Goal: Task Accomplishment & Management: Complete application form

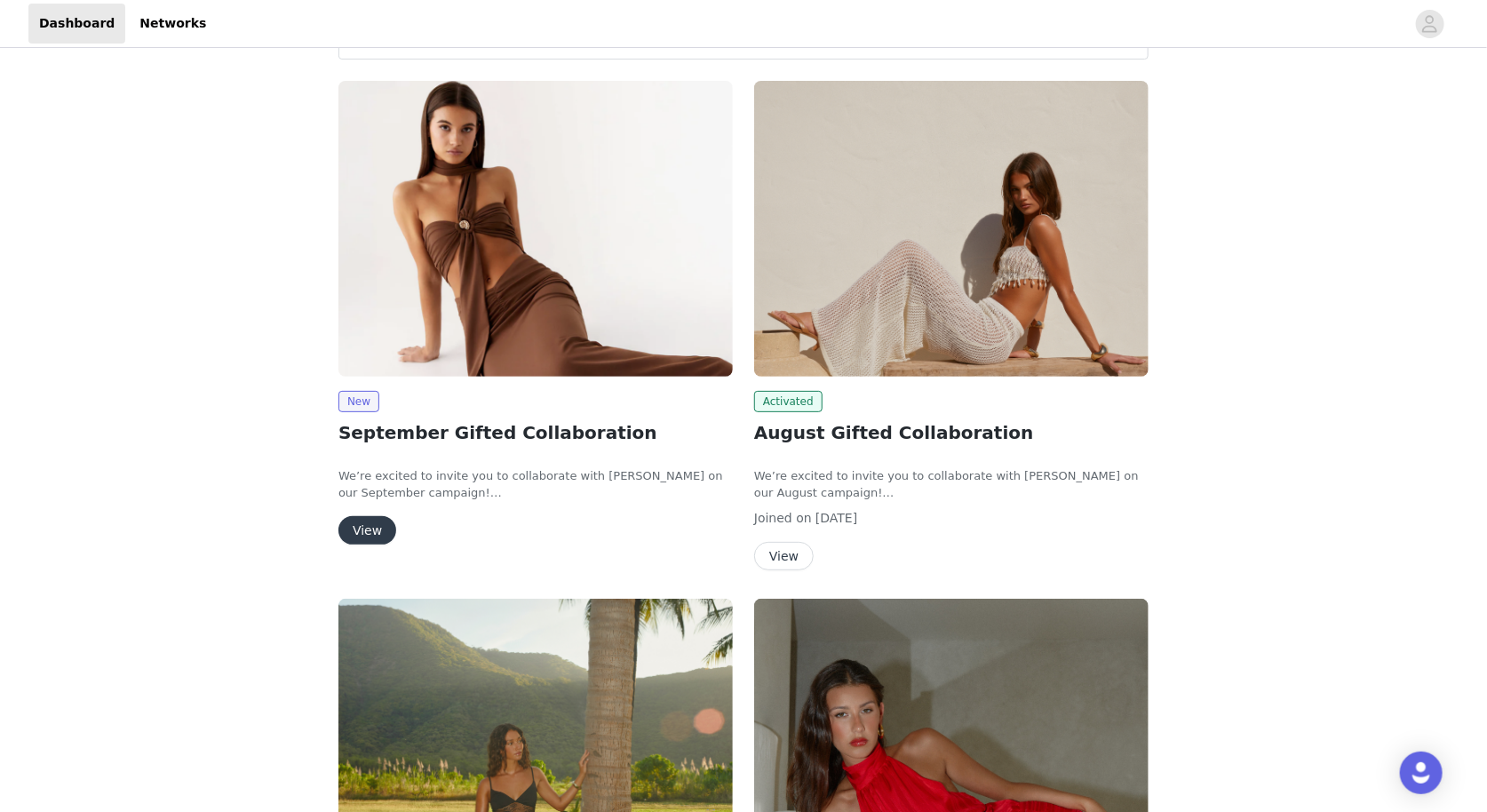
scroll to position [54, 0]
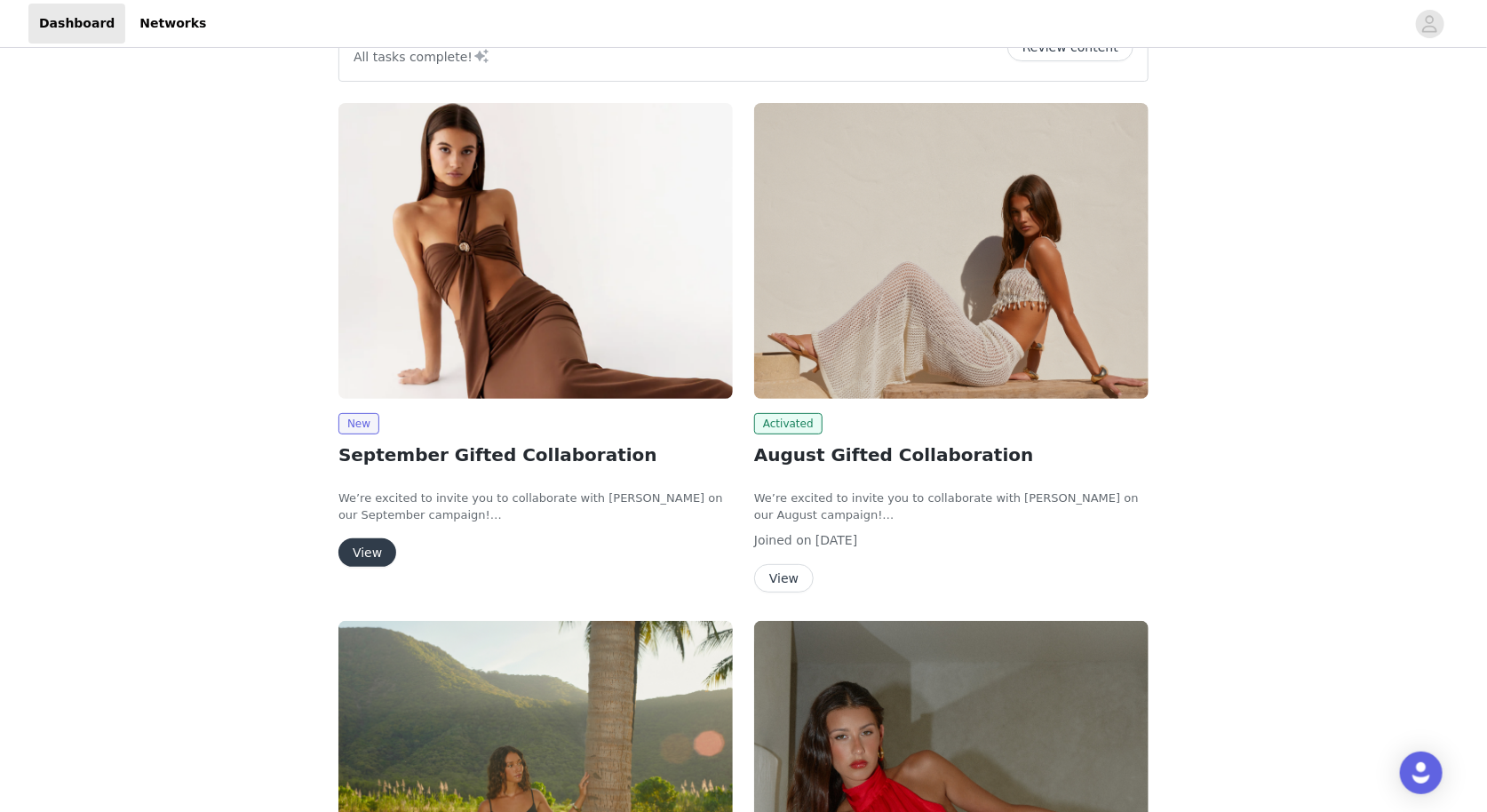
click at [367, 552] on button "View" at bounding box center [368, 552] width 58 height 29
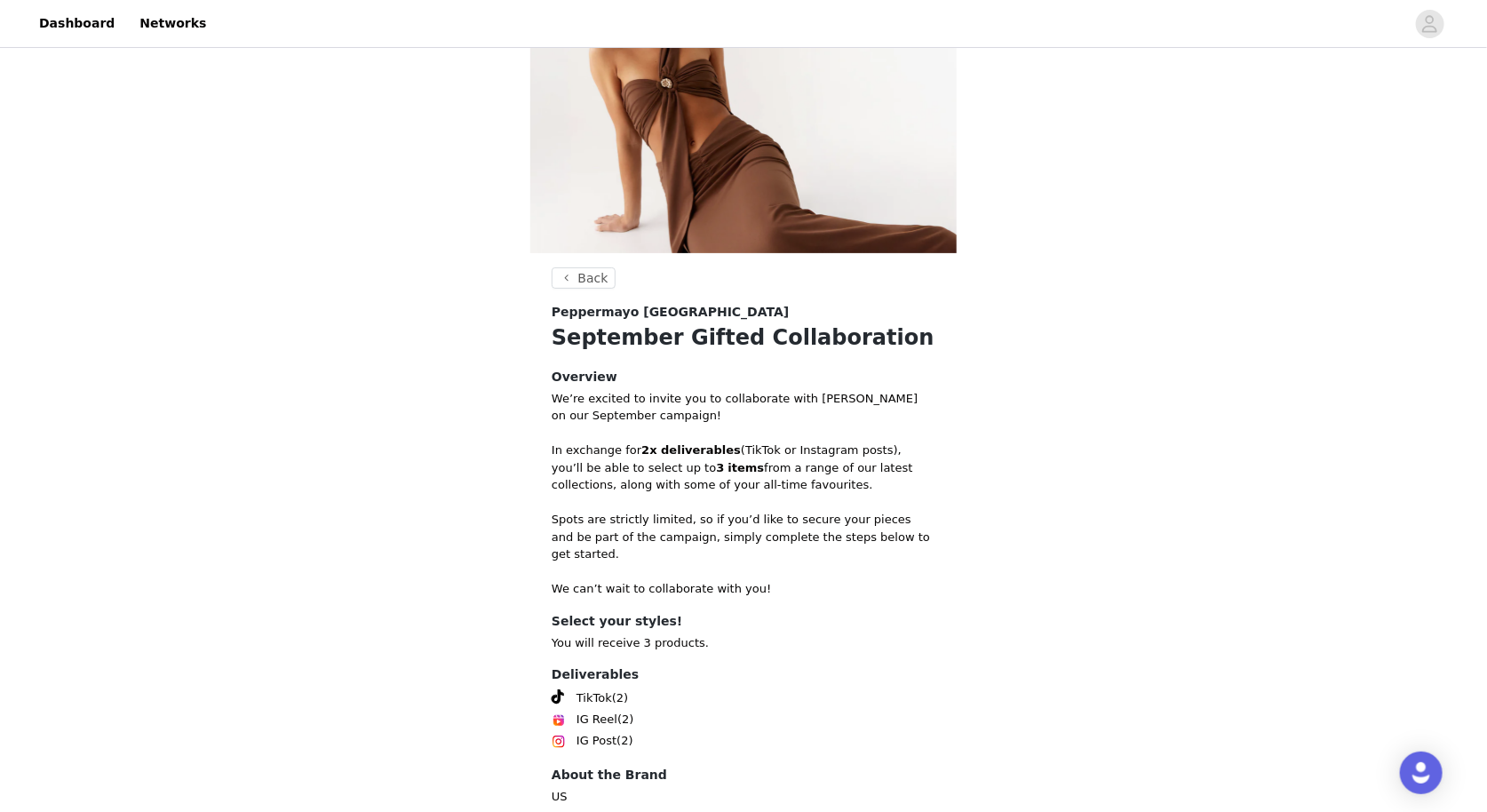
scroll to position [226, 0]
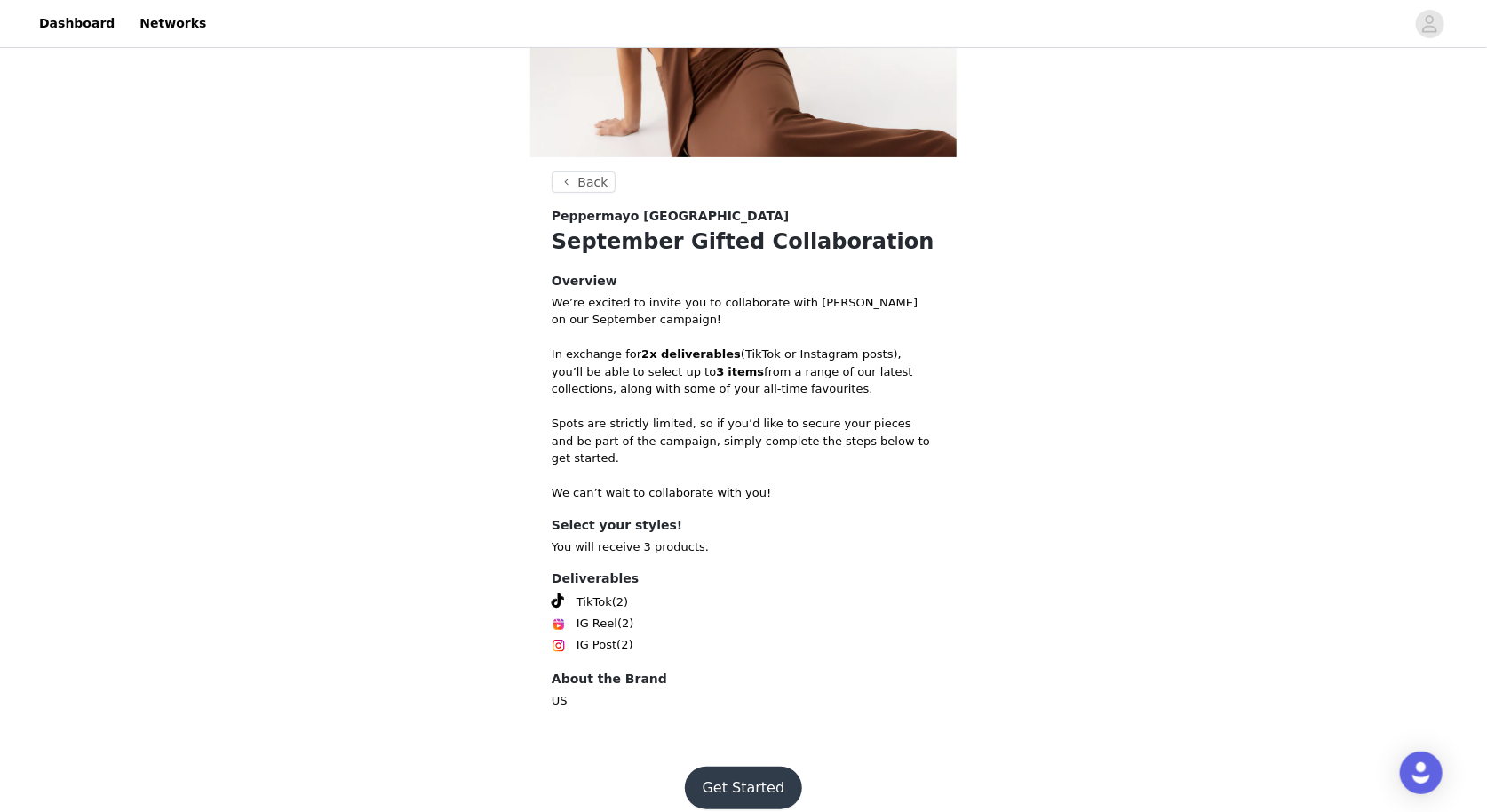
click at [755, 773] on button "Get Started" at bounding box center [744, 788] width 118 height 43
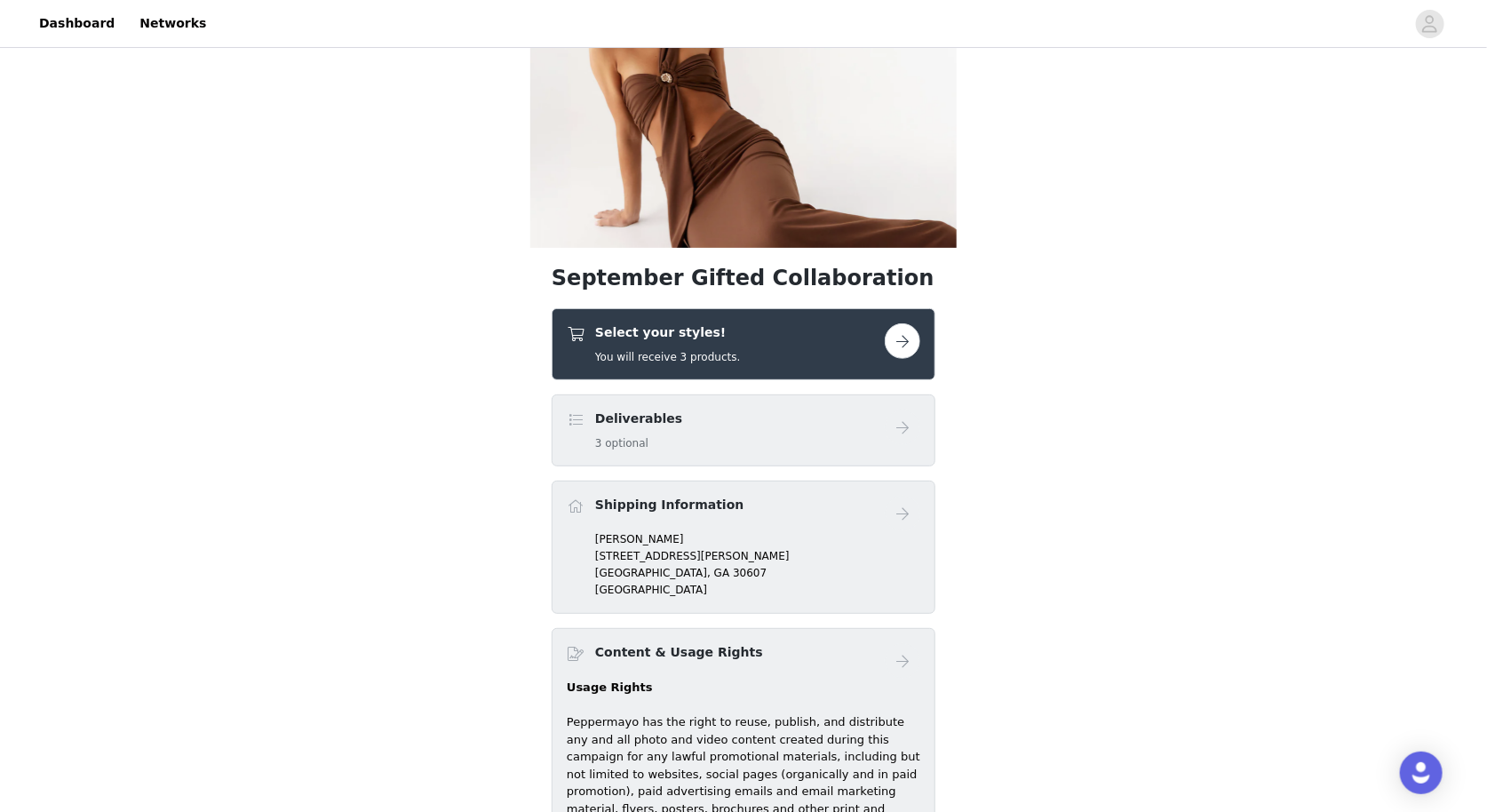
scroll to position [206, 0]
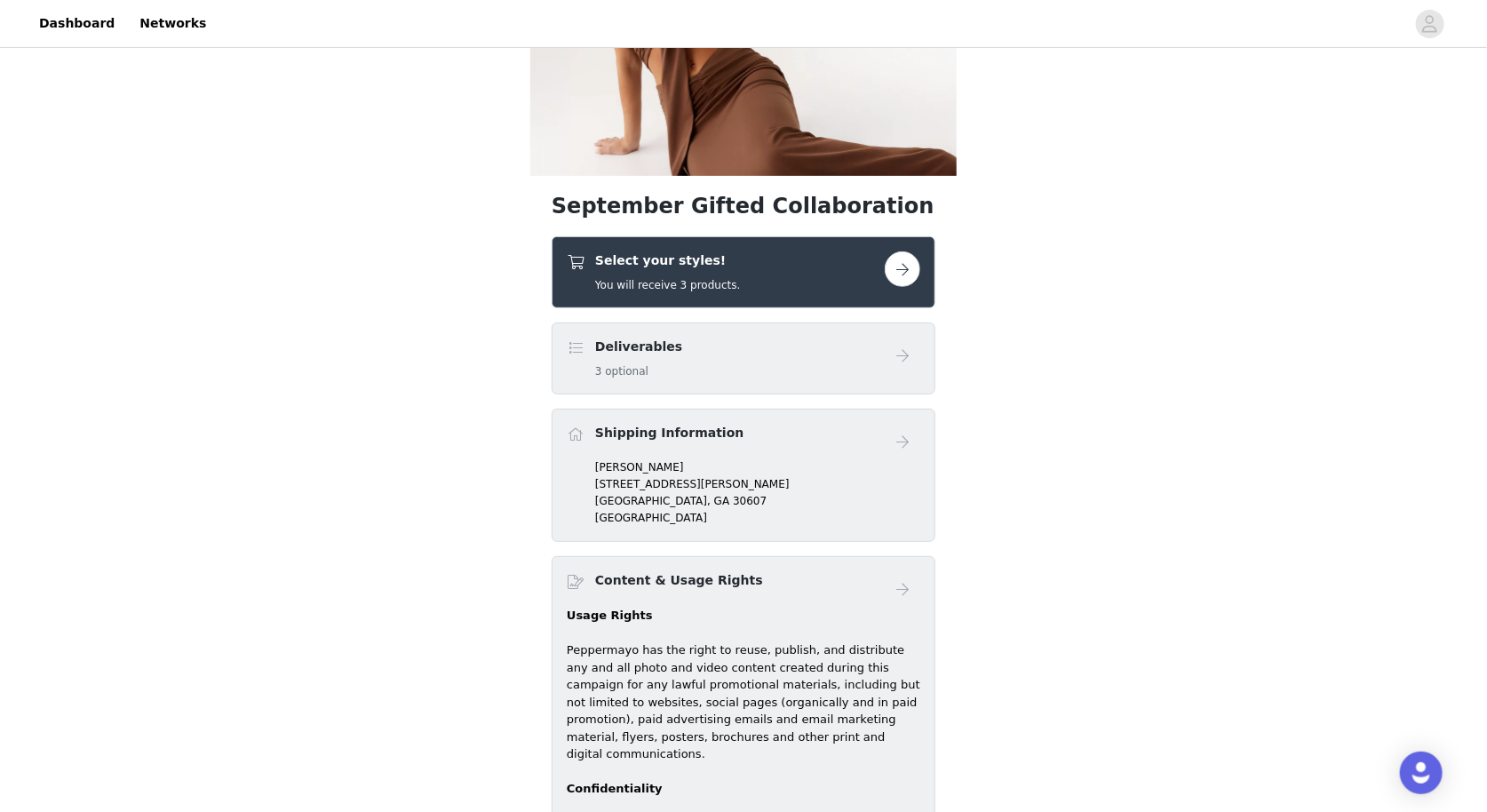
click at [900, 263] on button "button" at bounding box center [903, 269] width 35 height 35
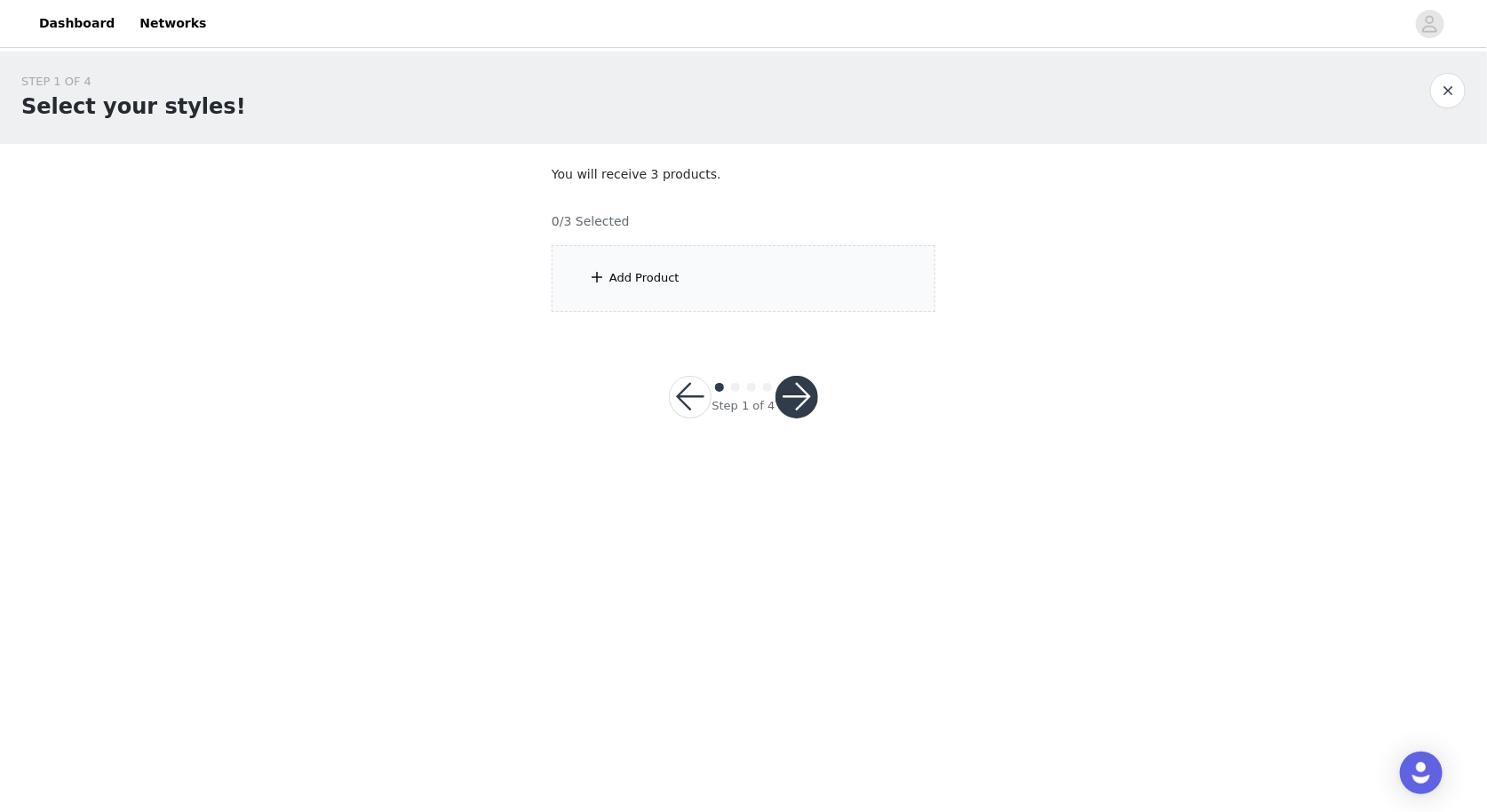
click at [637, 266] on div "Add Product" at bounding box center [744, 279] width 383 height 67
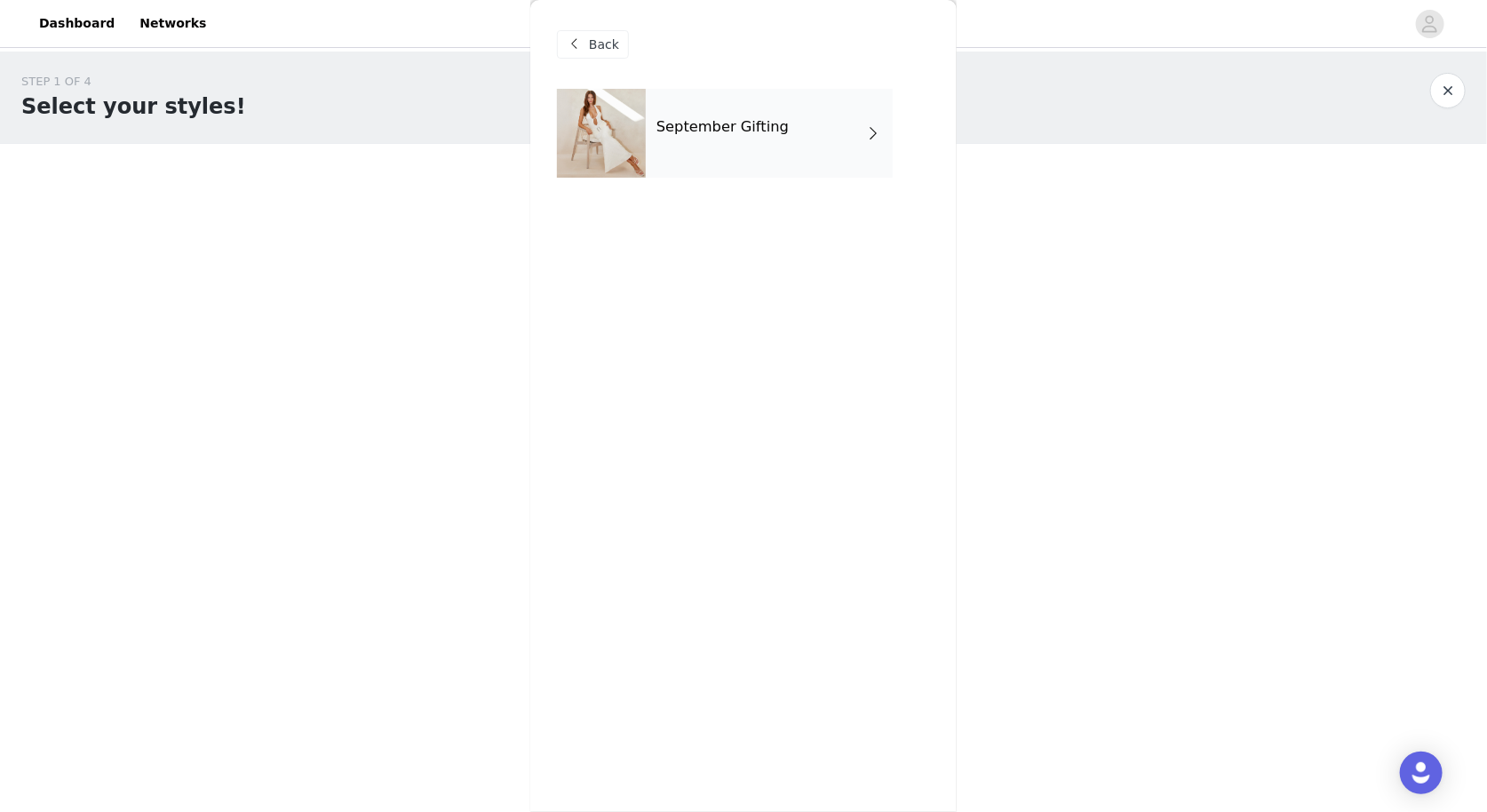
click at [756, 140] on div "September Gifting" at bounding box center [769, 132] width 247 height 88
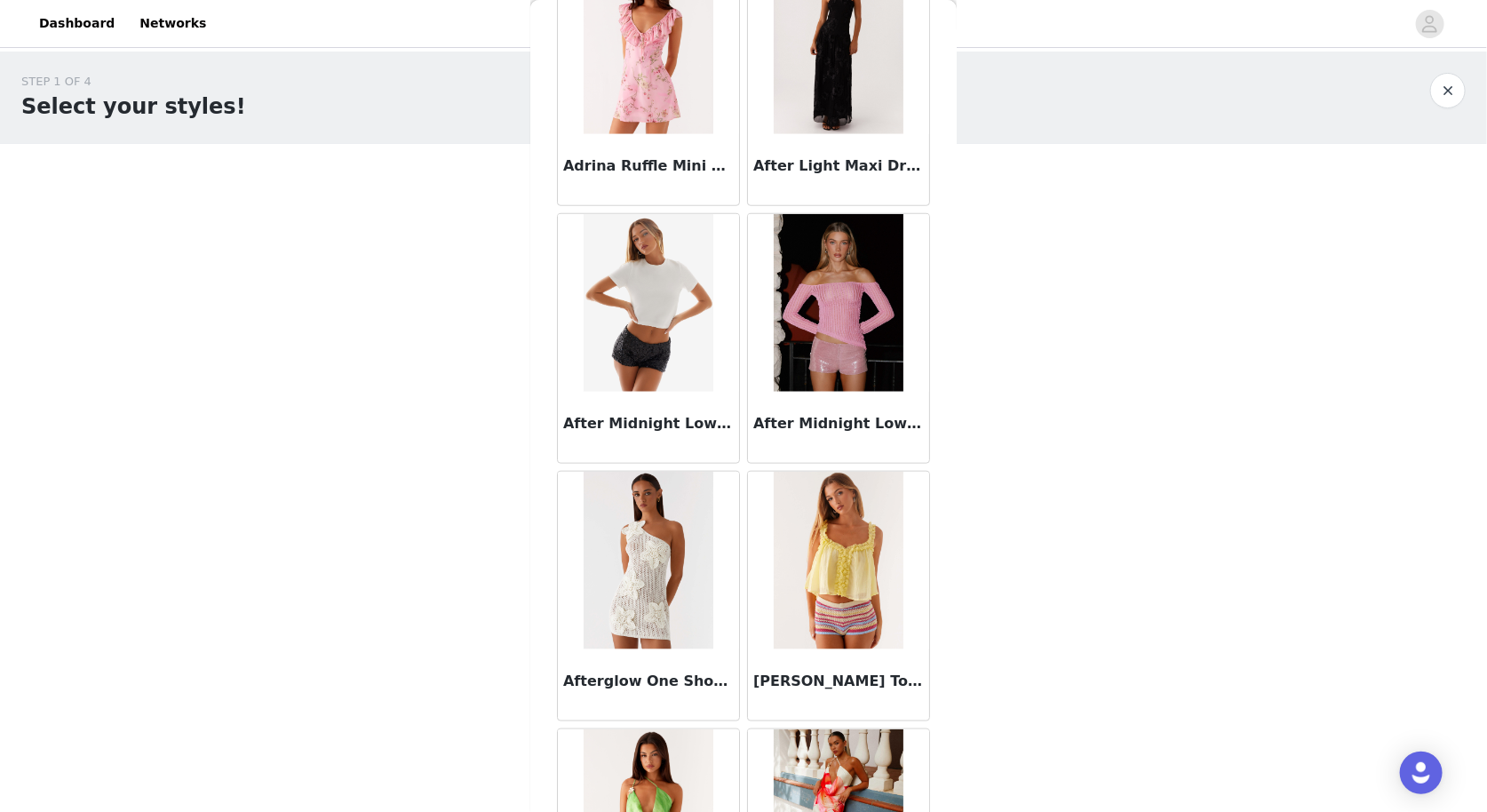
scroll to position [659, 0]
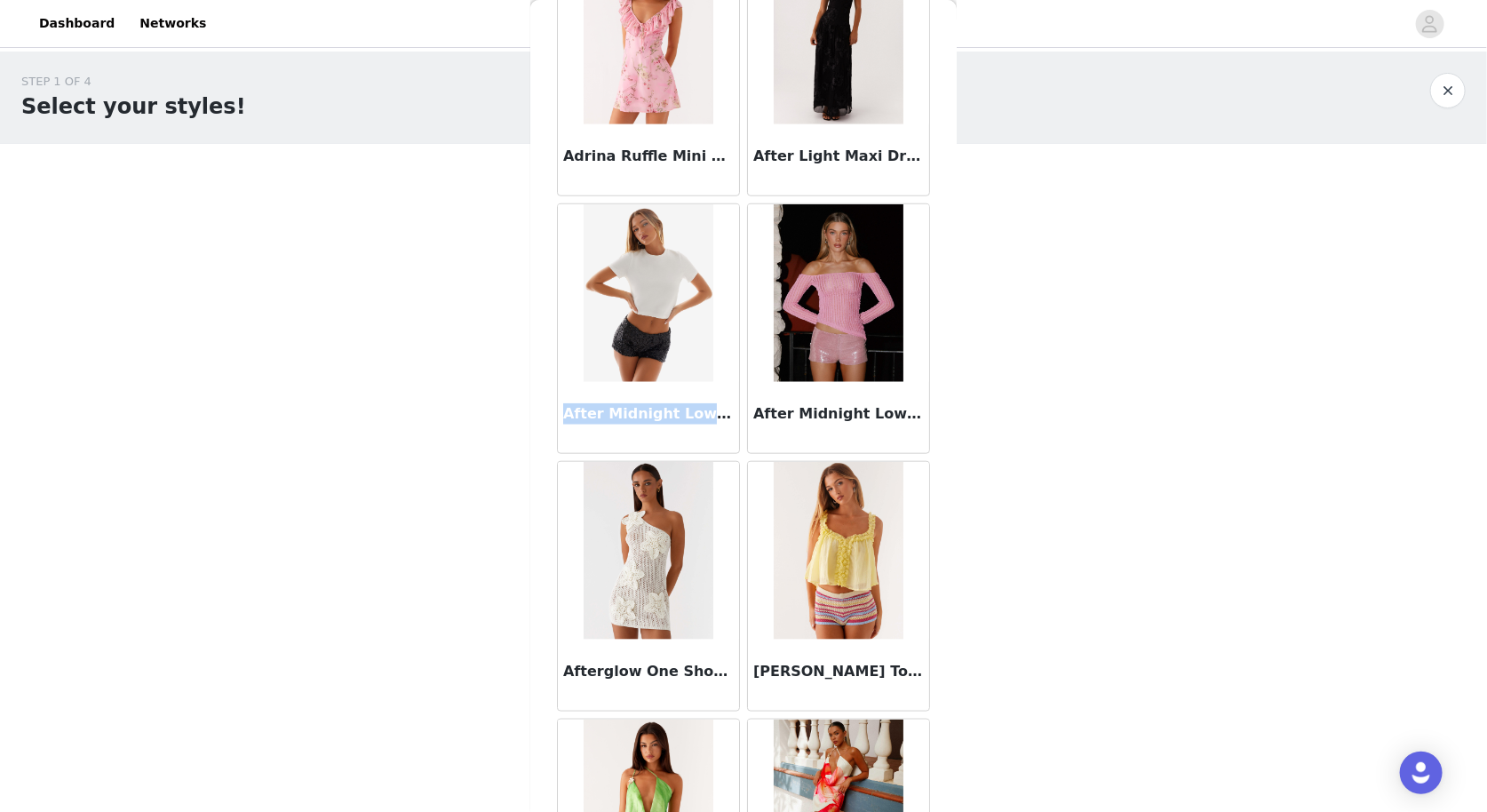
drag, startPoint x: 562, startPoint y: 407, endPoint x: 725, endPoint y: 416, distance: 163.2
click at [725, 416] on div "After Midnight Low Rise Sequin Mini Shorts - Black" at bounding box center [649, 418] width 181 height 71
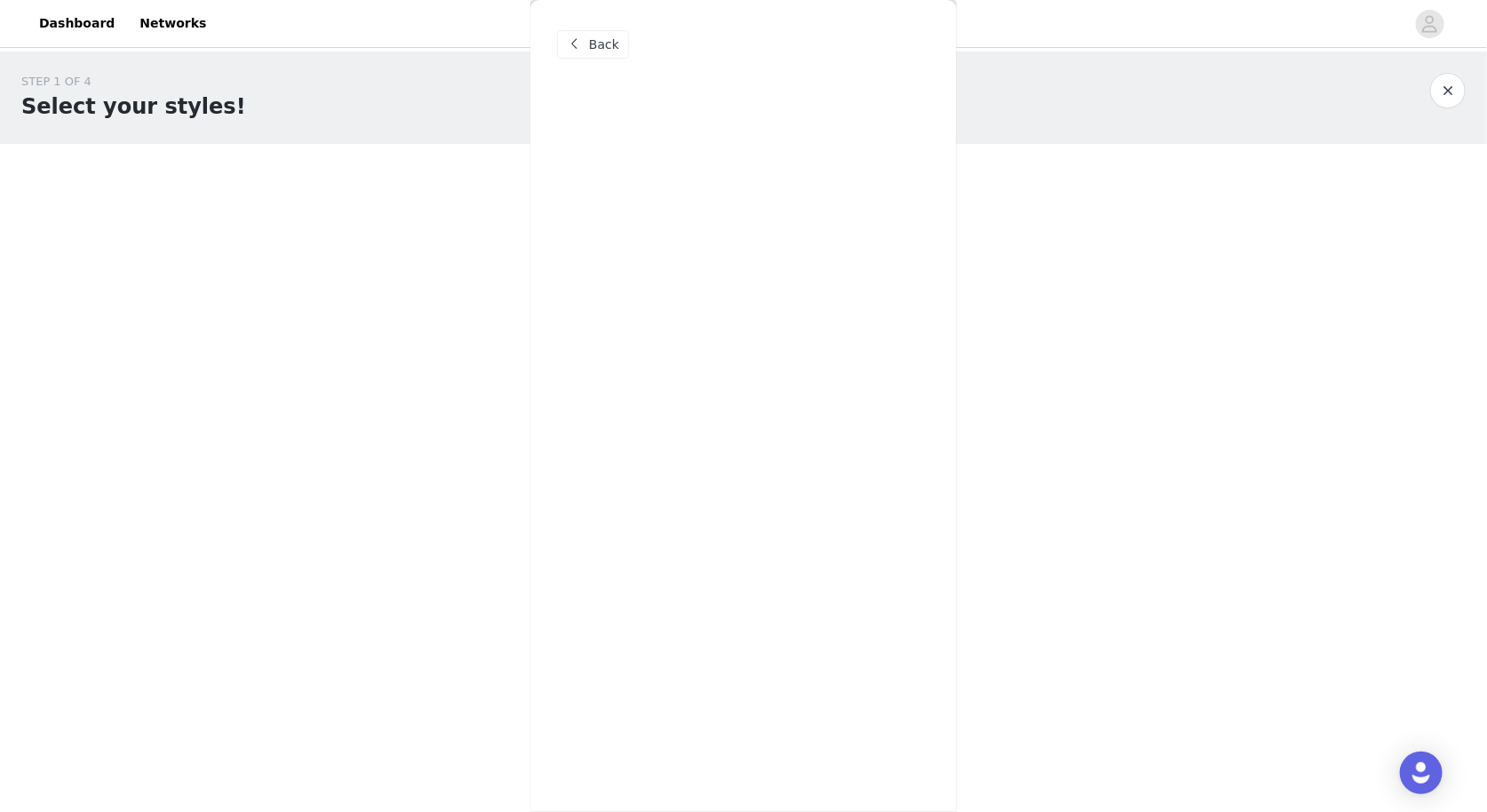
scroll to position [0, 0]
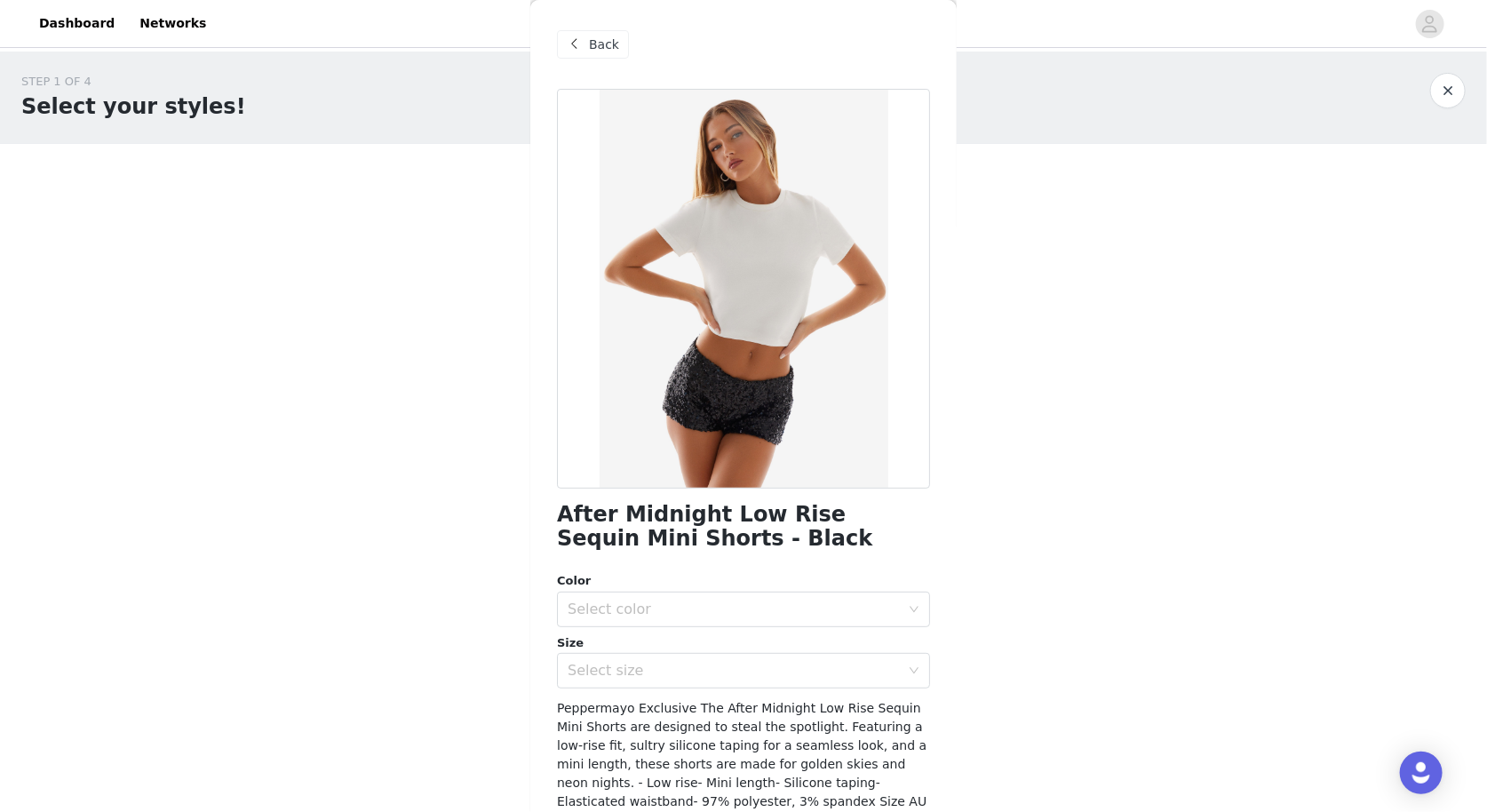
click at [588, 48] on div "Back" at bounding box center [593, 44] width 72 height 29
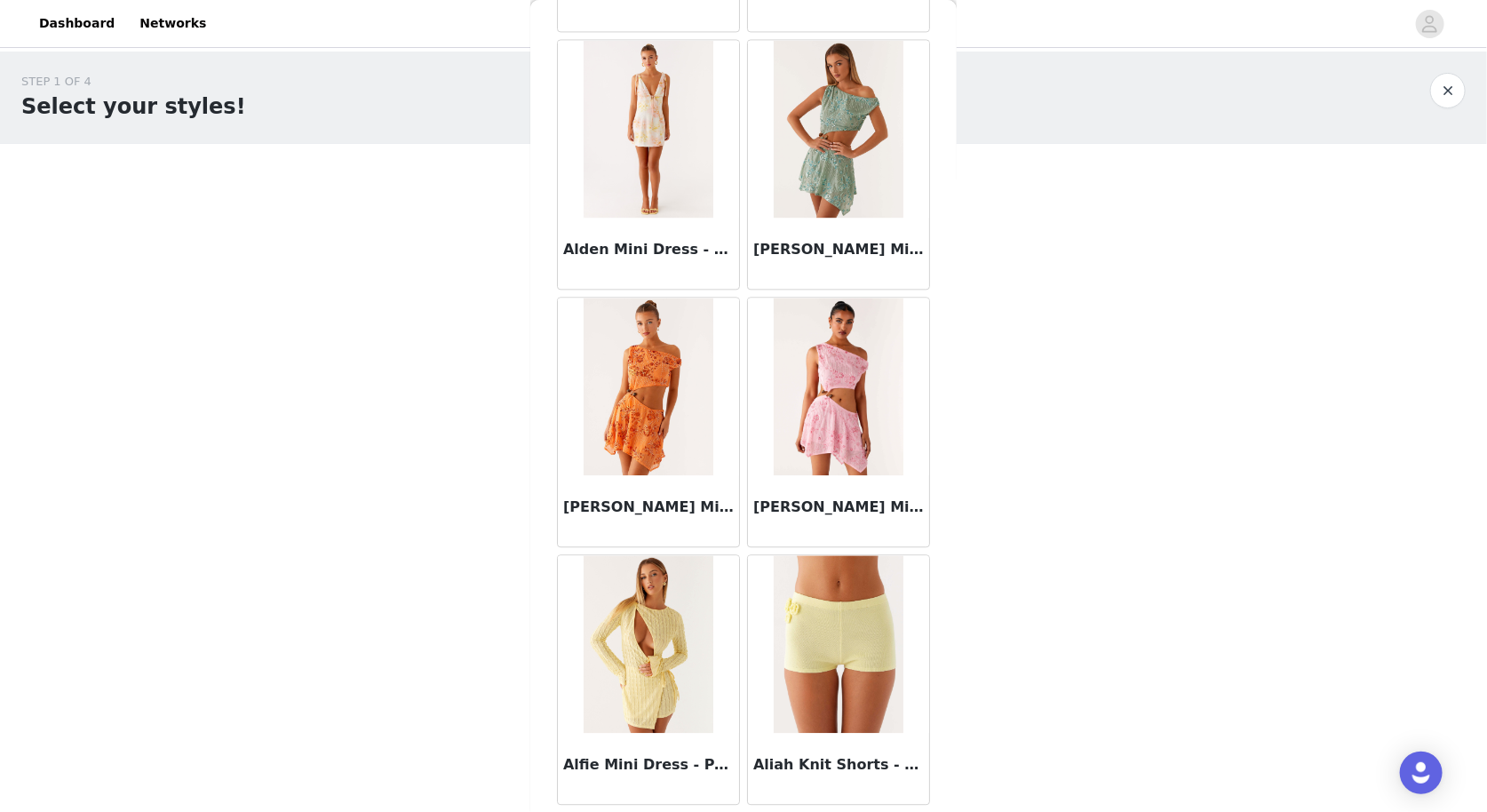
scroll to position [1897, 0]
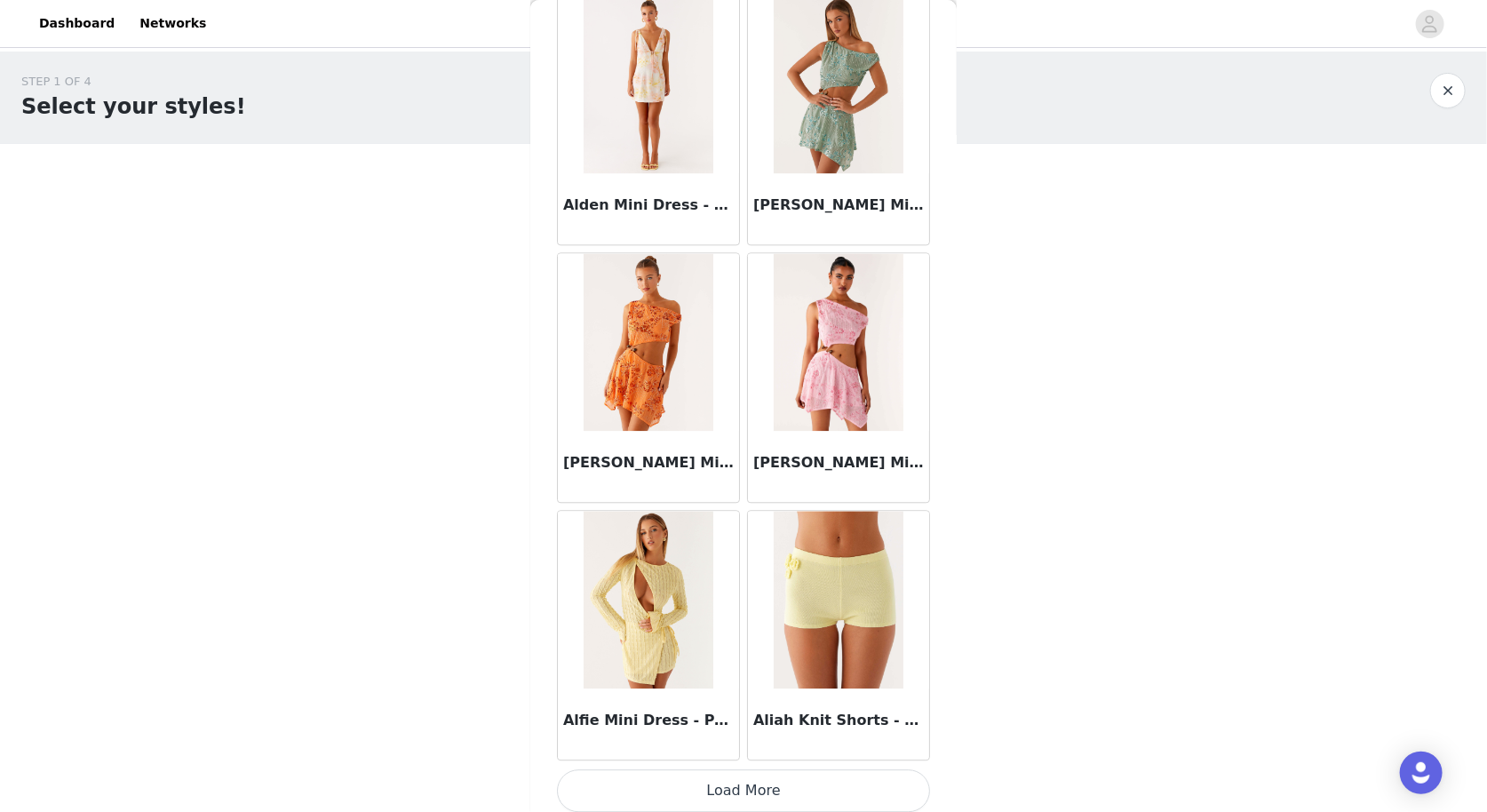
click at [731, 784] on button "Load More" at bounding box center [744, 791] width 373 height 43
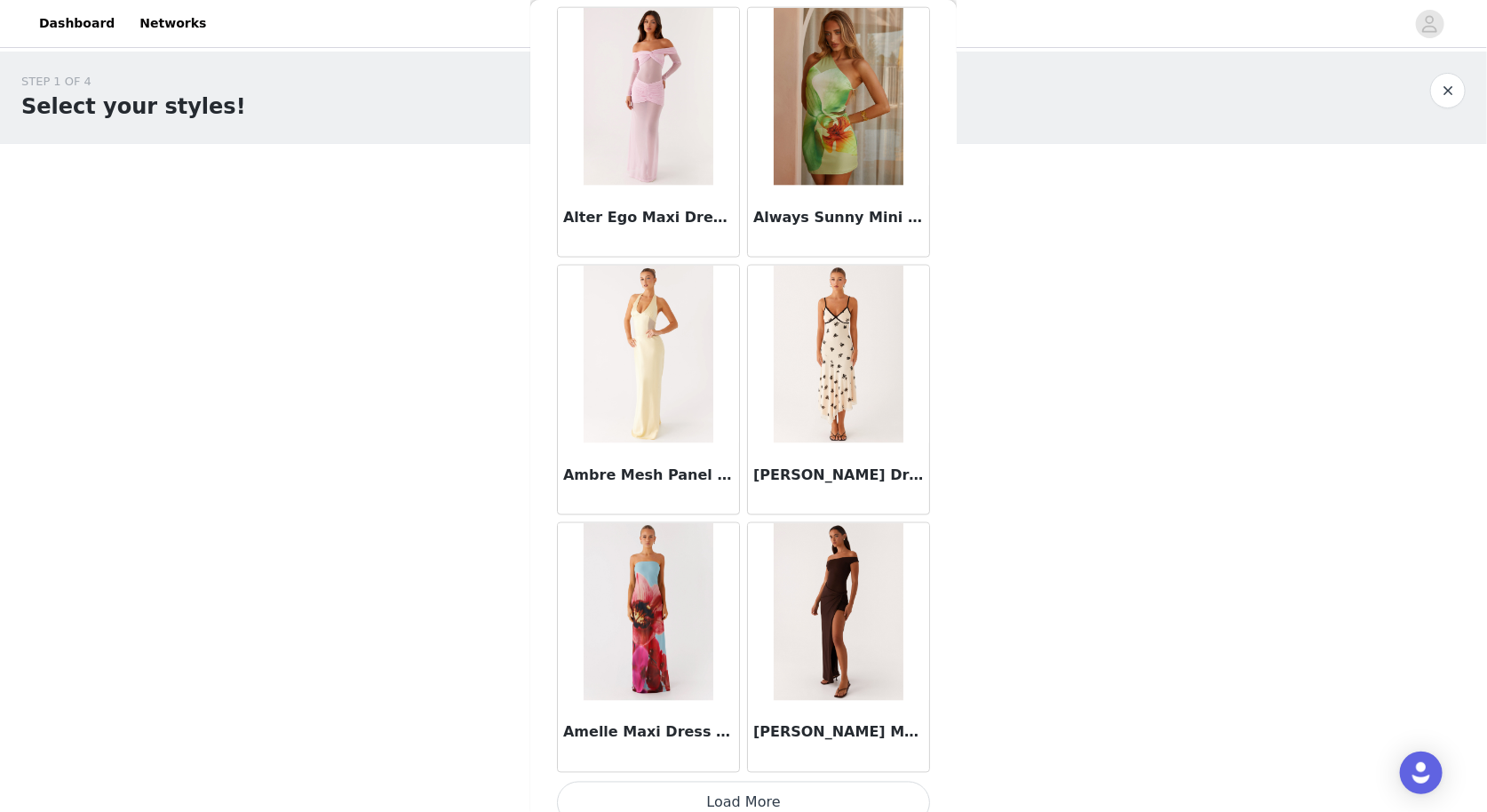
scroll to position [4465, 0]
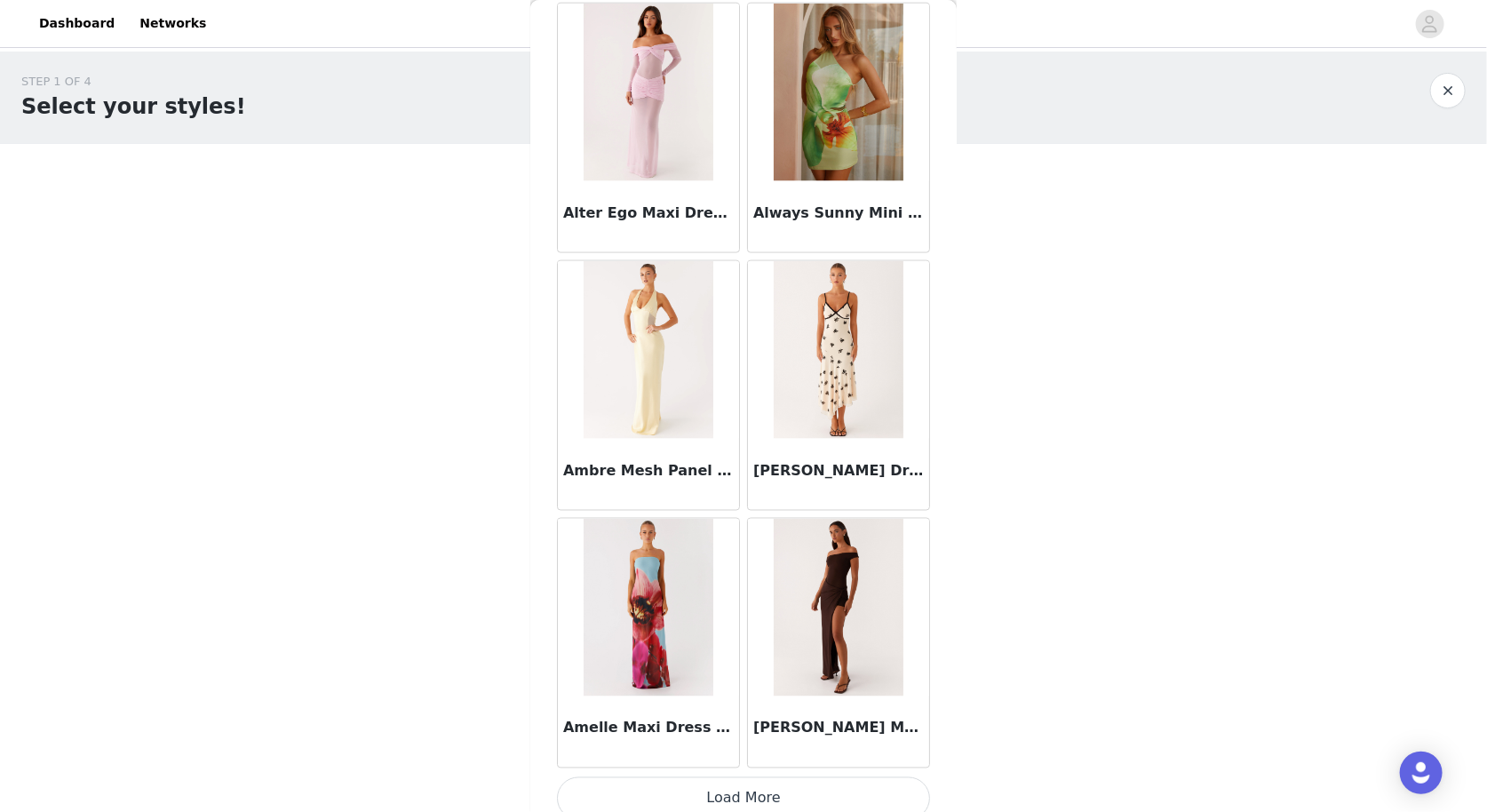
click at [727, 779] on button "Load More" at bounding box center [744, 798] width 373 height 43
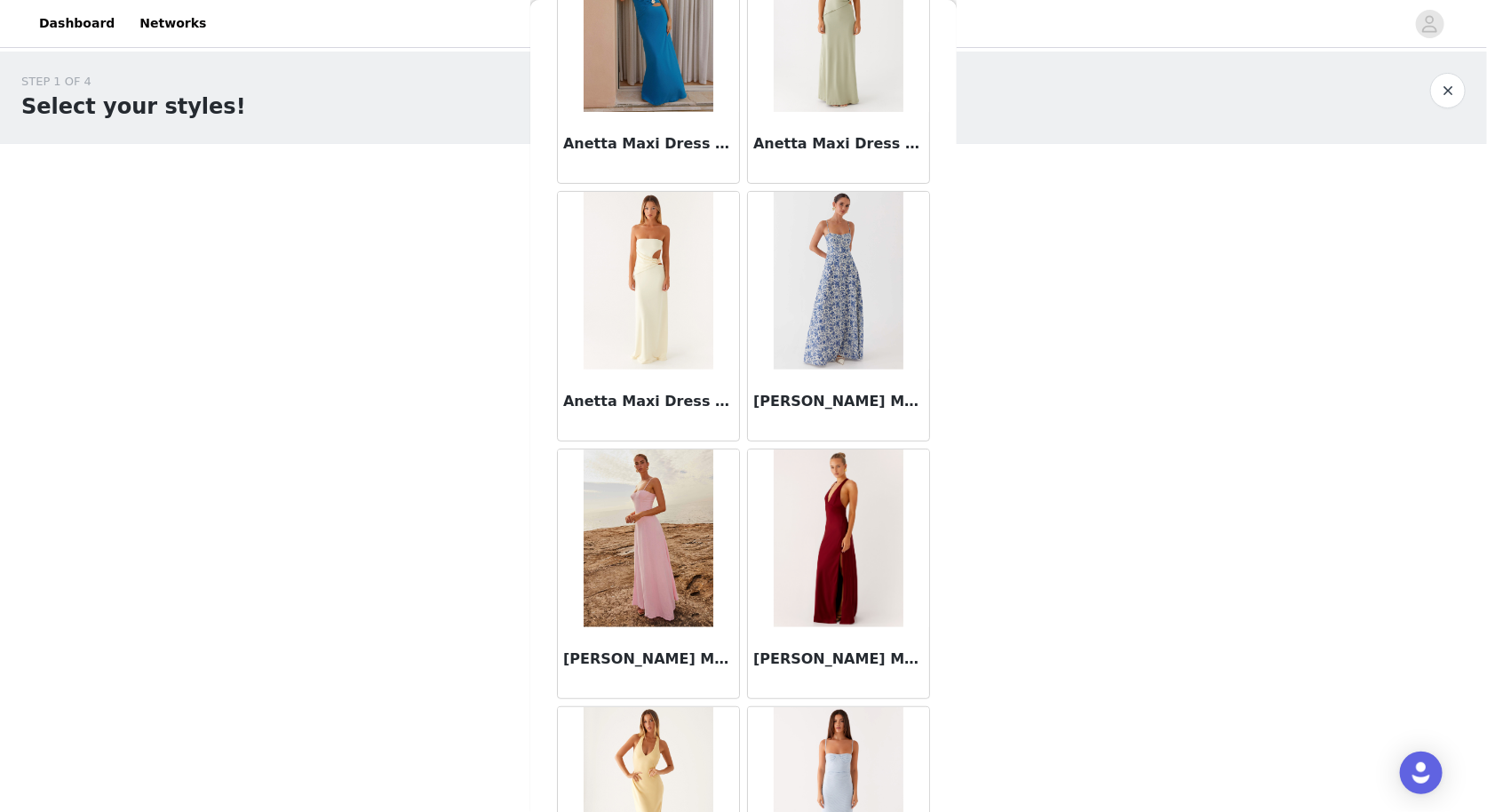
scroll to position [7032, 0]
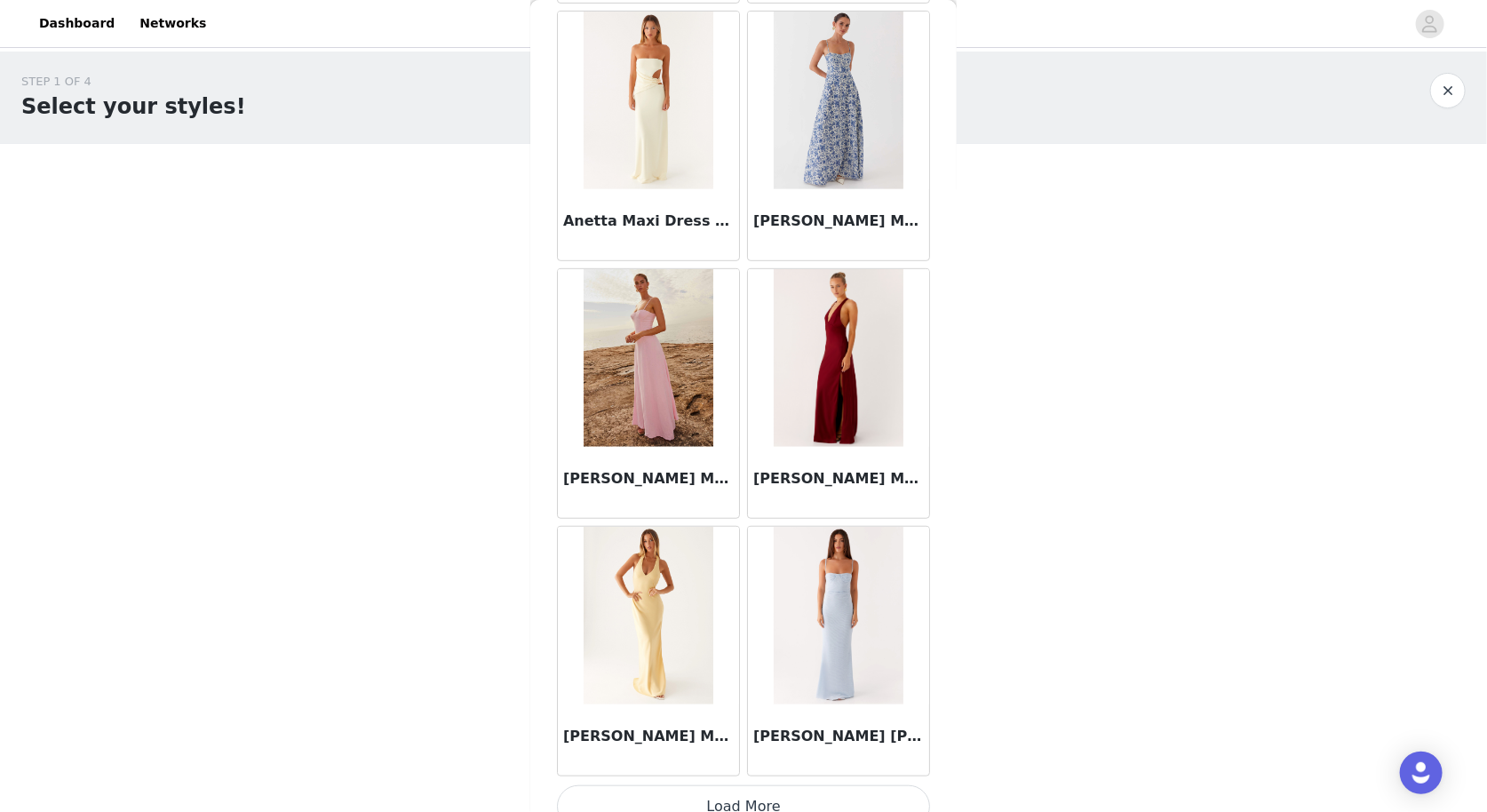
click at [738, 789] on button "Load More" at bounding box center [744, 806] width 373 height 43
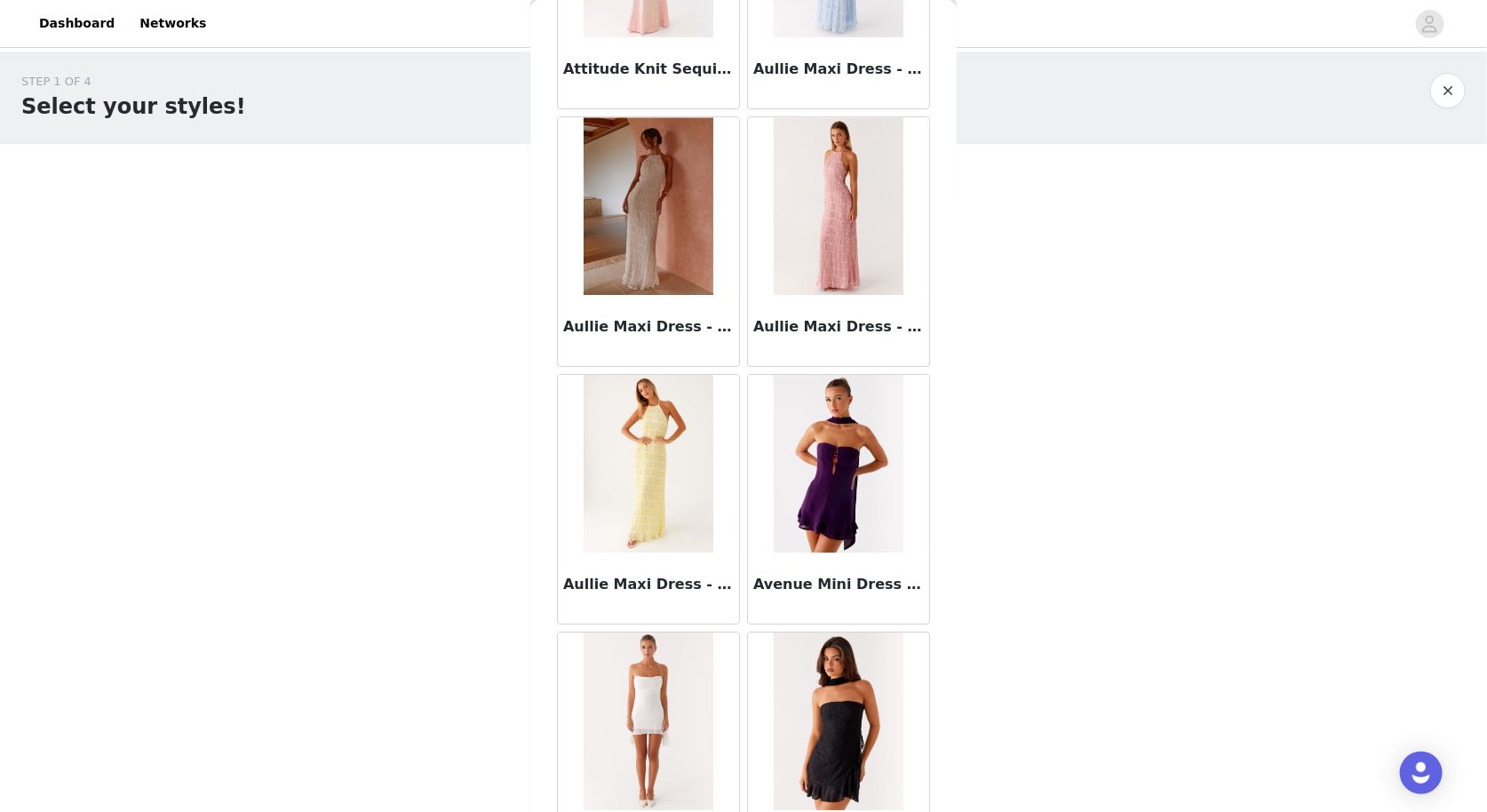
scroll to position [9600, 0]
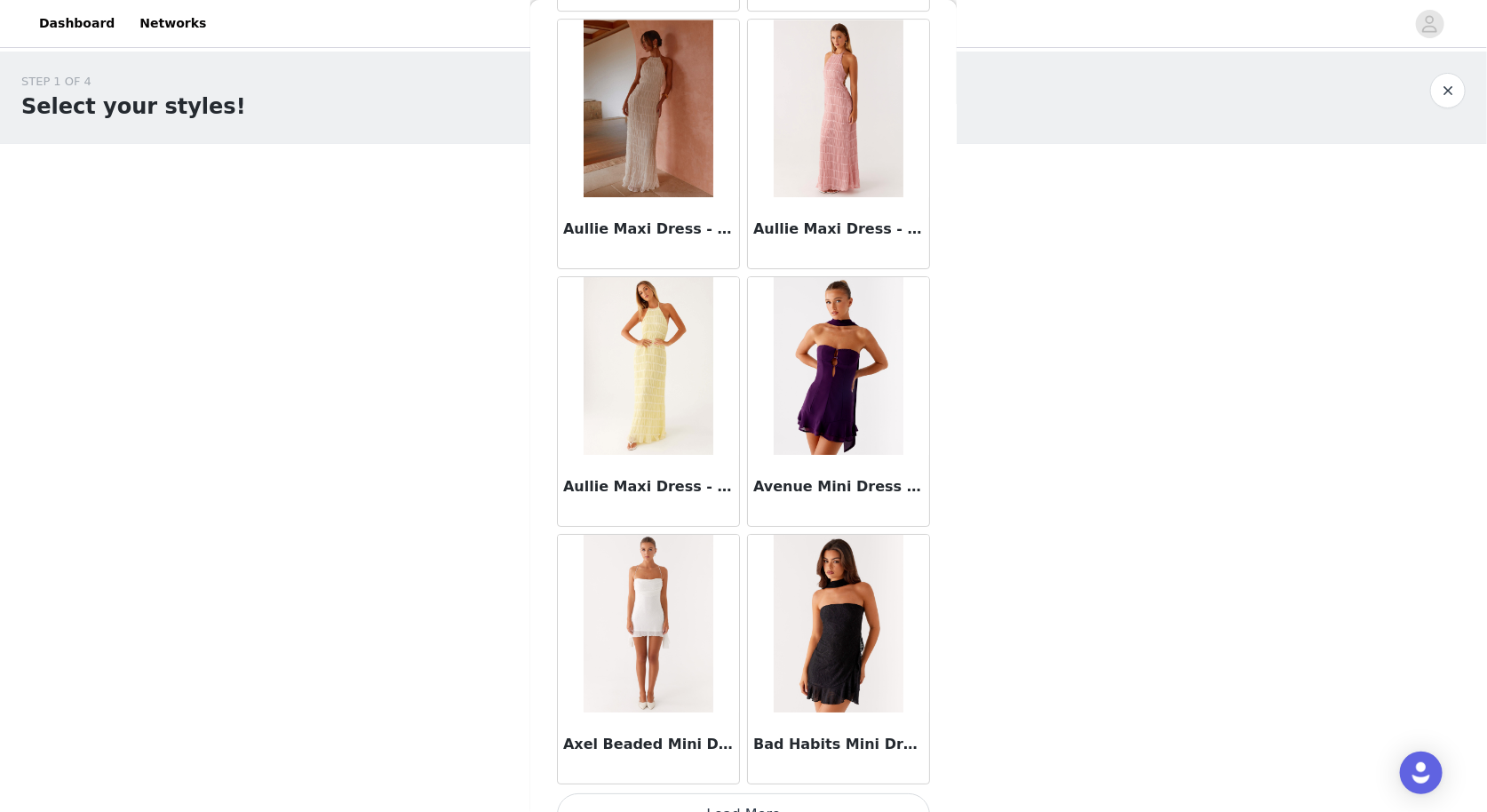
click at [724, 793] on button "Load More" at bounding box center [744, 815] width 373 height 43
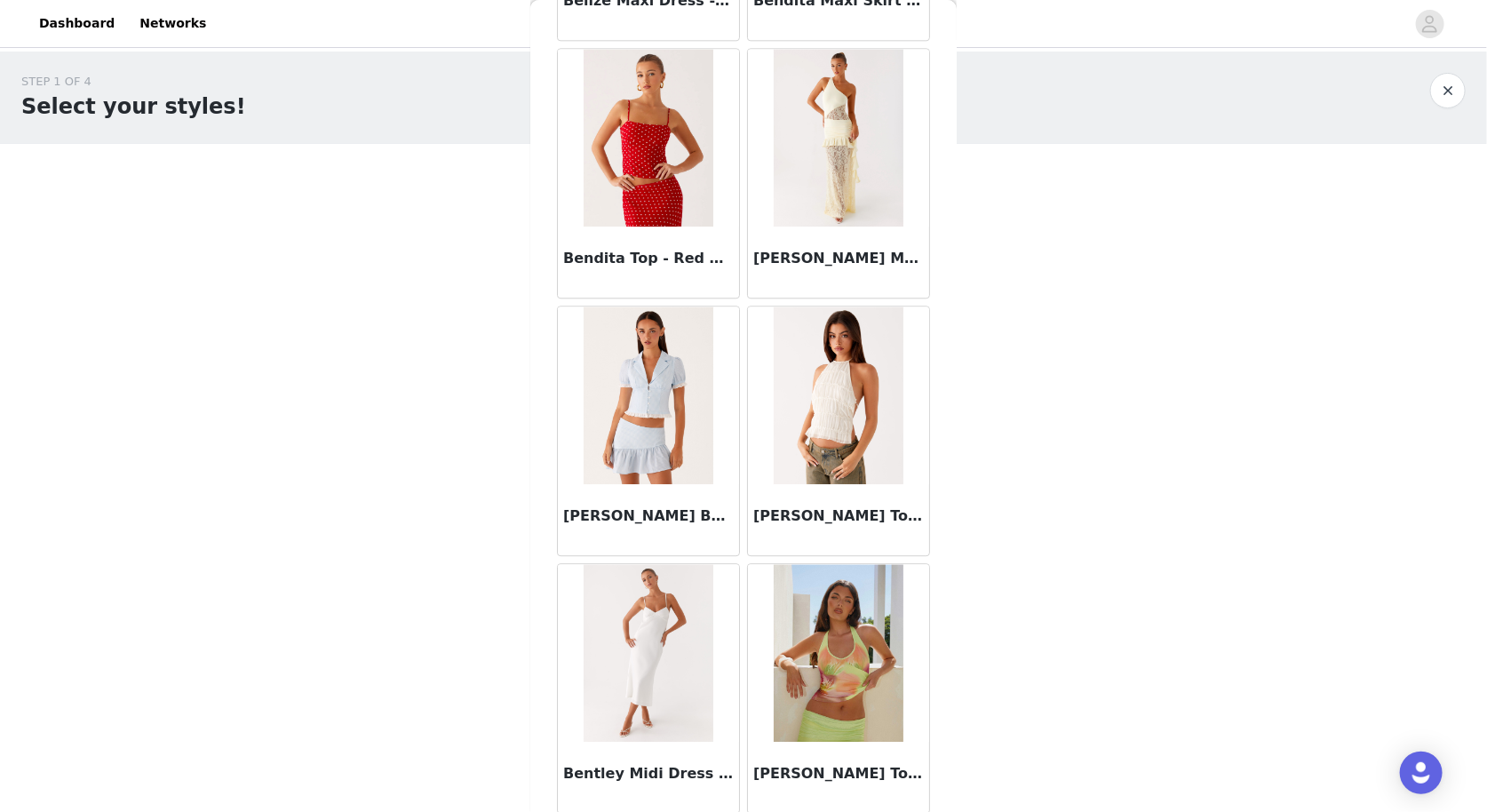
scroll to position [12167, 0]
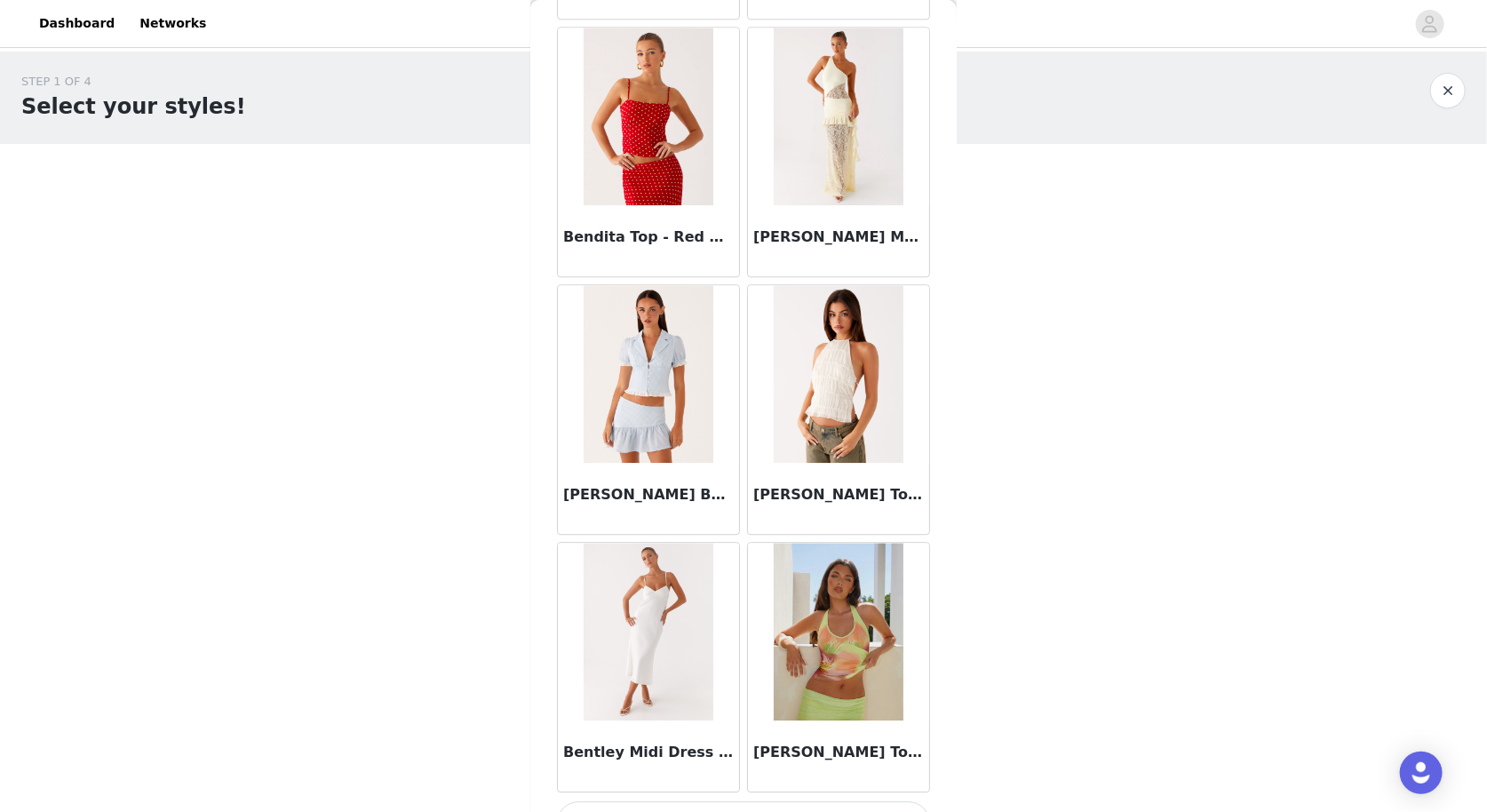
click at [735, 801] on button "Load More" at bounding box center [744, 822] width 373 height 43
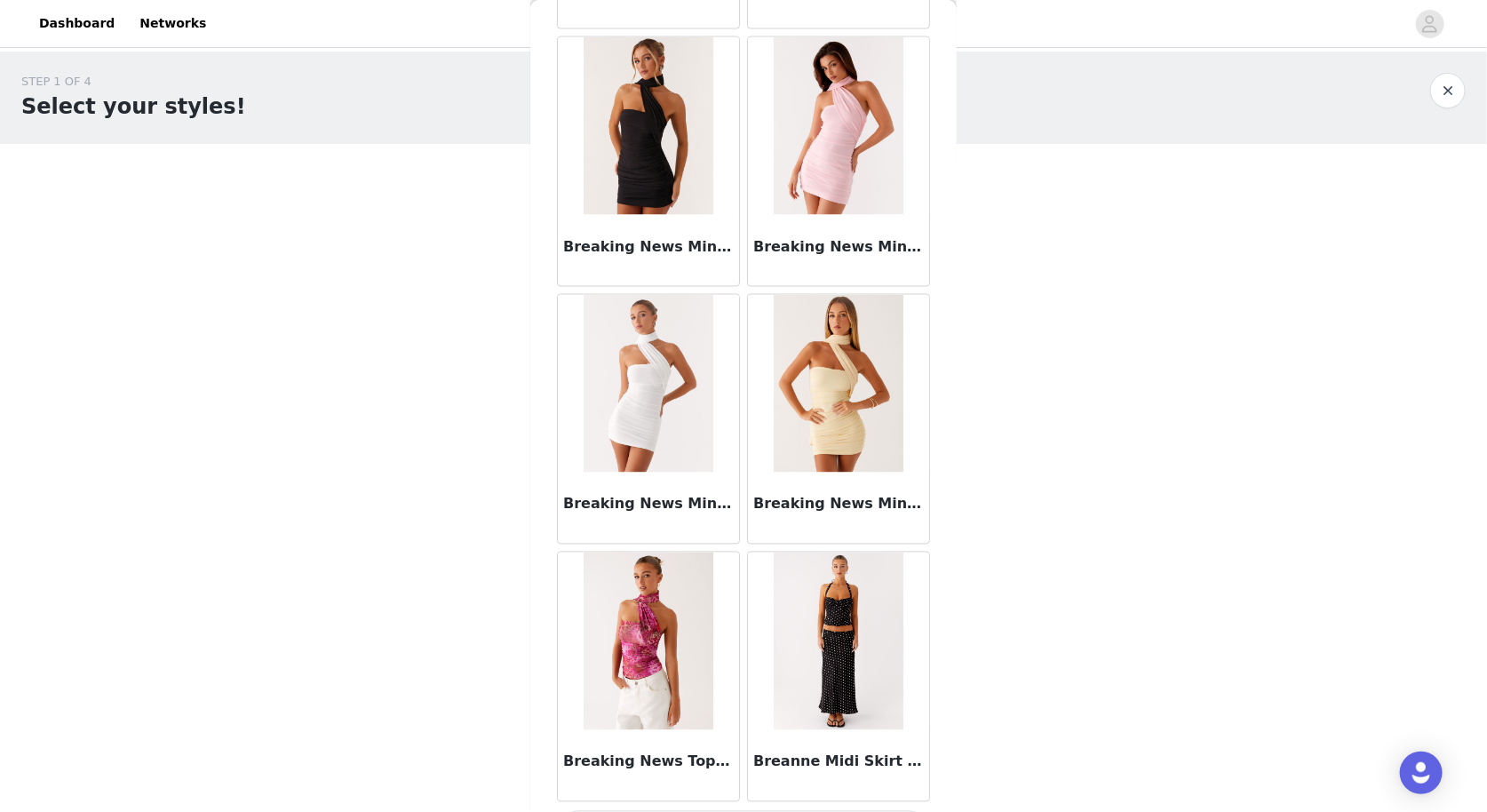
scroll to position [14735, 0]
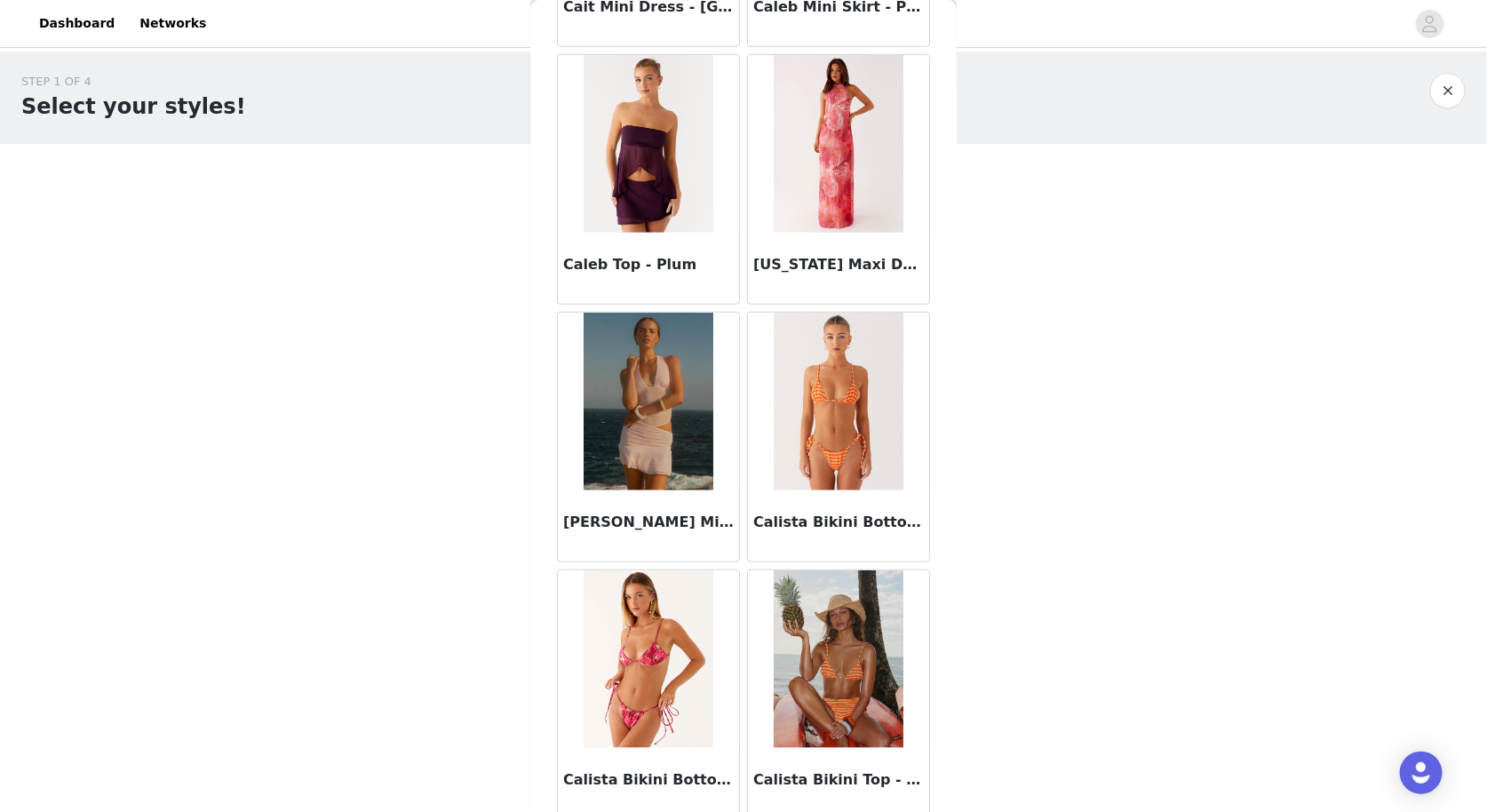
scroll to position [17302, 0]
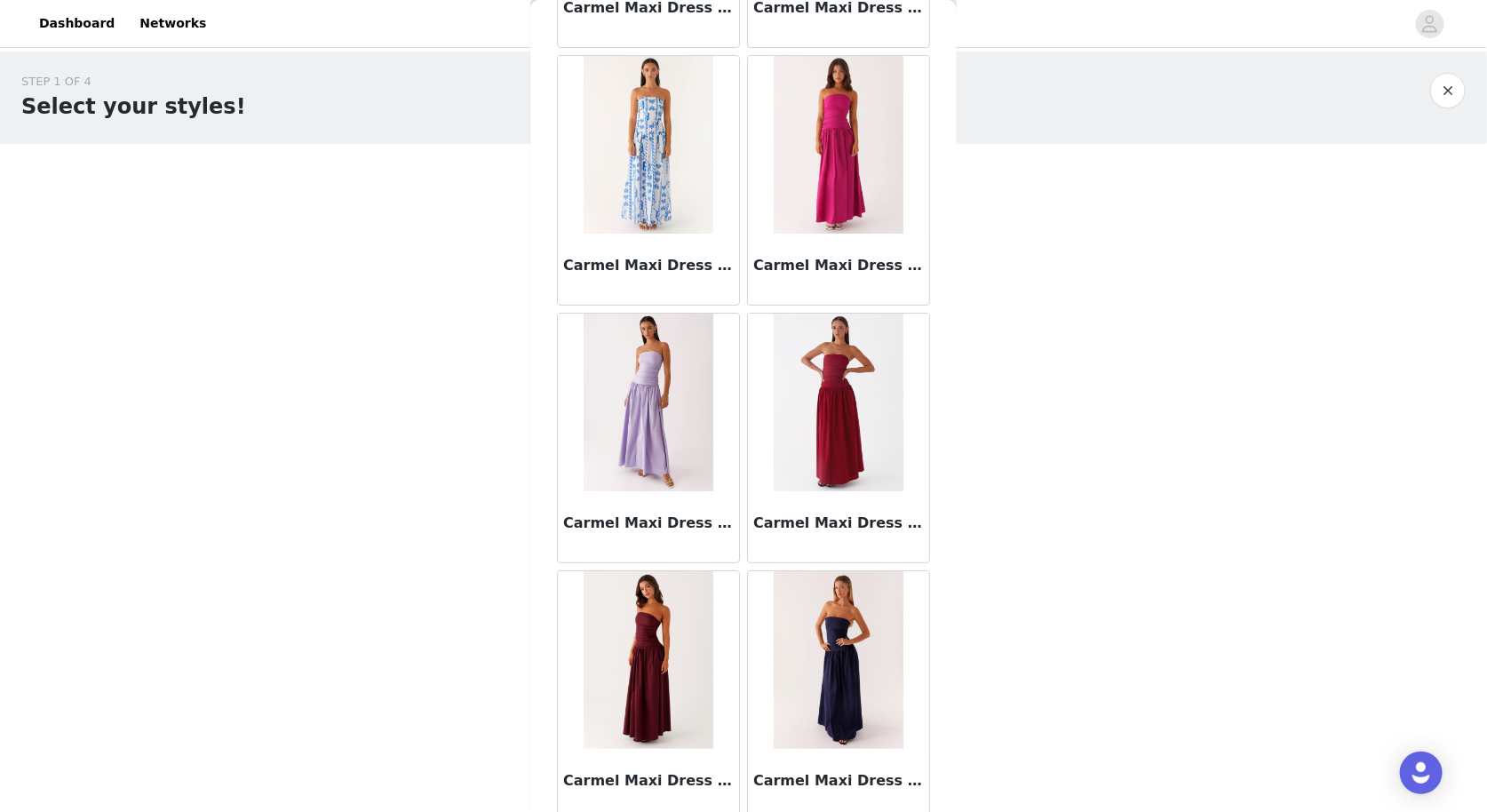
scroll to position [19870, 0]
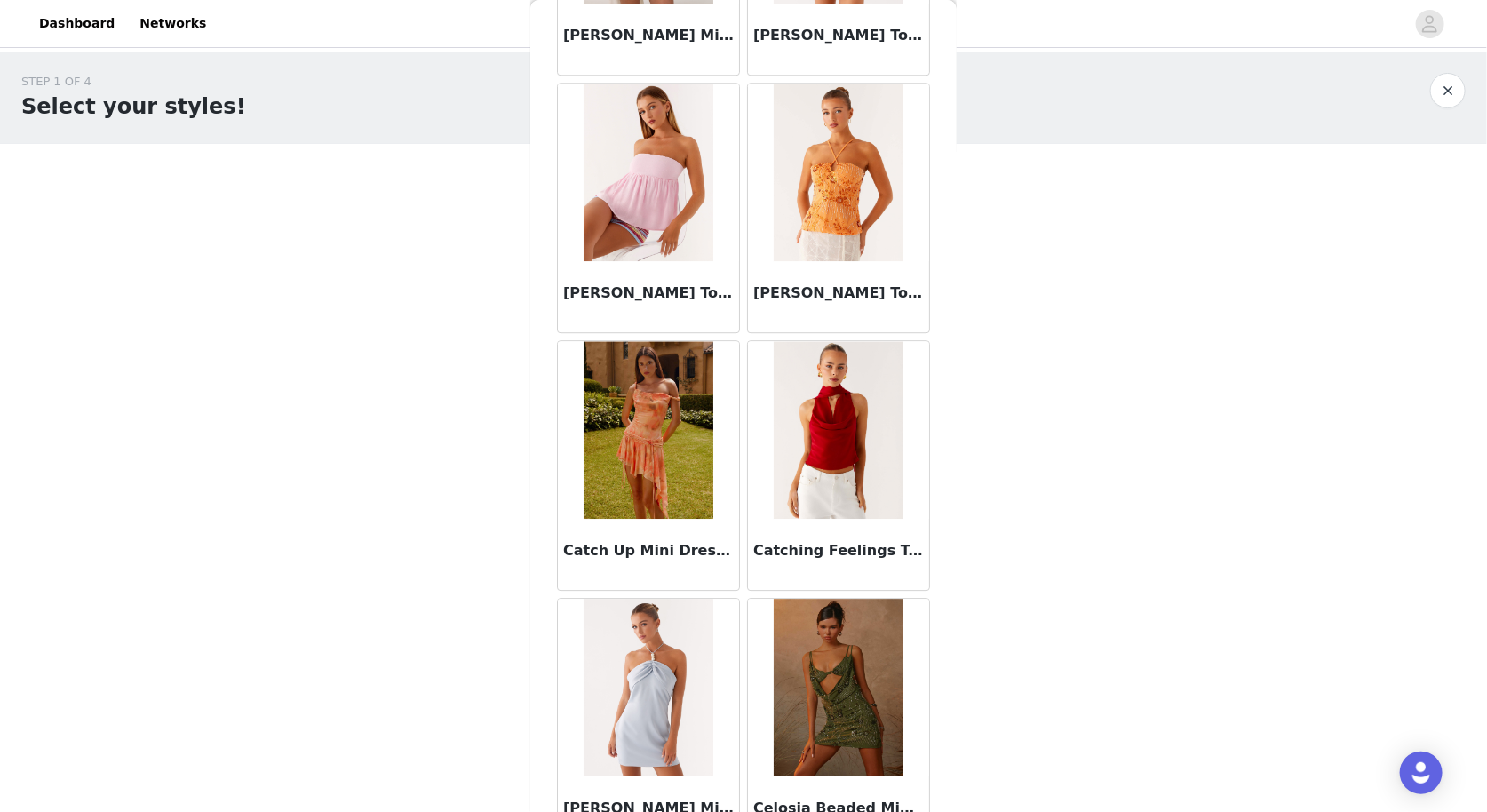
scroll to position [22437, 0]
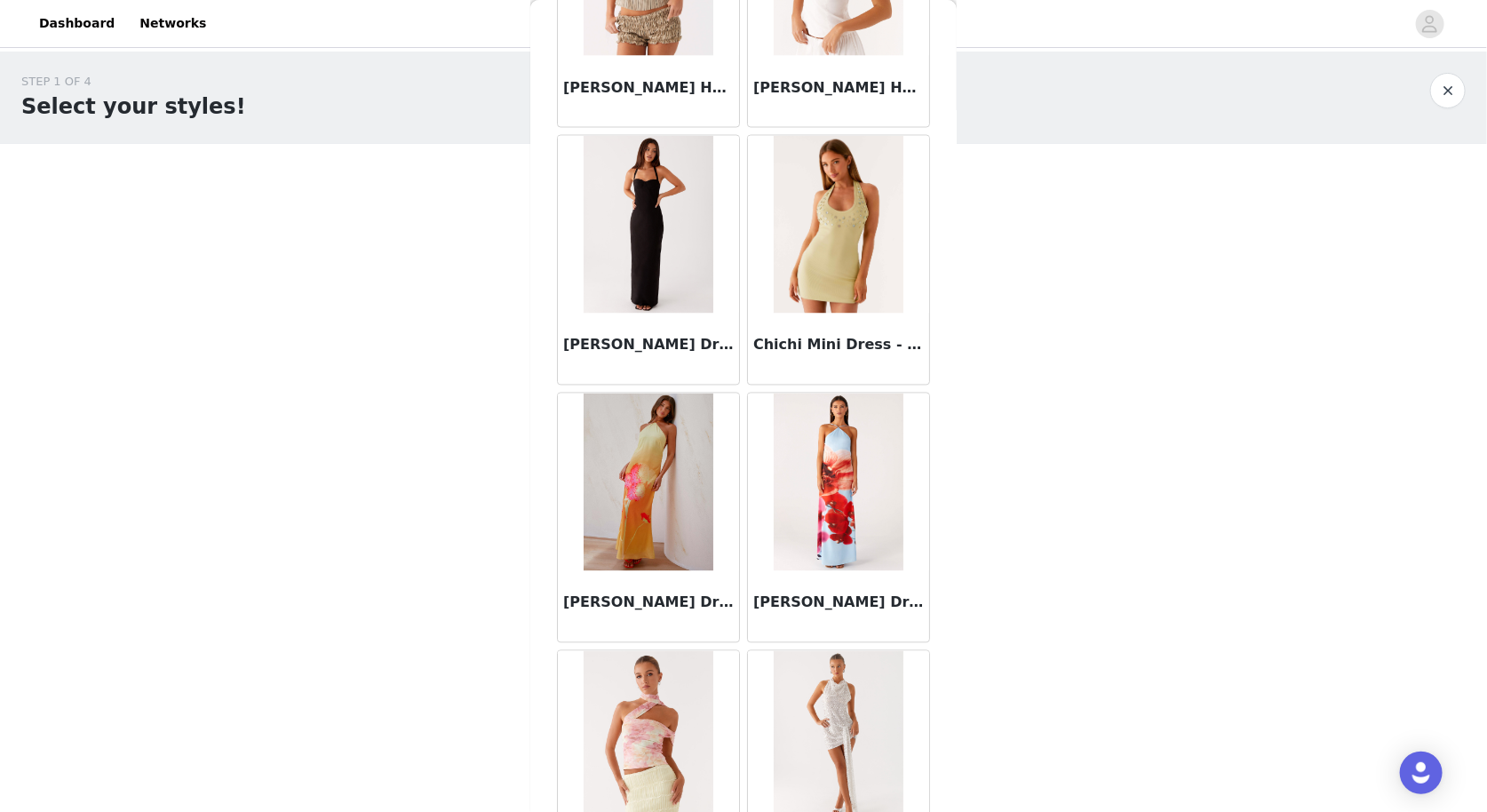
scroll to position [25006, 0]
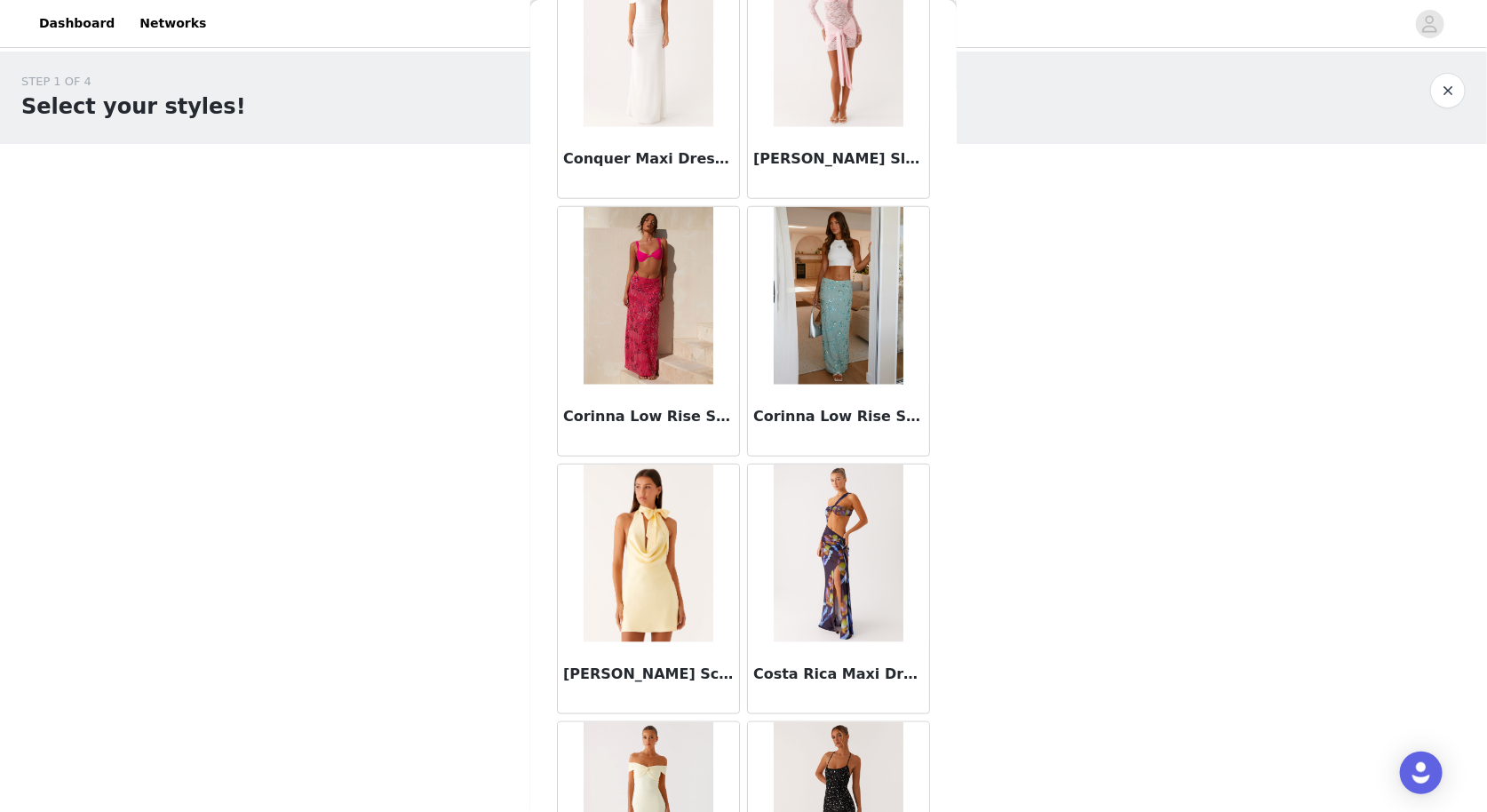
scroll to position [27573, 0]
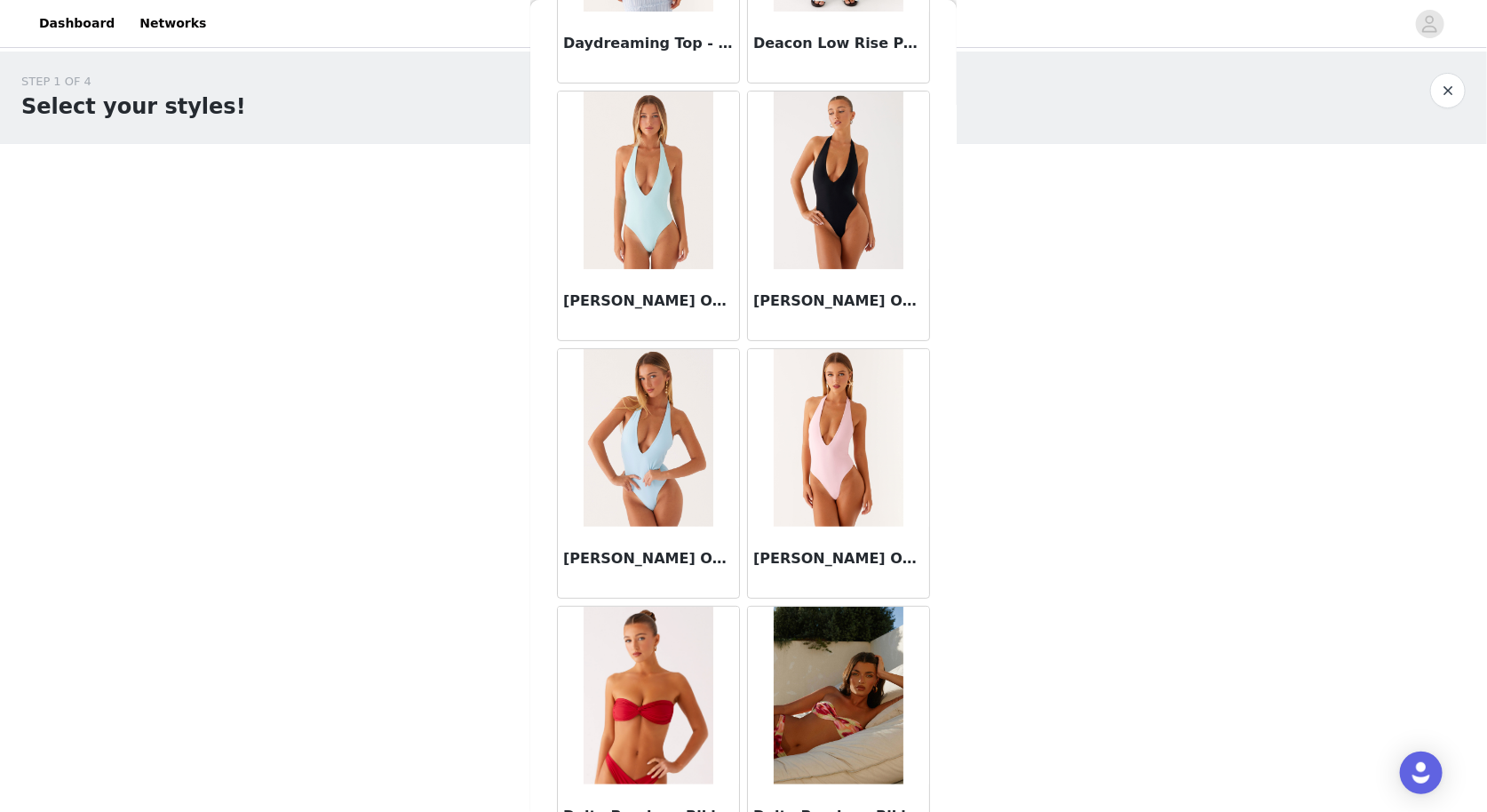
scroll to position [30141, 0]
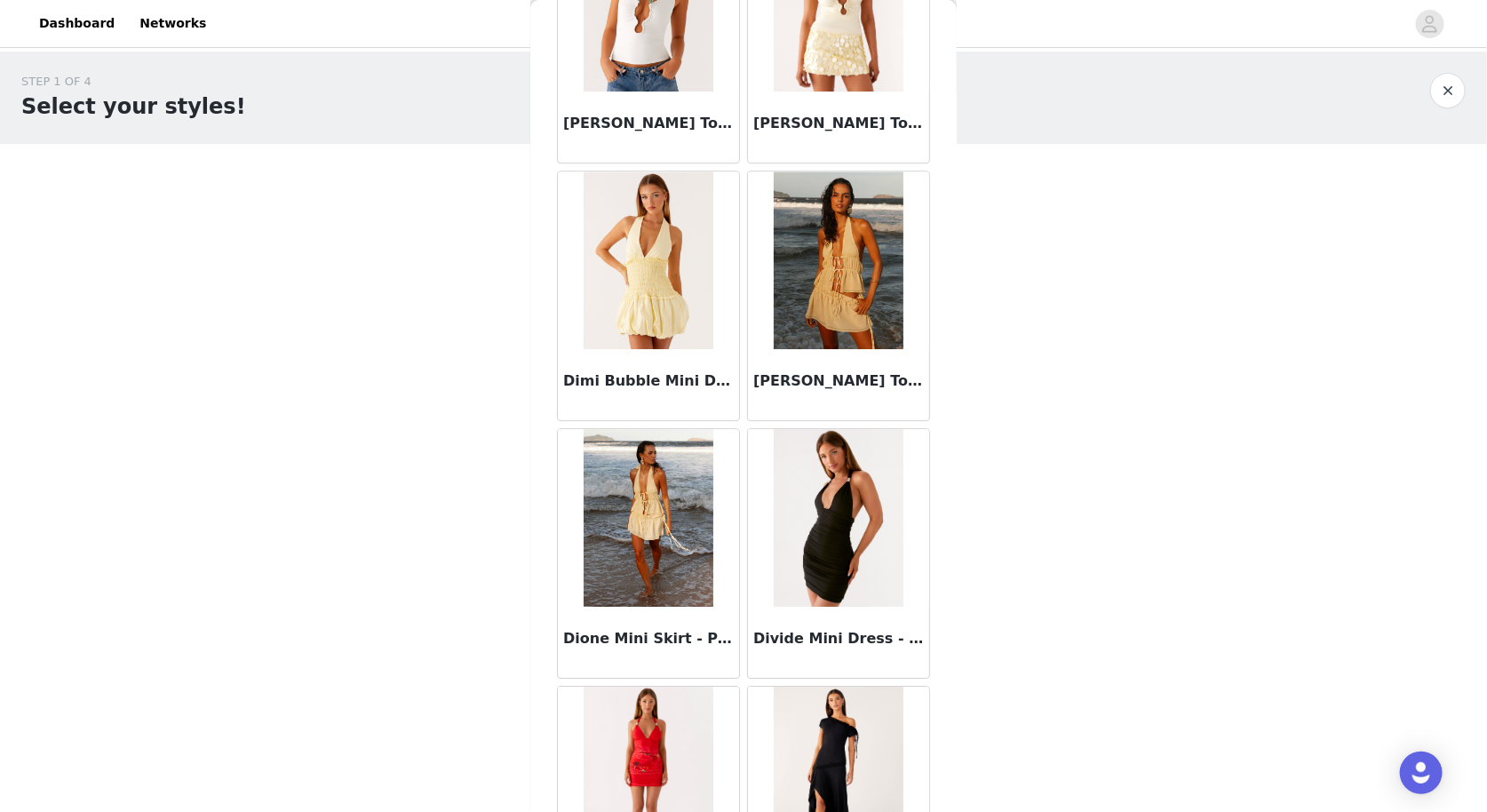
scroll to position [32708, 0]
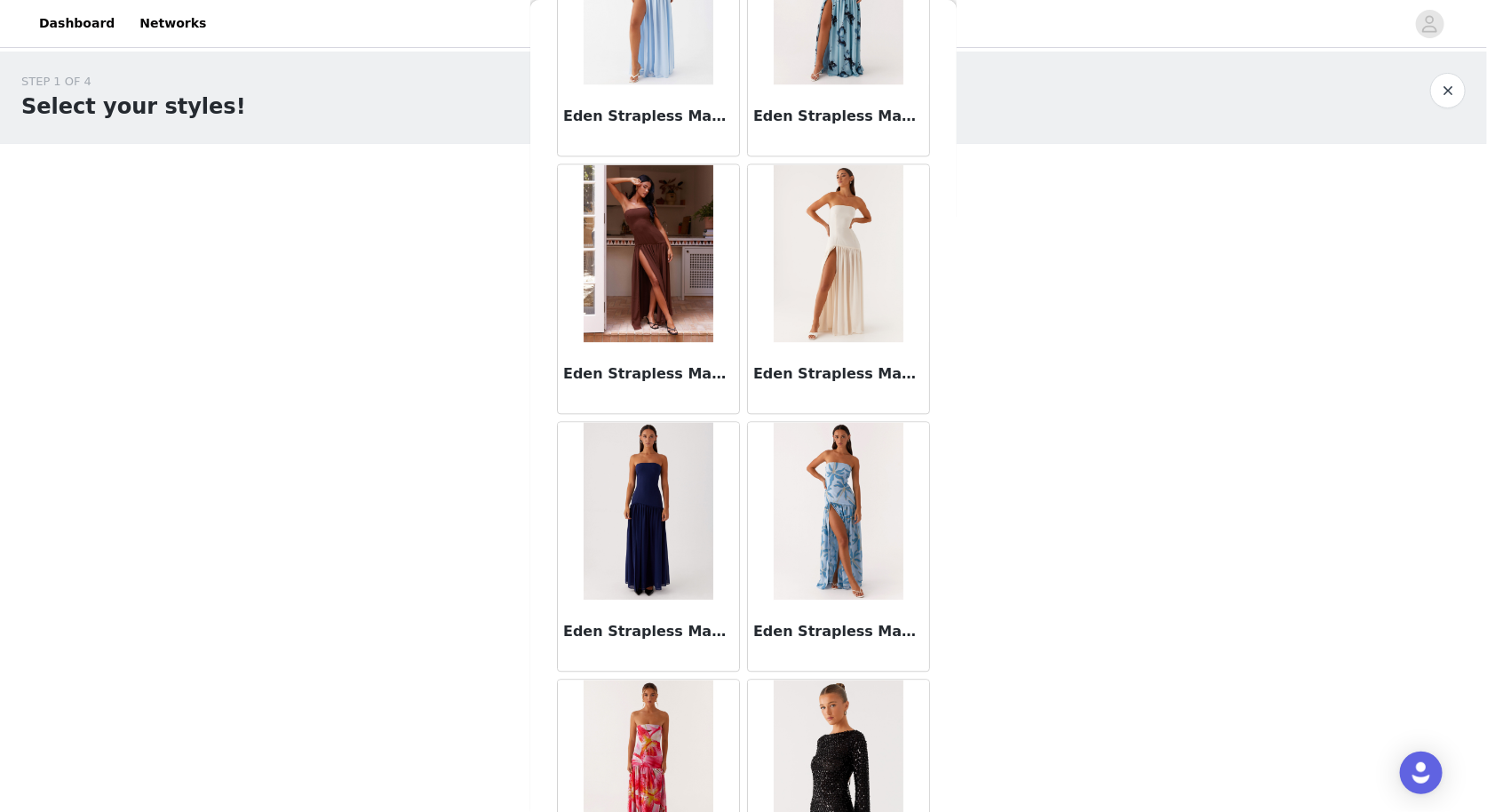
scroll to position [35275, 0]
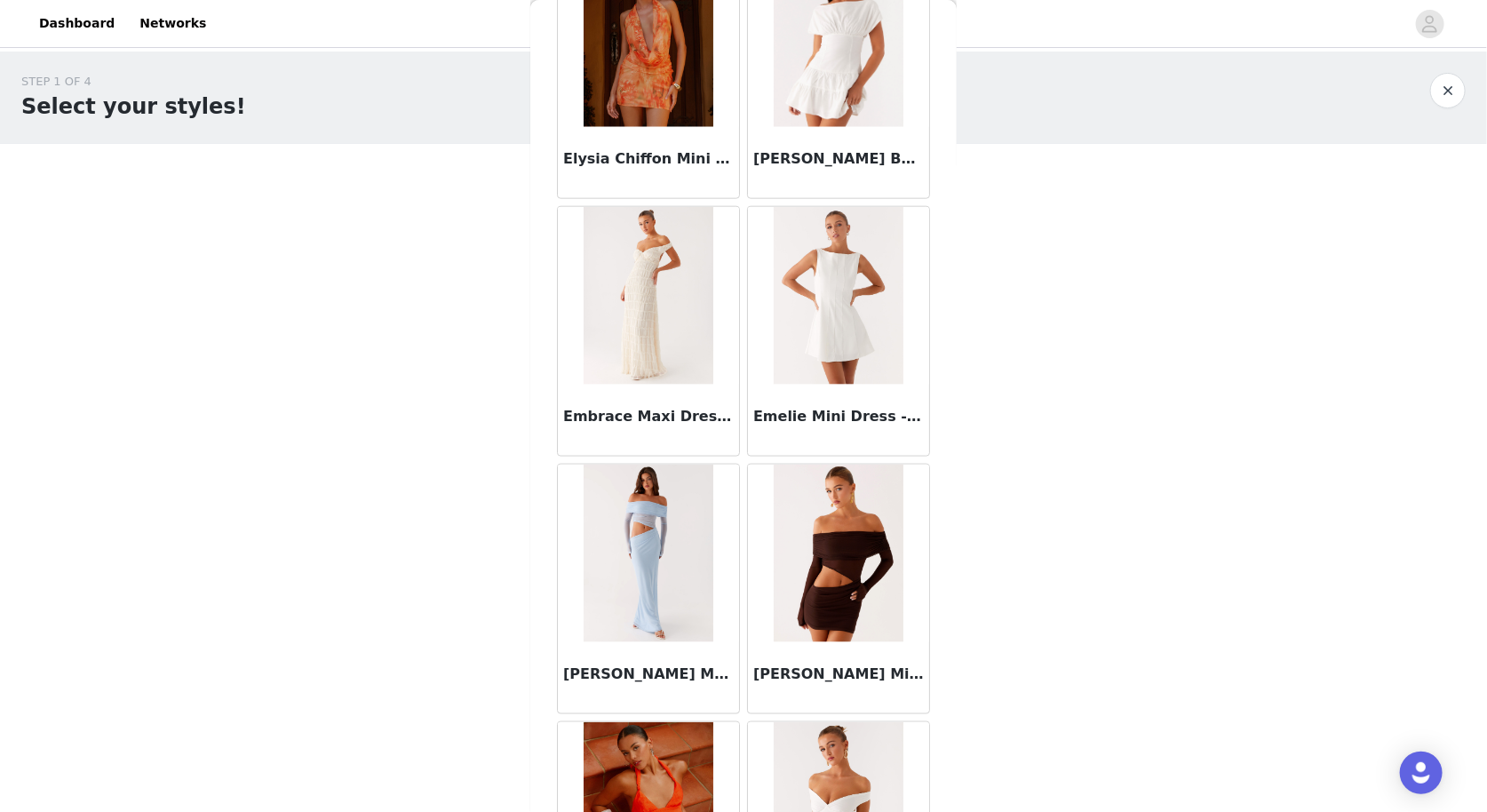
scroll to position [37843, 0]
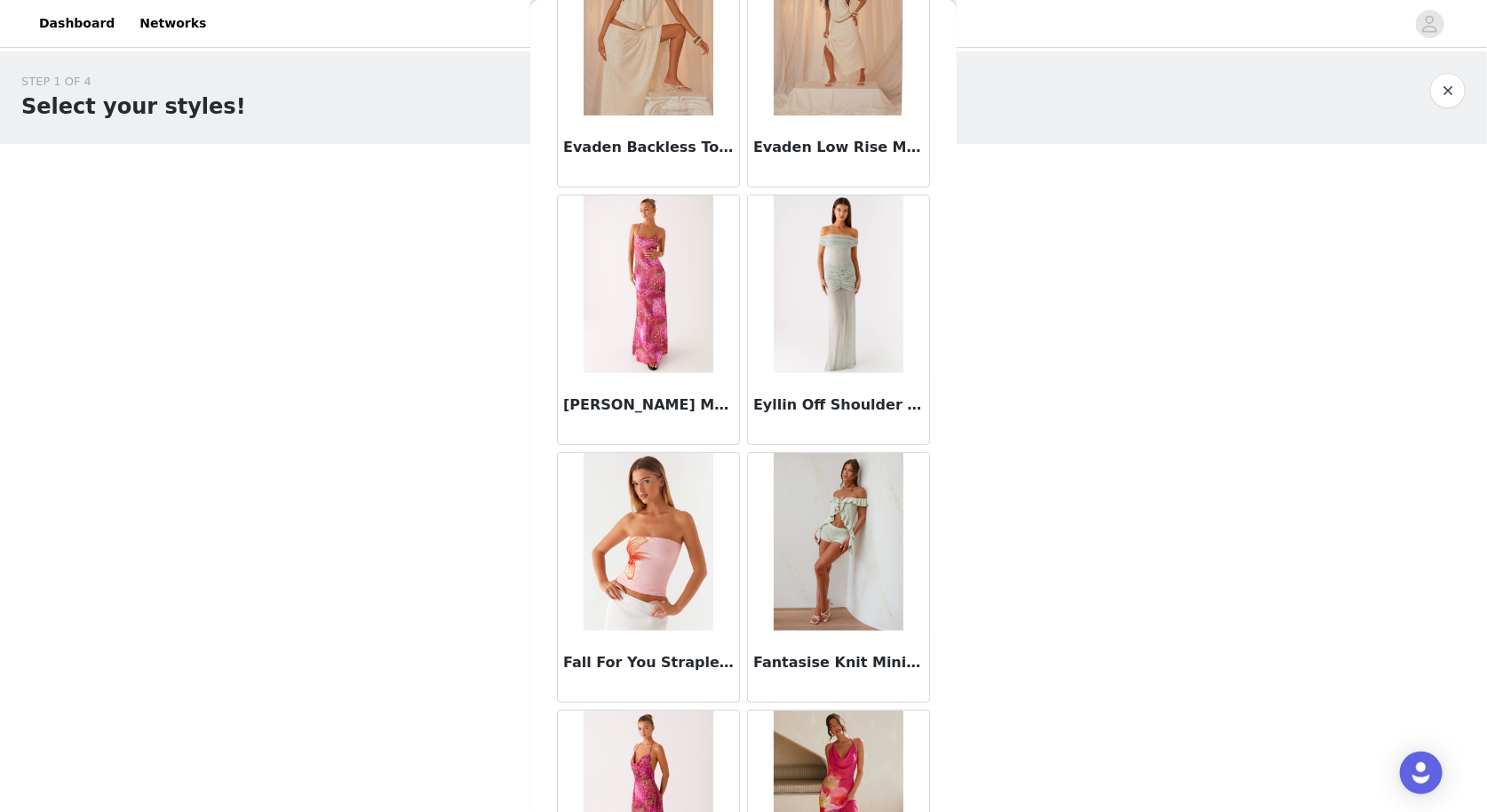
scroll to position [40410, 0]
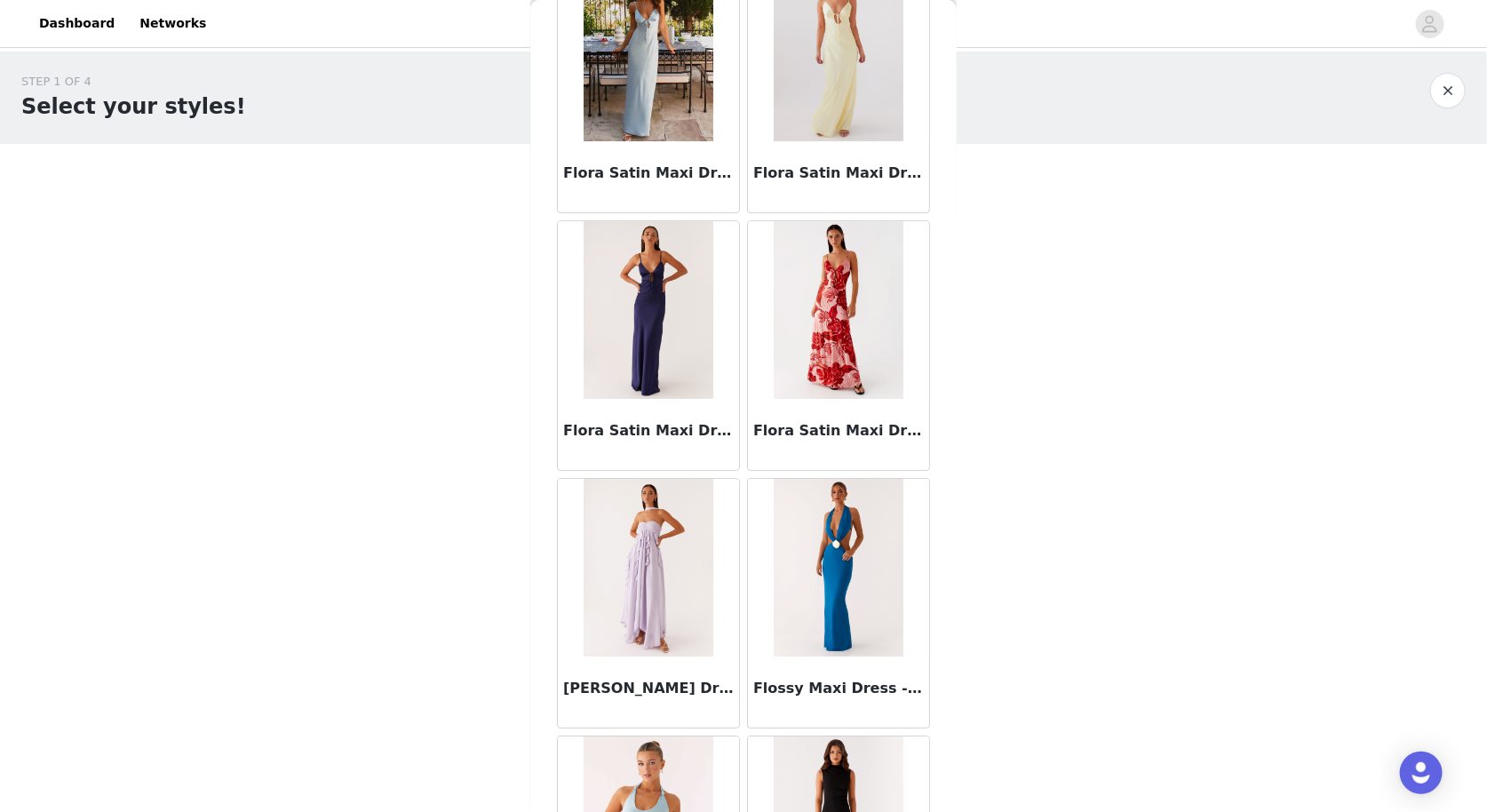
scroll to position [42978, 0]
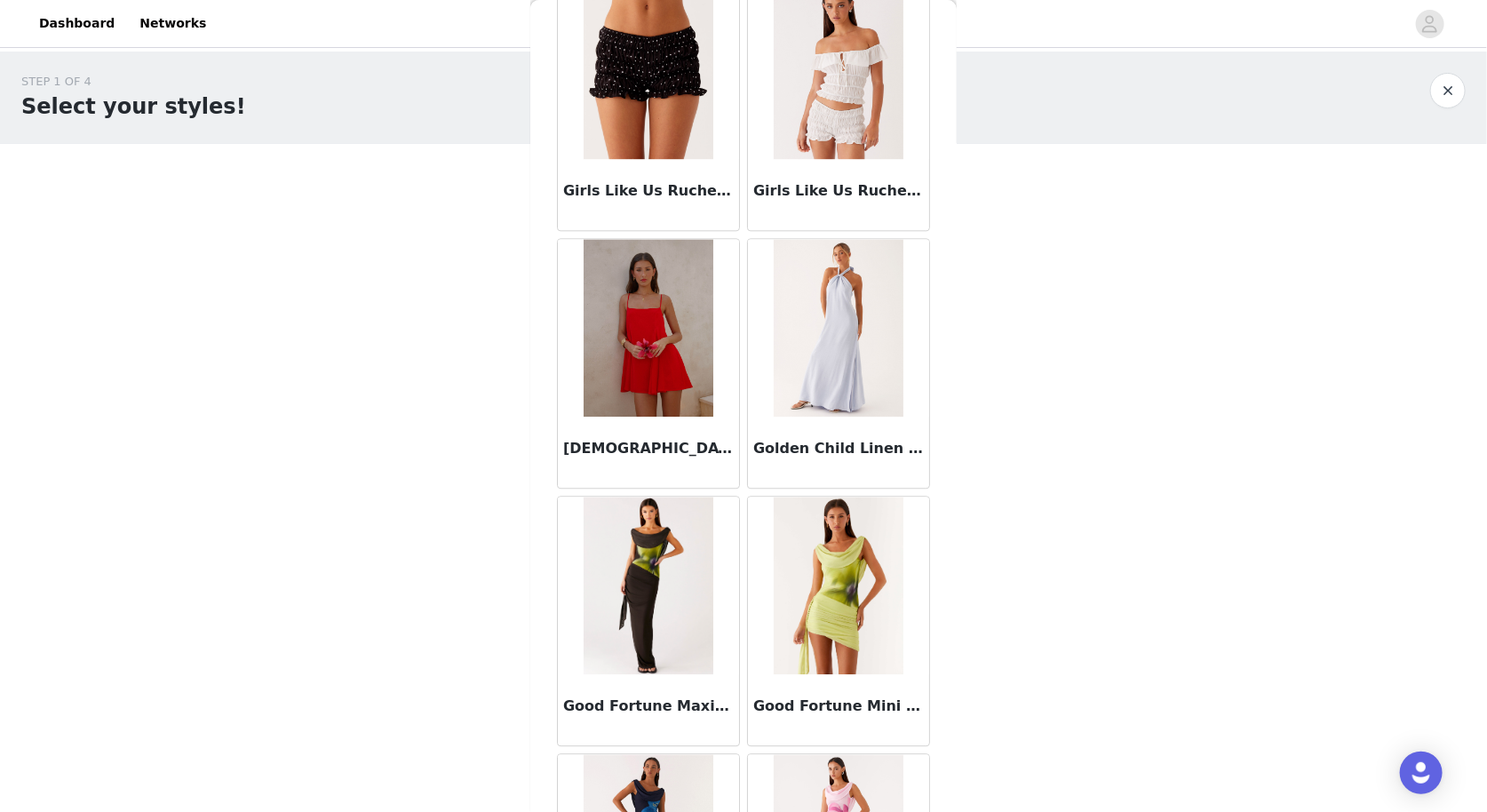
scroll to position [45545, 0]
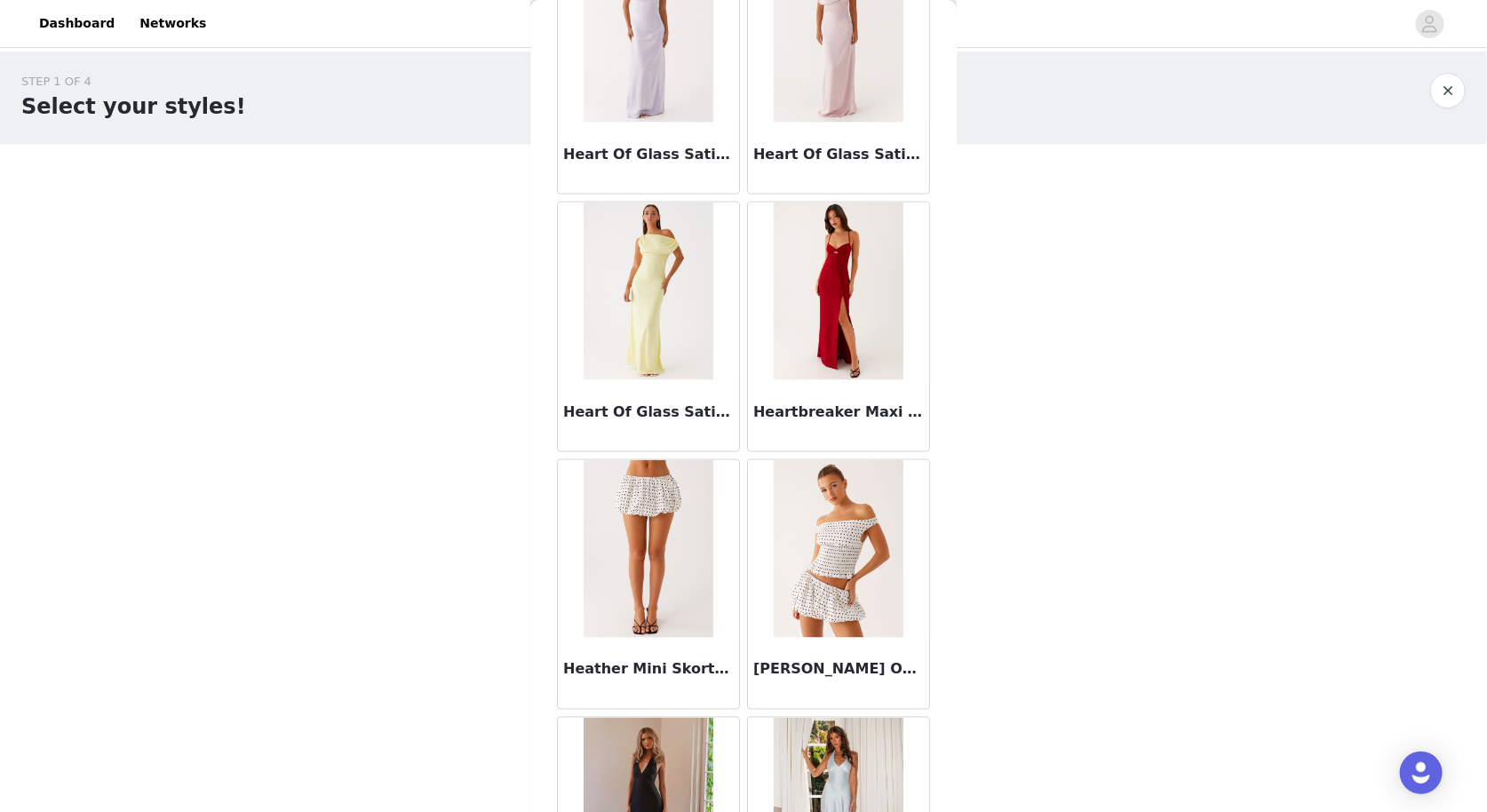
scroll to position [48113, 0]
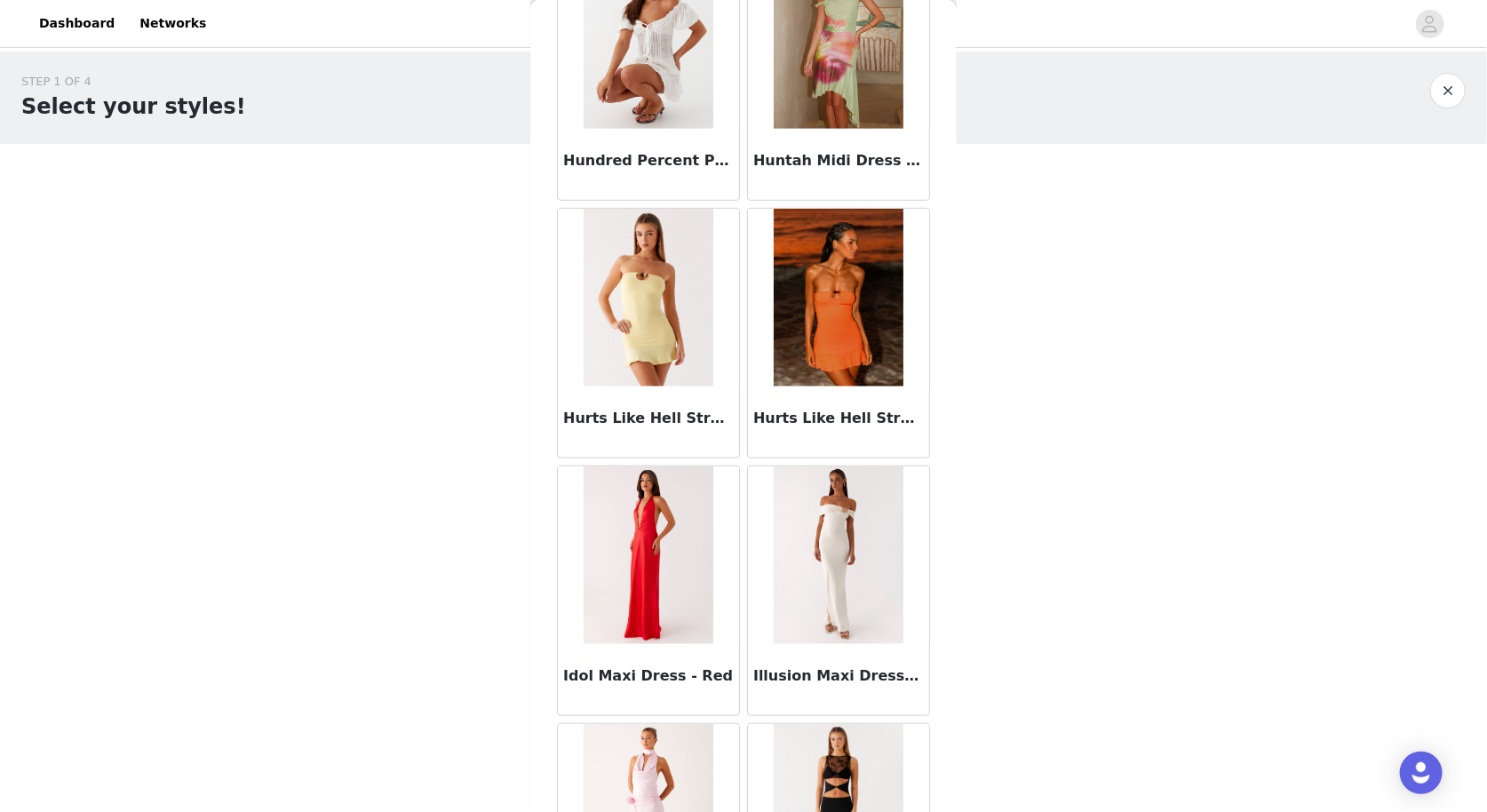
scroll to position [50681, 0]
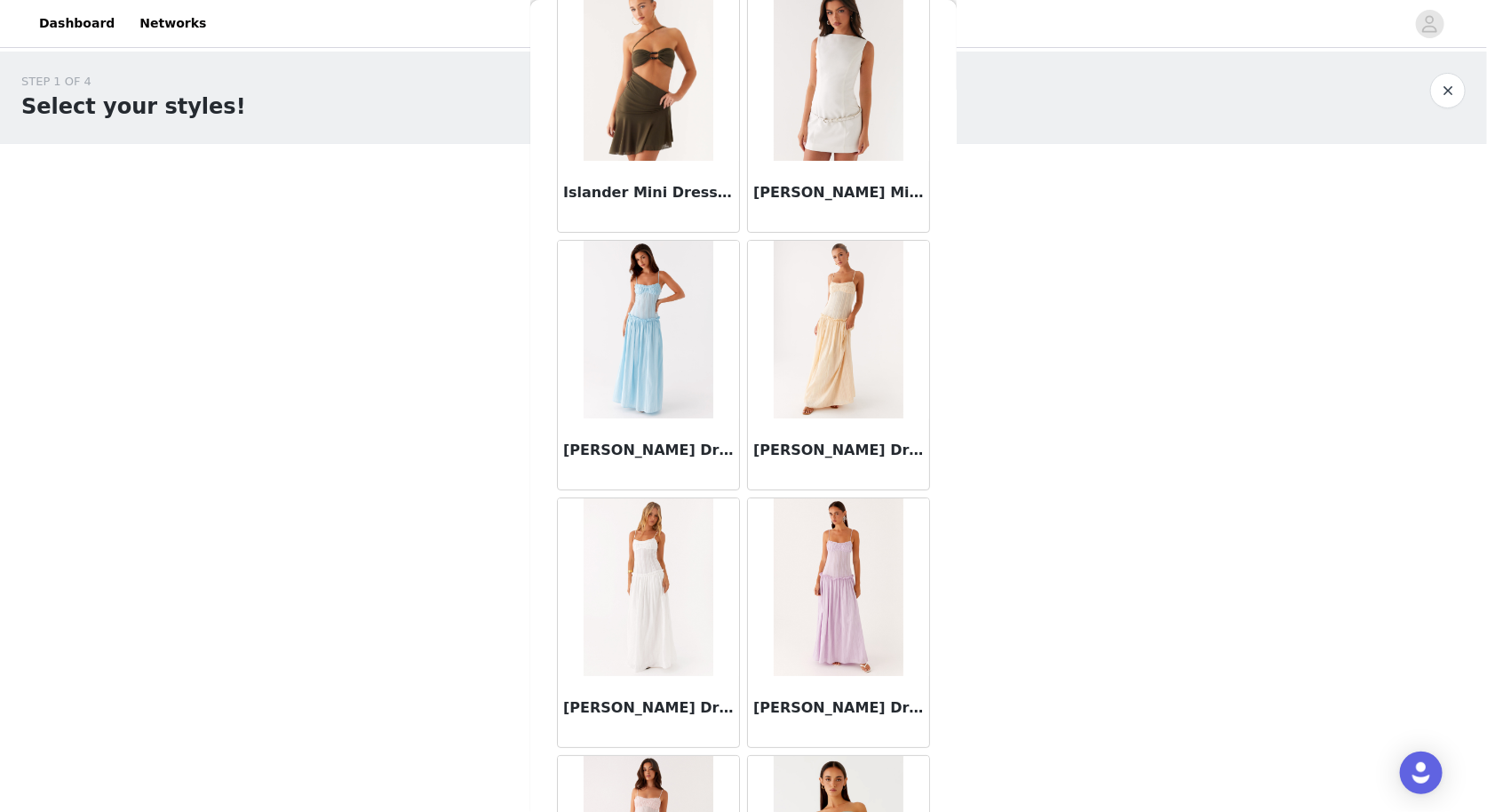
scroll to position [53249, 0]
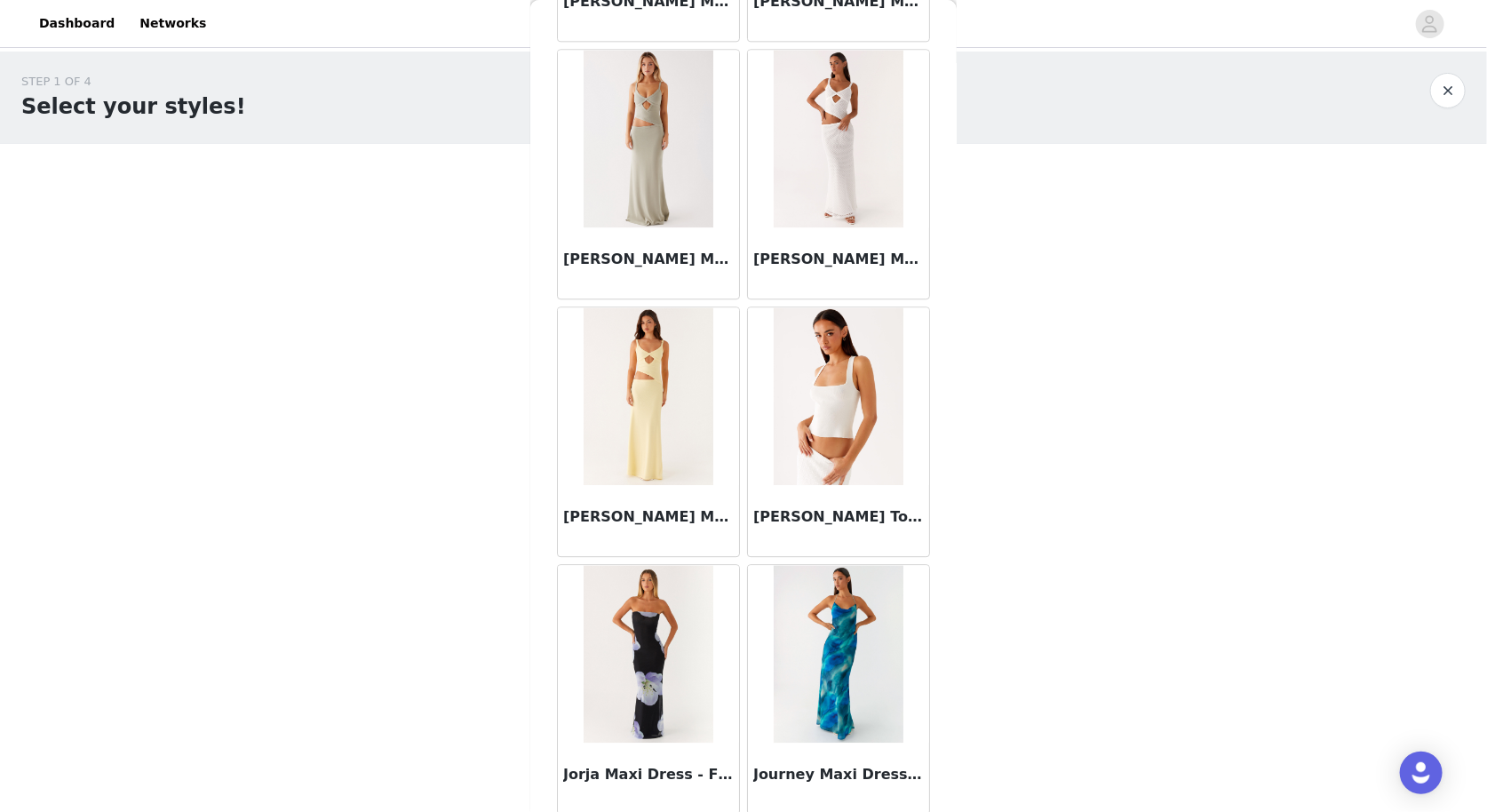
scroll to position [55816, 0]
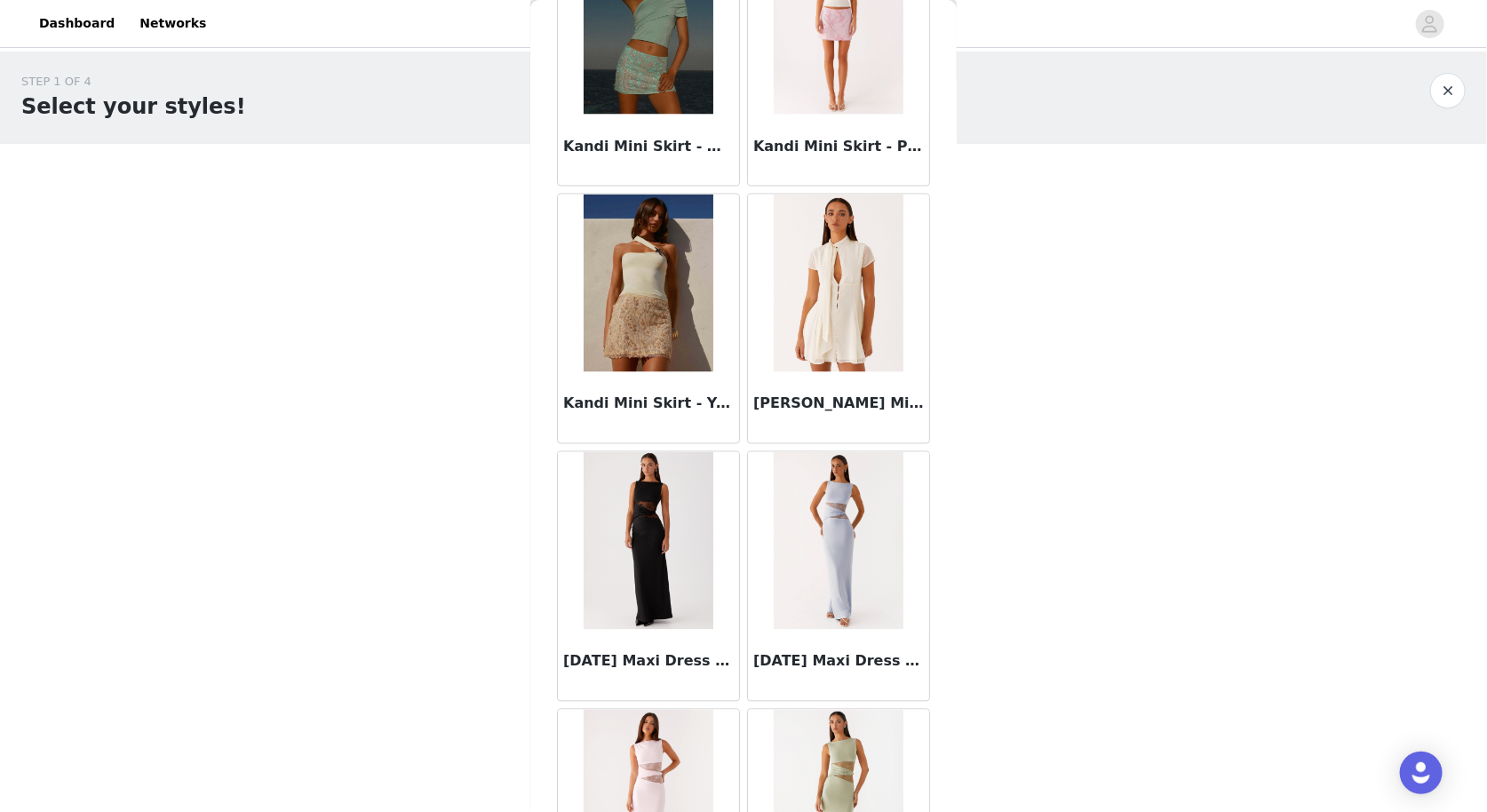
scroll to position [58383, 0]
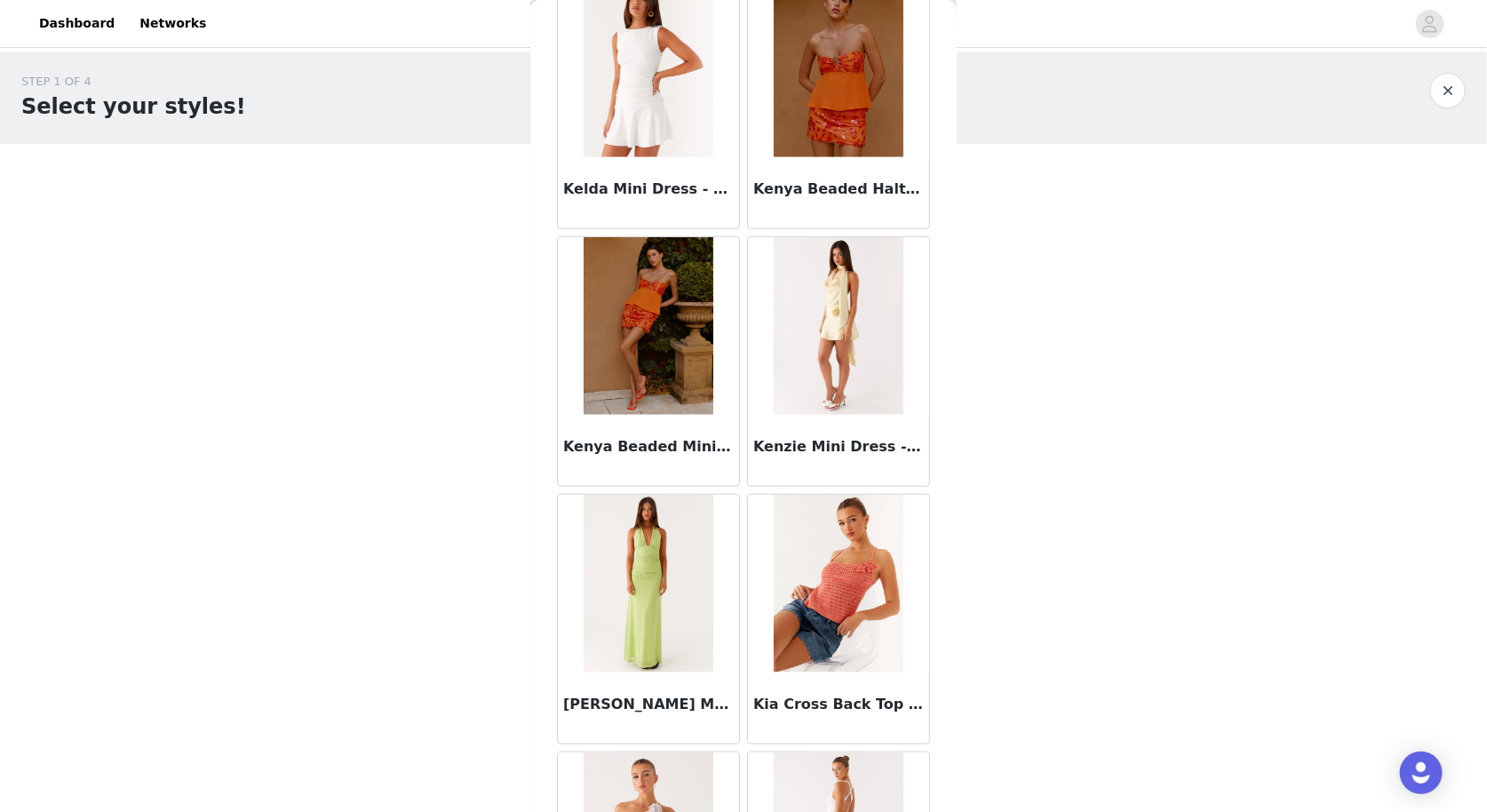
scroll to position [60950, 0]
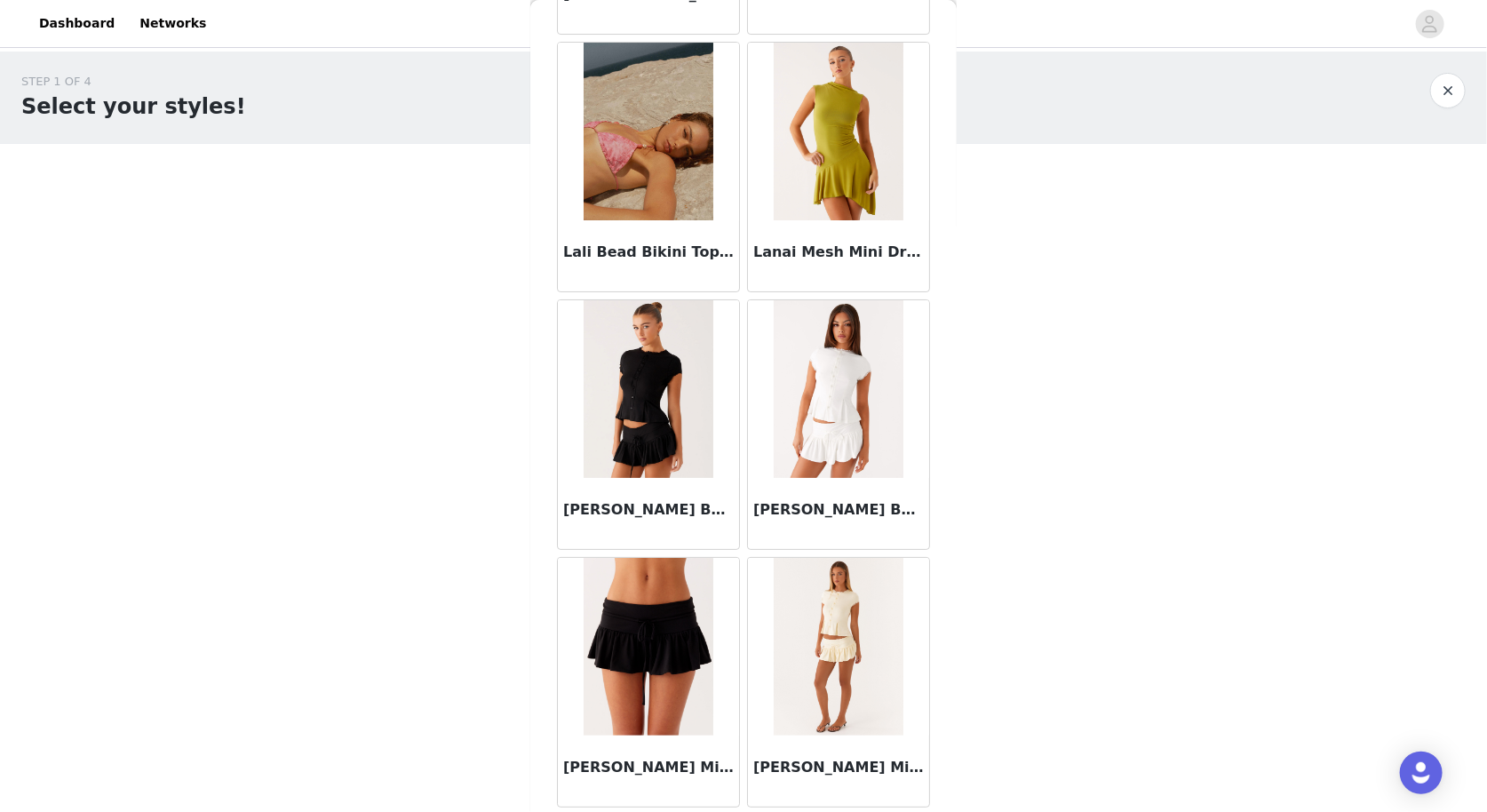
scroll to position [63518, 0]
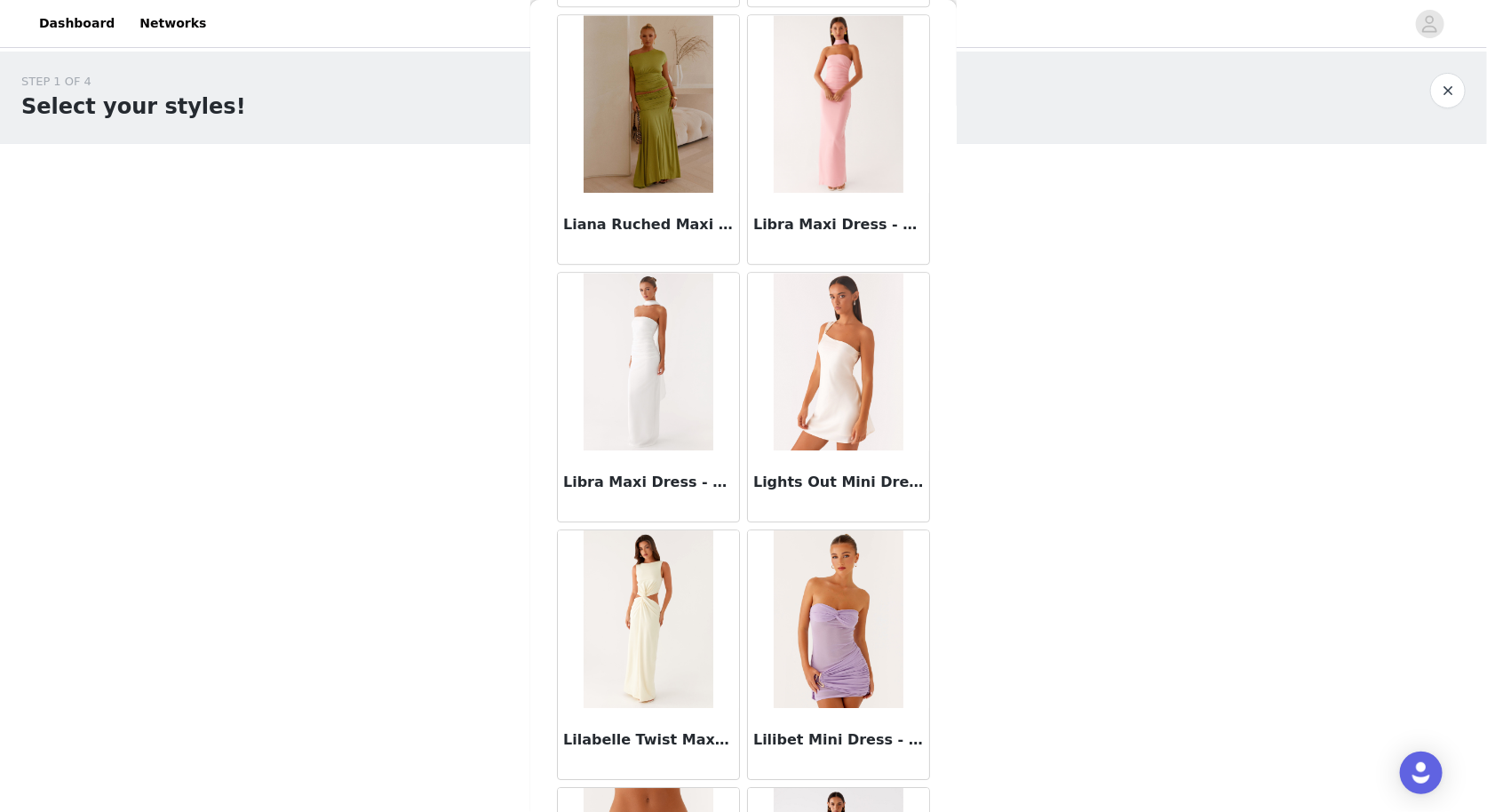
scroll to position [66086, 0]
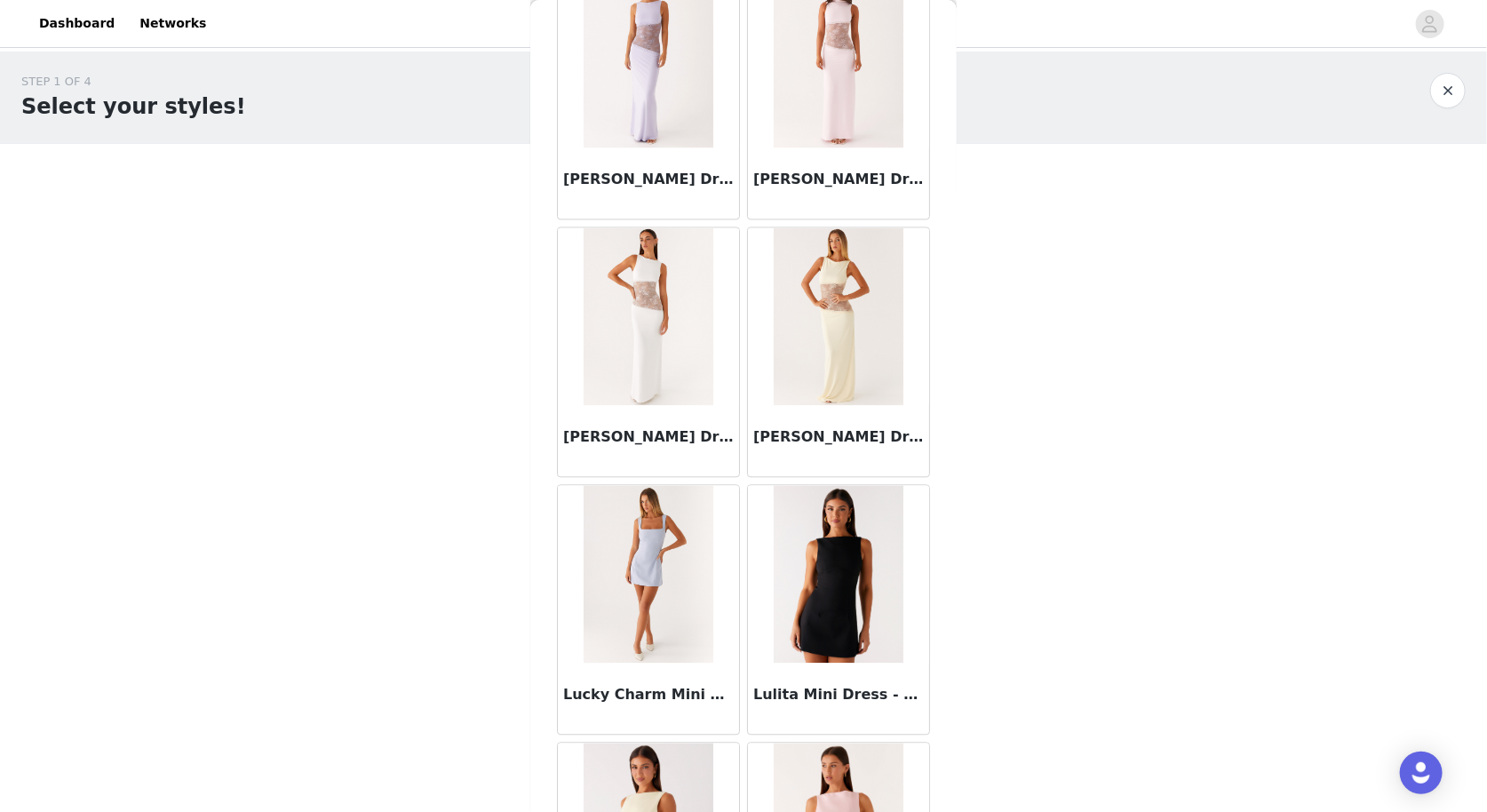
scroll to position [68653, 0]
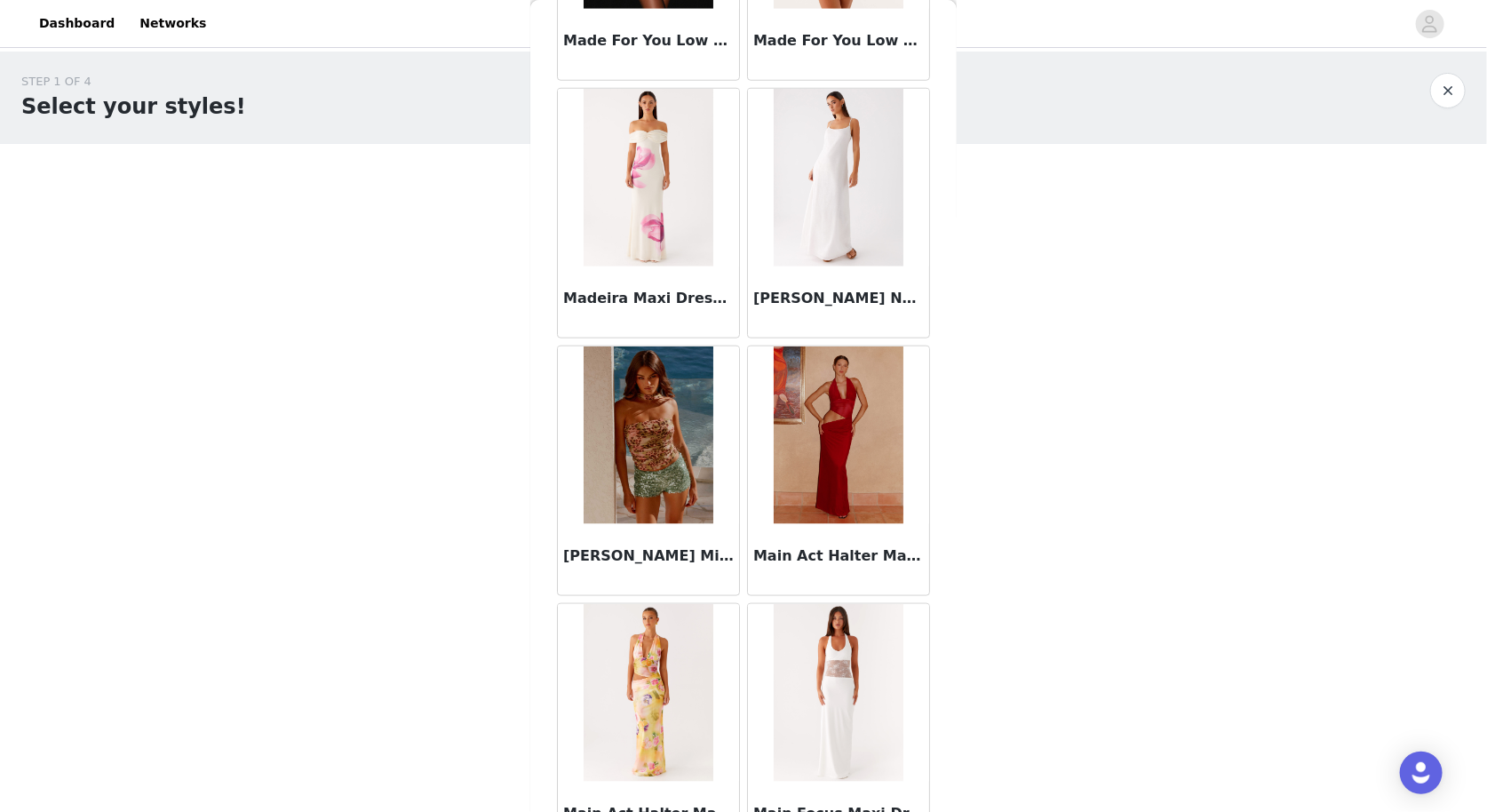
scroll to position [71221, 0]
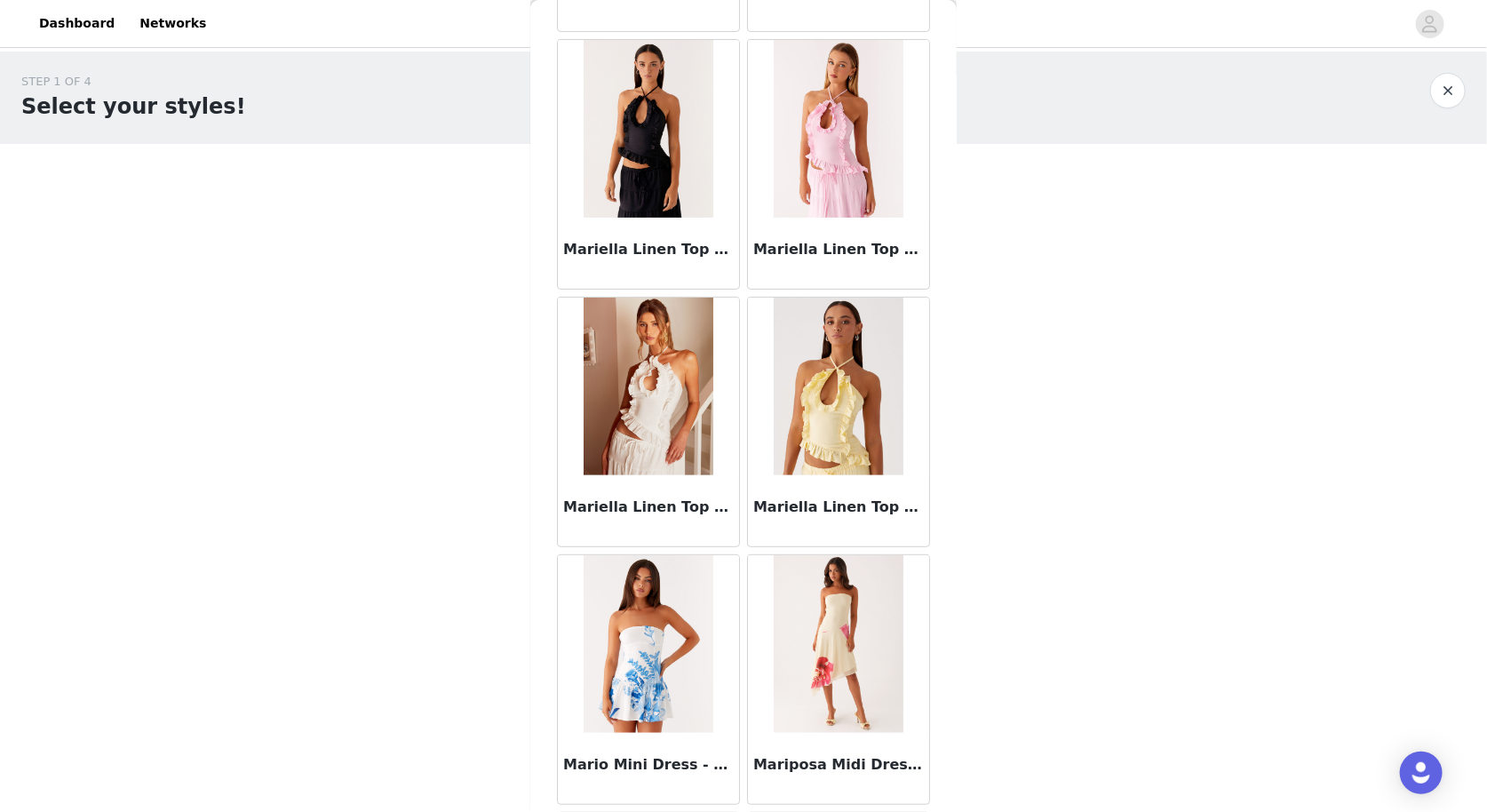
scroll to position [73788, 0]
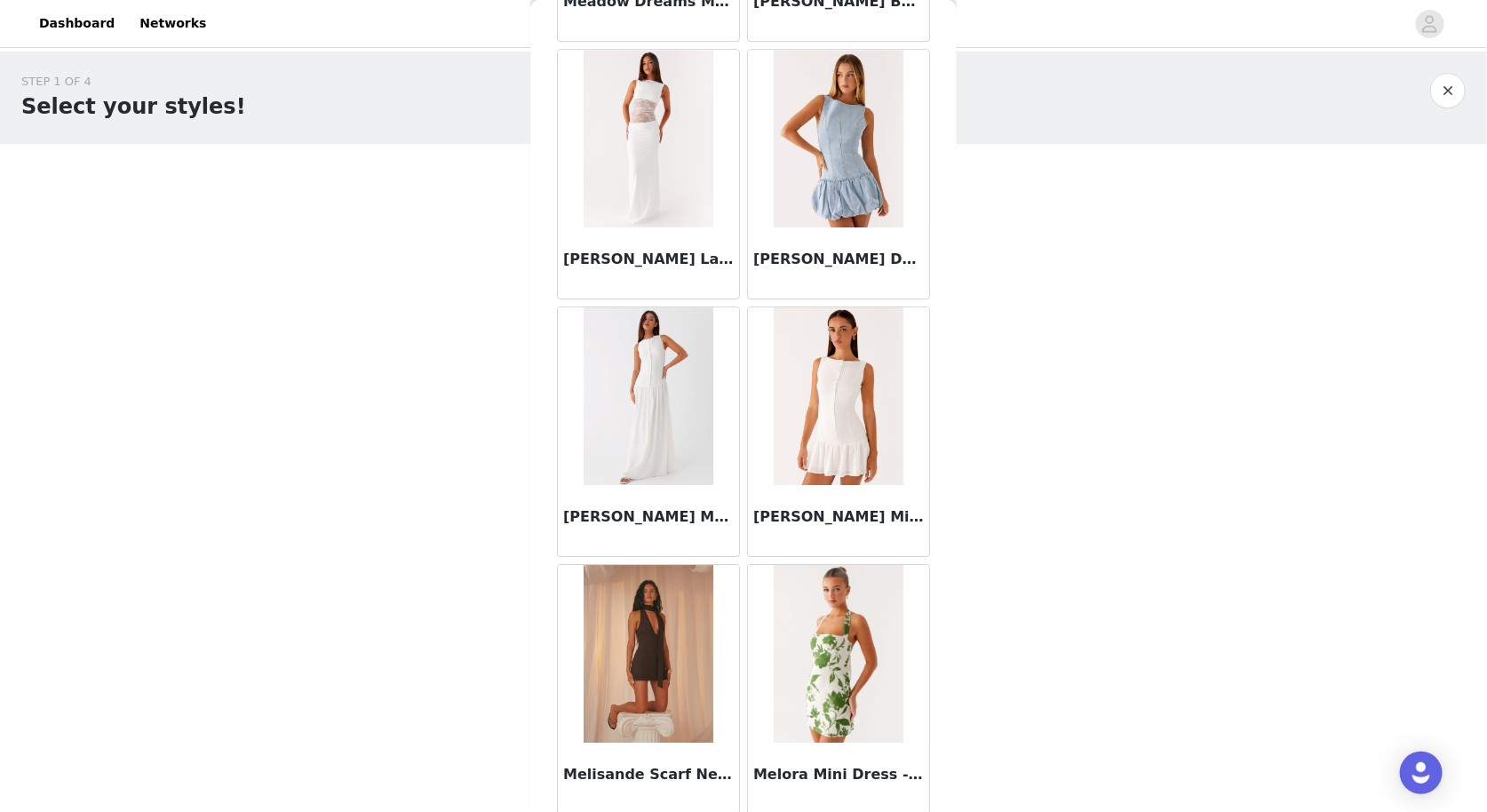
scroll to position [76357, 0]
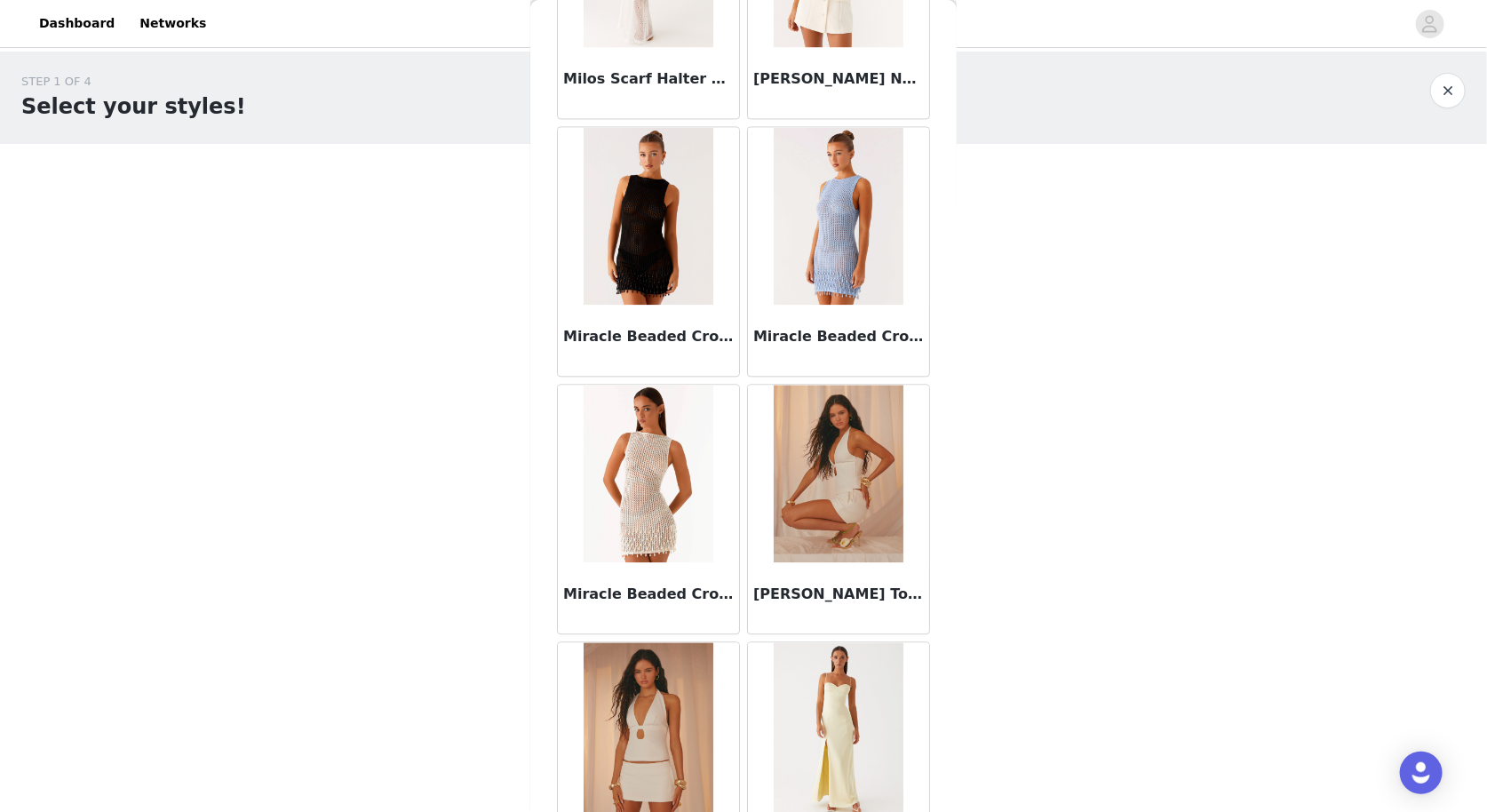
scroll to position [78923, 0]
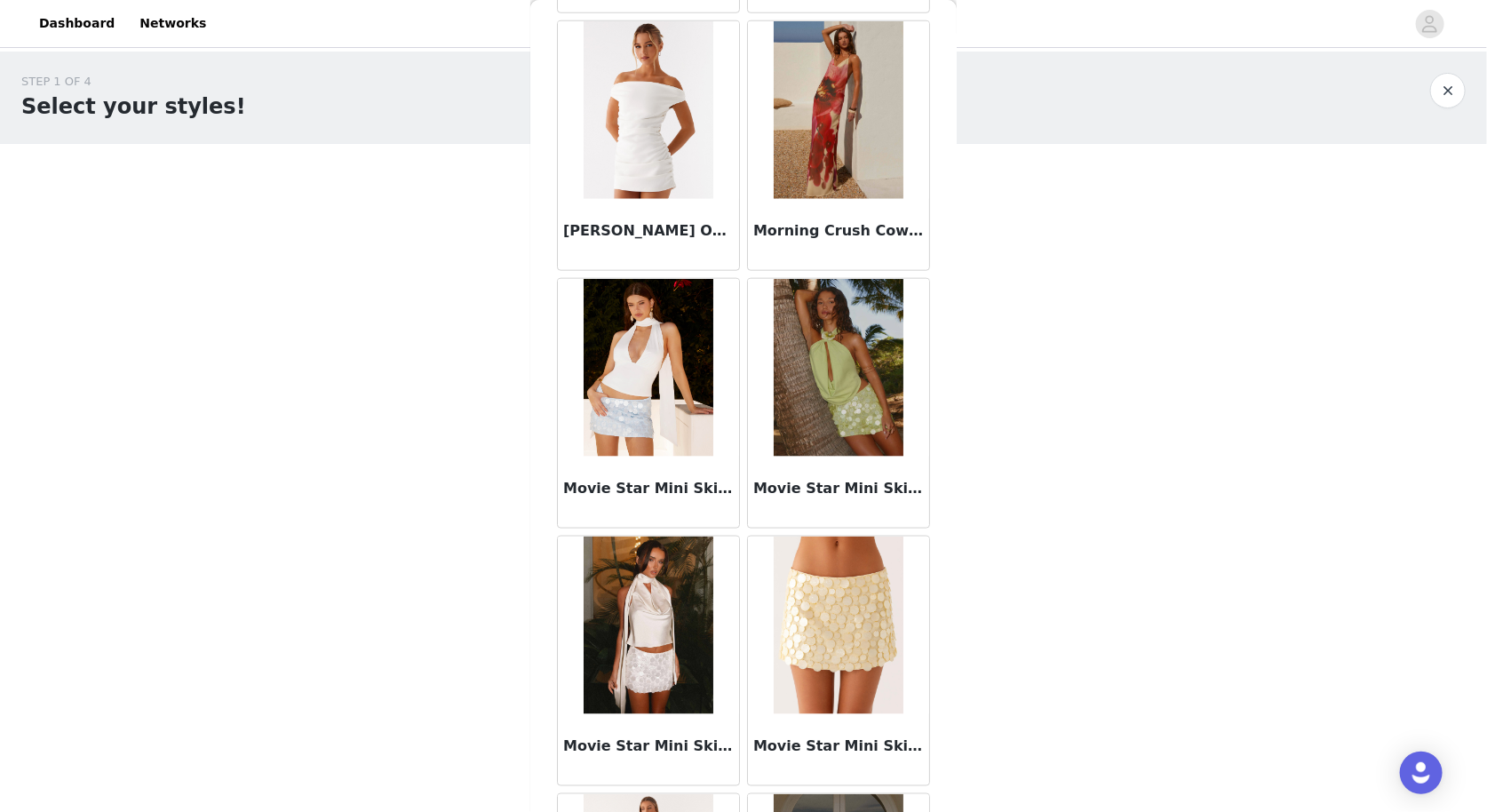
scroll to position [81491, 0]
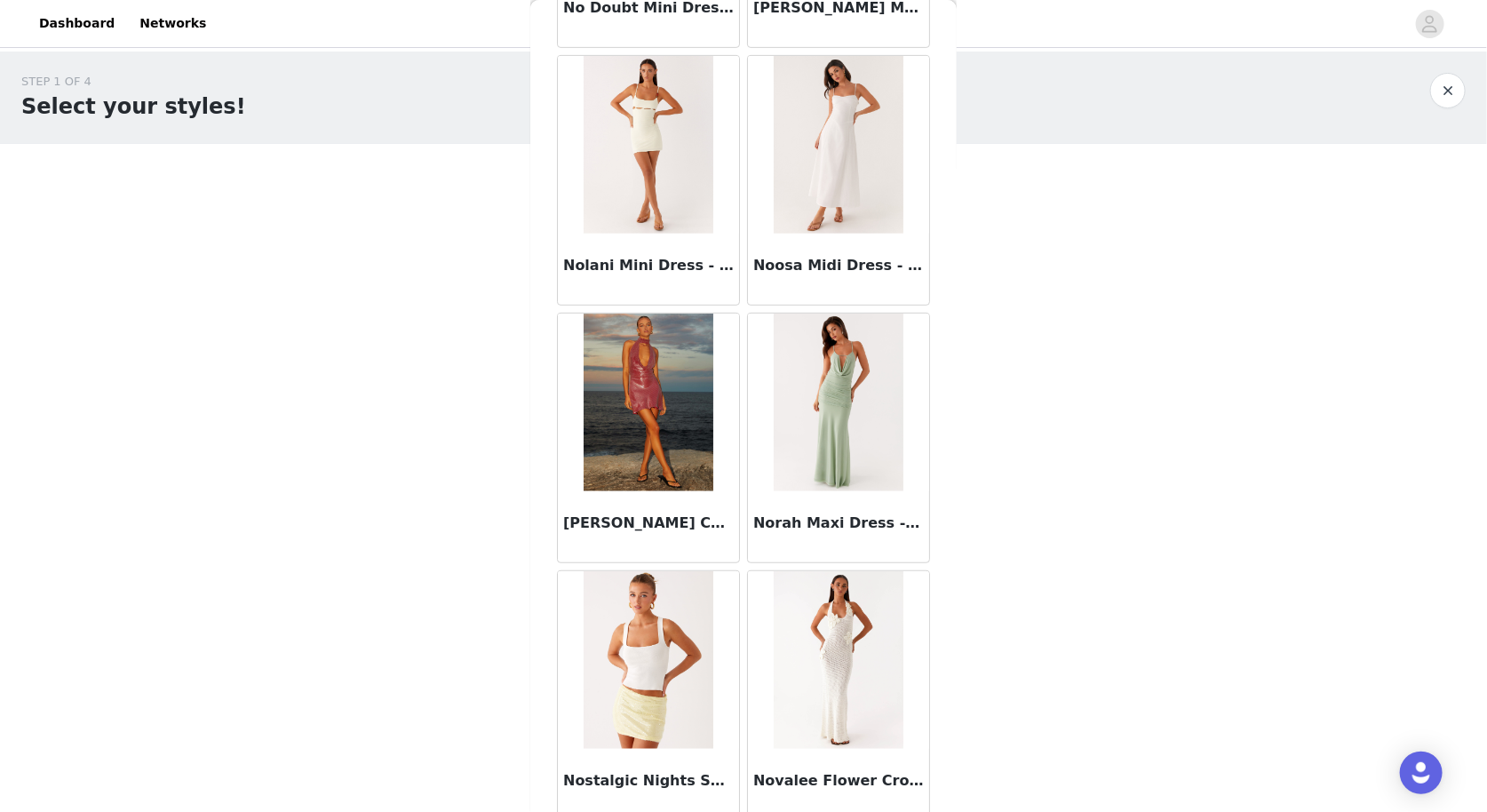
scroll to position [84058, 0]
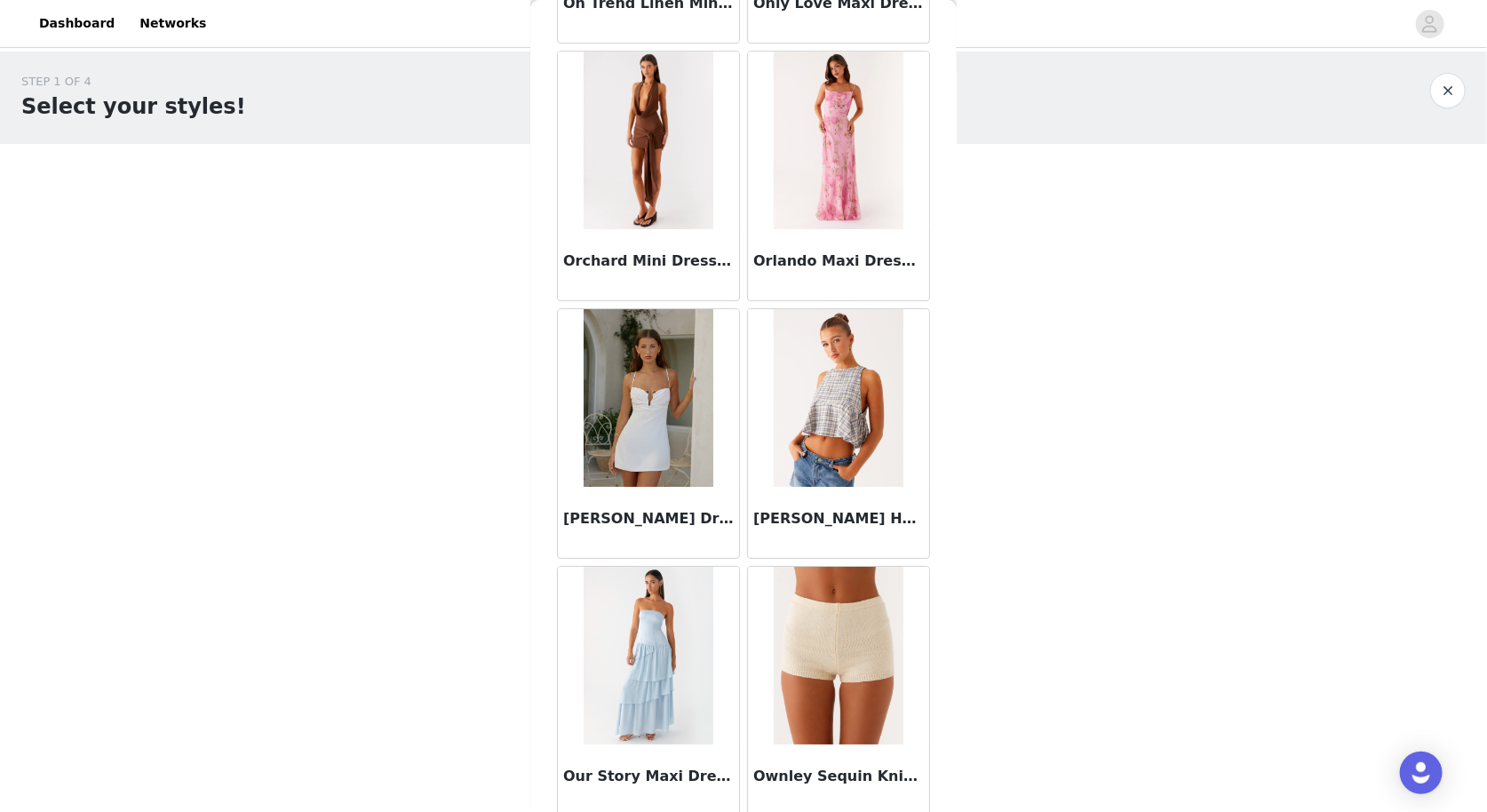
scroll to position [86626, 0]
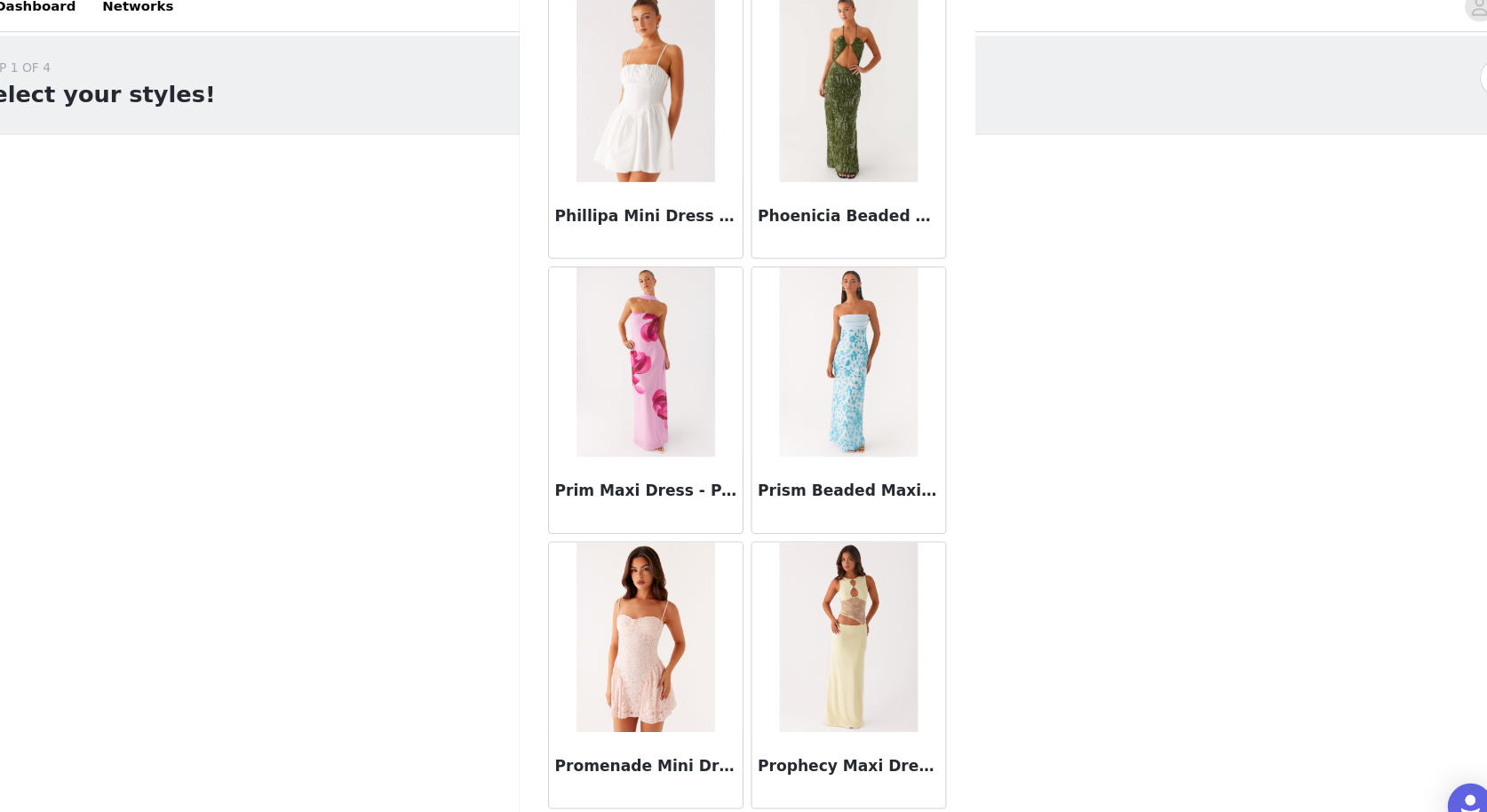
scroll to position [0, 0]
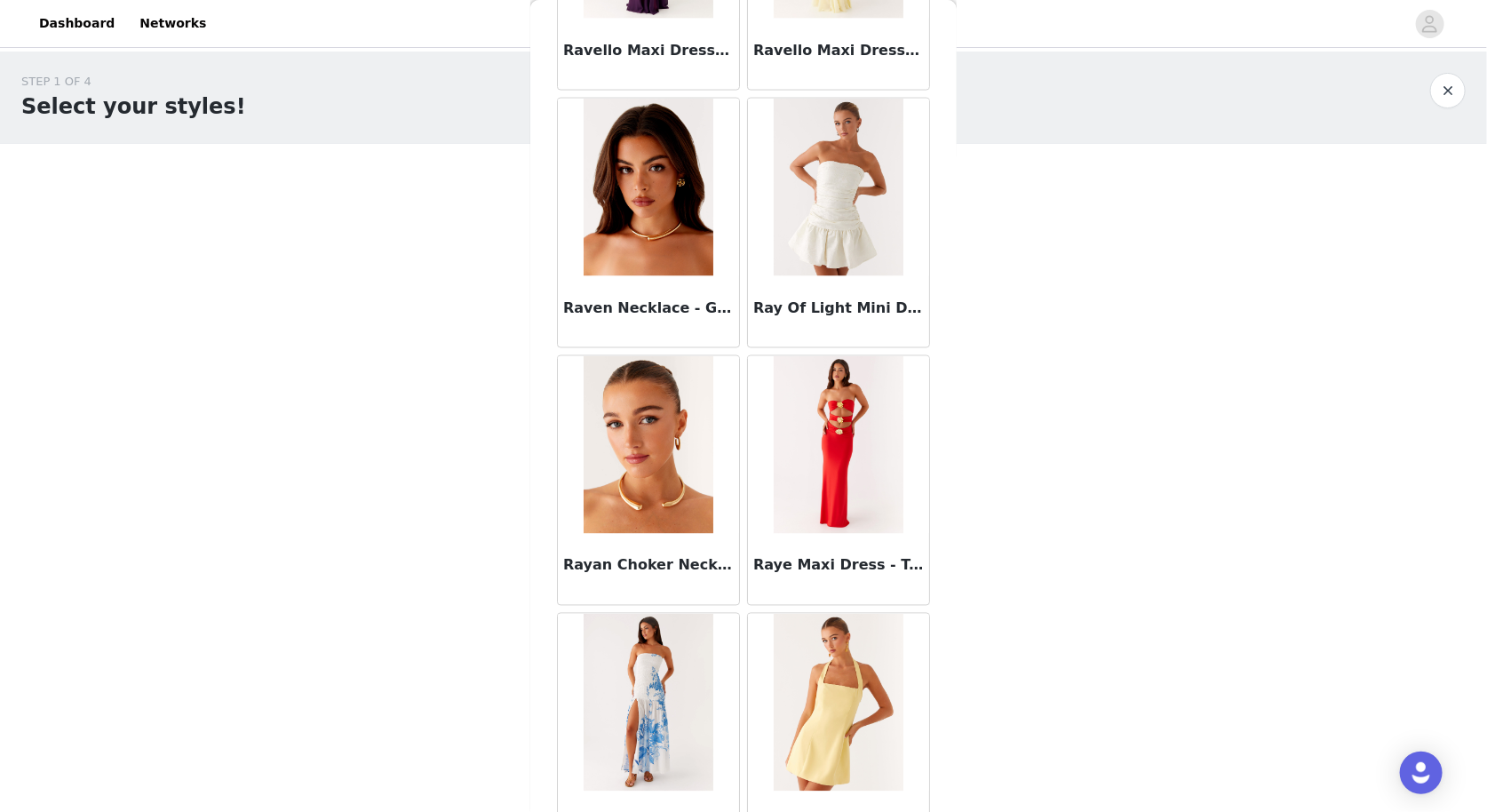
scroll to position [91762, 0]
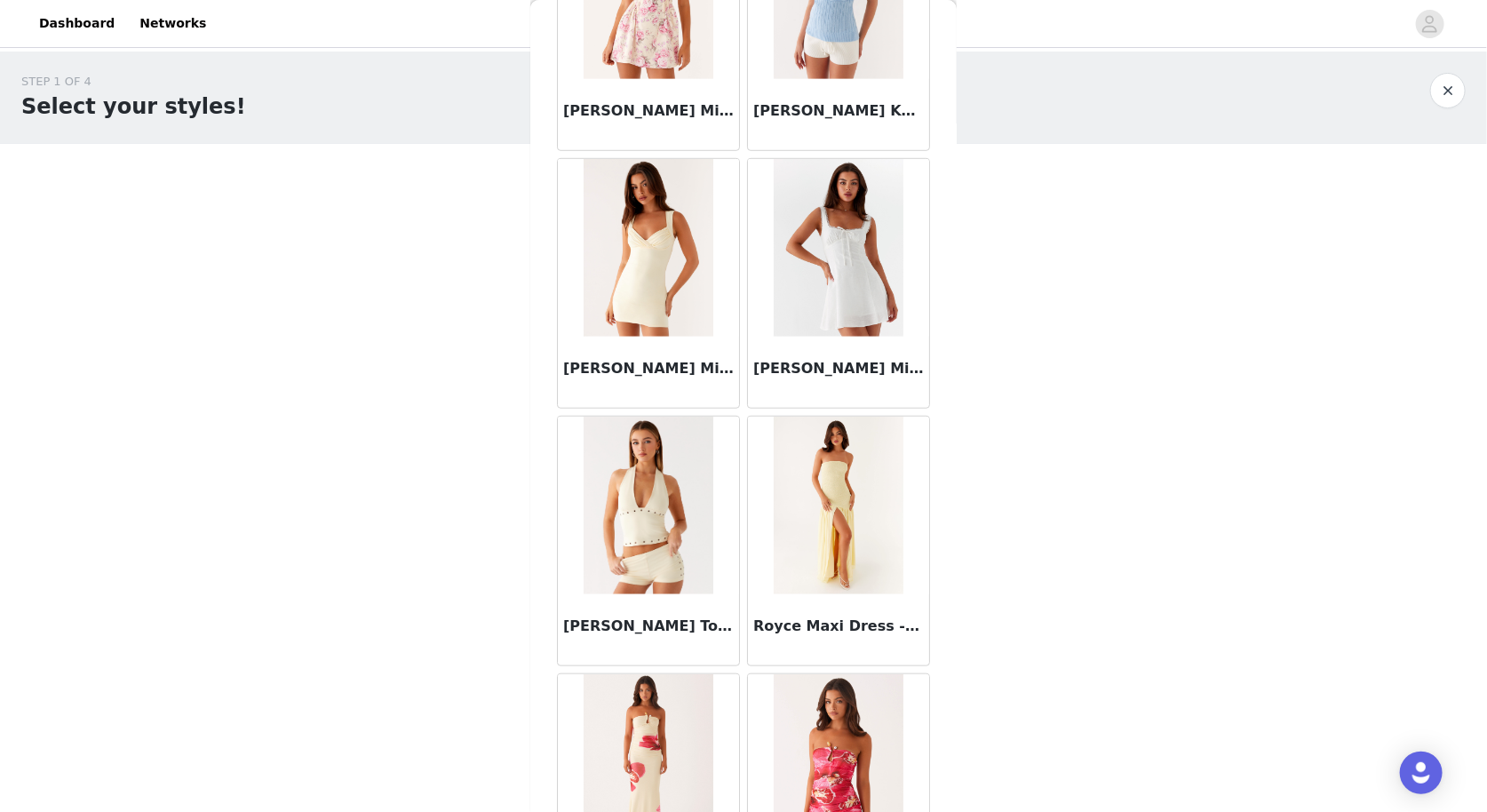
scroll to position [94329, 0]
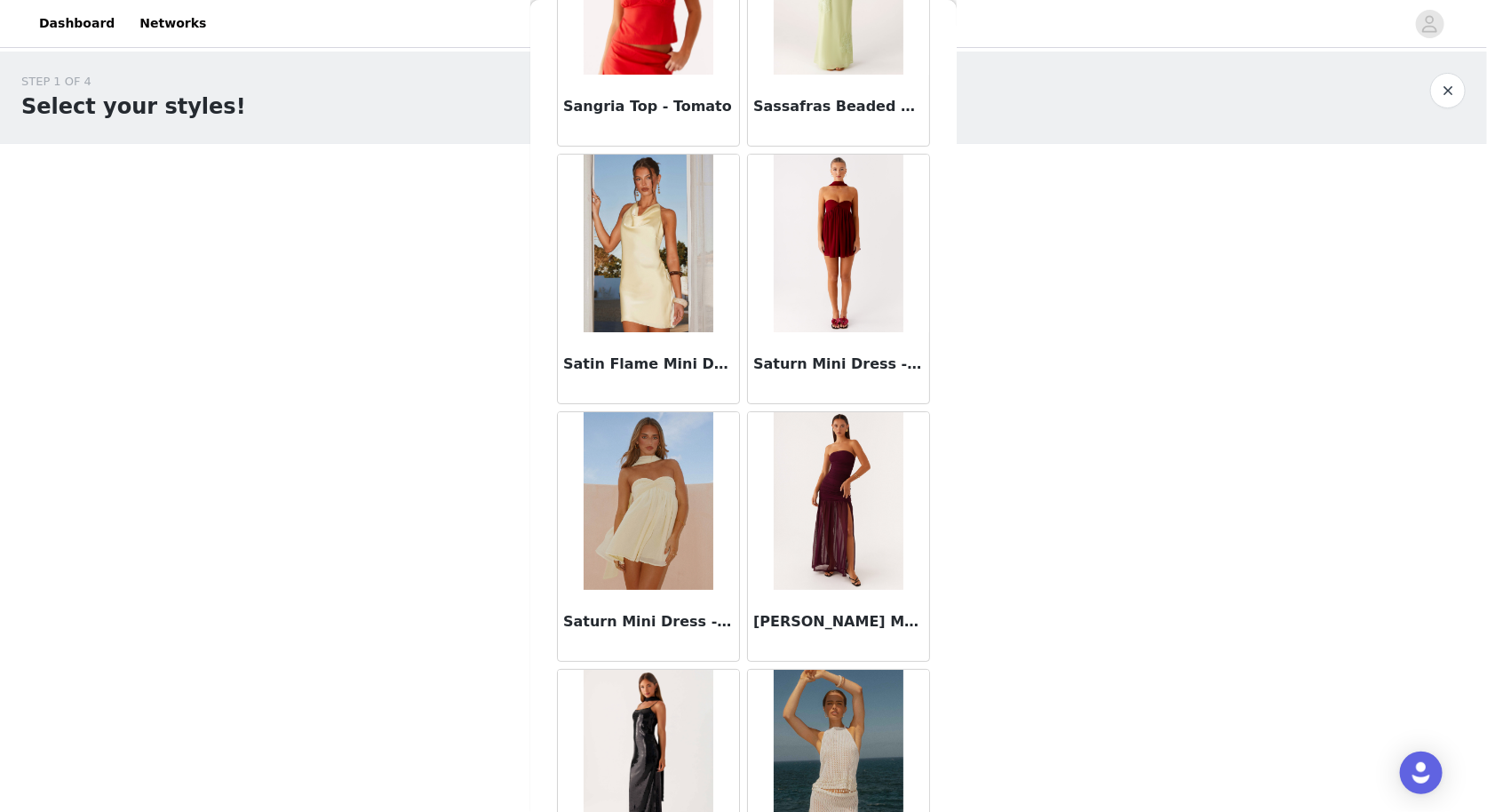
scroll to position [96896, 0]
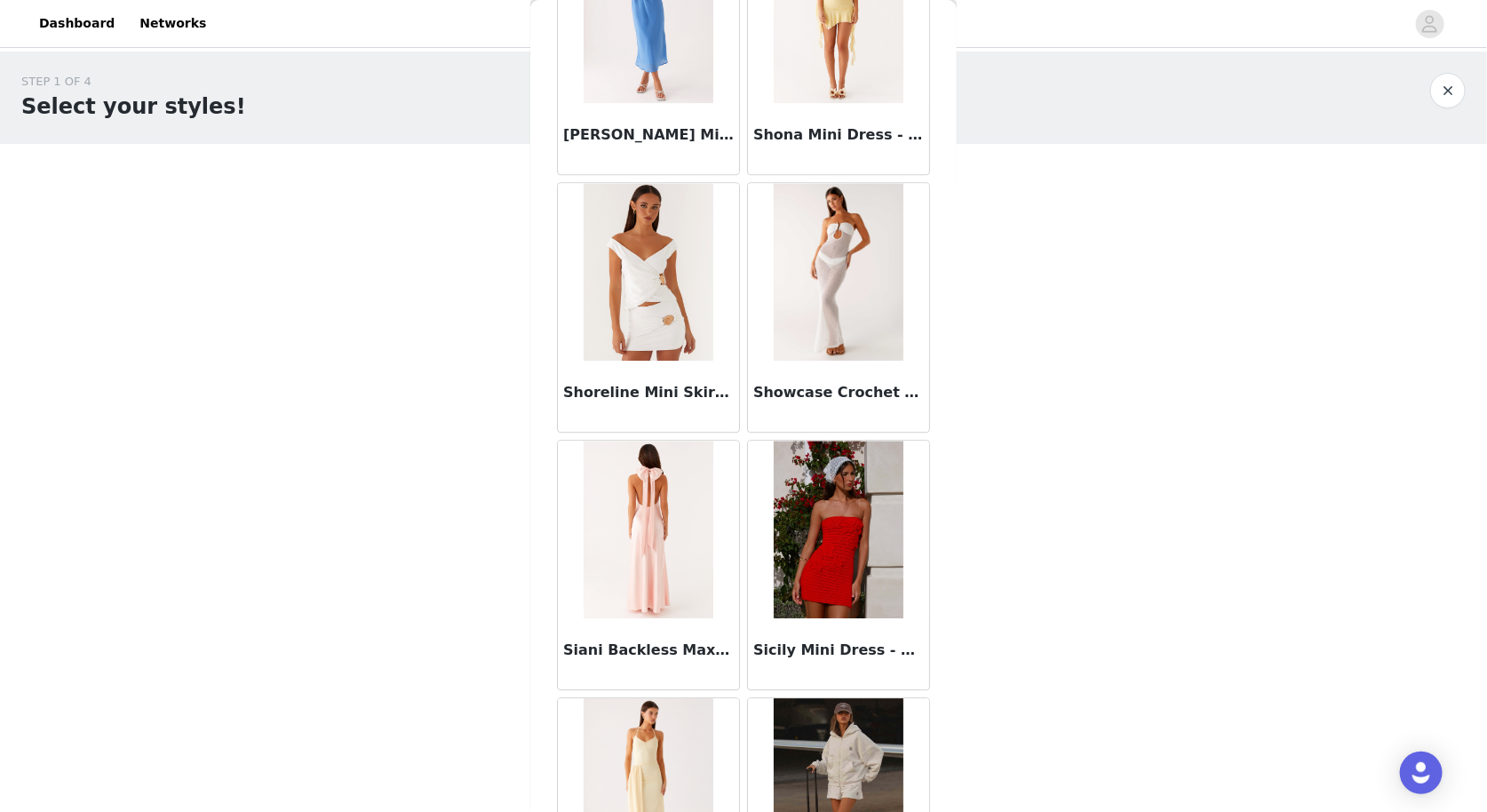
scroll to position [99464, 0]
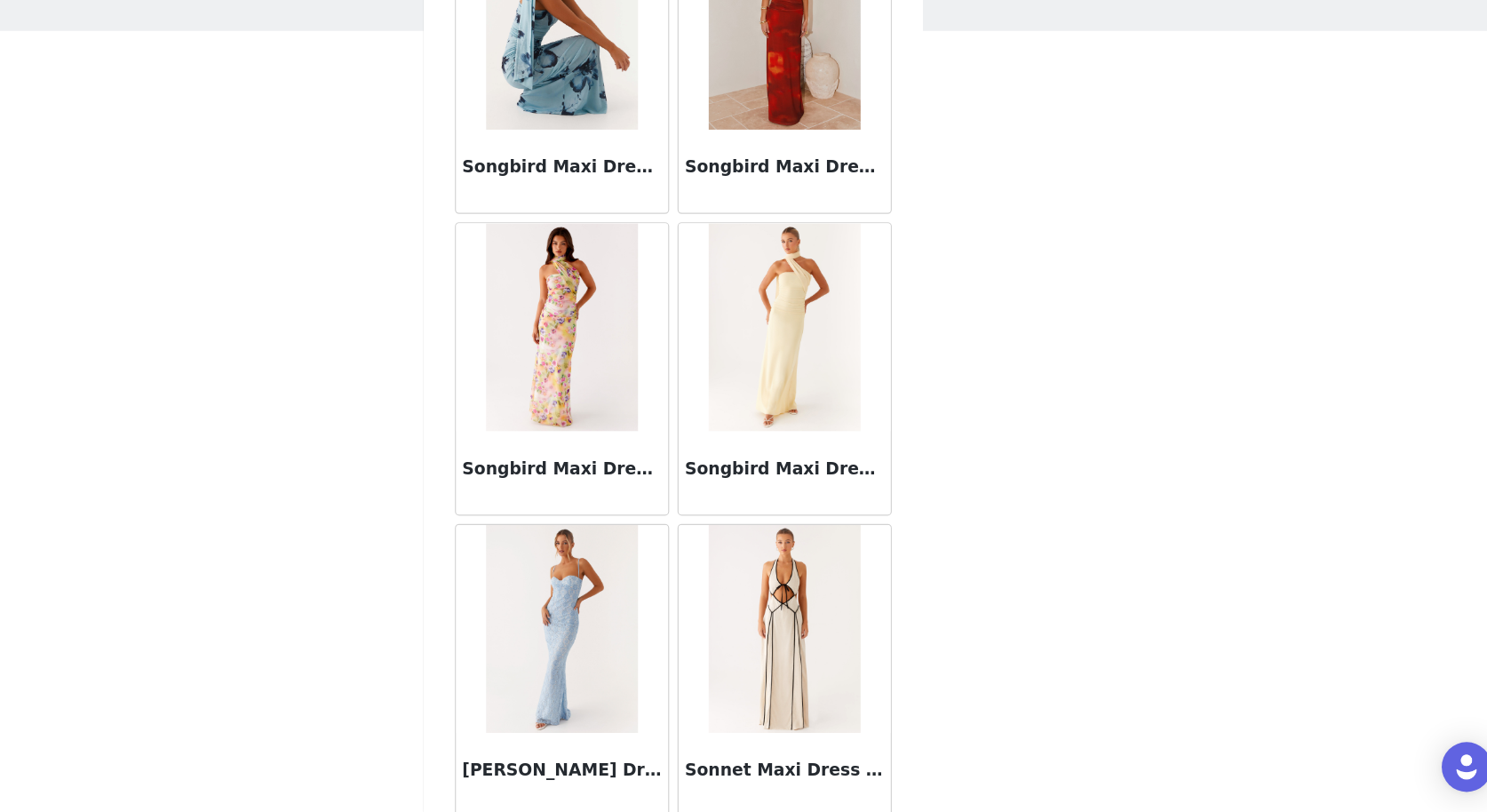
scroll to position [0, 0]
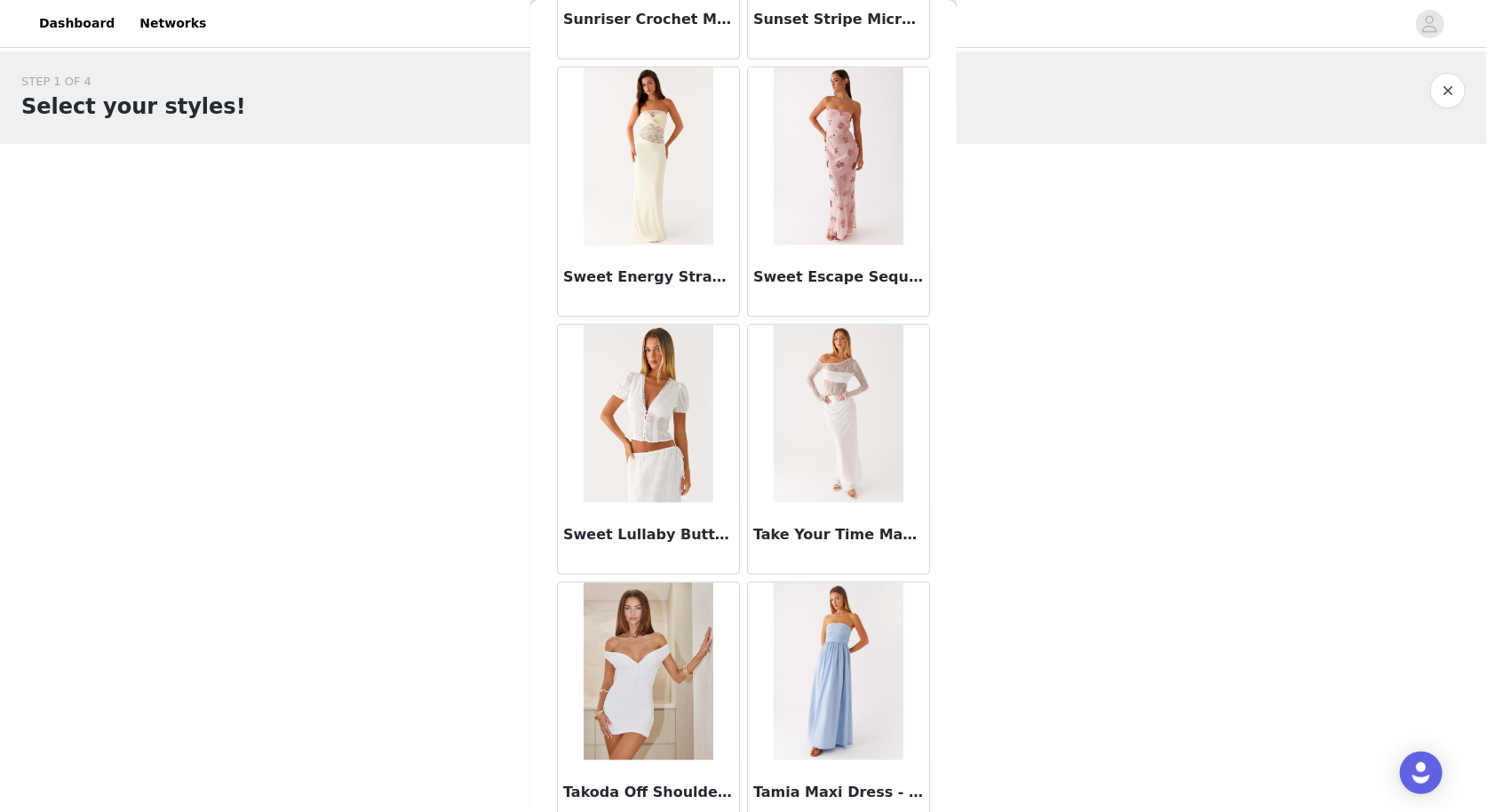
scroll to position [104599, 0]
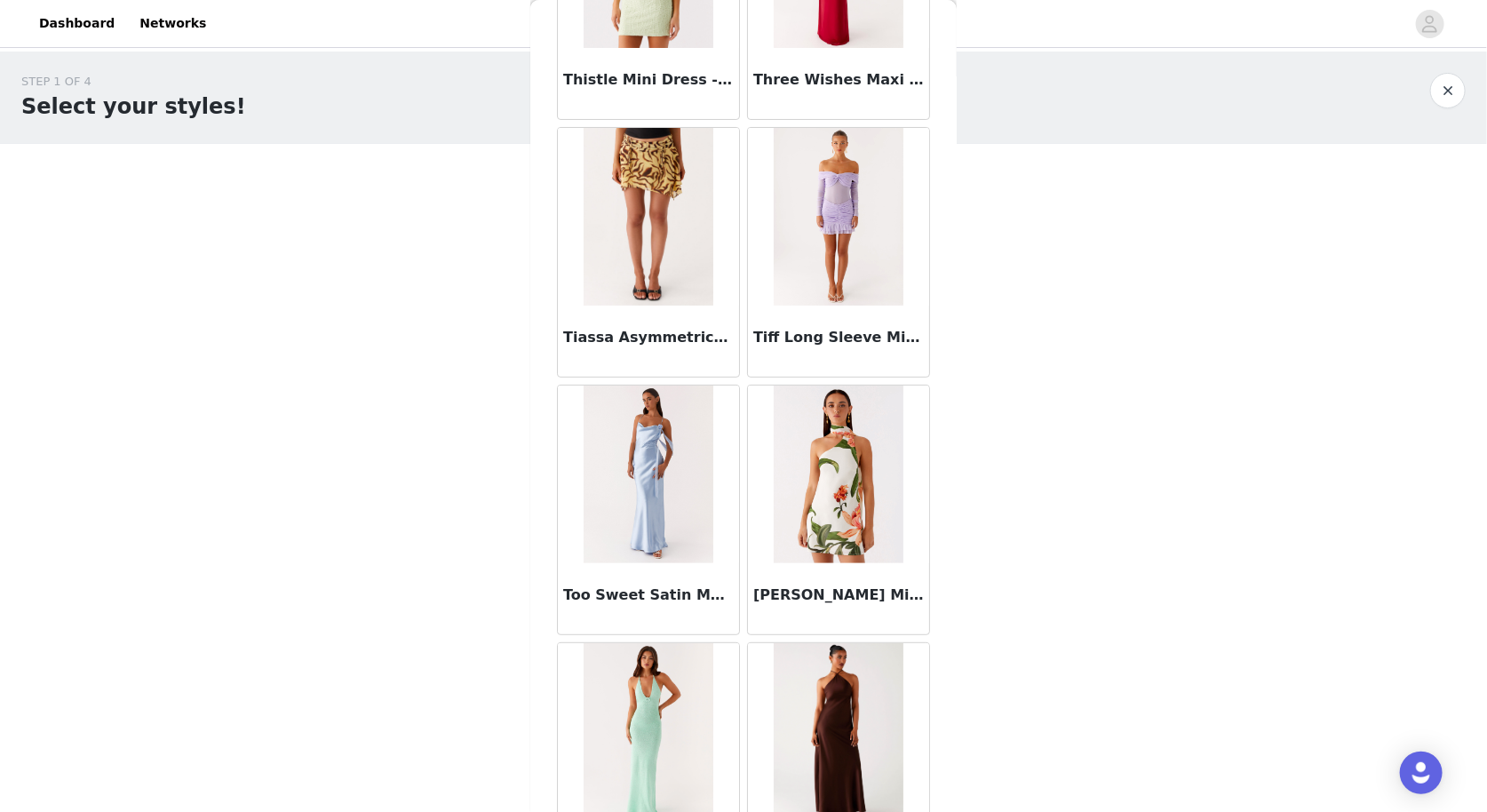
scroll to position [107166, 0]
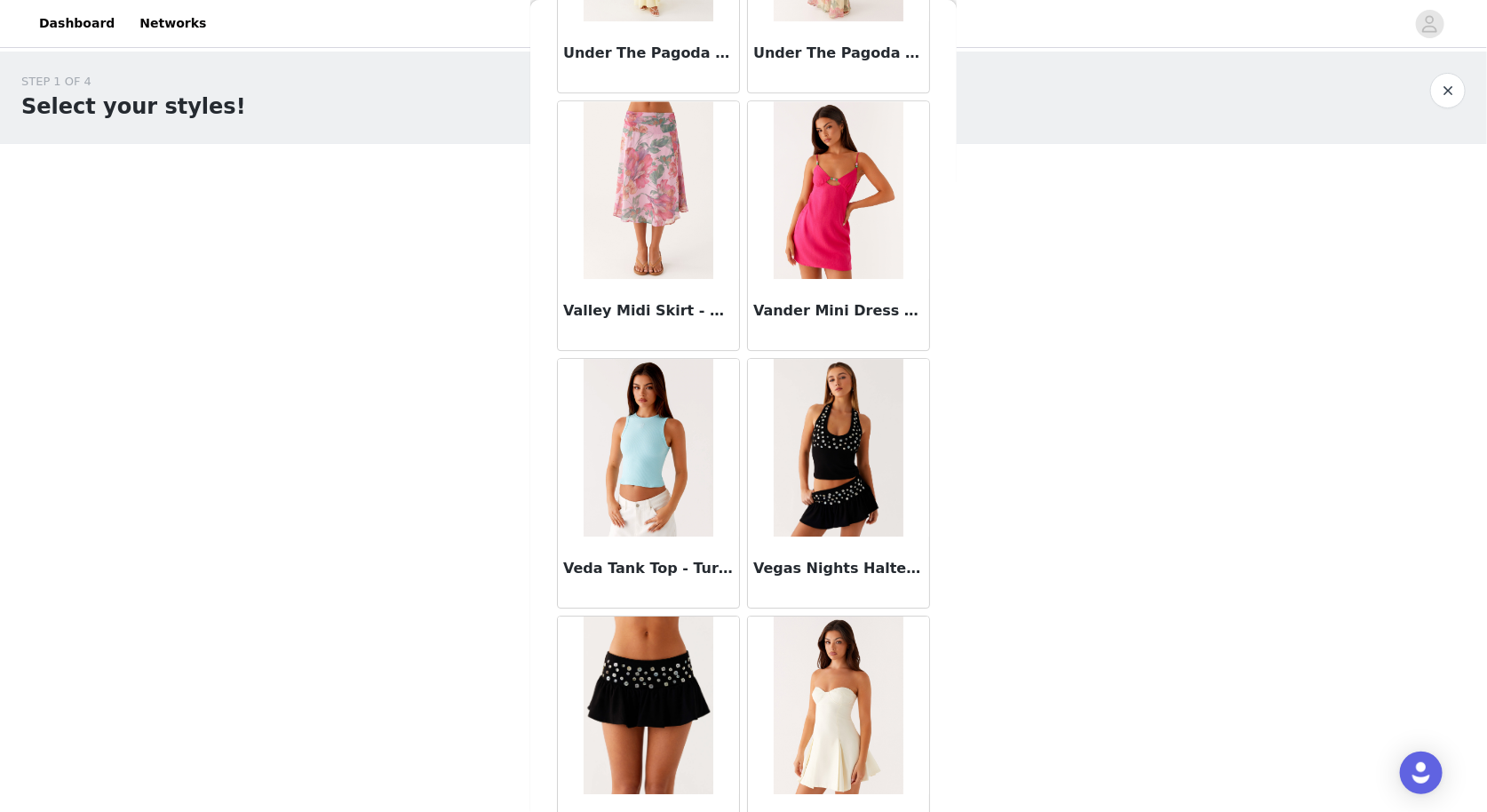
scroll to position [109734, 0]
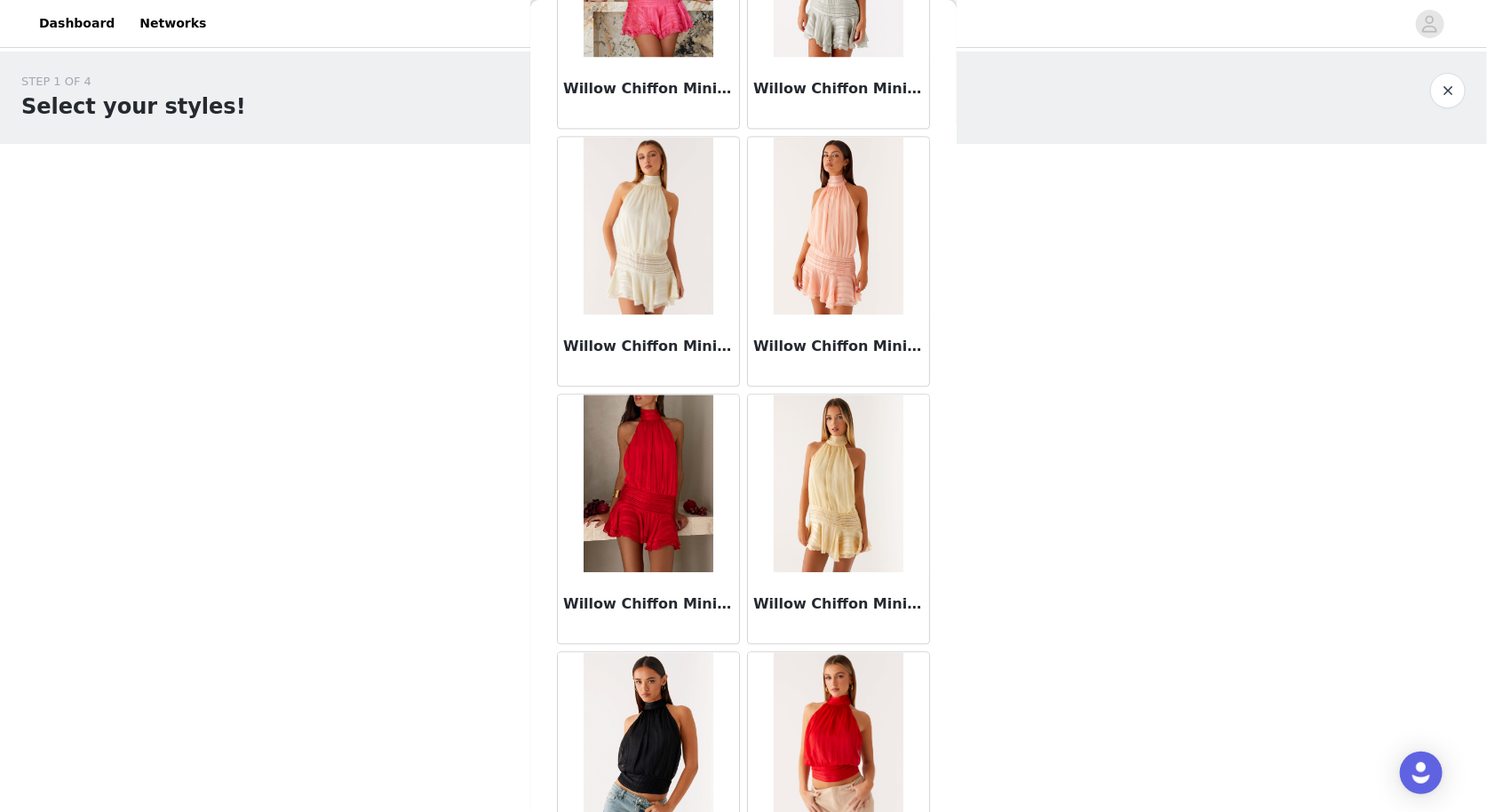
scroll to position [112302, 0]
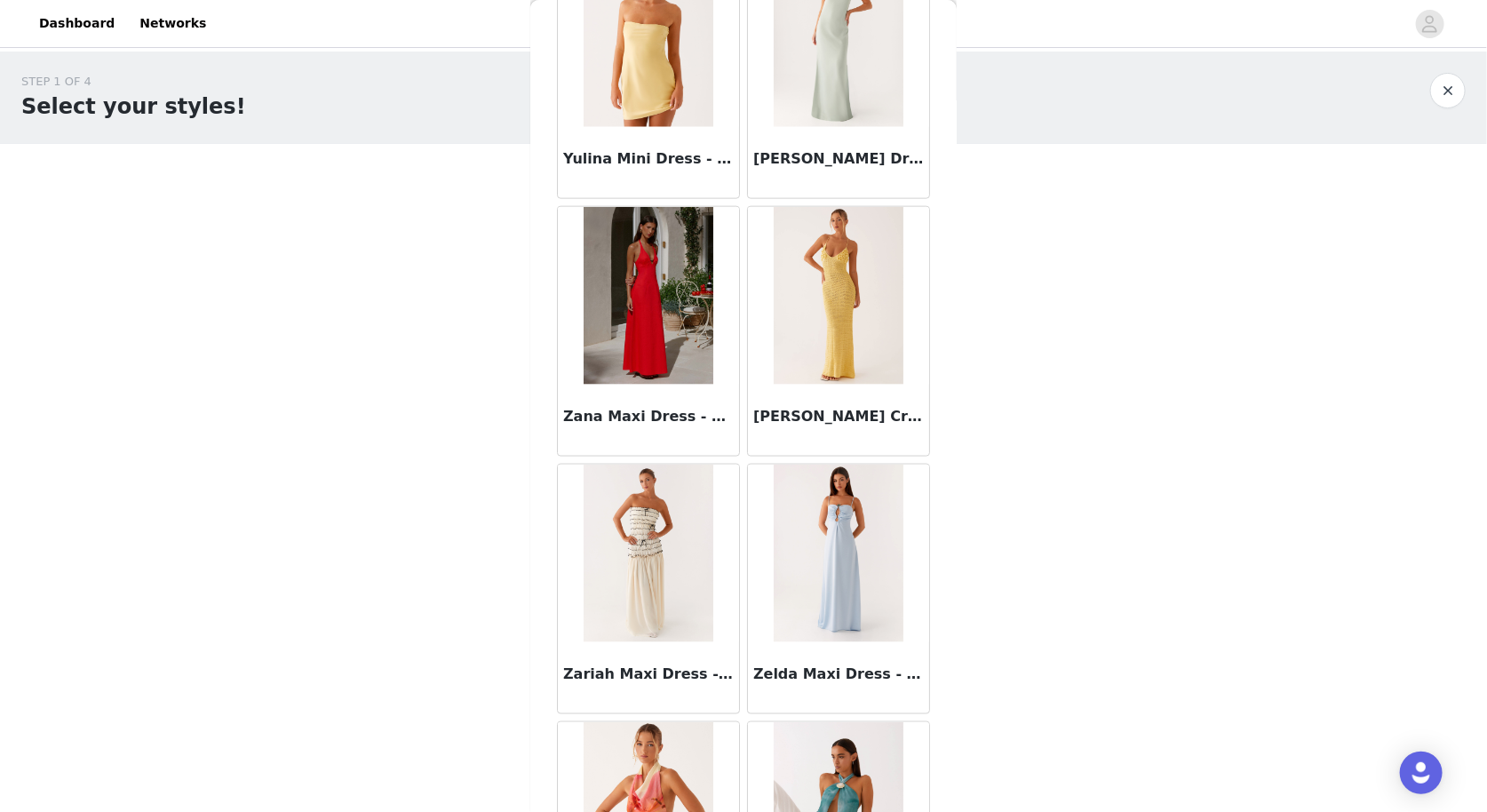
scroll to position [114870, 0]
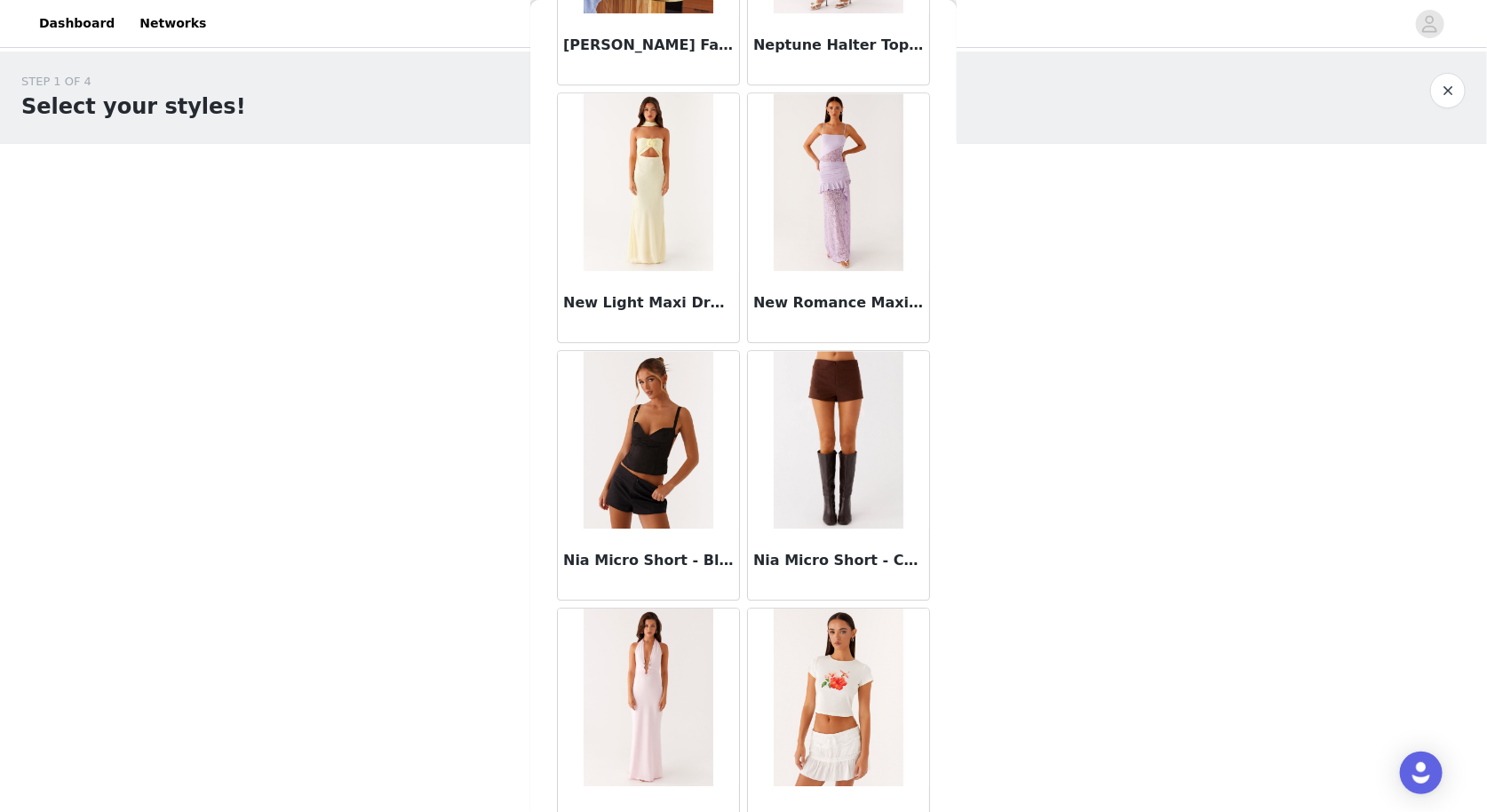
scroll to position [82713, 0]
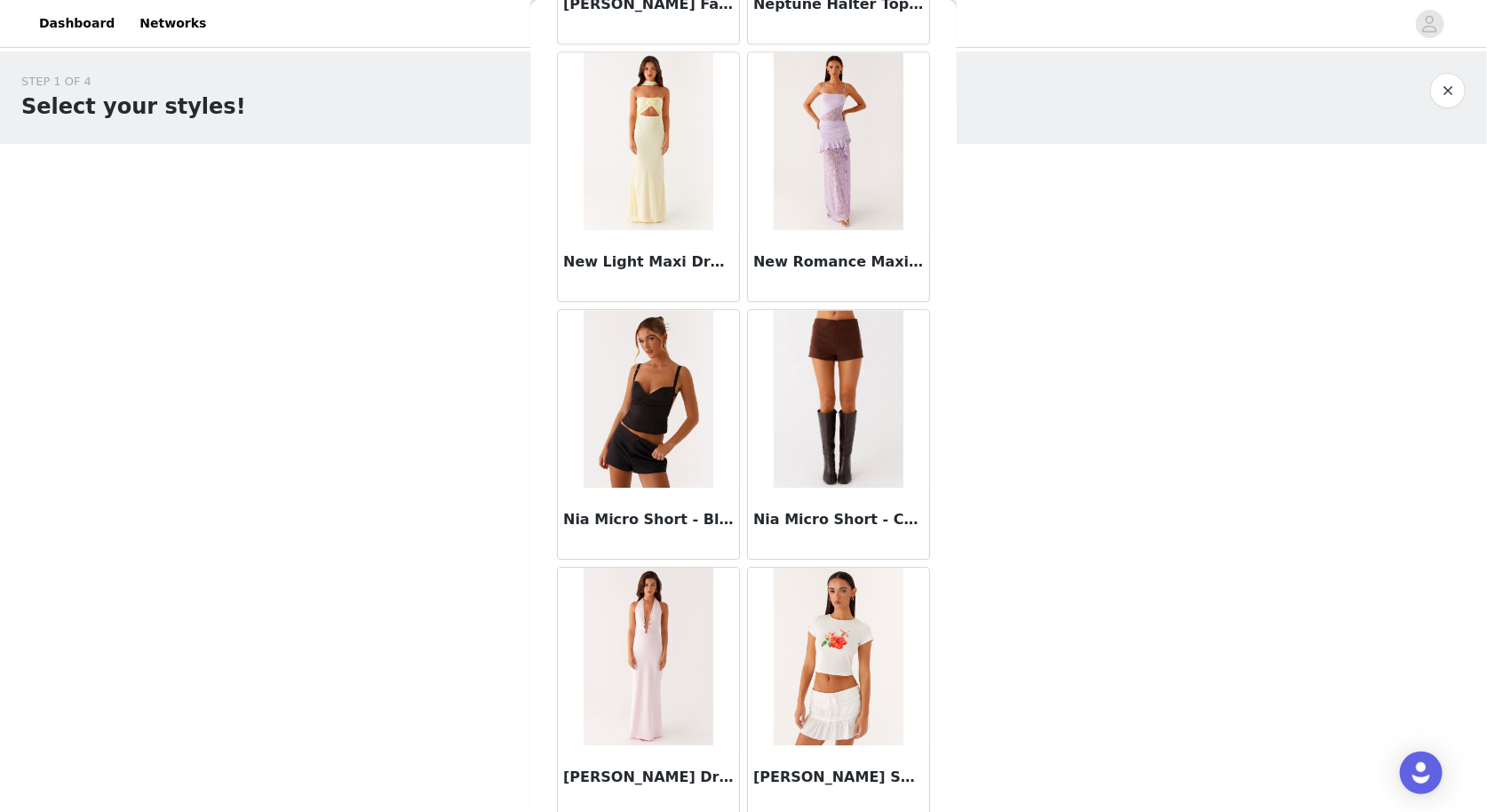
click at [658, 310] on img at bounding box center [648, 398] width 128 height 178
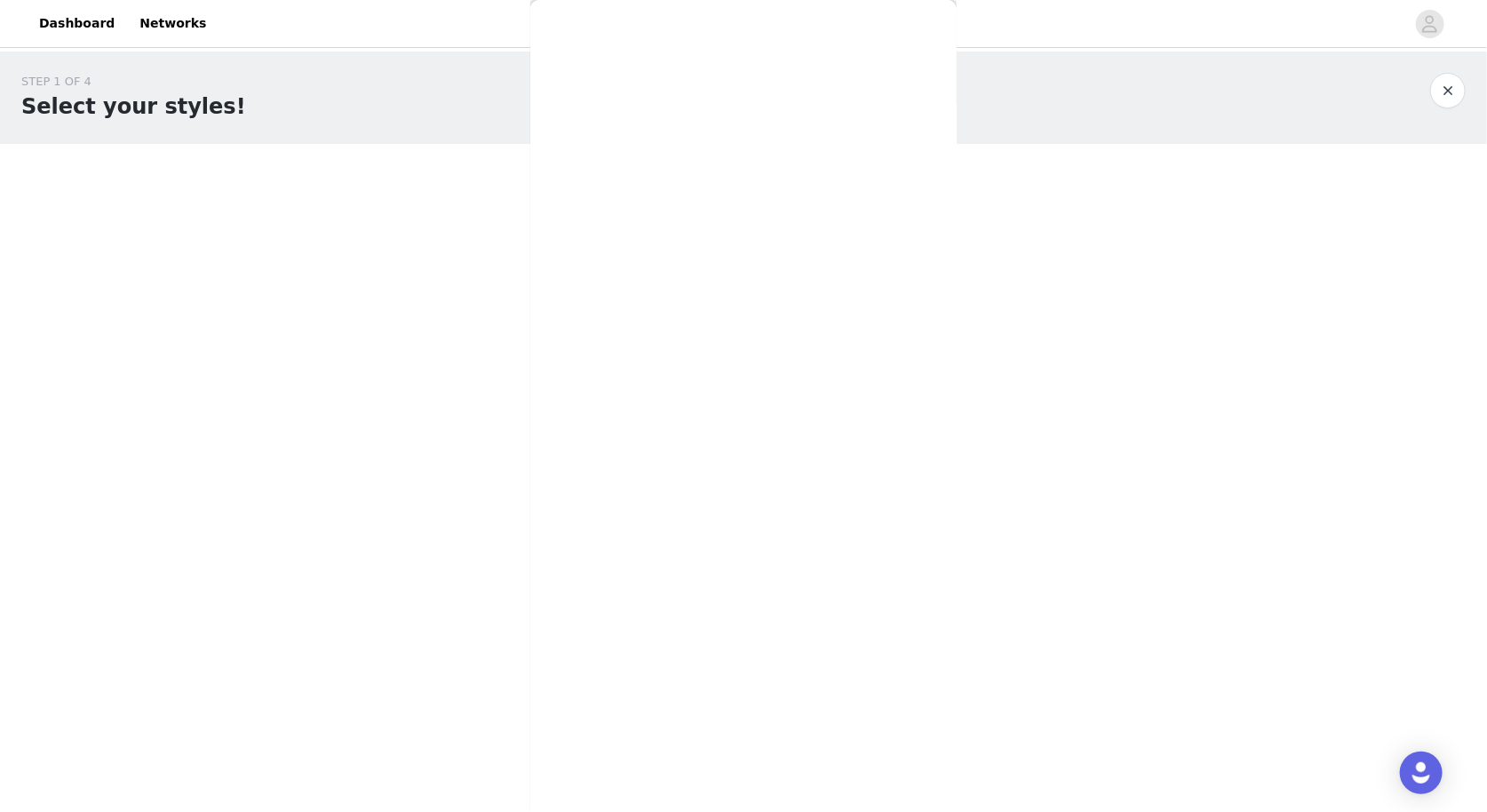
scroll to position [105, 0]
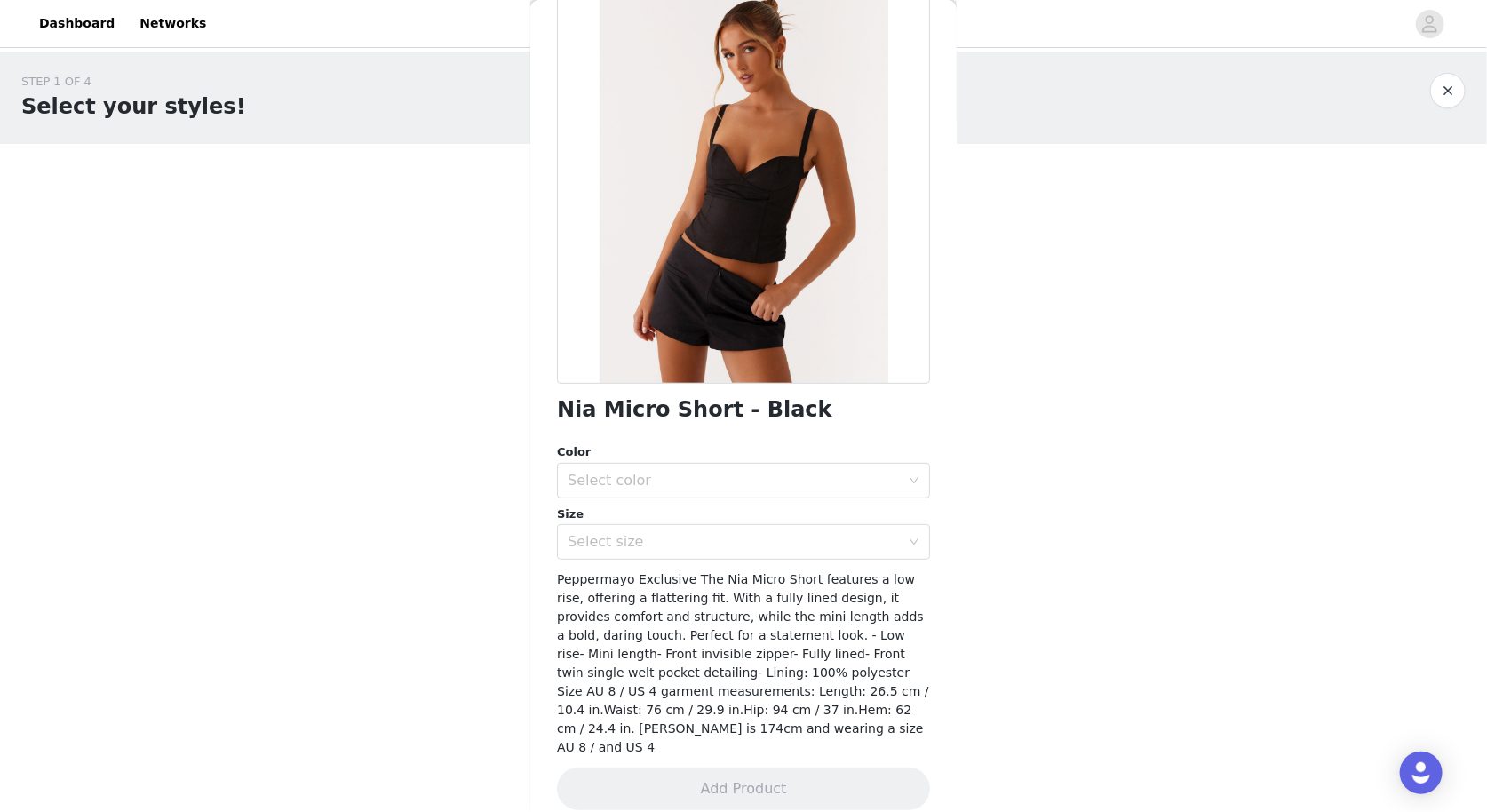
click at [624, 459] on div "Color" at bounding box center [744, 451] width 373 height 18
click at [624, 478] on div "Select color" at bounding box center [733, 480] width 332 height 18
click at [612, 519] on li "Black" at bounding box center [744, 518] width 373 height 29
click at [613, 542] on div "Select size" at bounding box center [733, 541] width 332 height 18
click at [597, 537] on div "Select size" at bounding box center [733, 541] width 332 height 18
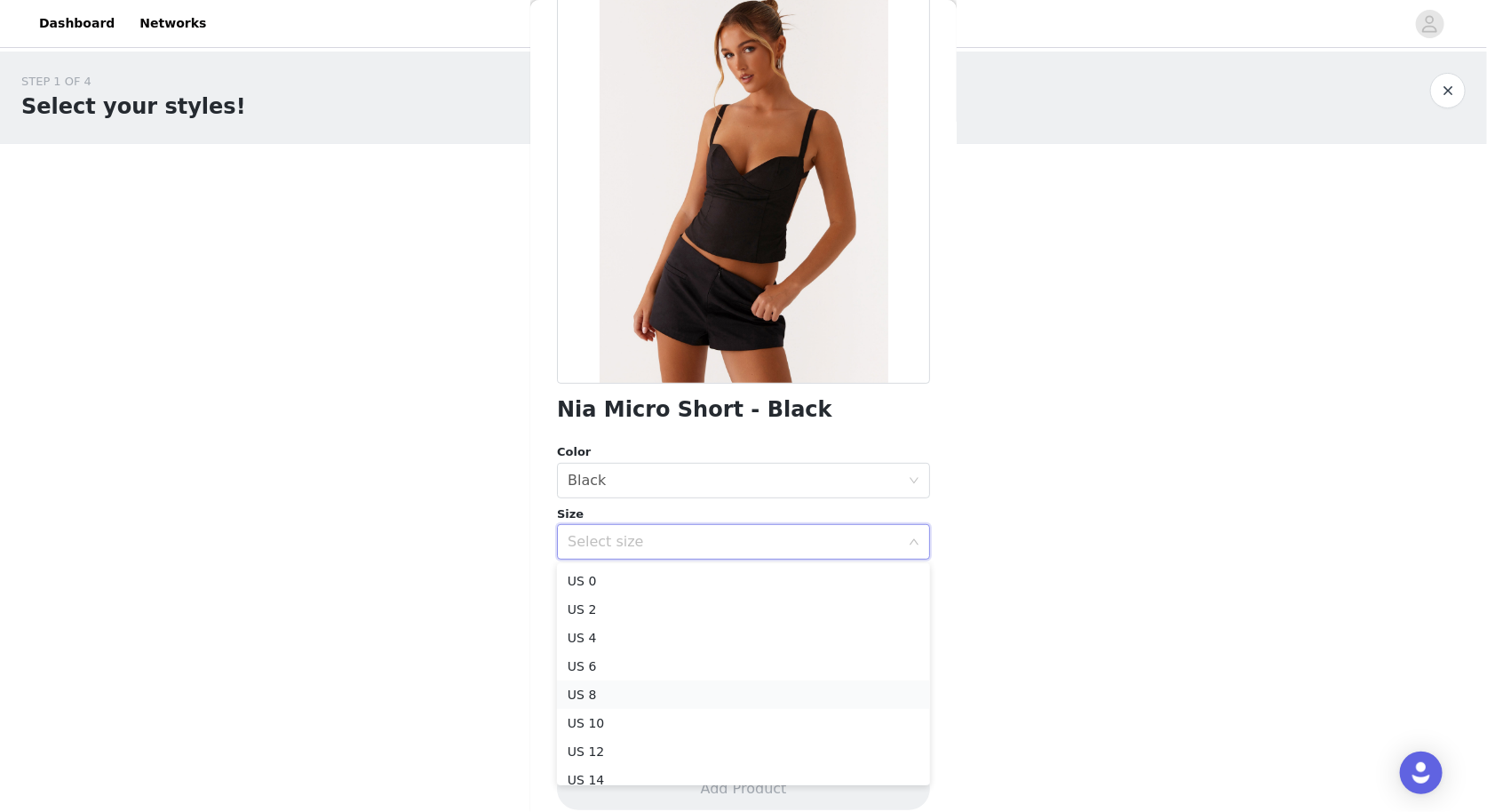
click at [603, 690] on li "US 8" at bounding box center [744, 694] width 373 height 29
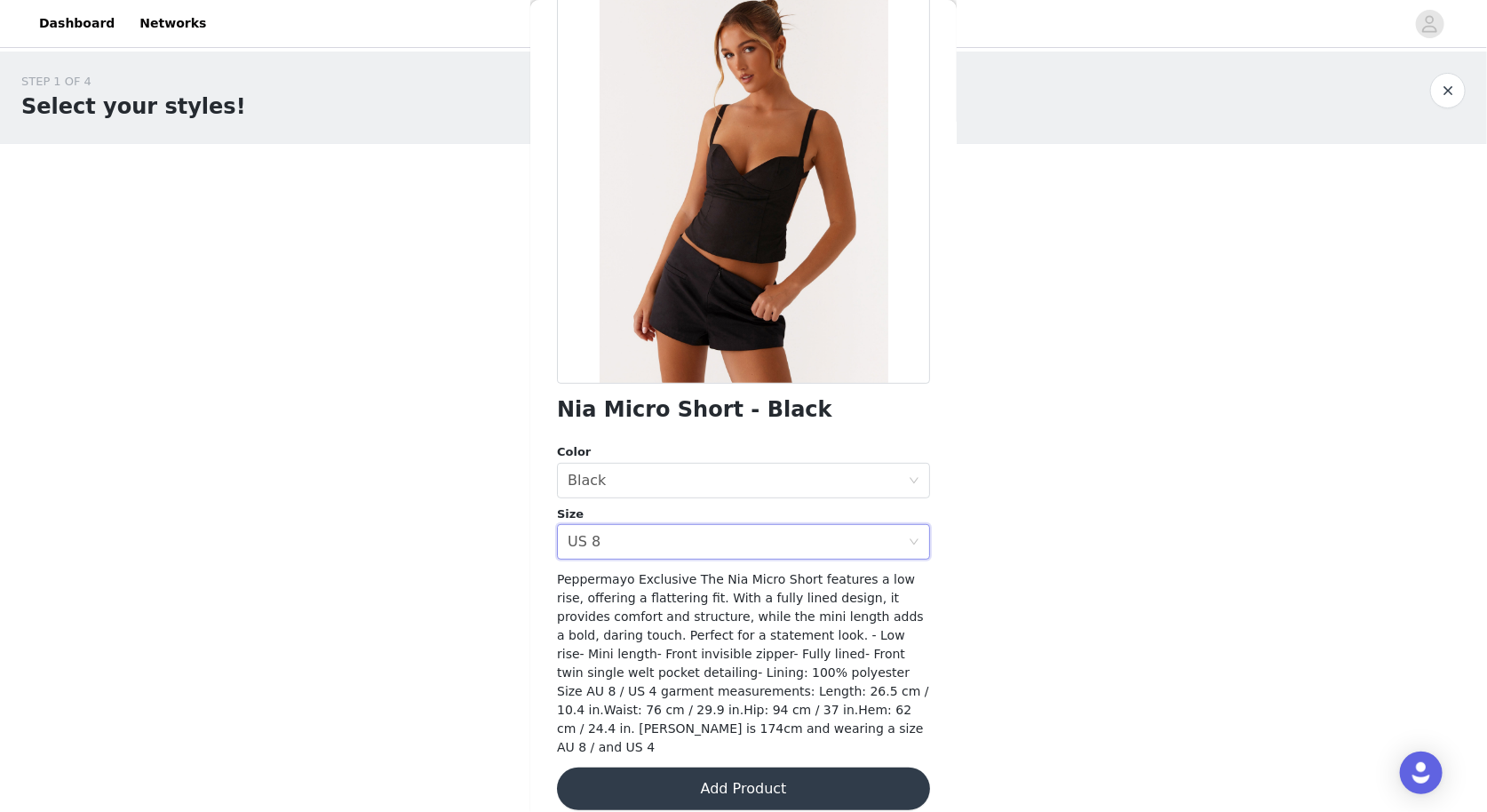
click at [650, 767] on button "Add Product" at bounding box center [744, 789] width 373 height 43
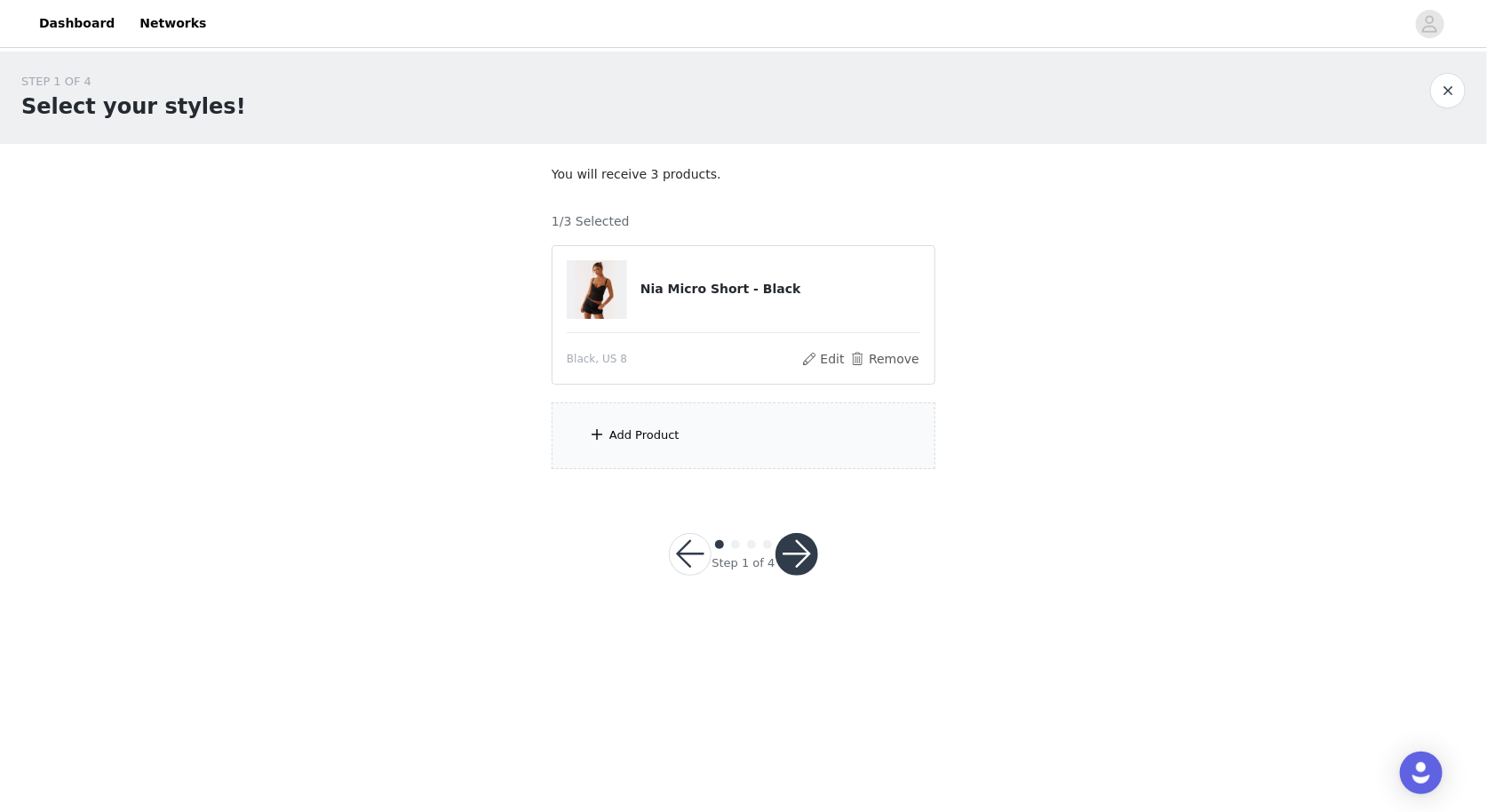
click at [690, 431] on div "Add Product" at bounding box center [744, 436] width 383 height 67
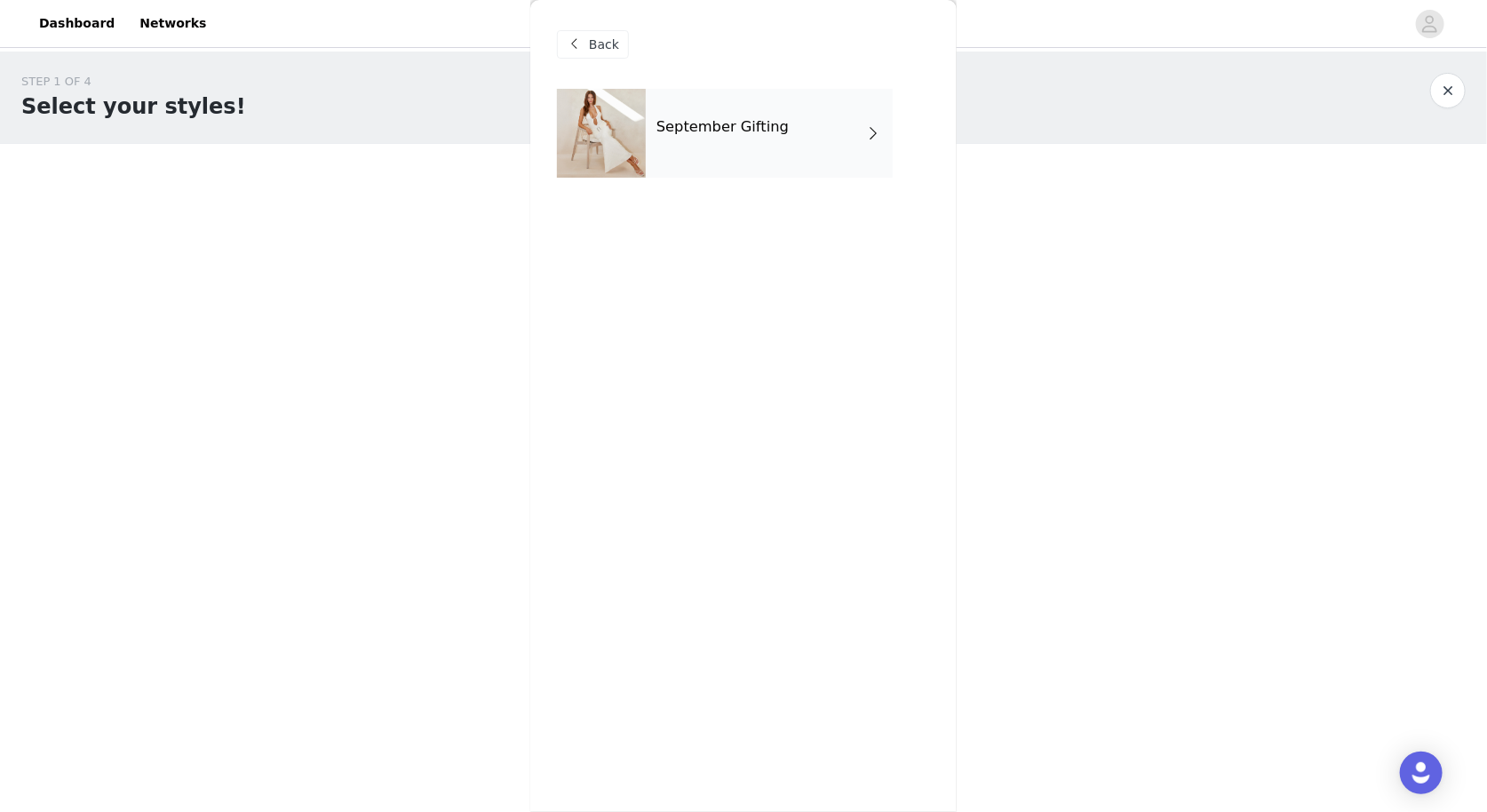
click at [722, 152] on div "September Gifting" at bounding box center [769, 132] width 247 height 88
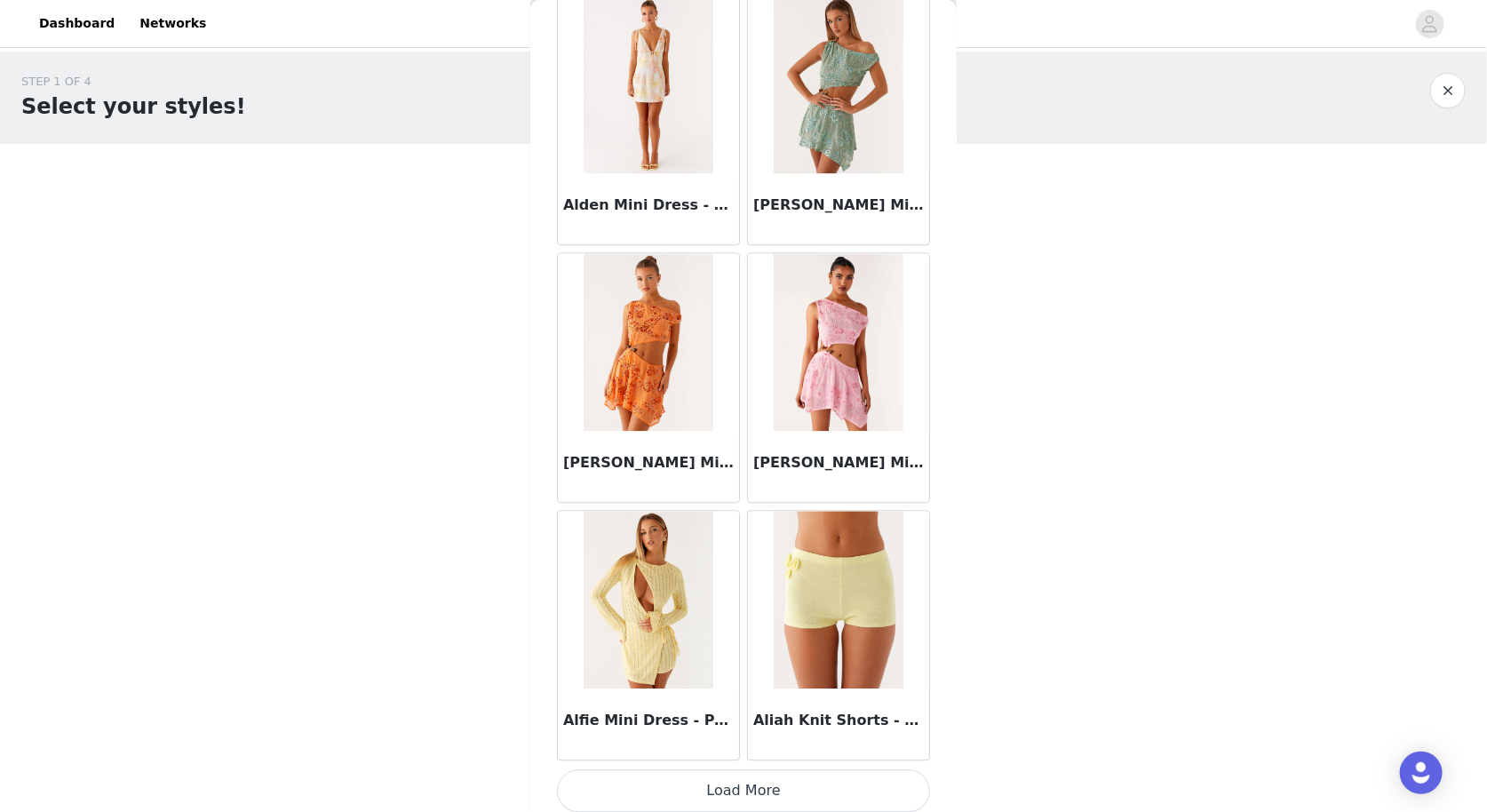
click at [741, 785] on button "Load More" at bounding box center [744, 791] width 373 height 43
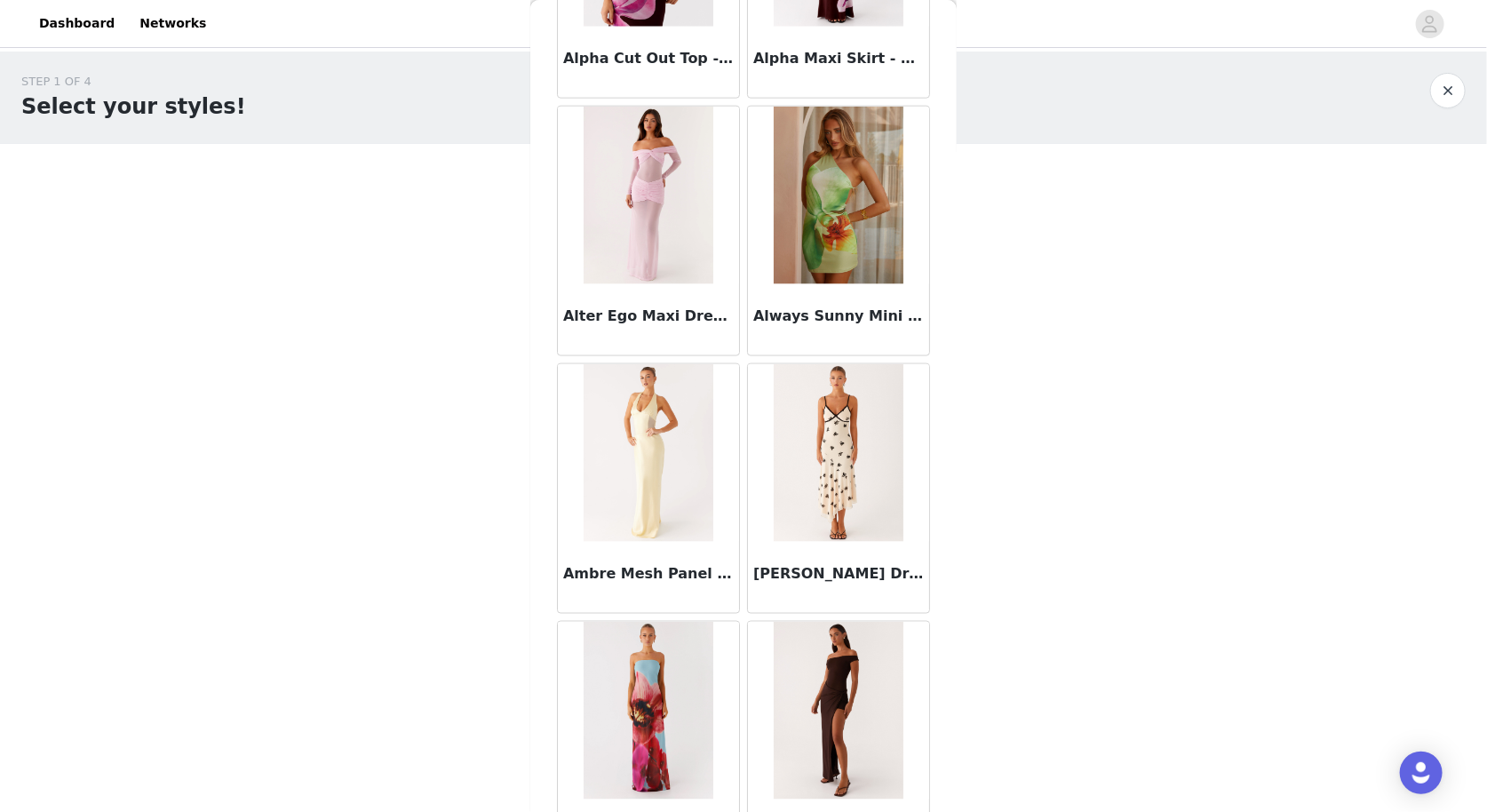
scroll to position [4465, 0]
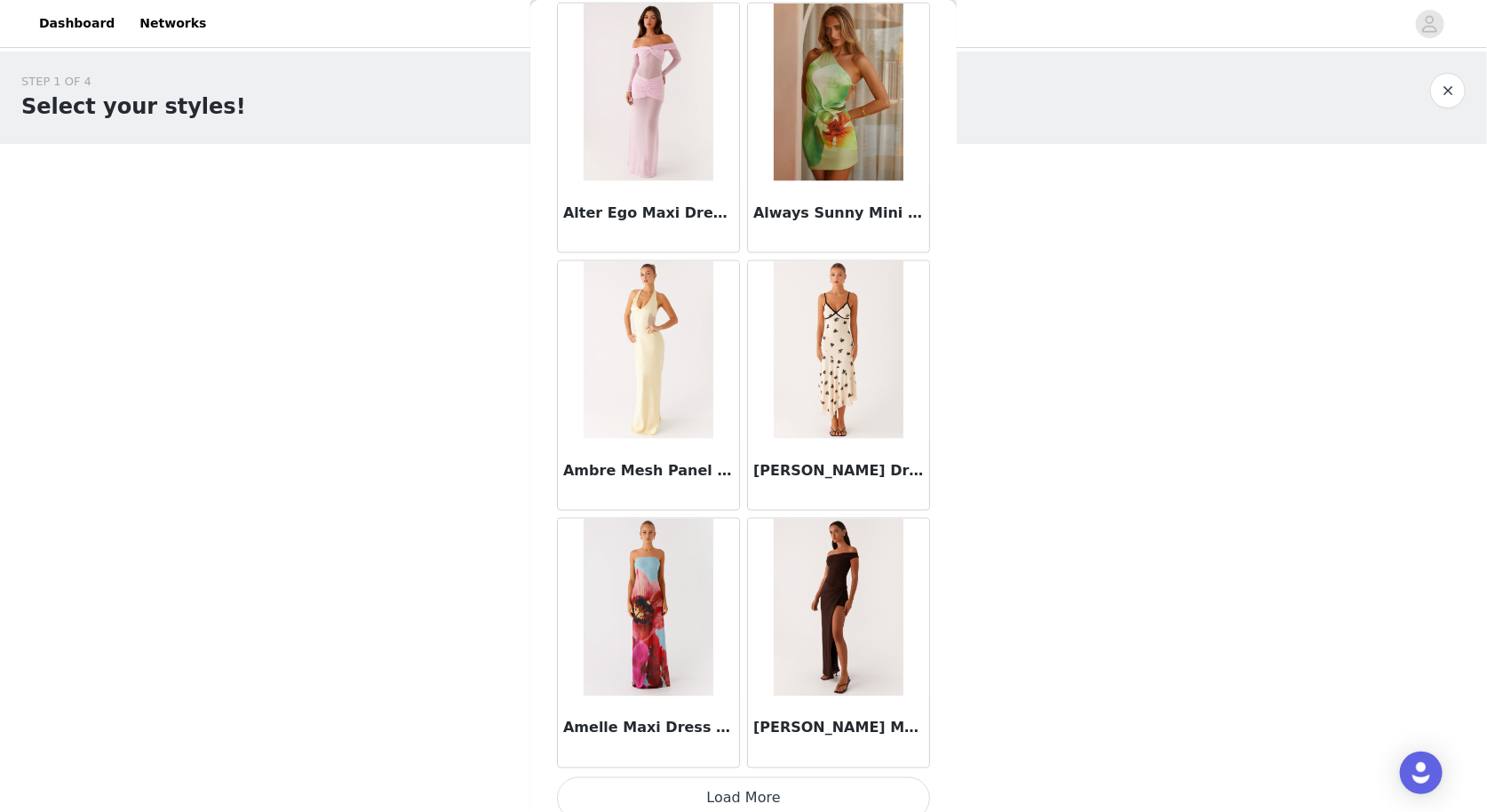
click at [735, 777] on button "Load More" at bounding box center [744, 798] width 373 height 43
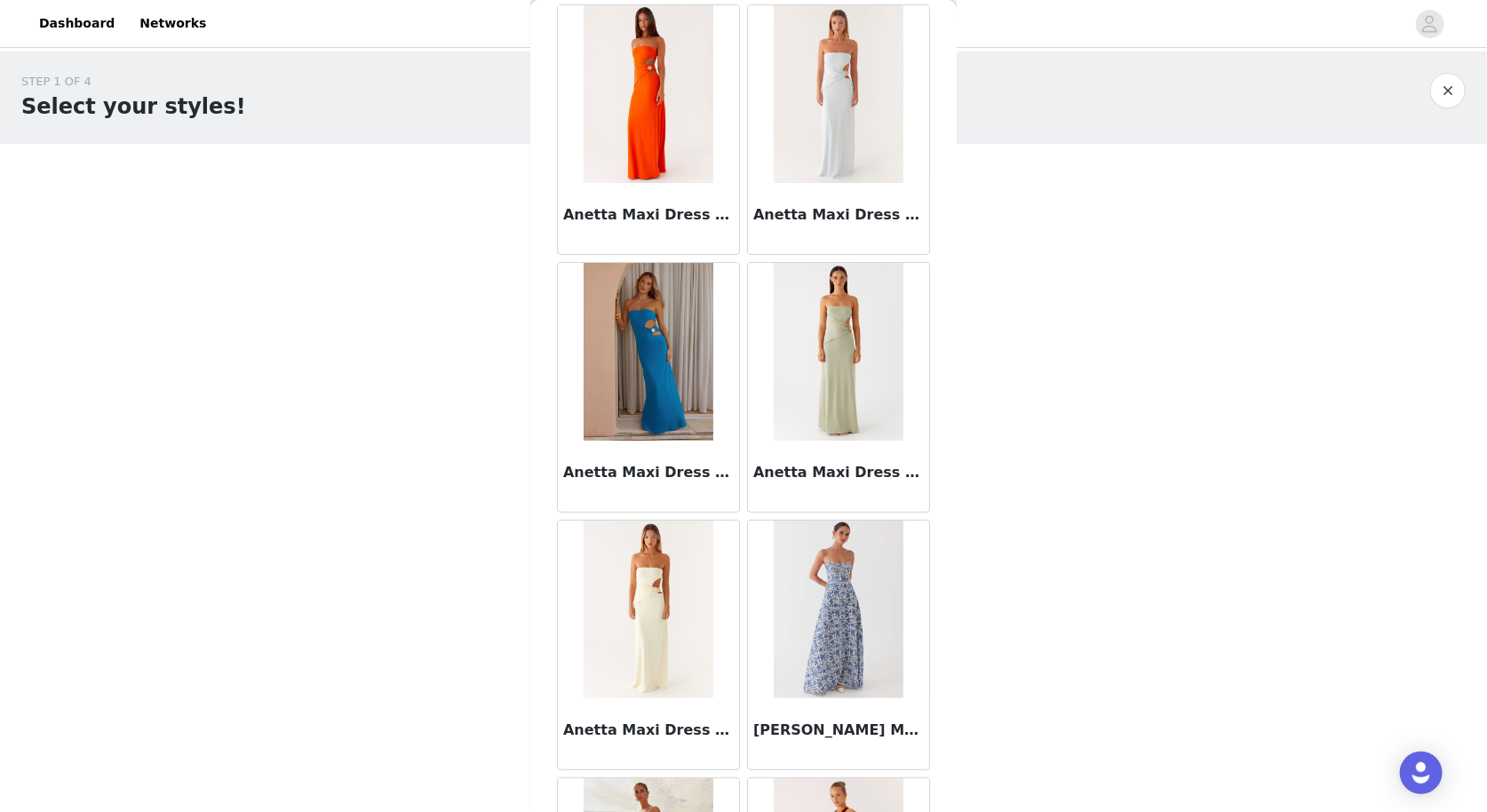
scroll to position [7032, 0]
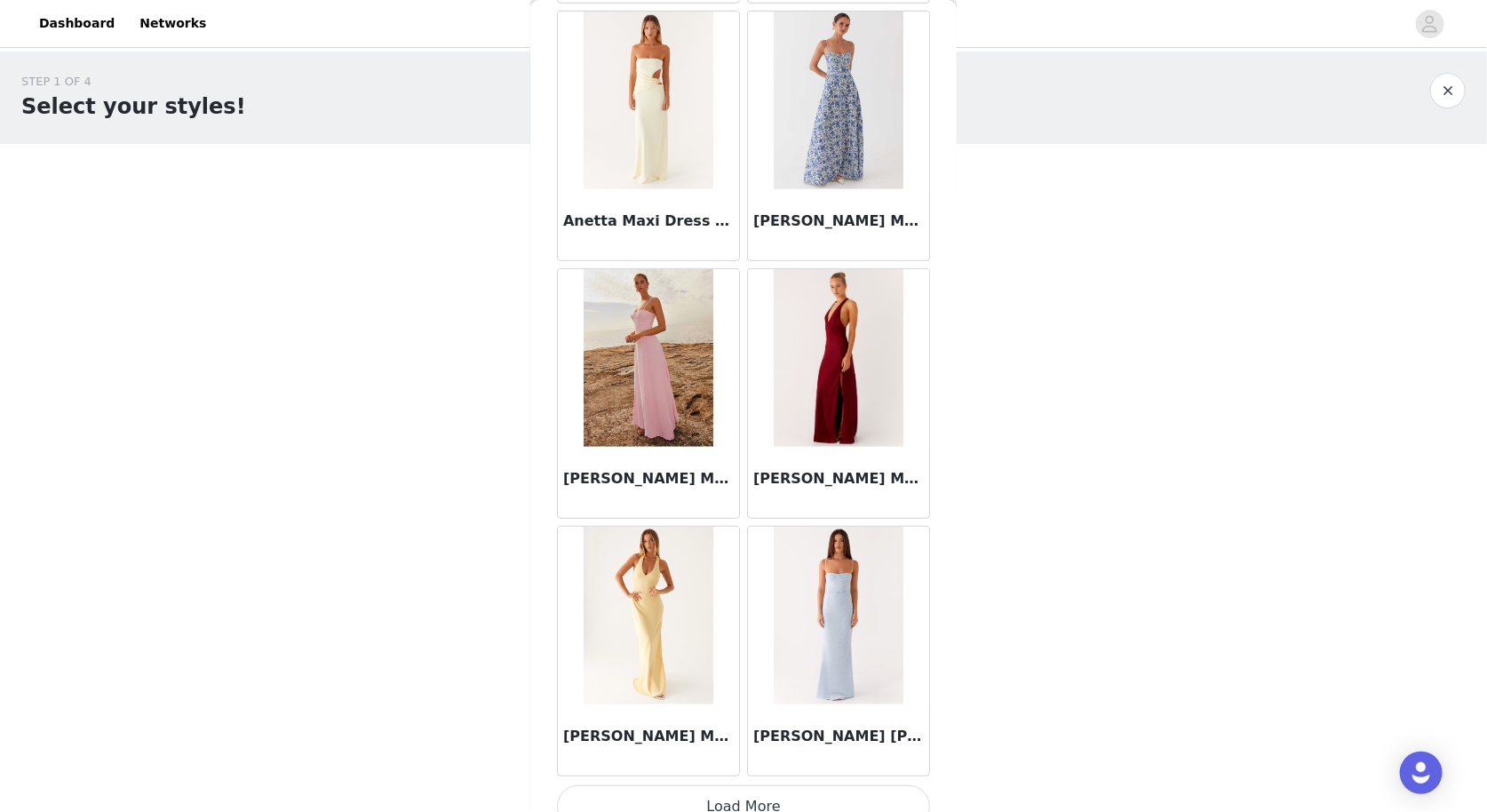
click at [738, 785] on button "Load More" at bounding box center [744, 806] width 373 height 43
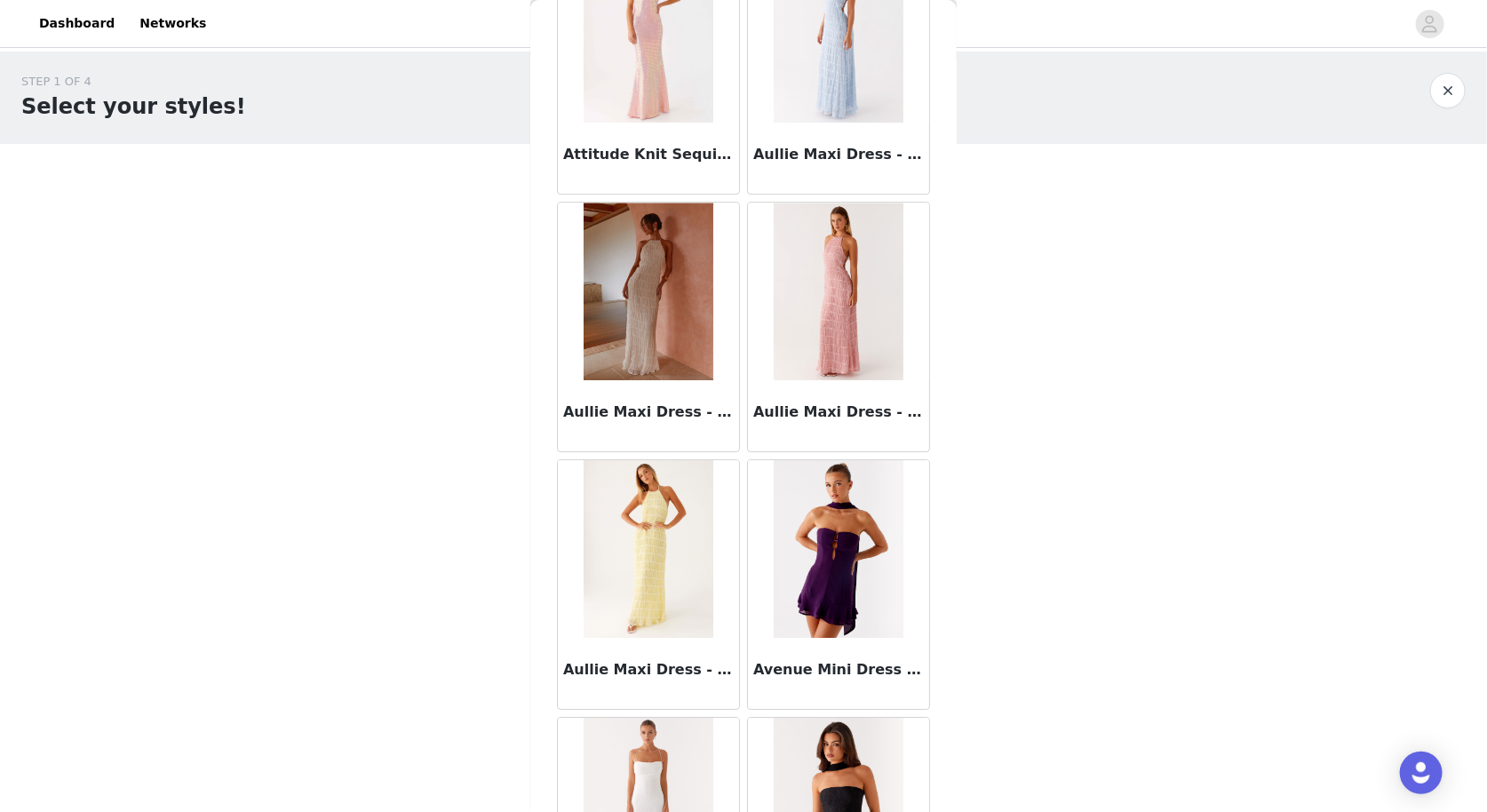
scroll to position [9600, 0]
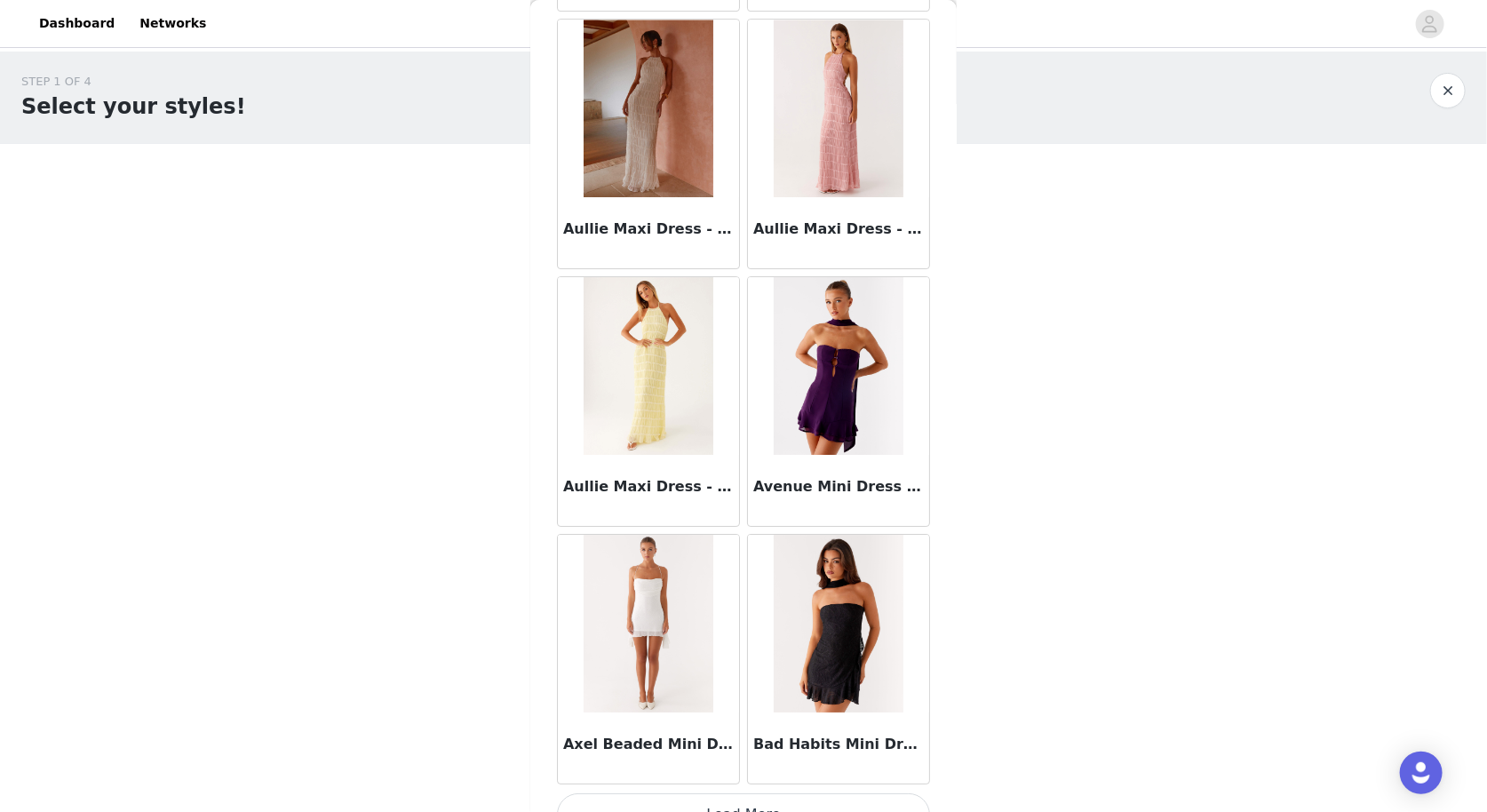
click at [739, 793] on button "Load More" at bounding box center [744, 815] width 373 height 43
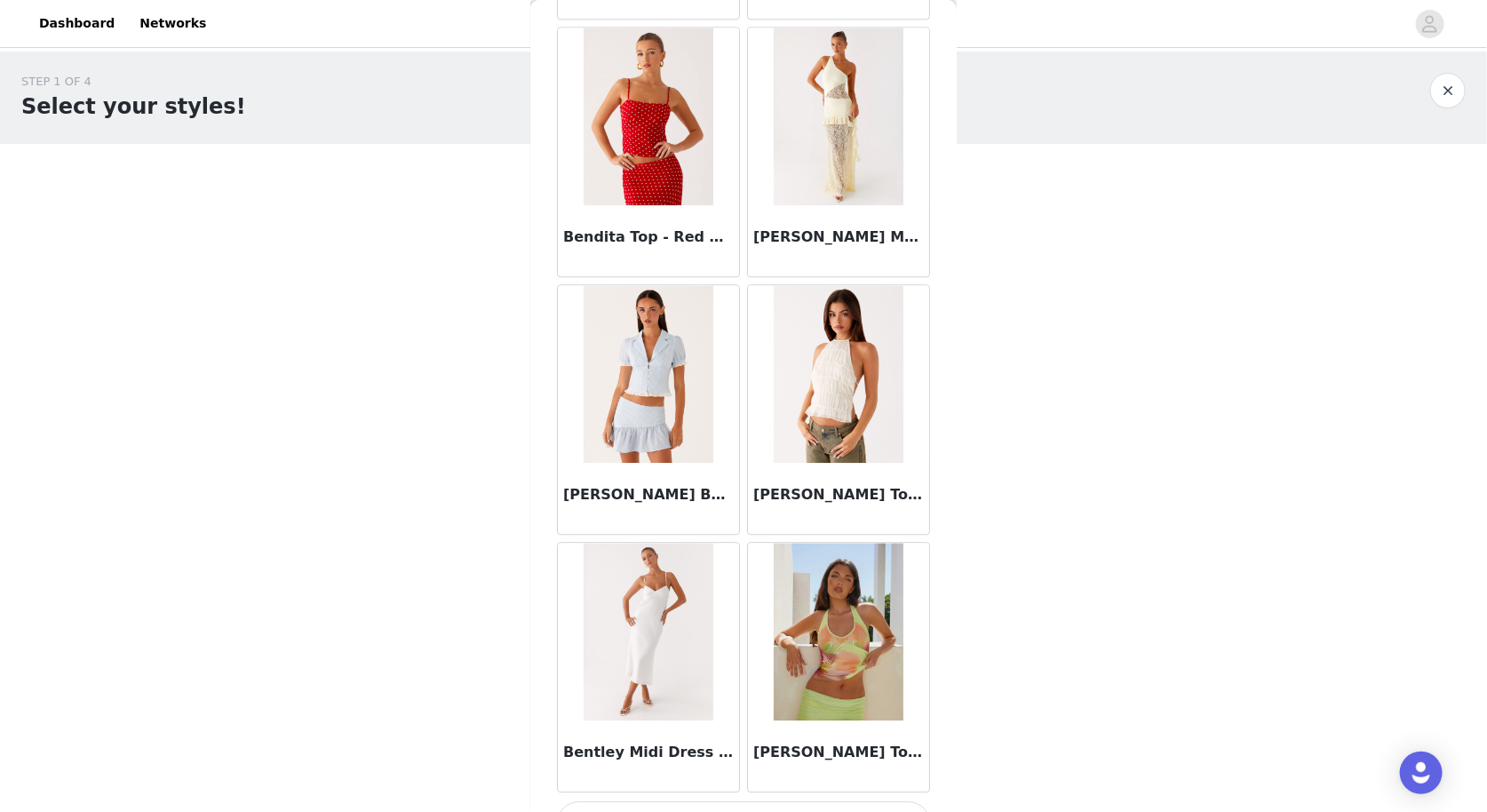
click at [739, 801] on button "Load More" at bounding box center [744, 822] width 373 height 43
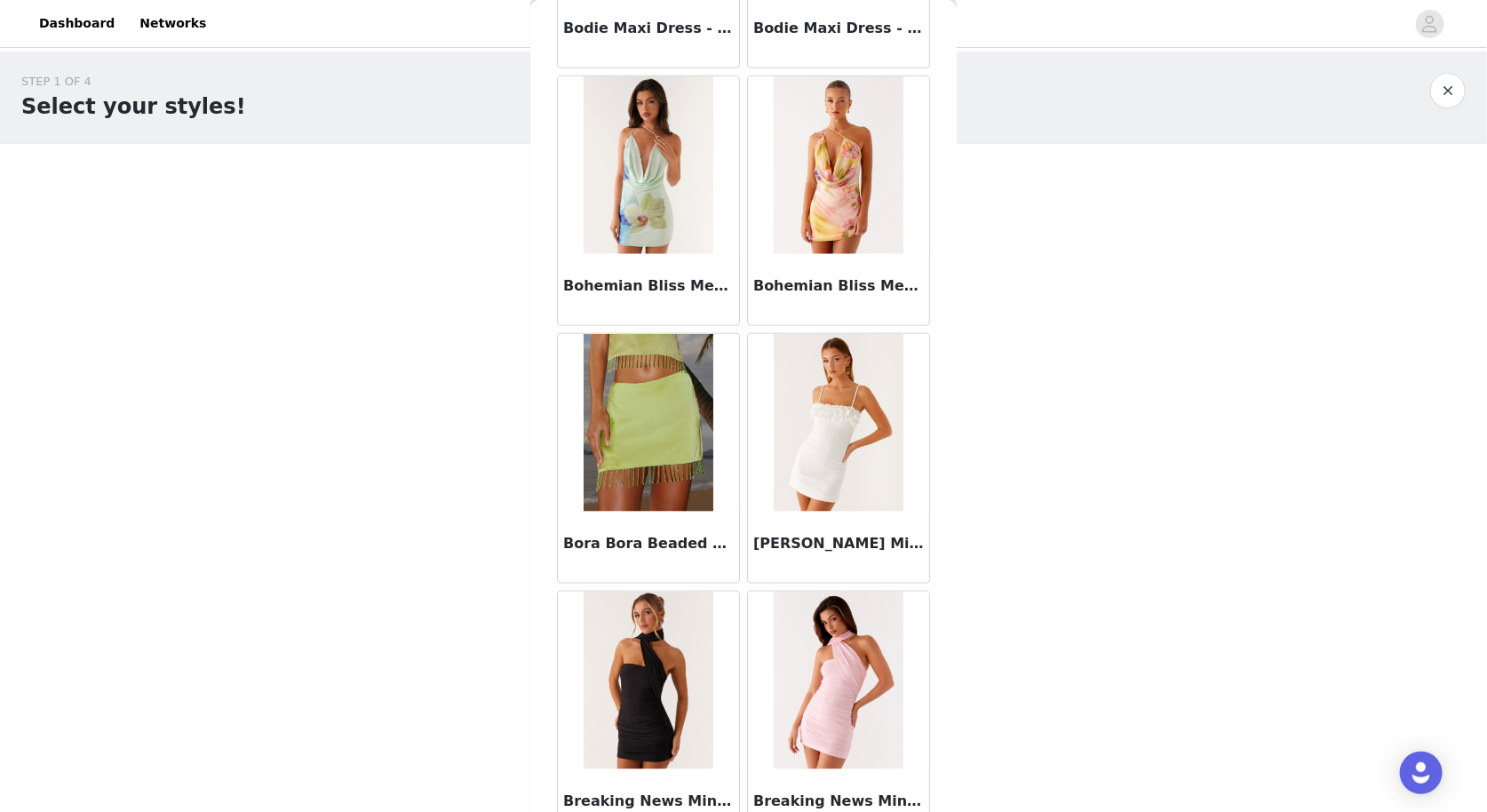
scroll to position [14735, 0]
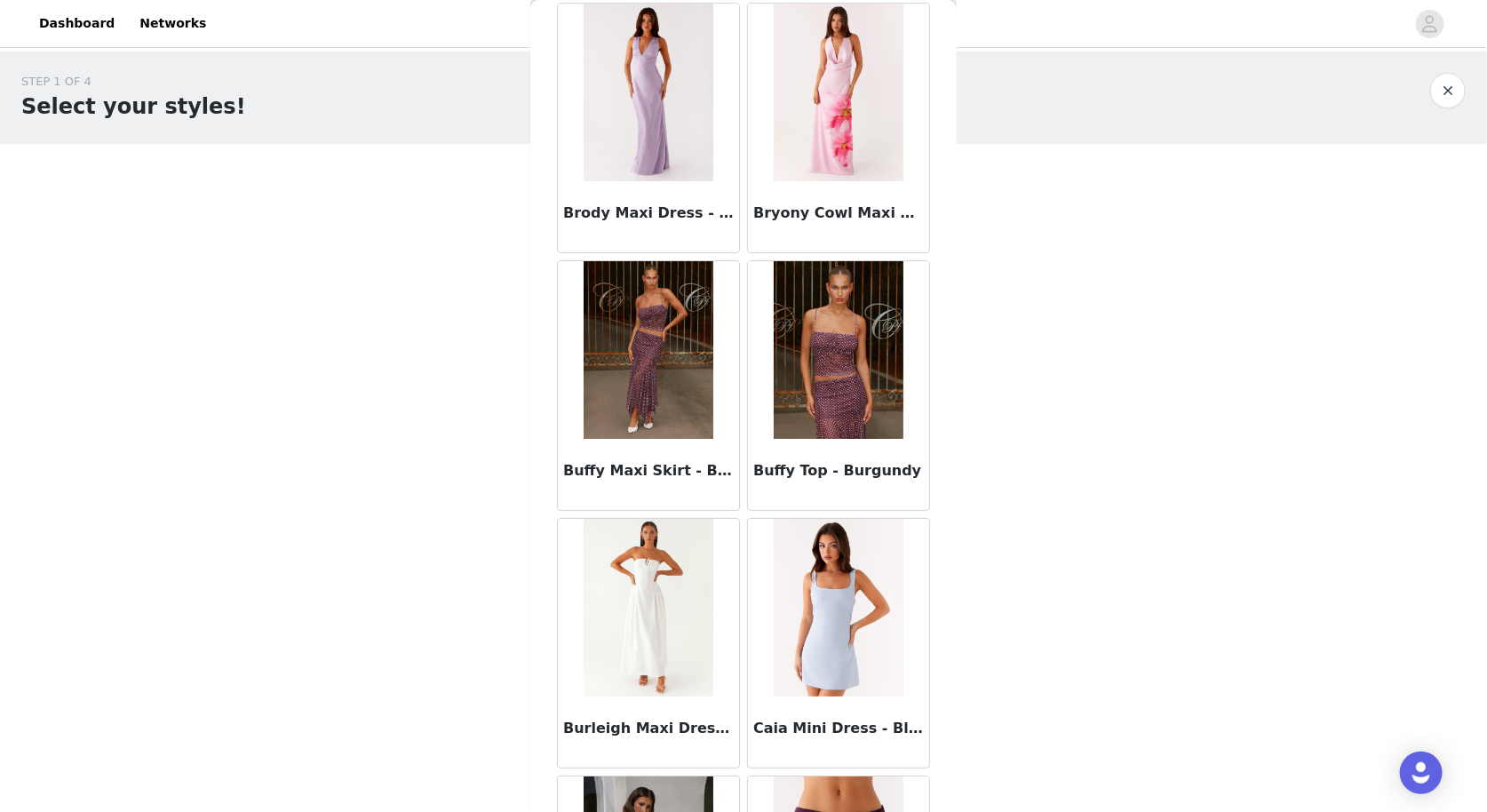
scroll to position [17302, 0]
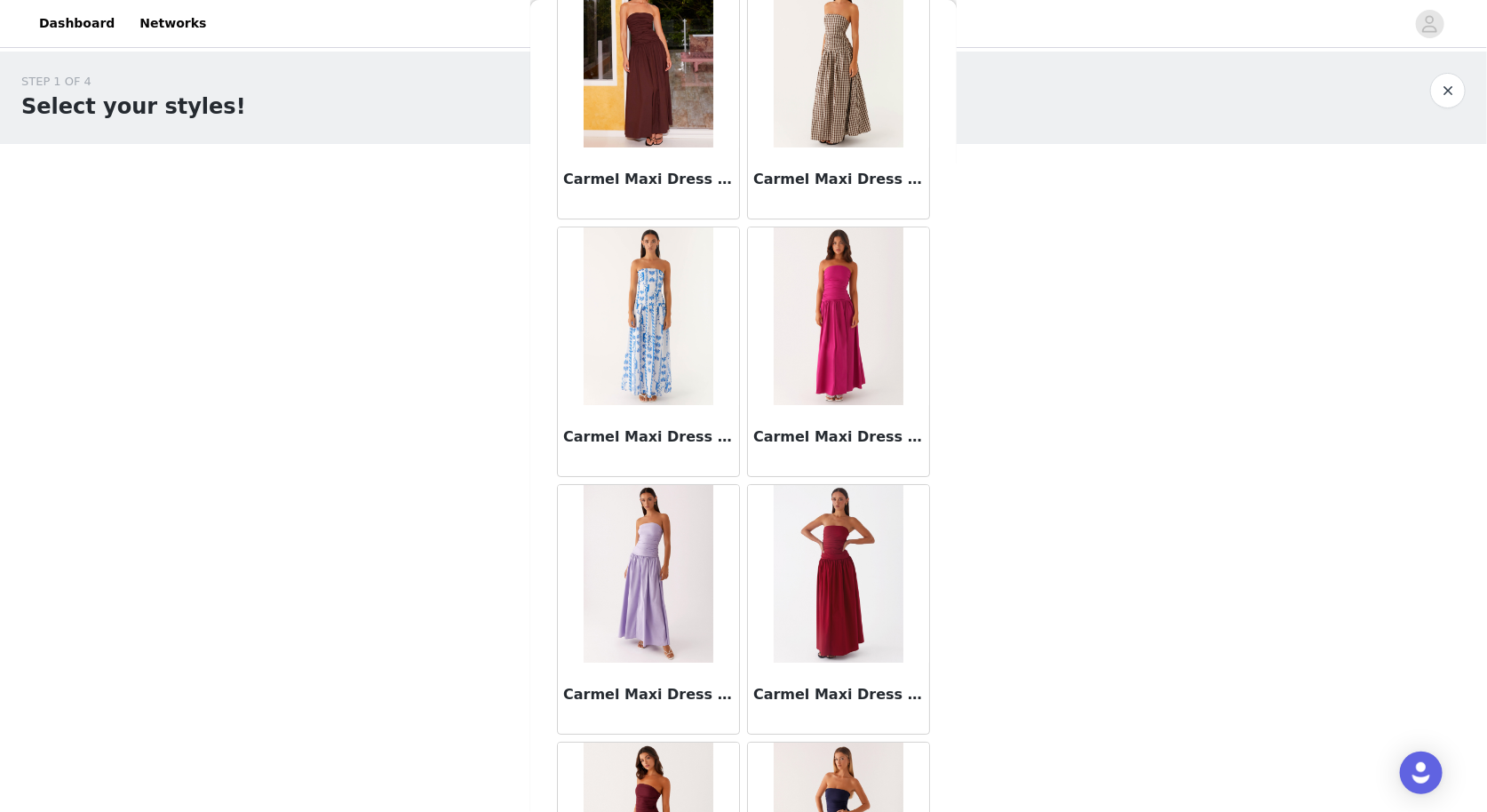
scroll to position [19870, 0]
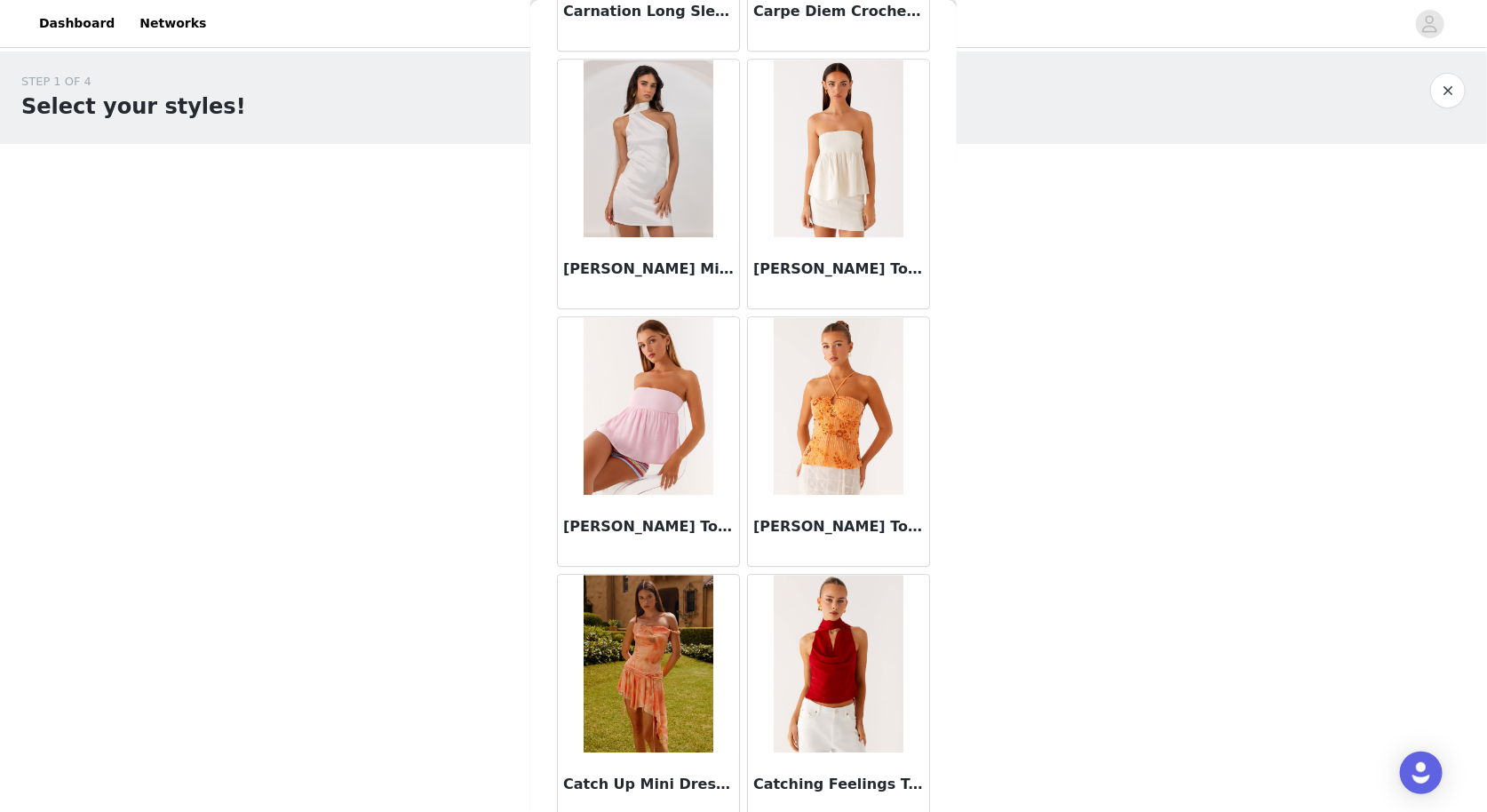
scroll to position [22437, 0]
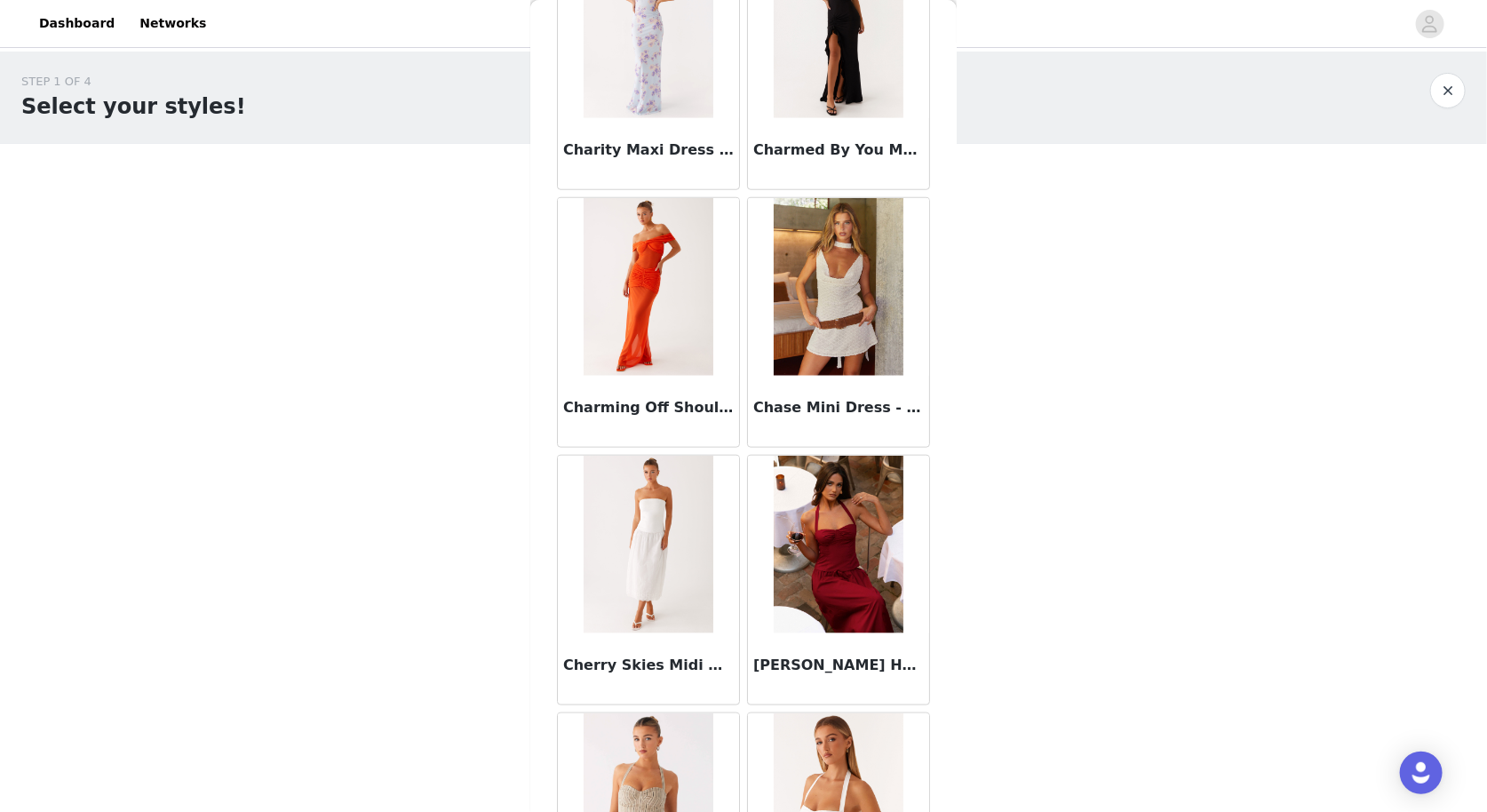
scroll to position [25006, 0]
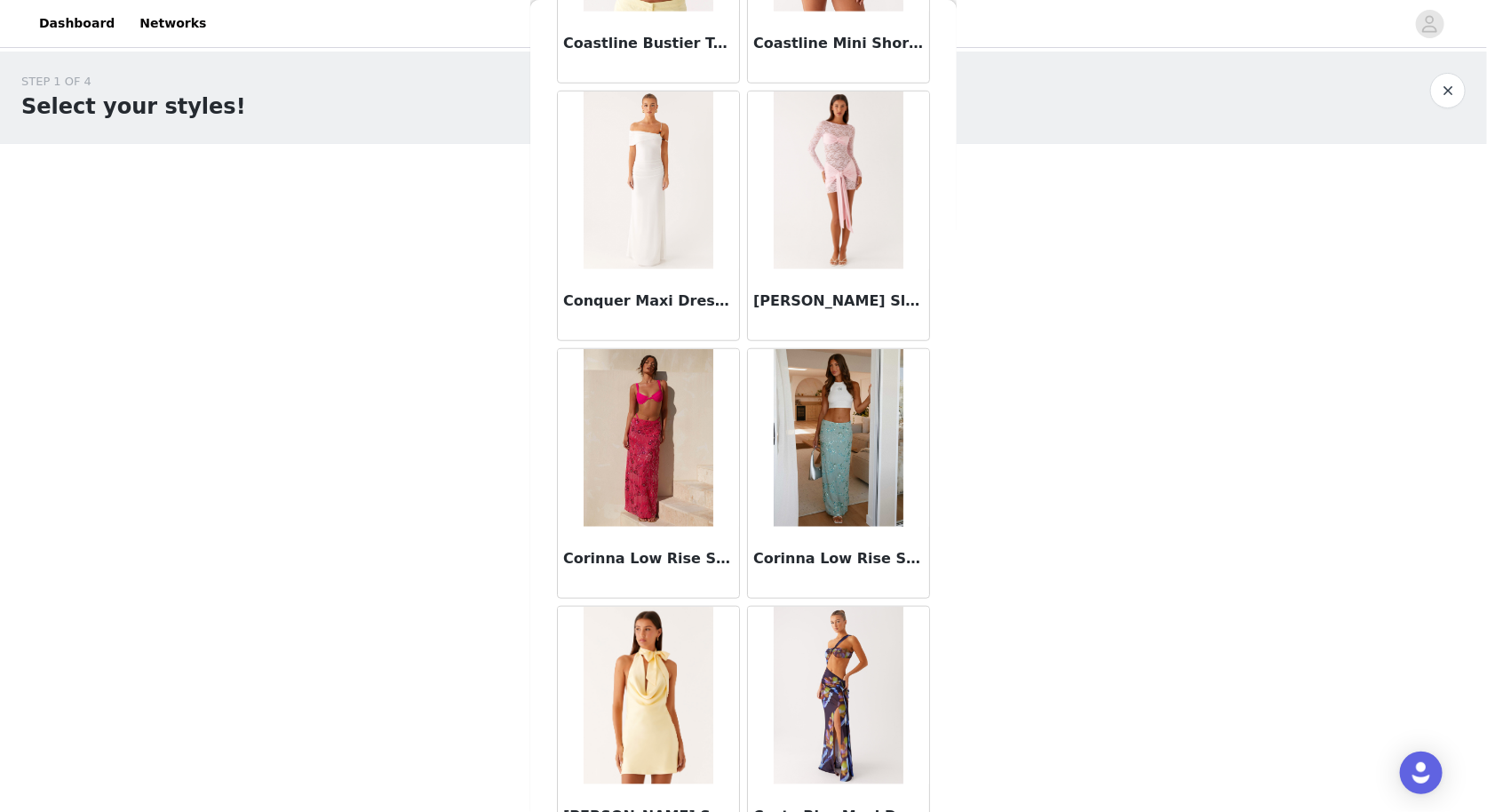
scroll to position [27573, 0]
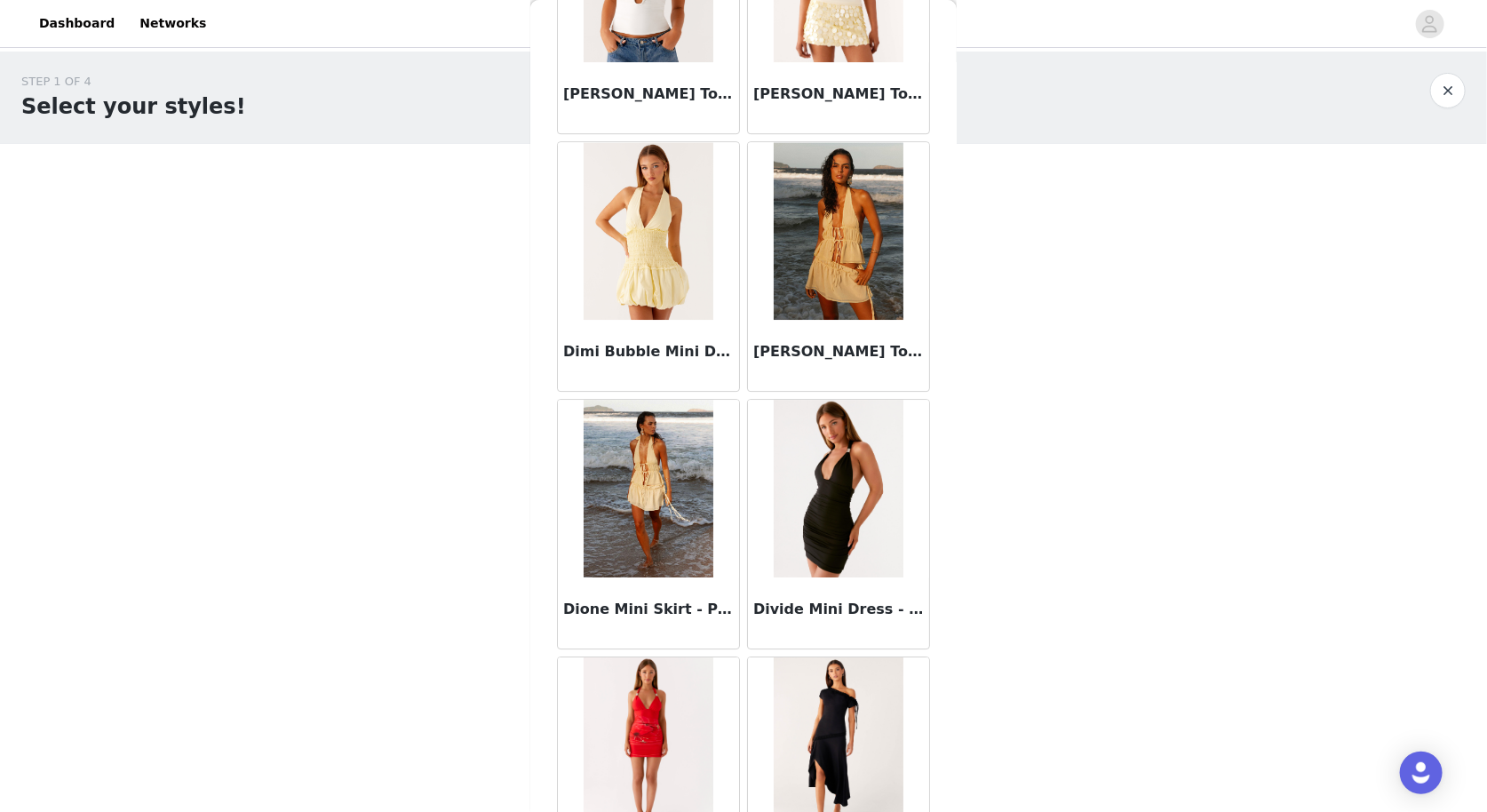
scroll to position [32708, 0]
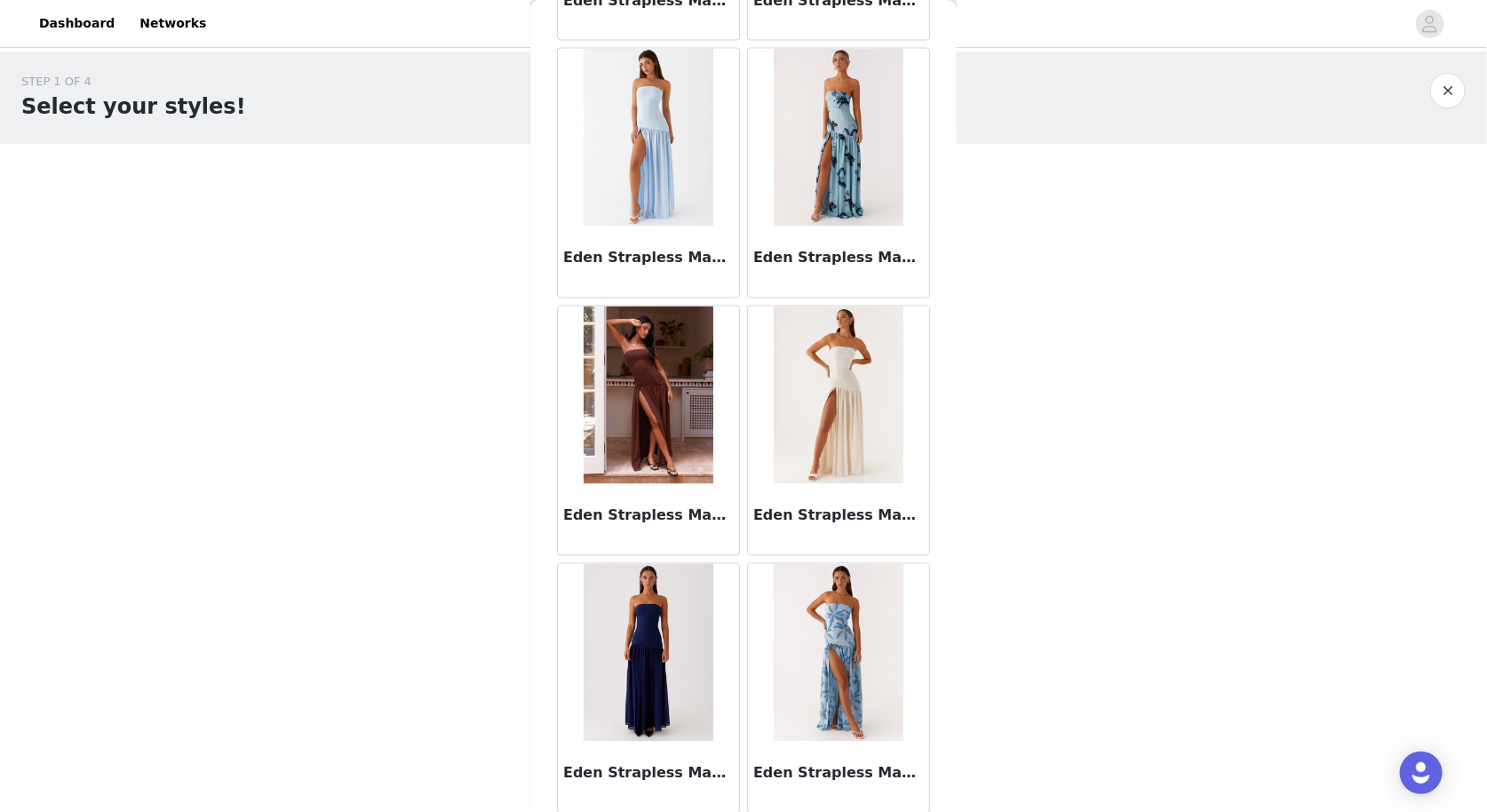
scroll to position [35275, 0]
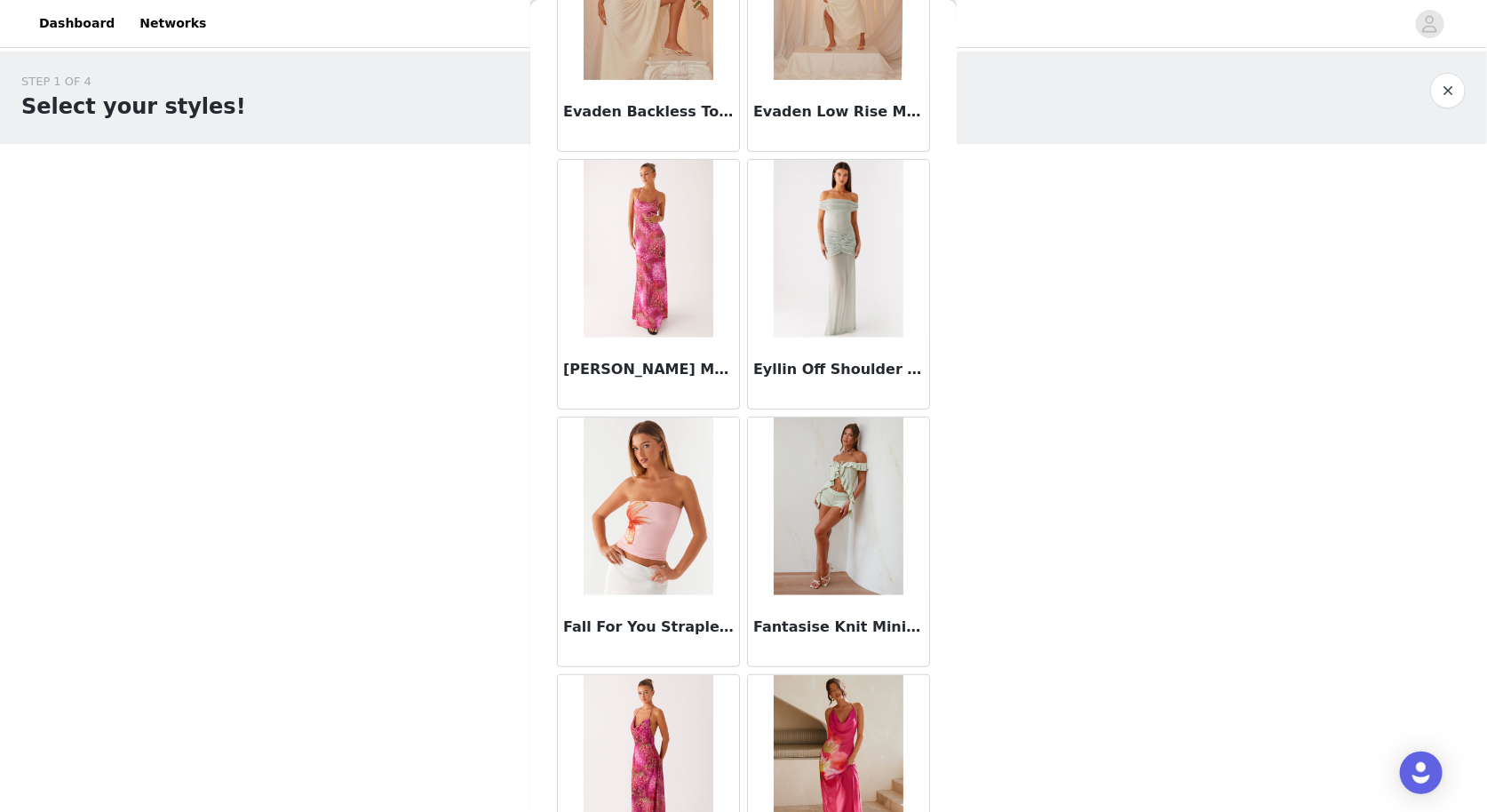
scroll to position [40410, 0]
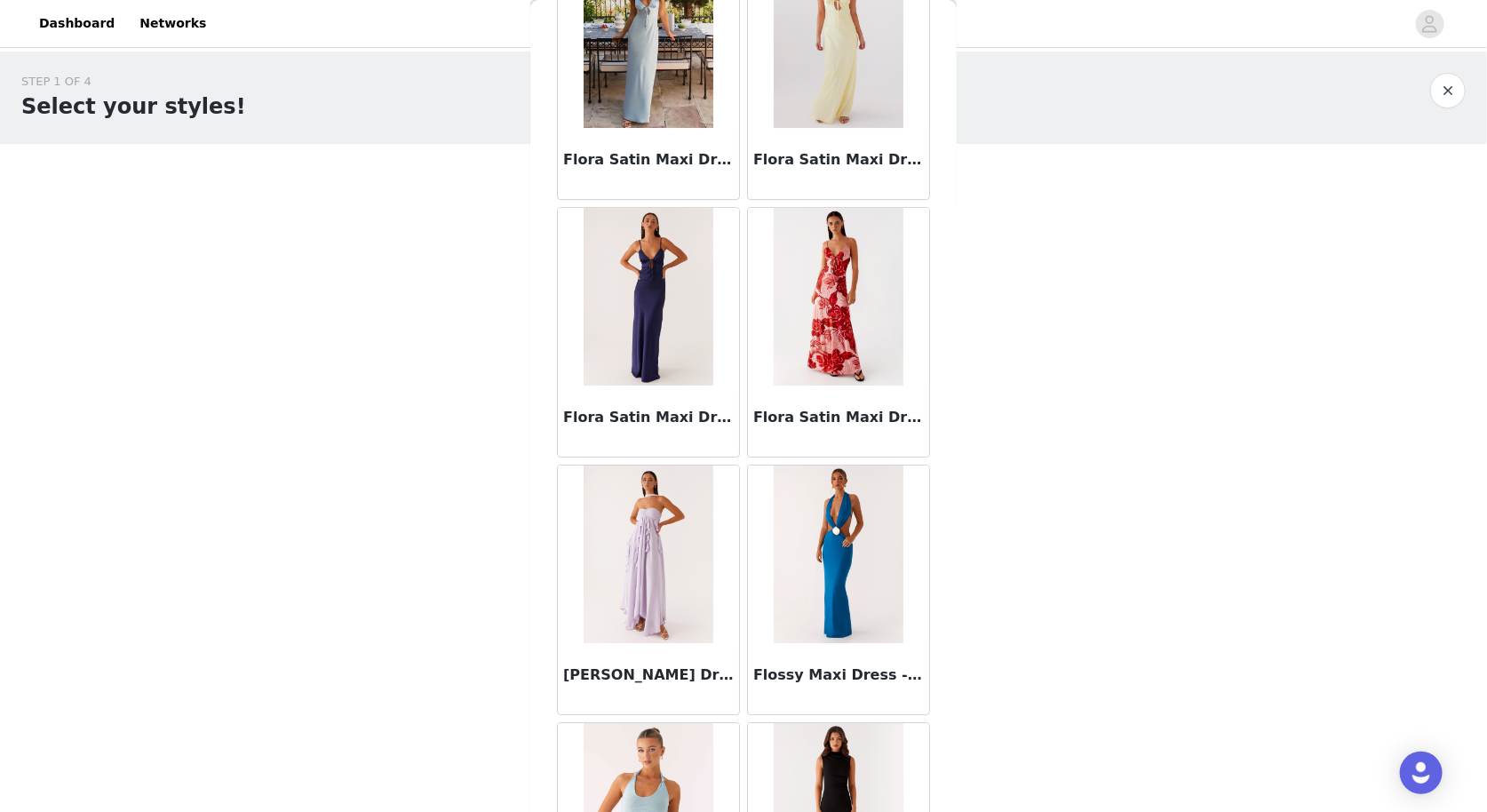
scroll to position [42978, 0]
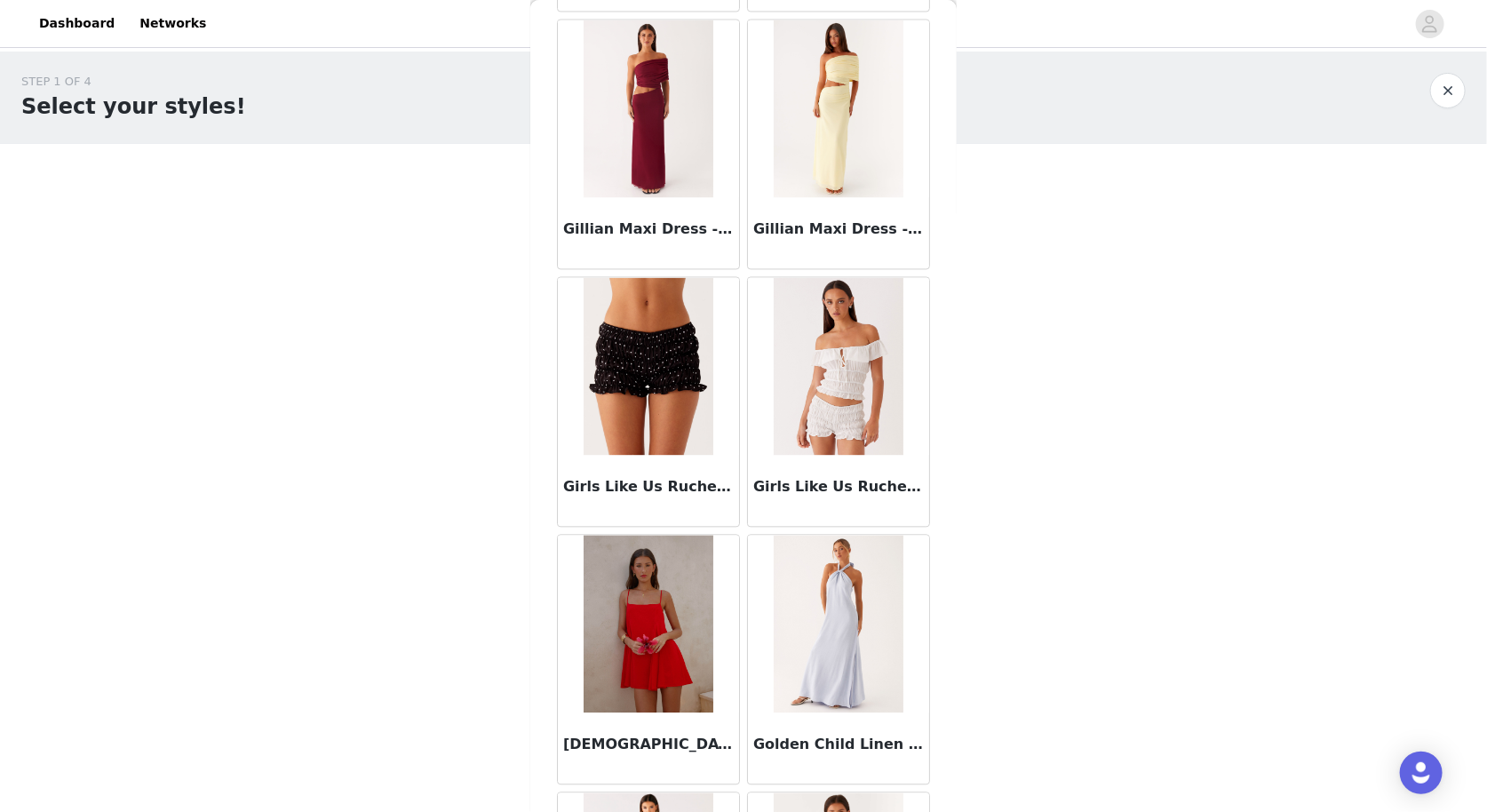
scroll to position [45545, 0]
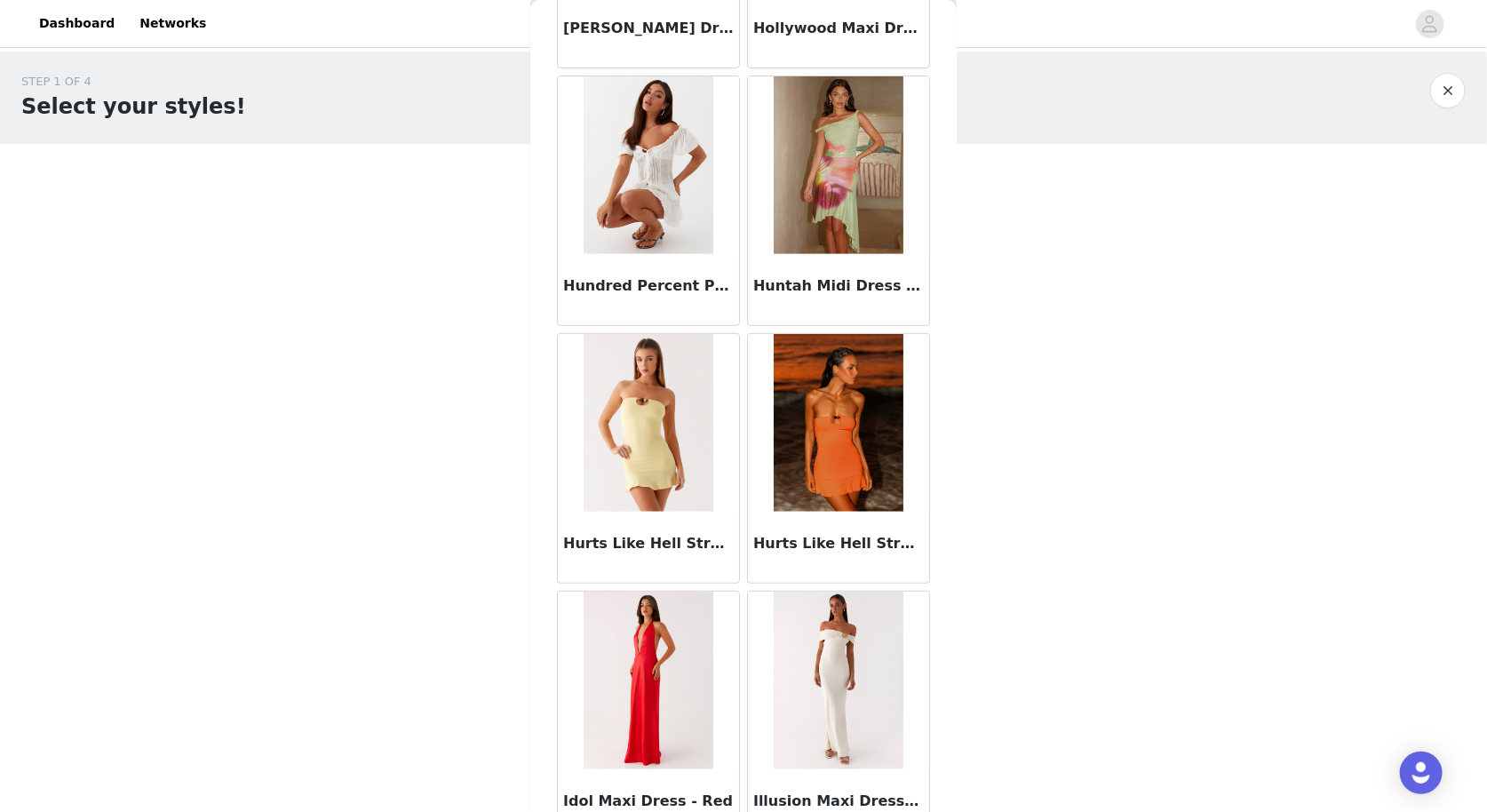
scroll to position [50681, 0]
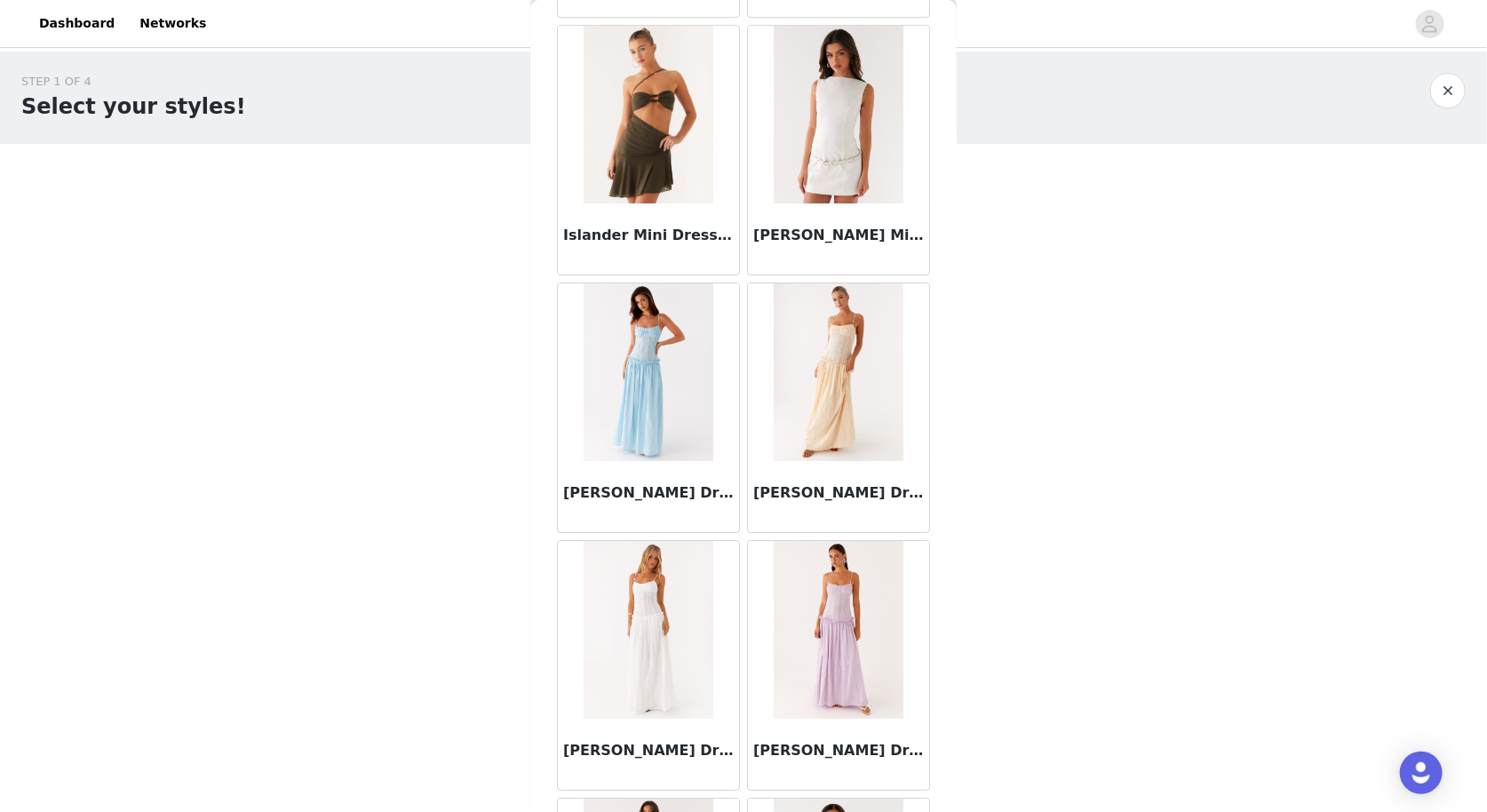
scroll to position [53249, 0]
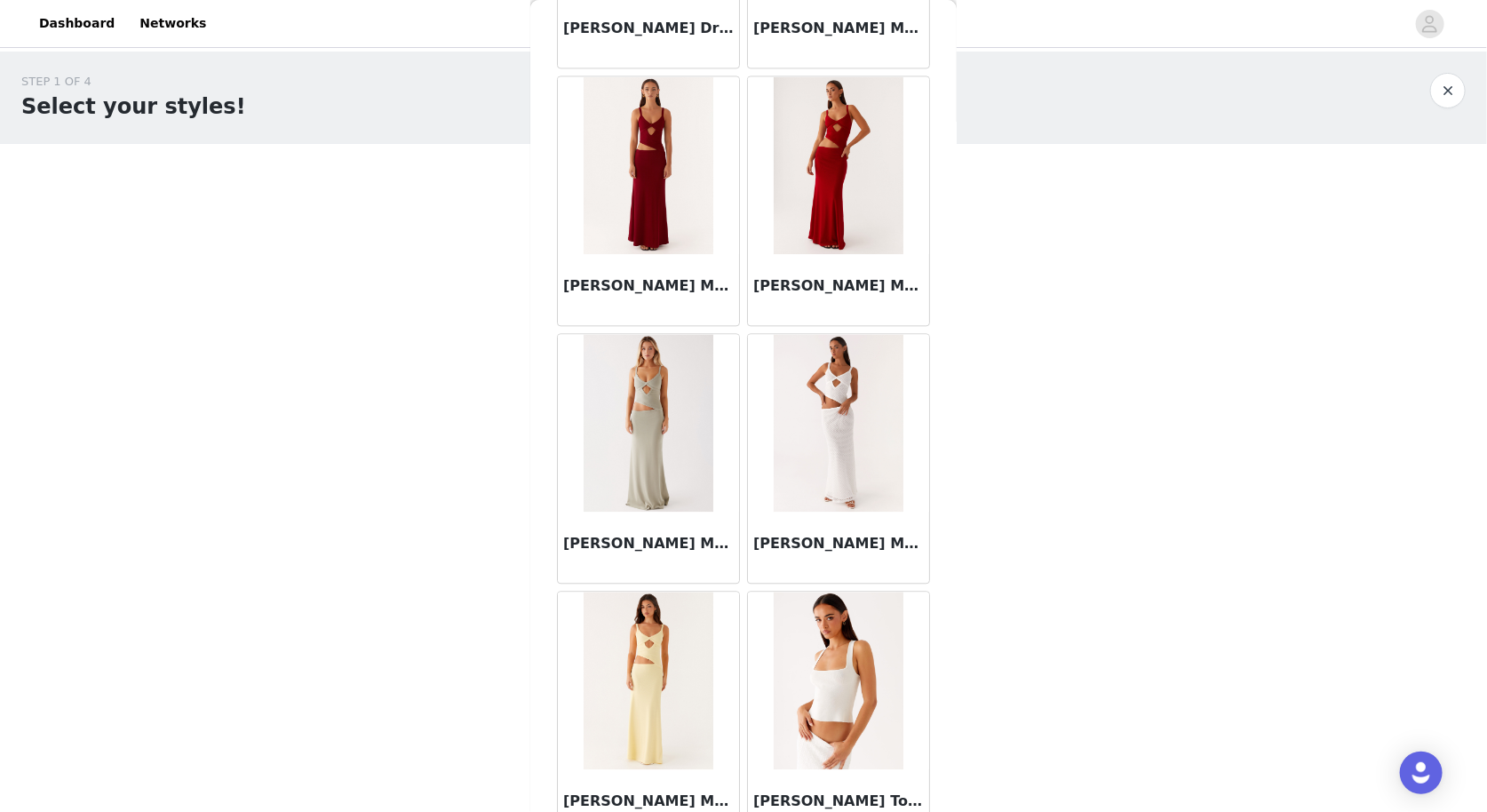
scroll to position [55816, 0]
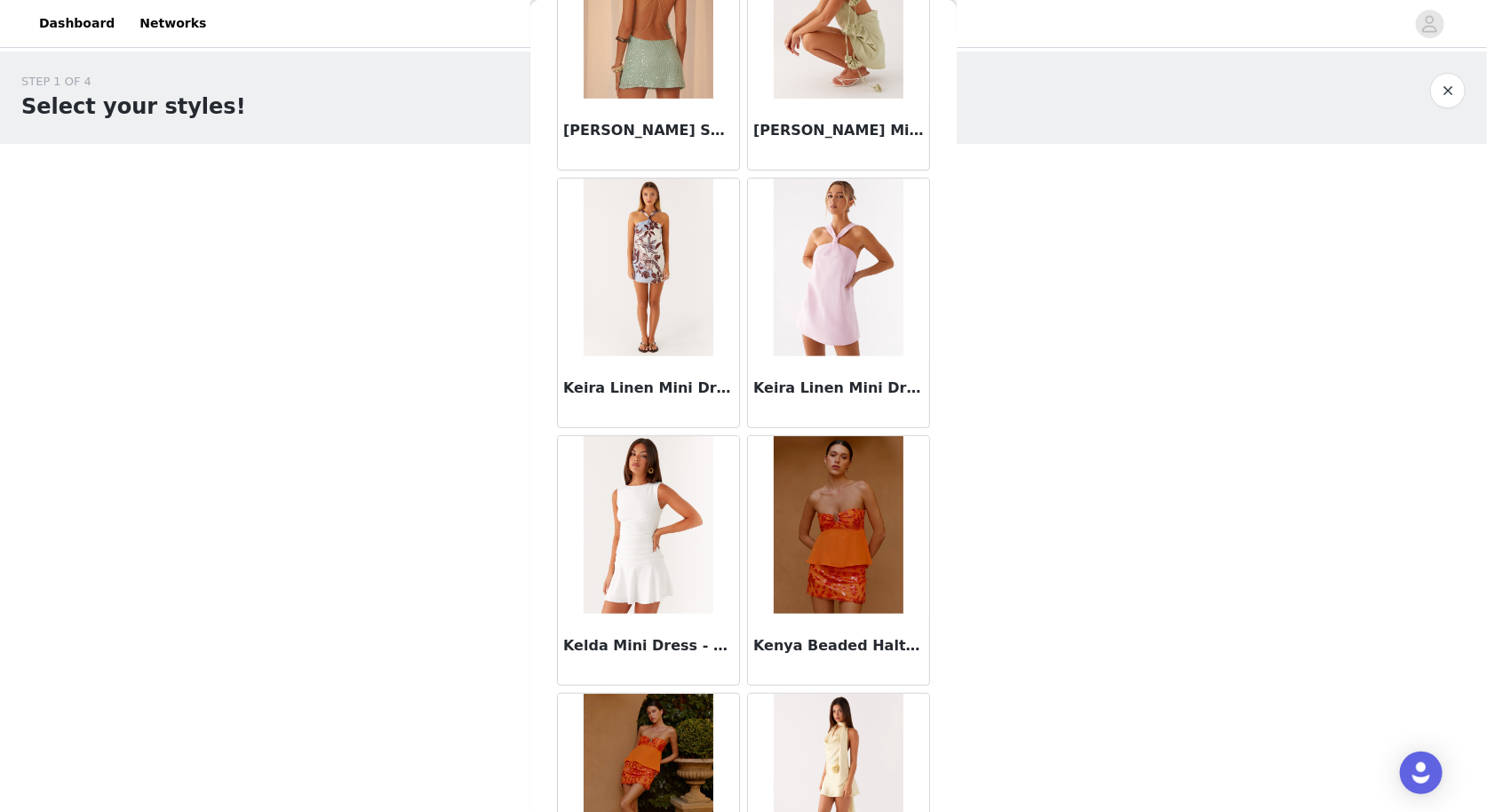
scroll to position [60950, 0]
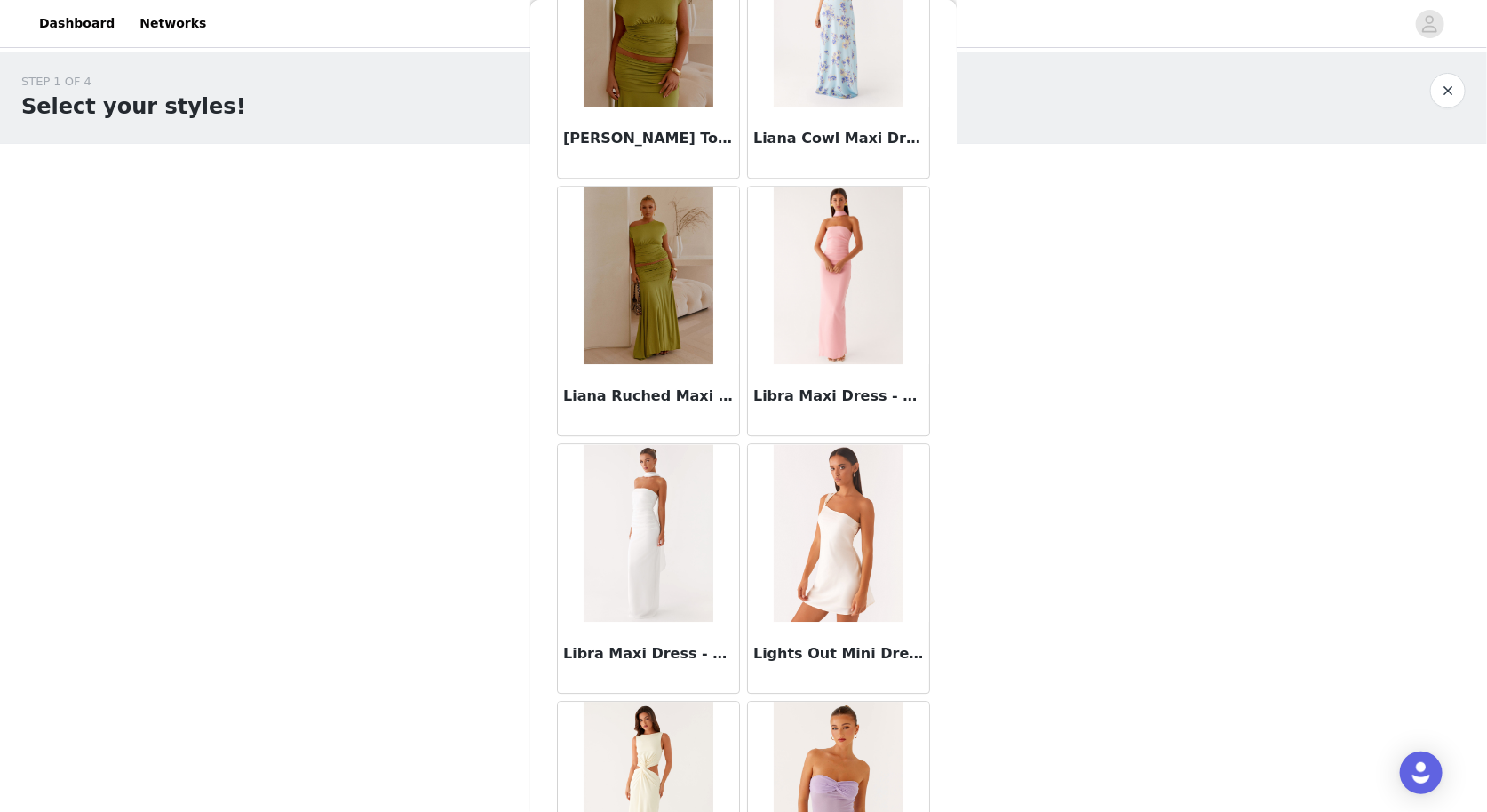
scroll to position [66086, 0]
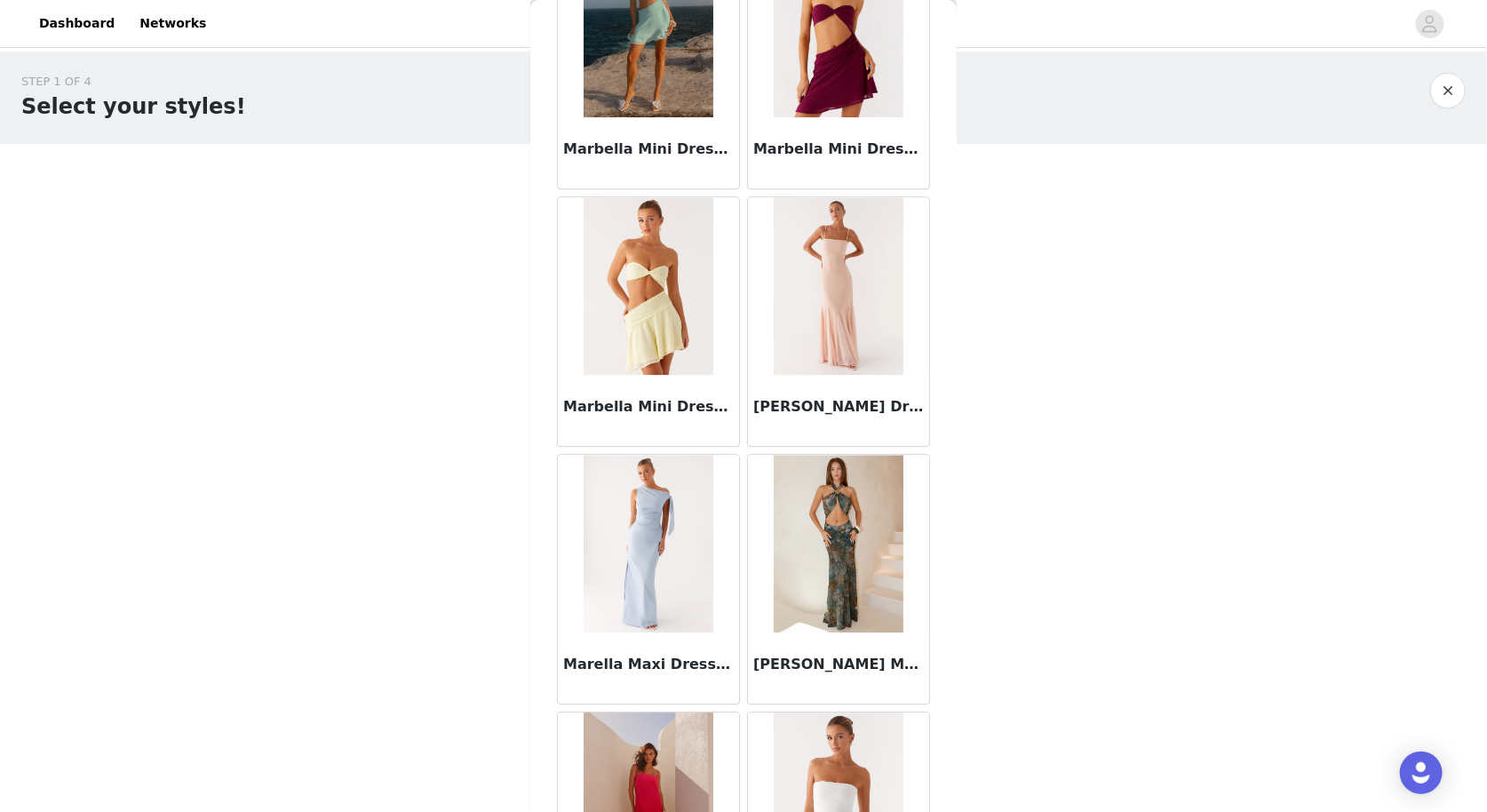
scroll to position [73788, 0]
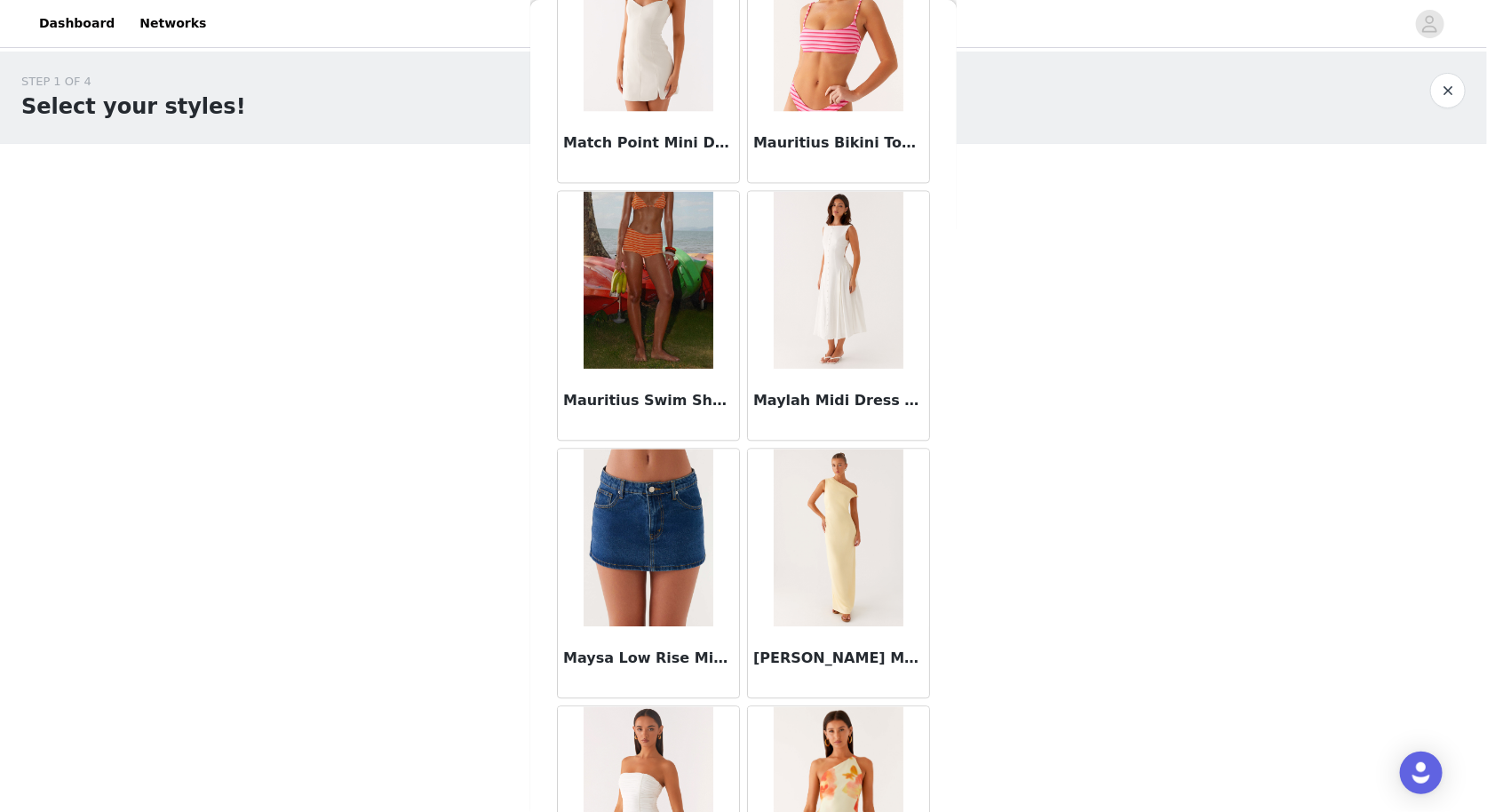
scroll to position [76357, 0]
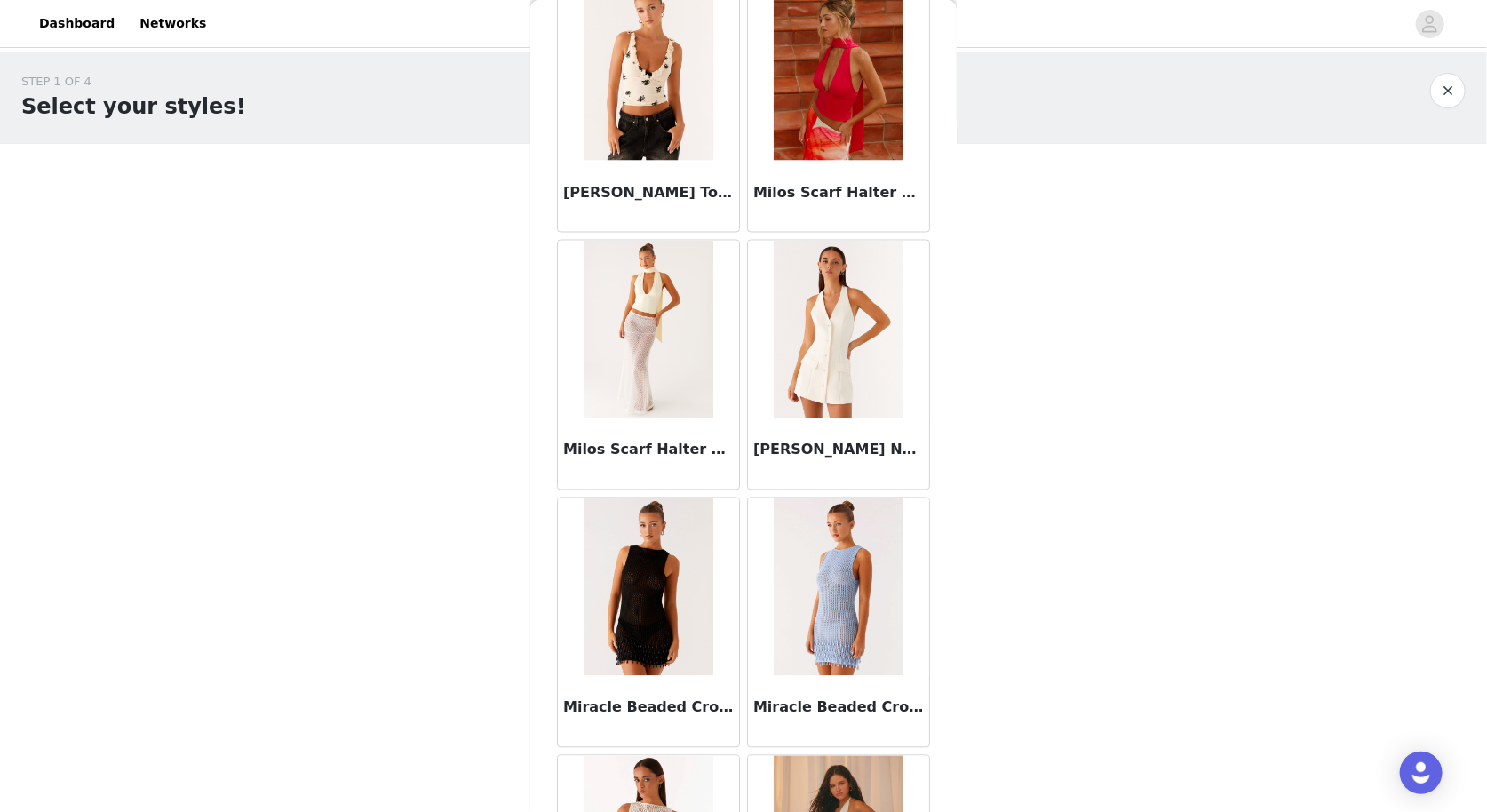
scroll to position [78923, 0]
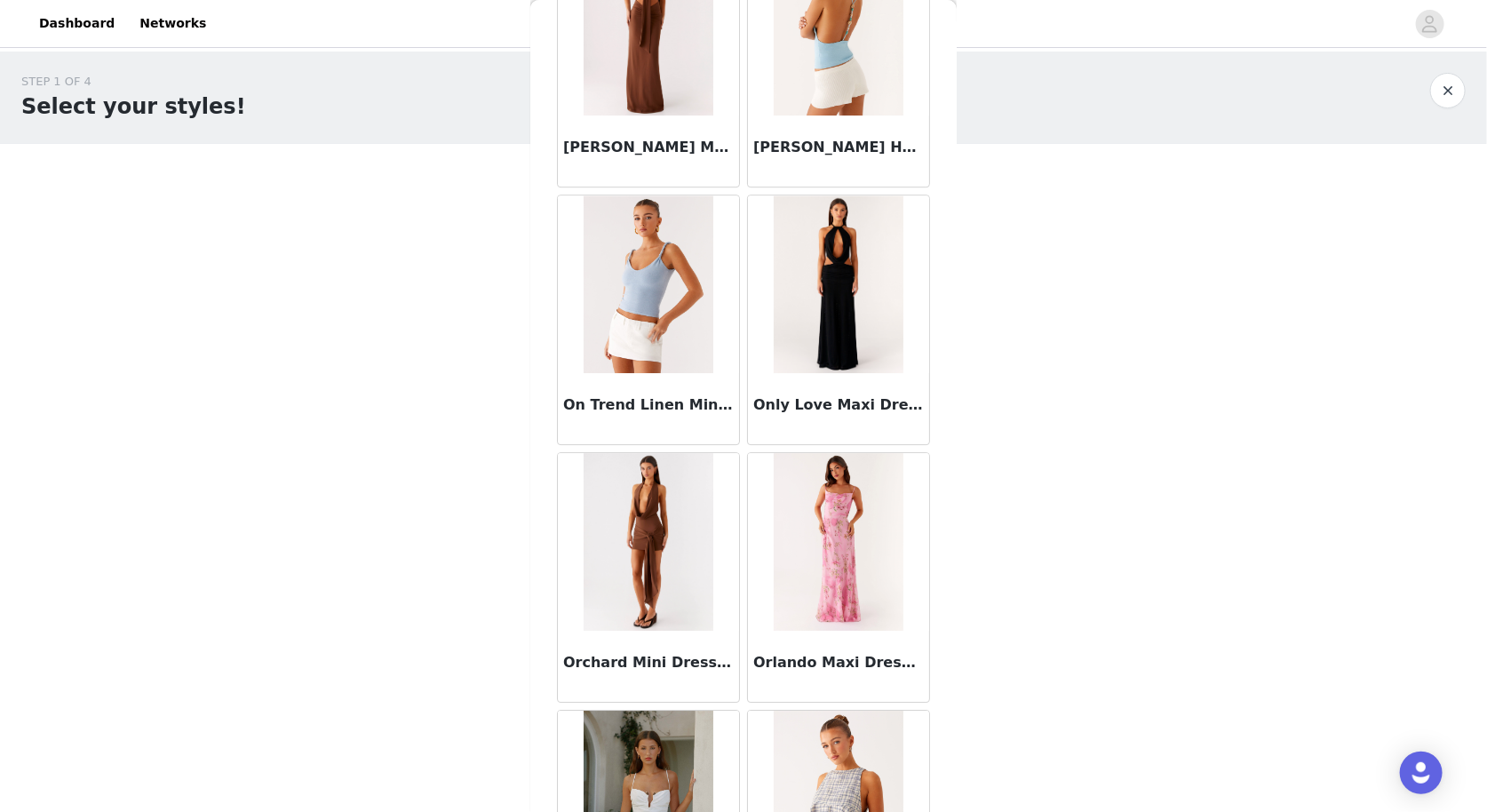
scroll to position [86626, 0]
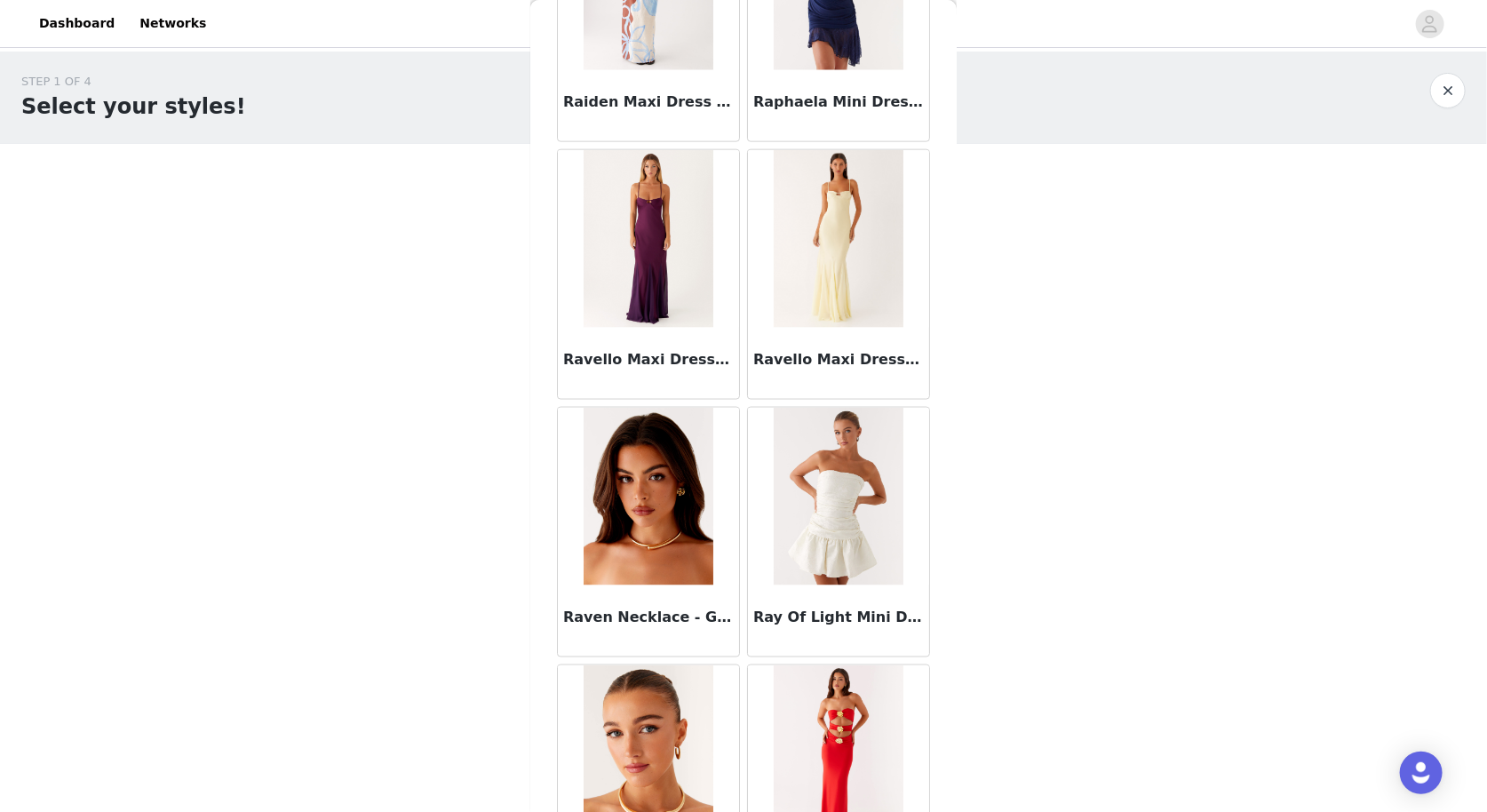
scroll to position [91762, 0]
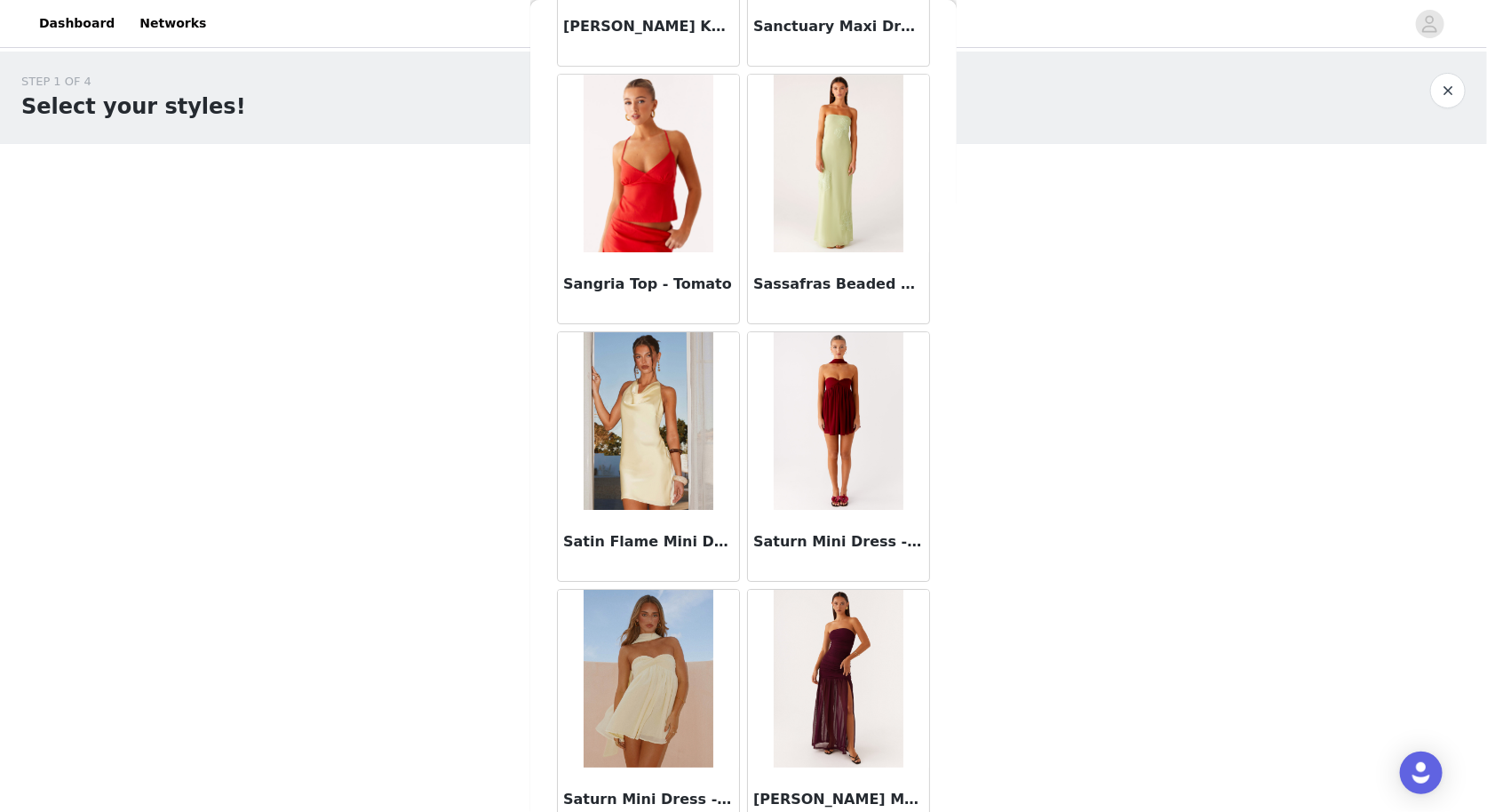
scroll to position [96896, 0]
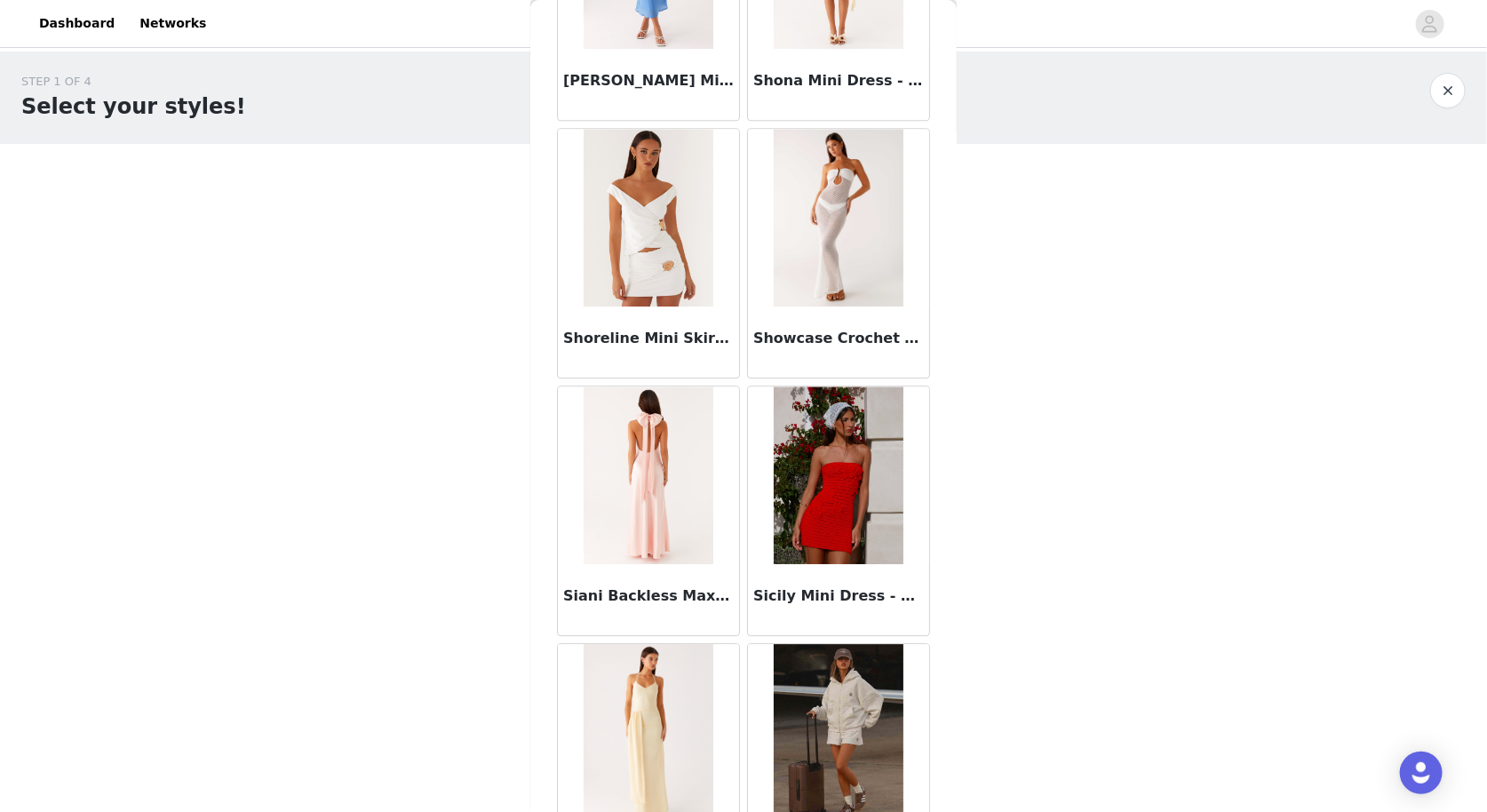
scroll to position [99464, 0]
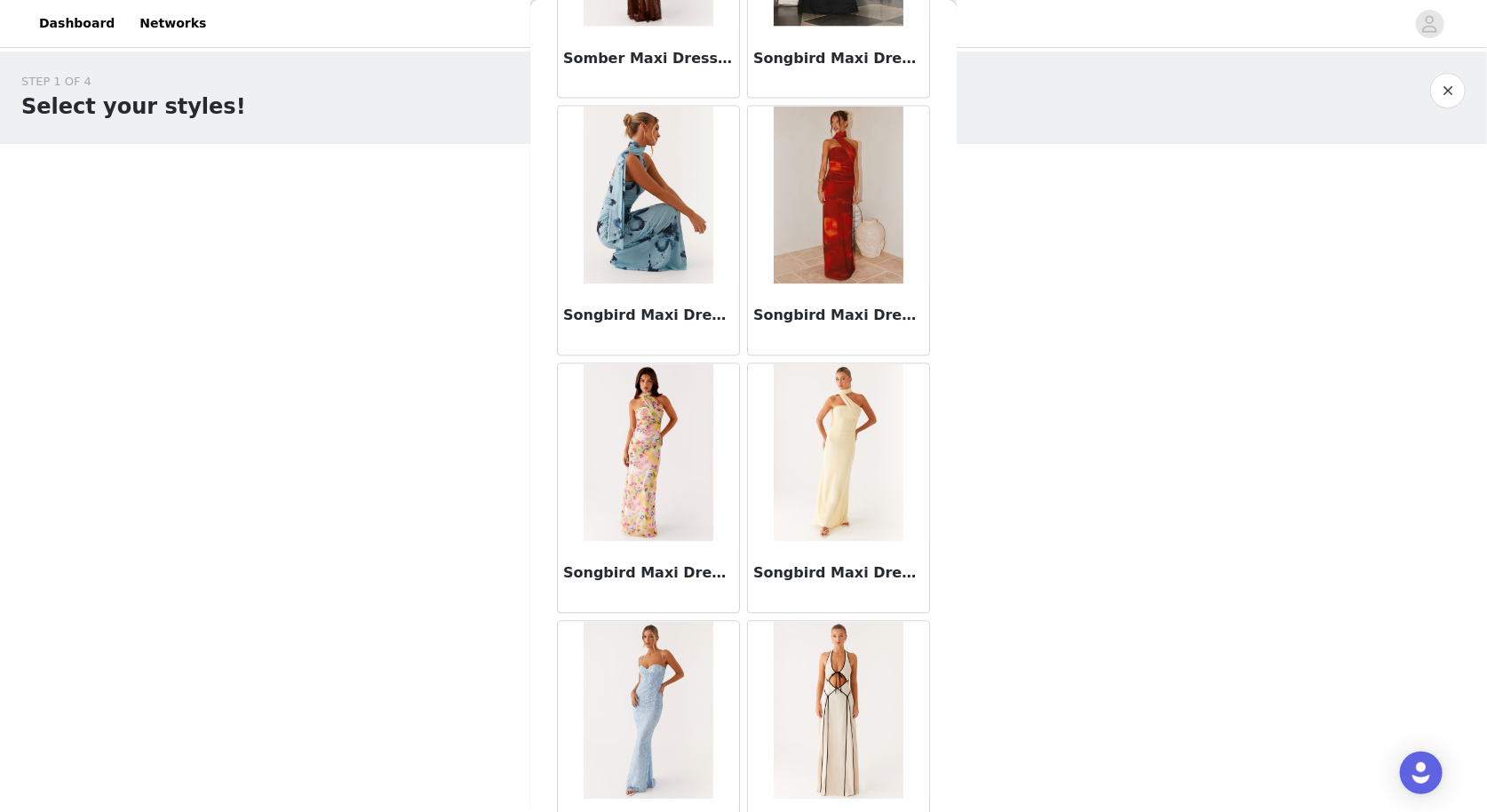
scroll to position [102031, 0]
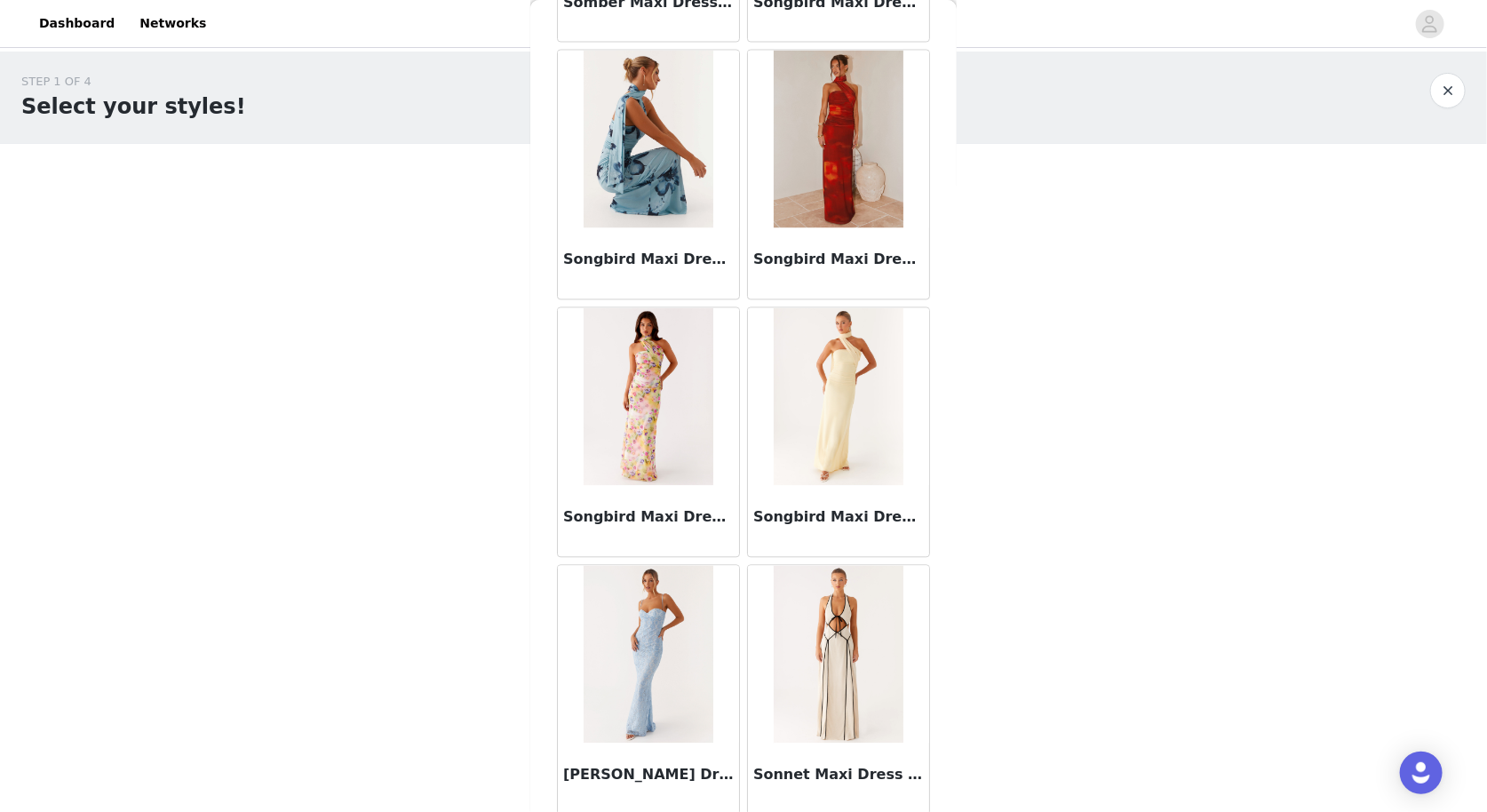
click at [828, 566] on img at bounding box center [838, 654] width 128 height 178
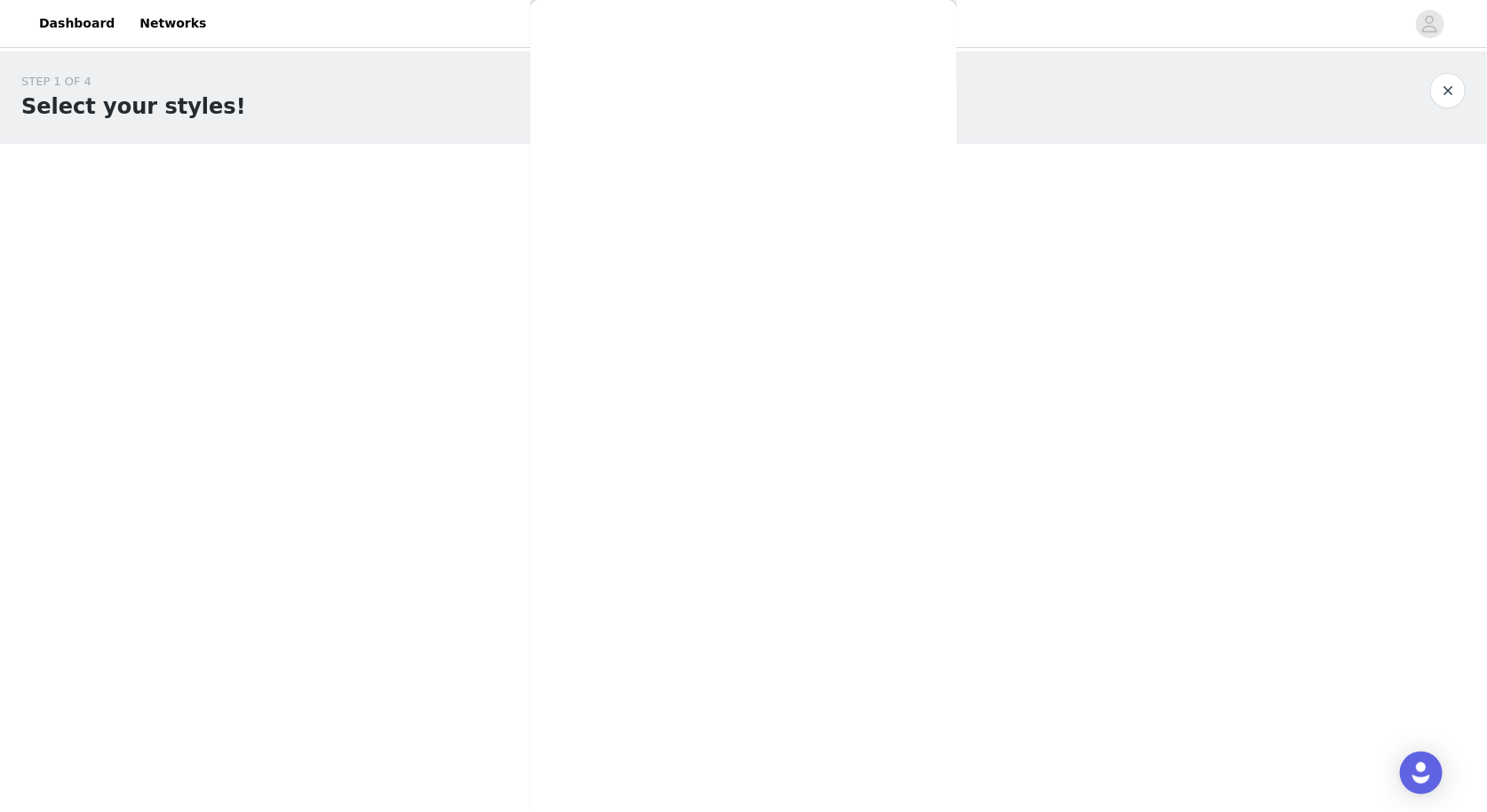
scroll to position [124, 0]
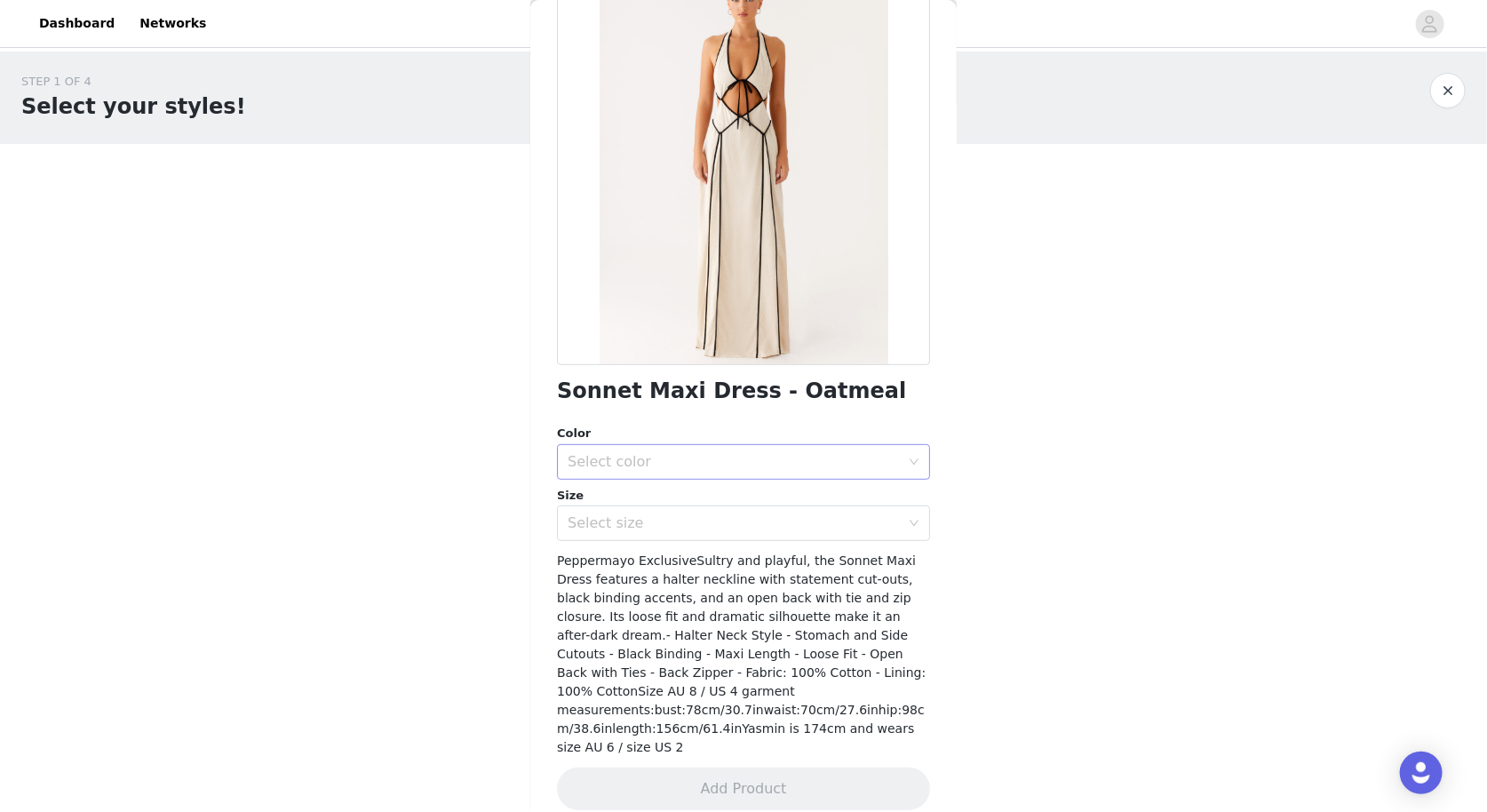
click at [662, 459] on div "Select color" at bounding box center [733, 461] width 332 height 18
click at [657, 484] on ul "Oatmeal" at bounding box center [744, 499] width 373 height 35
click at [643, 500] on li "Oatmeal" at bounding box center [744, 499] width 373 height 29
click at [632, 522] on div "Select size" at bounding box center [733, 523] width 332 height 18
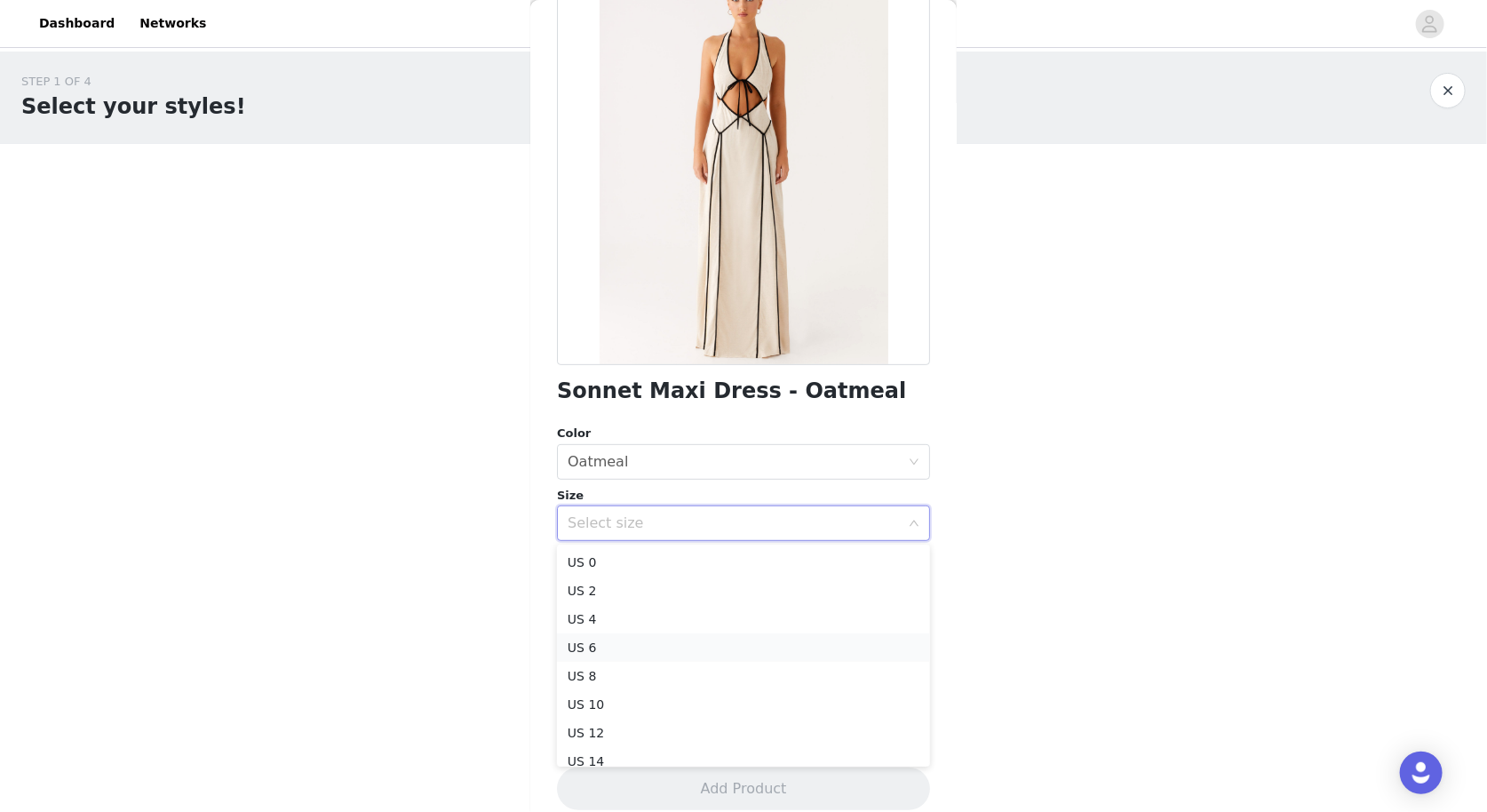
click at [608, 642] on li "US 6" at bounding box center [744, 647] width 373 height 29
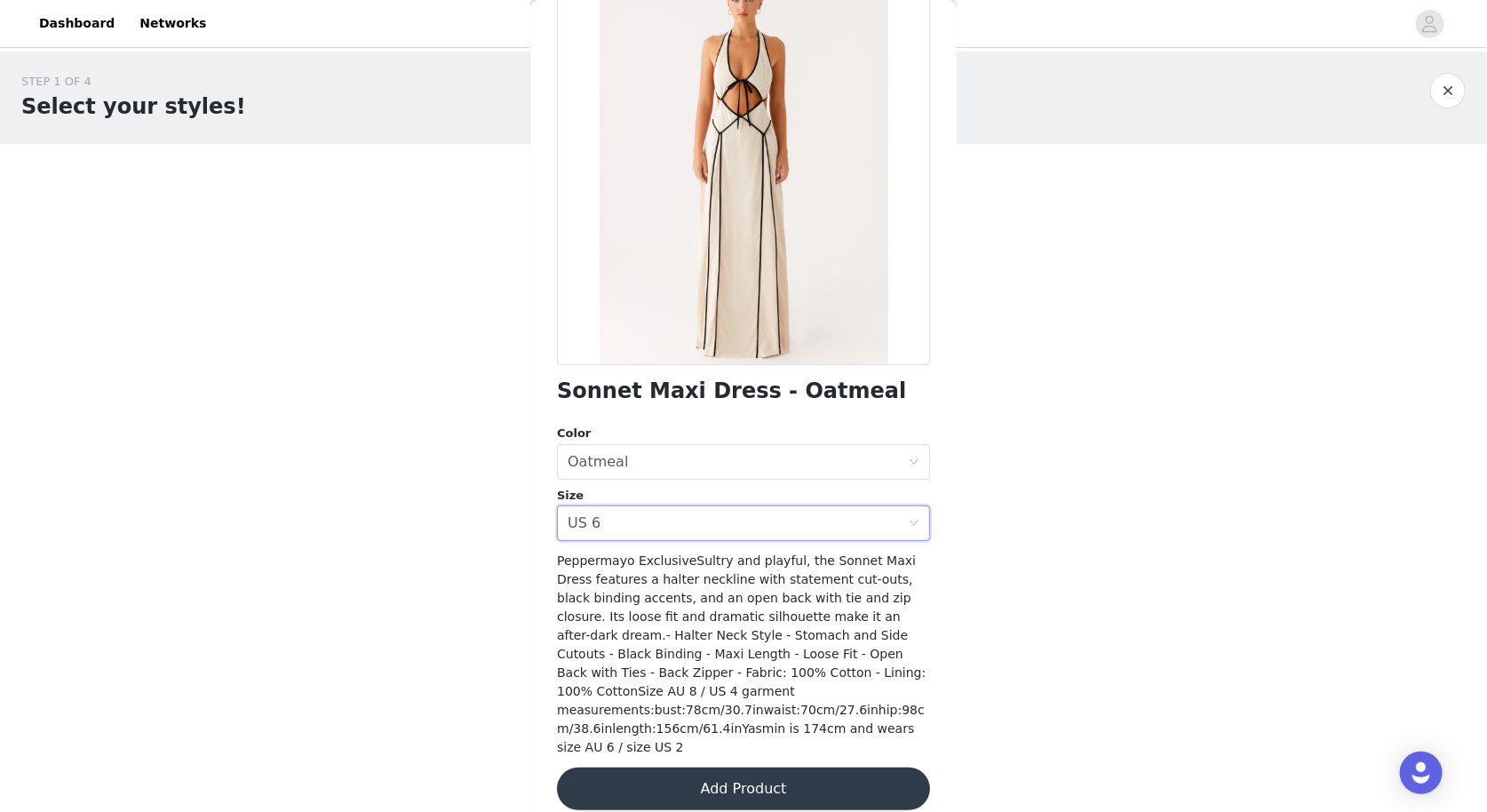
click at [685, 767] on button "Add Product" at bounding box center [744, 789] width 373 height 43
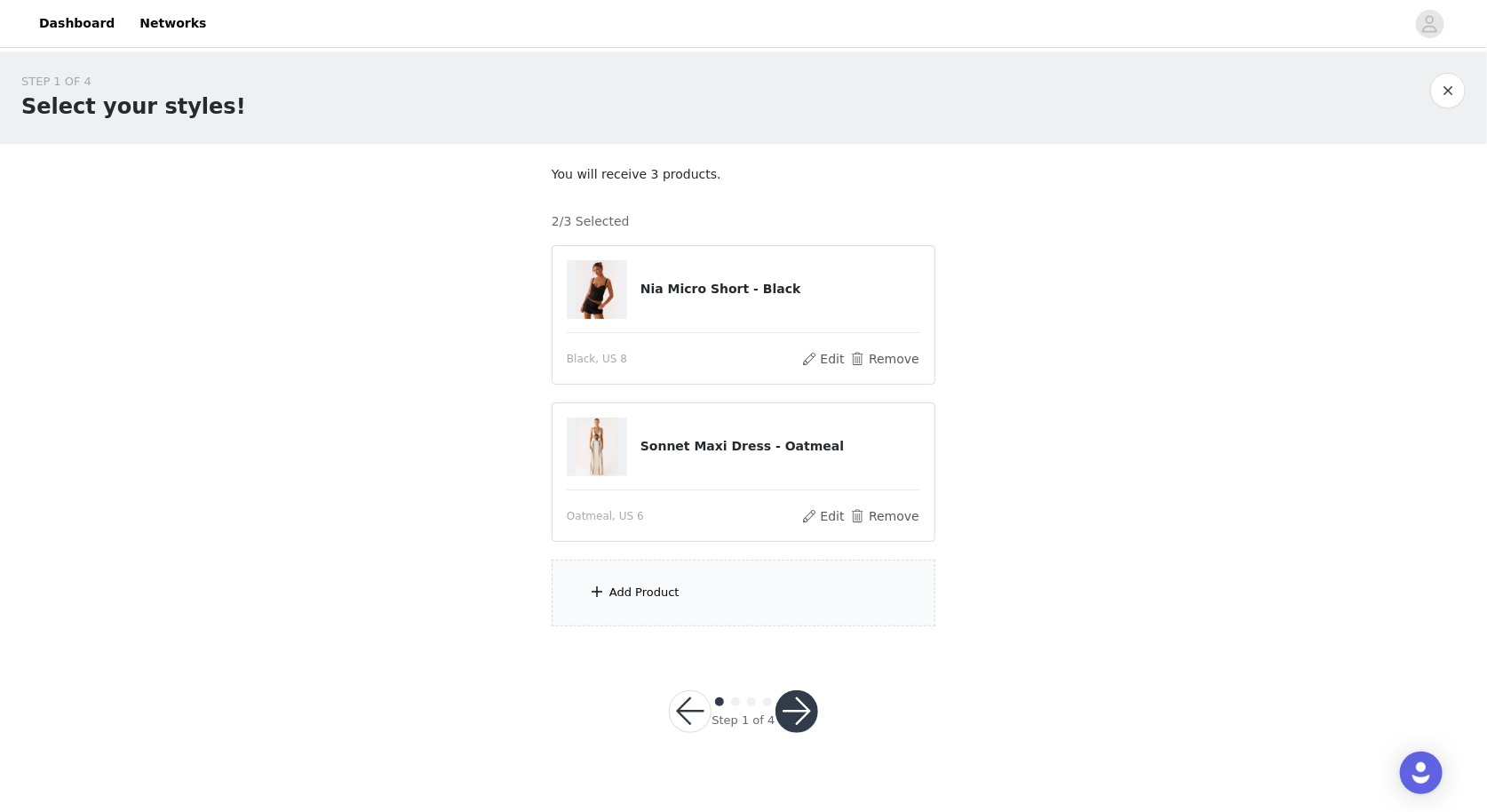
click at [686, 587] on div "Add Product" at bounding box center [744, 593] width 383 height 67
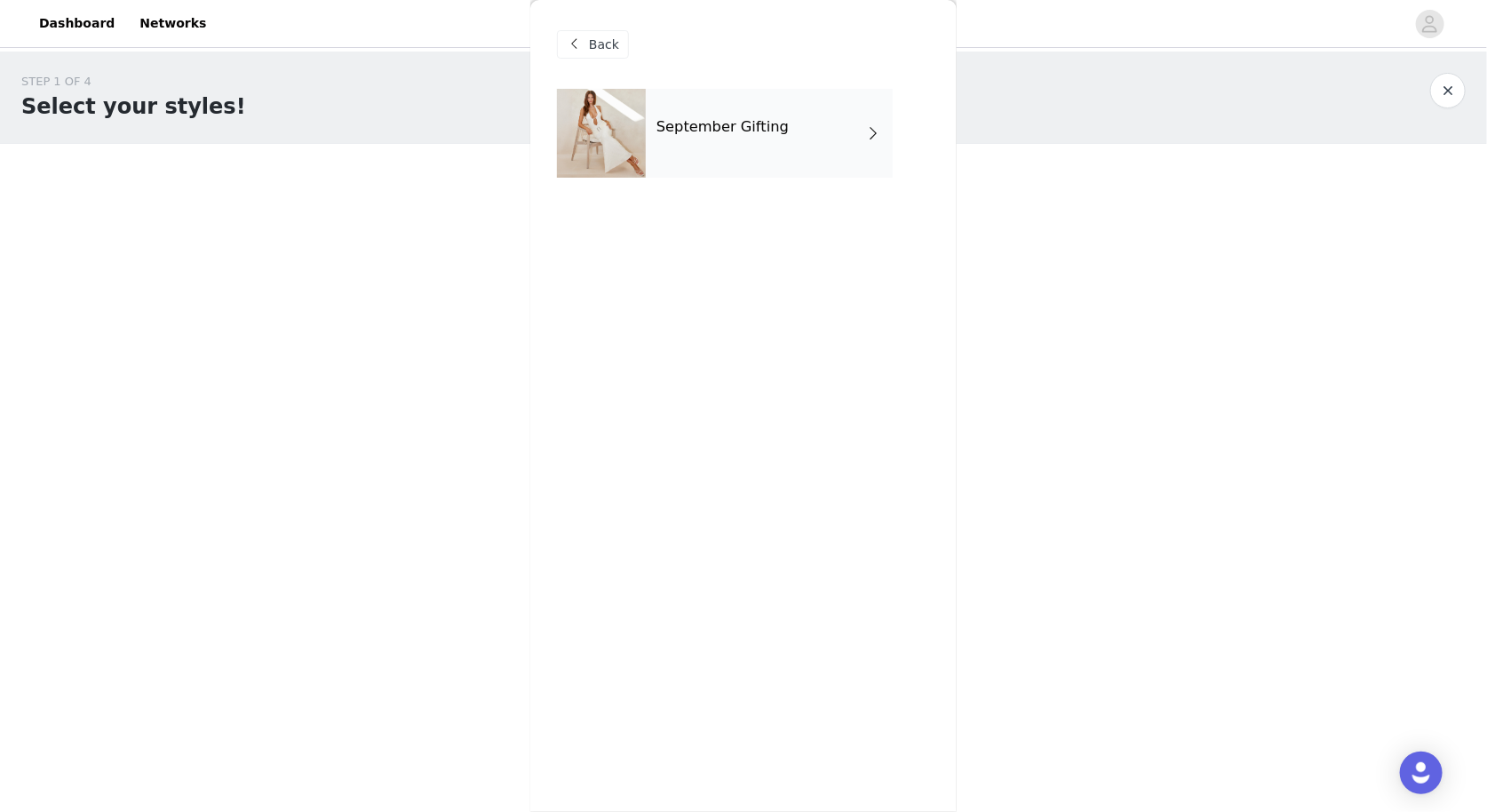
click at [690, 138] on div "September Gifting" at bounding box center [769, 132] width 247 height 88
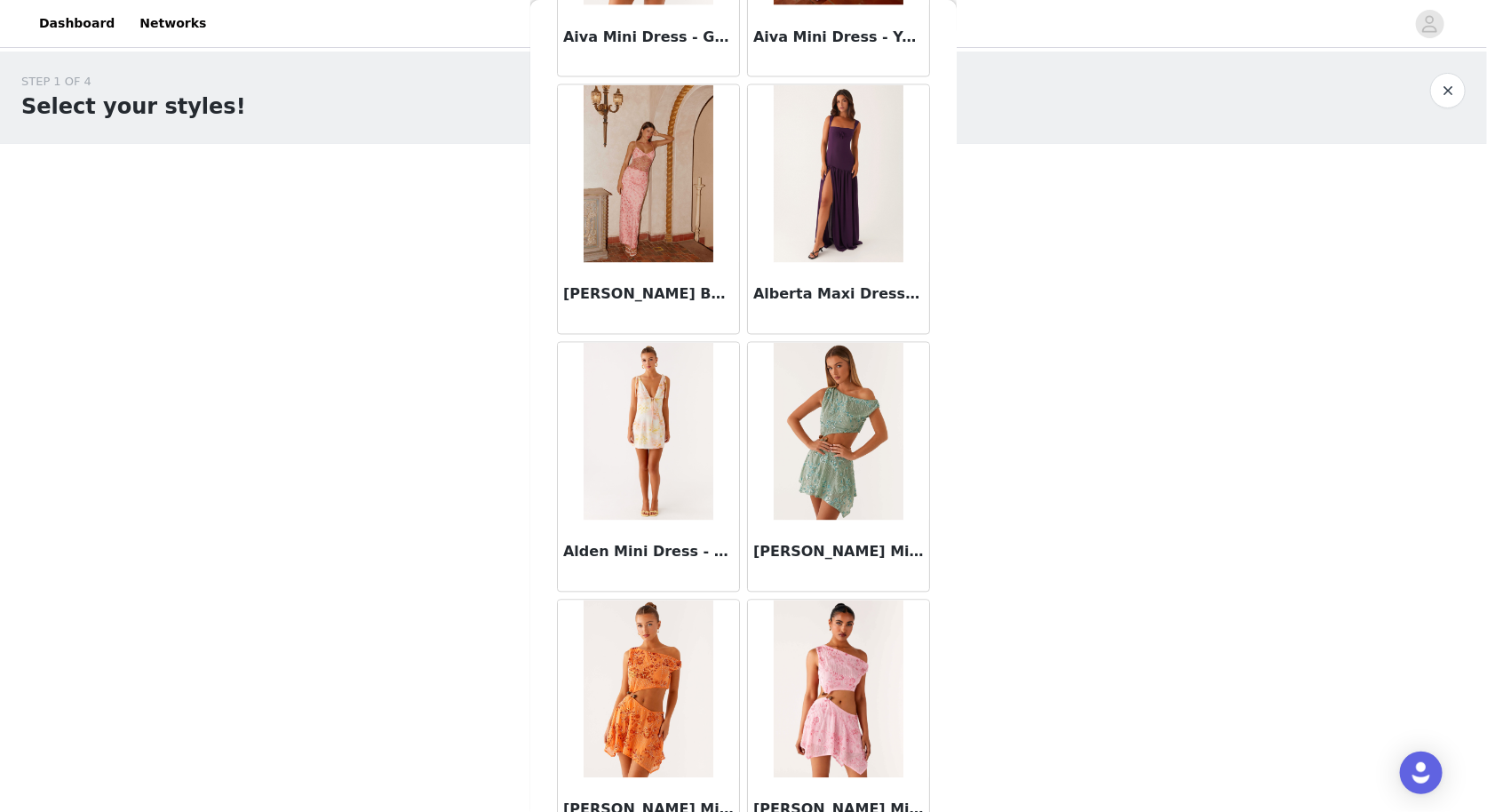
scroll to position [1897, 0]
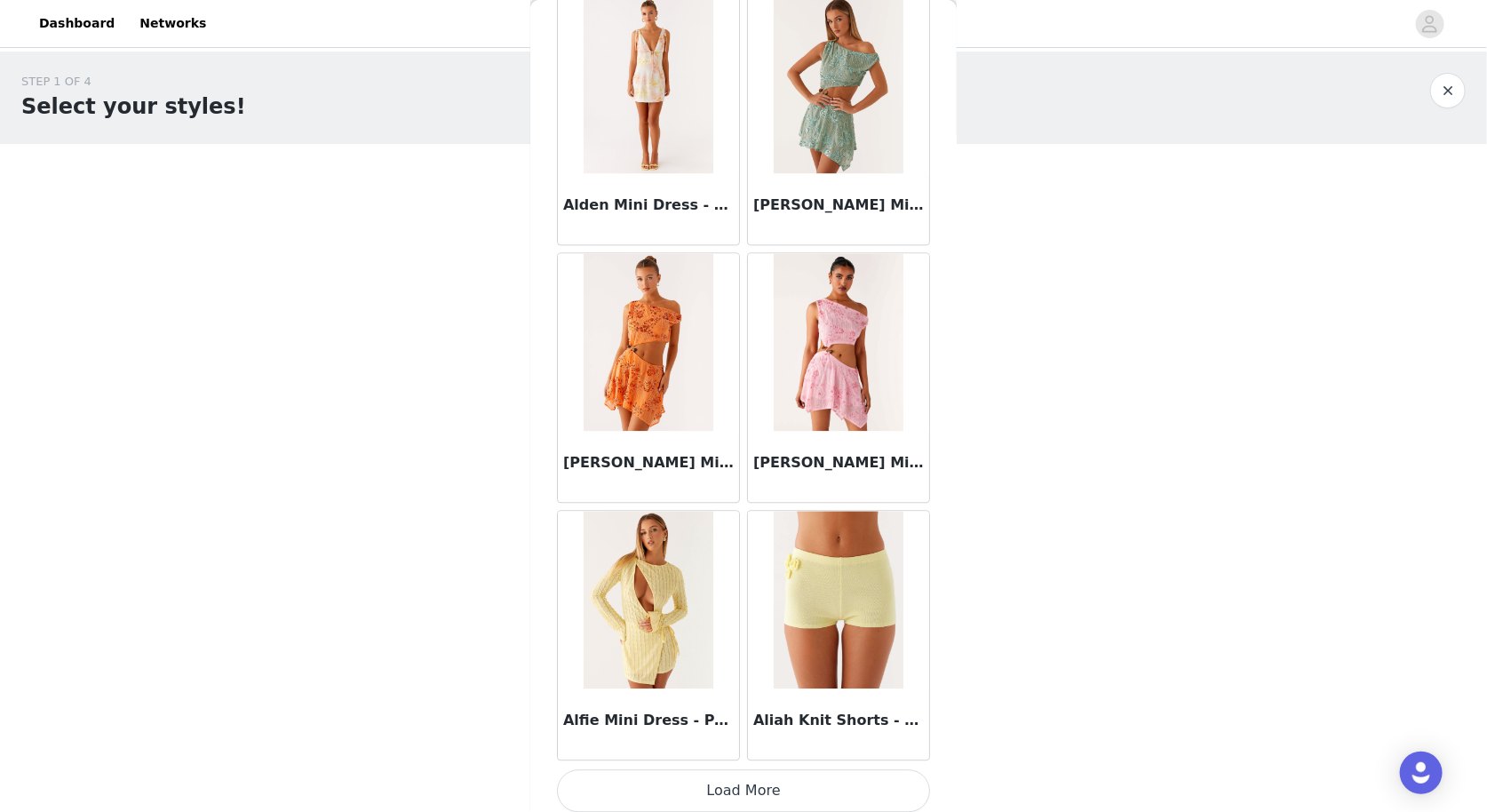
click at [751, 777] on button "Load More" at bounding box center [744, 791] width 373 height 43
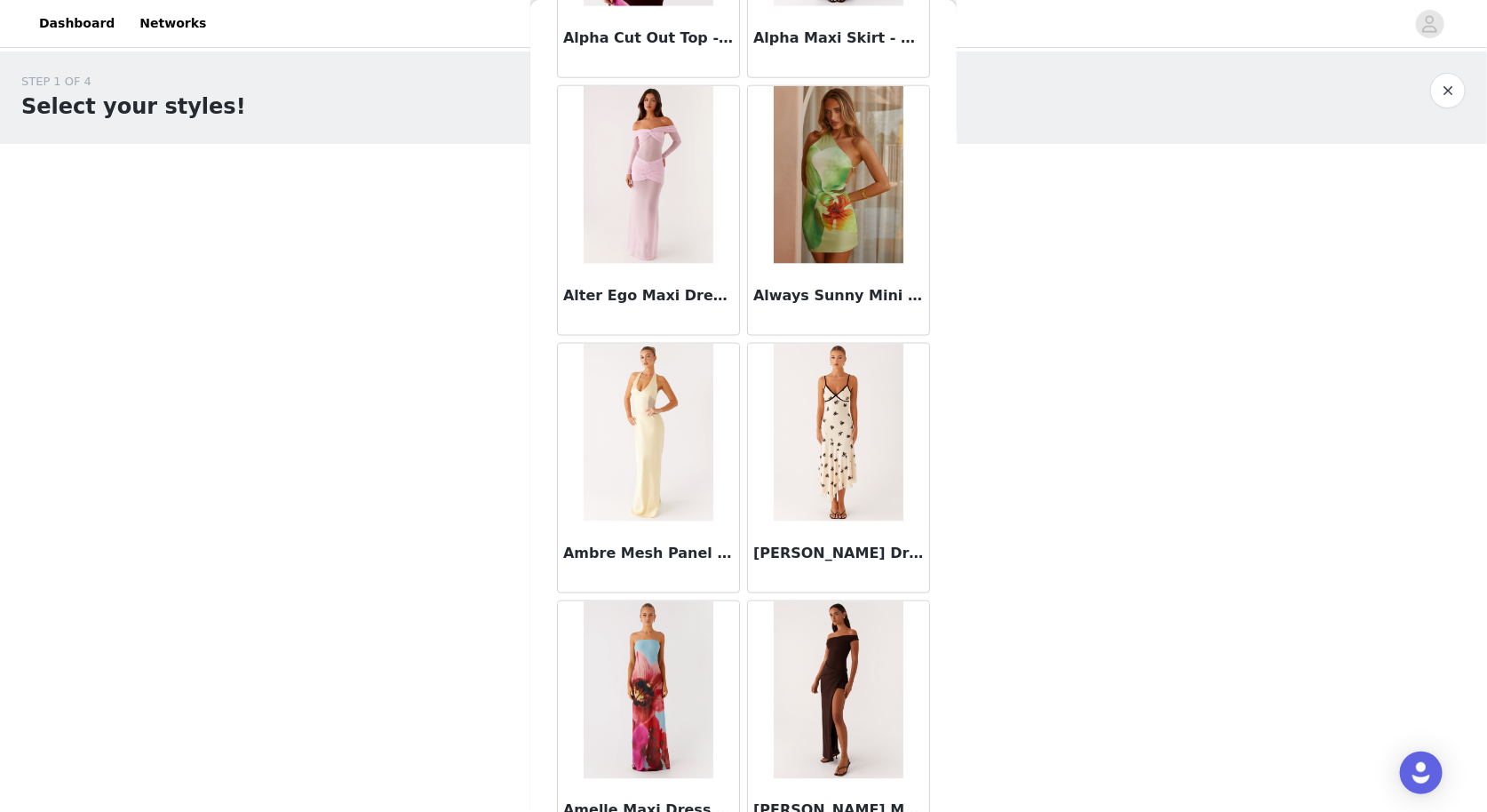
scroll to position [4465, 0]
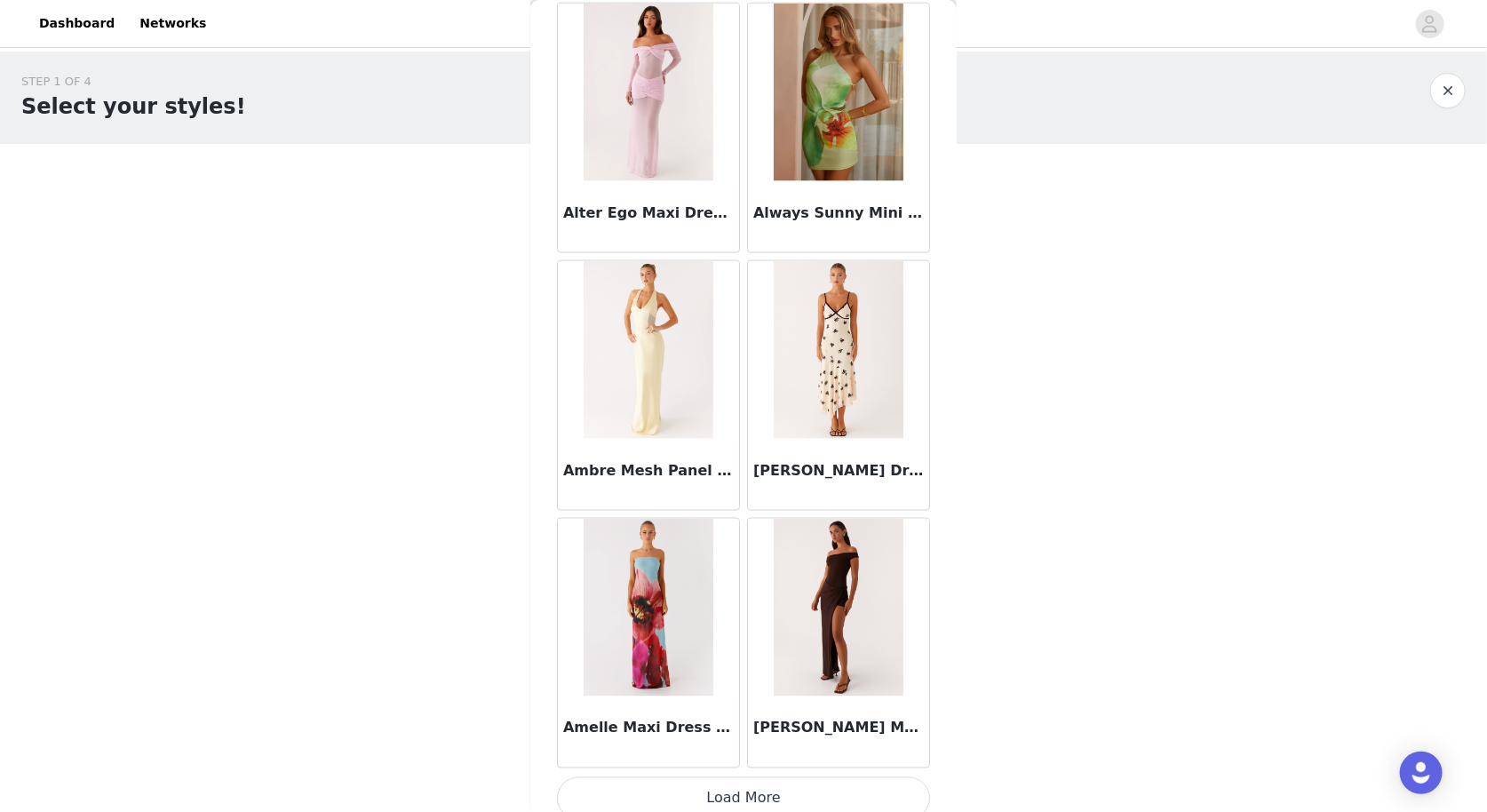
click at [738, 777] on button "Load More" at bounding box center [744, 798] width 373 height 43
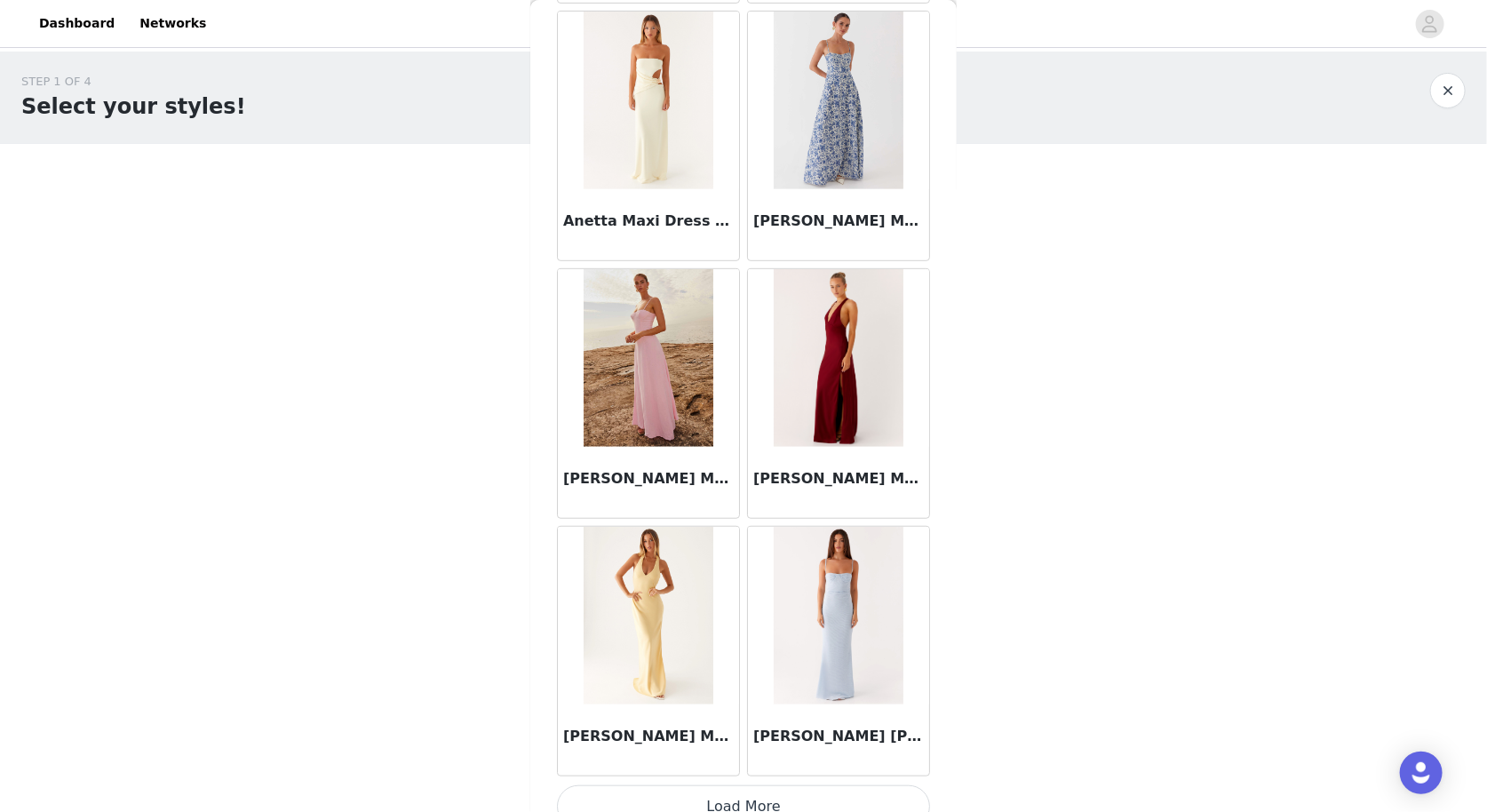
click at [748, 785] on button "Load More" at bounding box center [744, 806] width 373 height 43
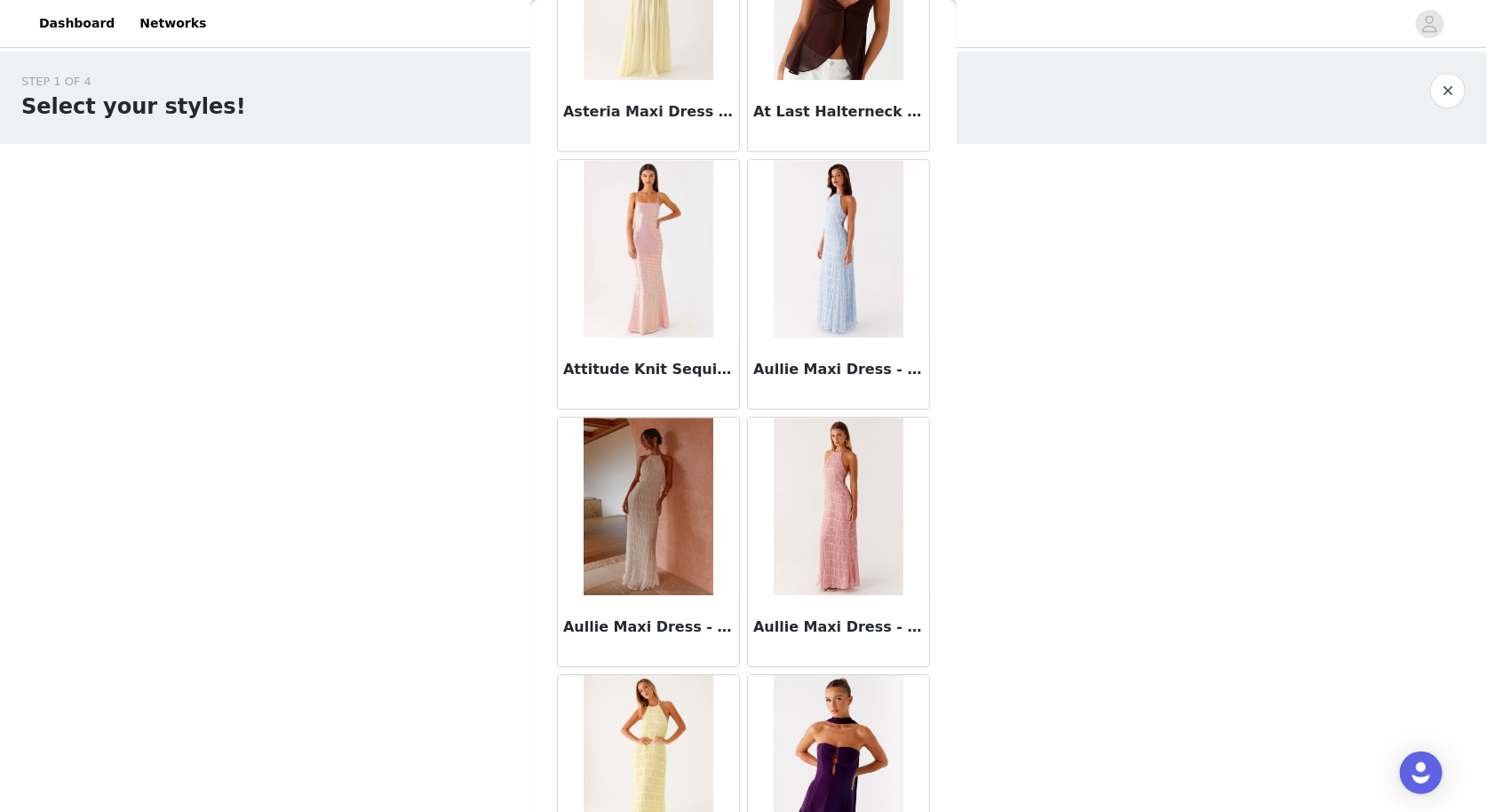
scroll to position [9600, 0]
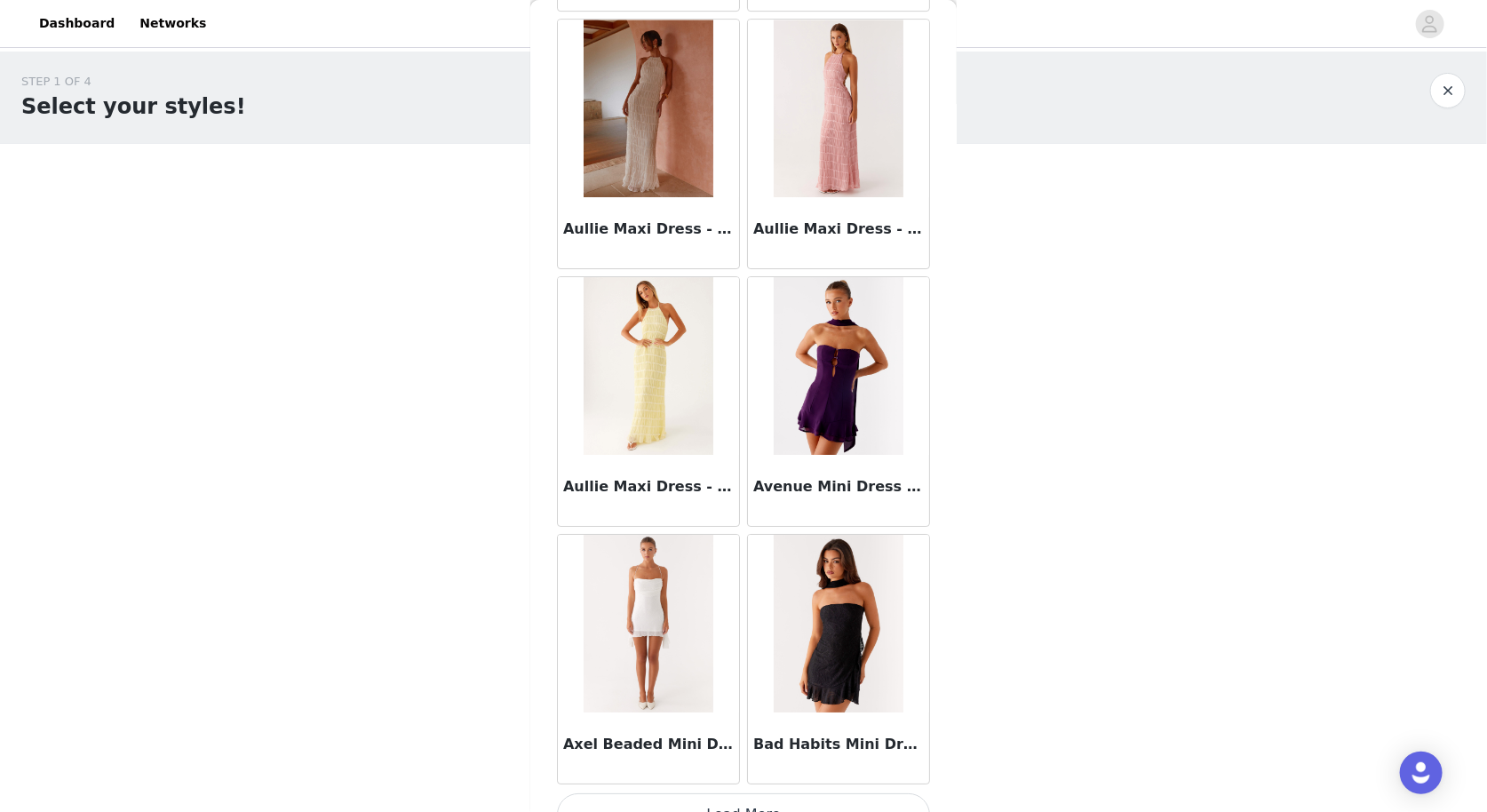
click at [729, 793] on button "Load More" at bounding box center [744, 815] width 373 height 43
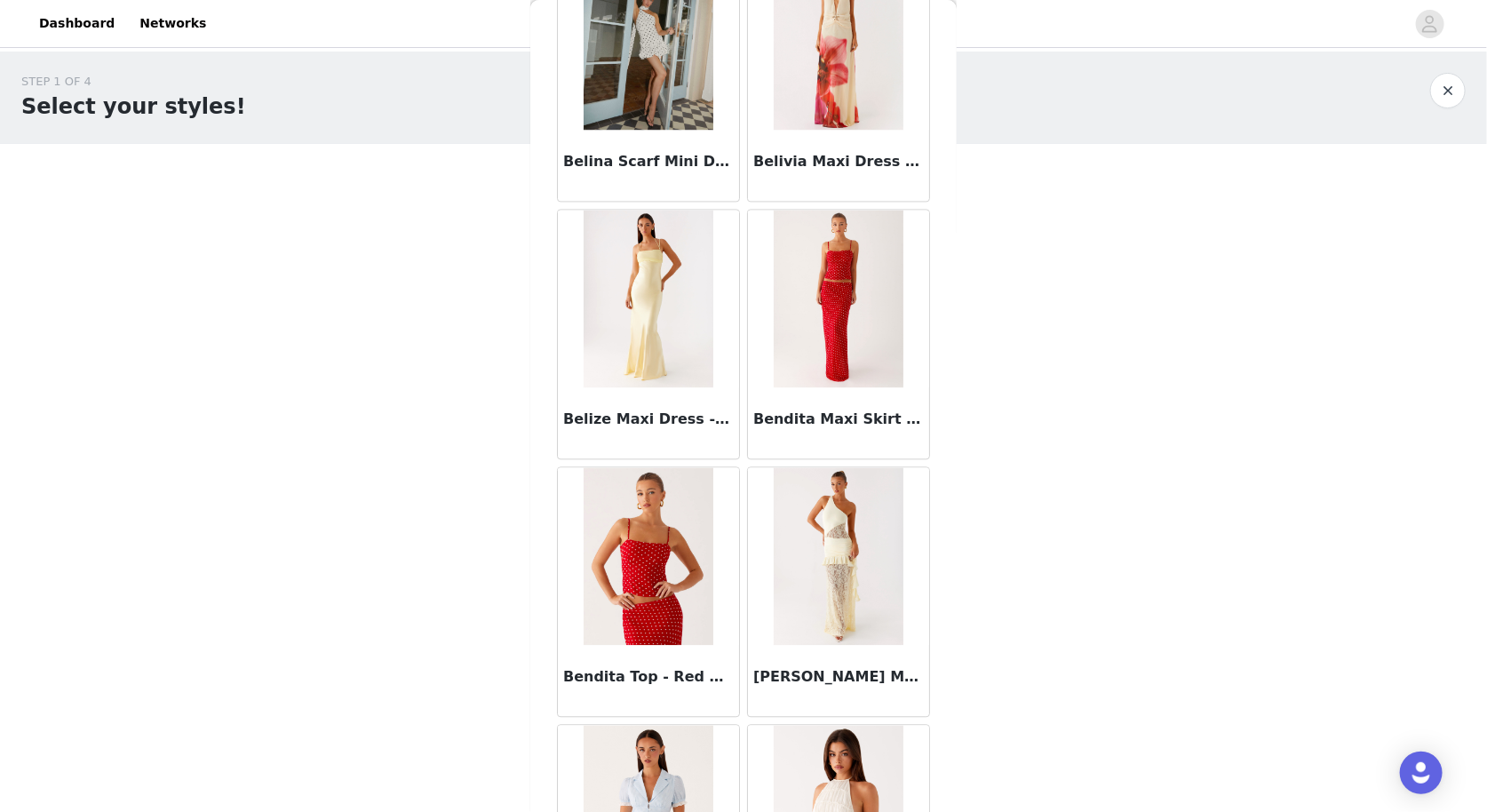
scroll to position [12167, 0]
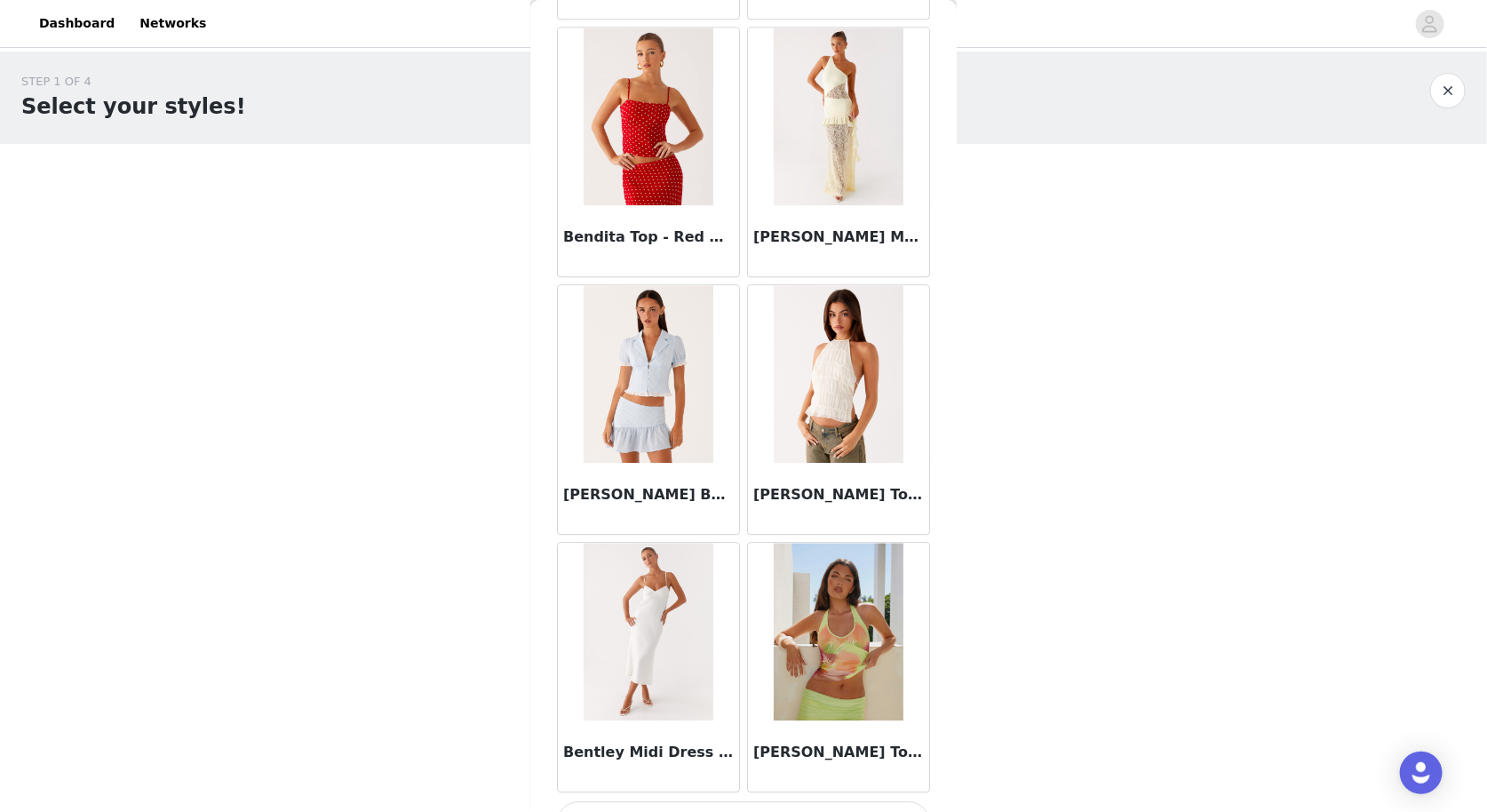
click at [741, 801] on button "Load More" at bounding box center [744, 822] width 373 height 43
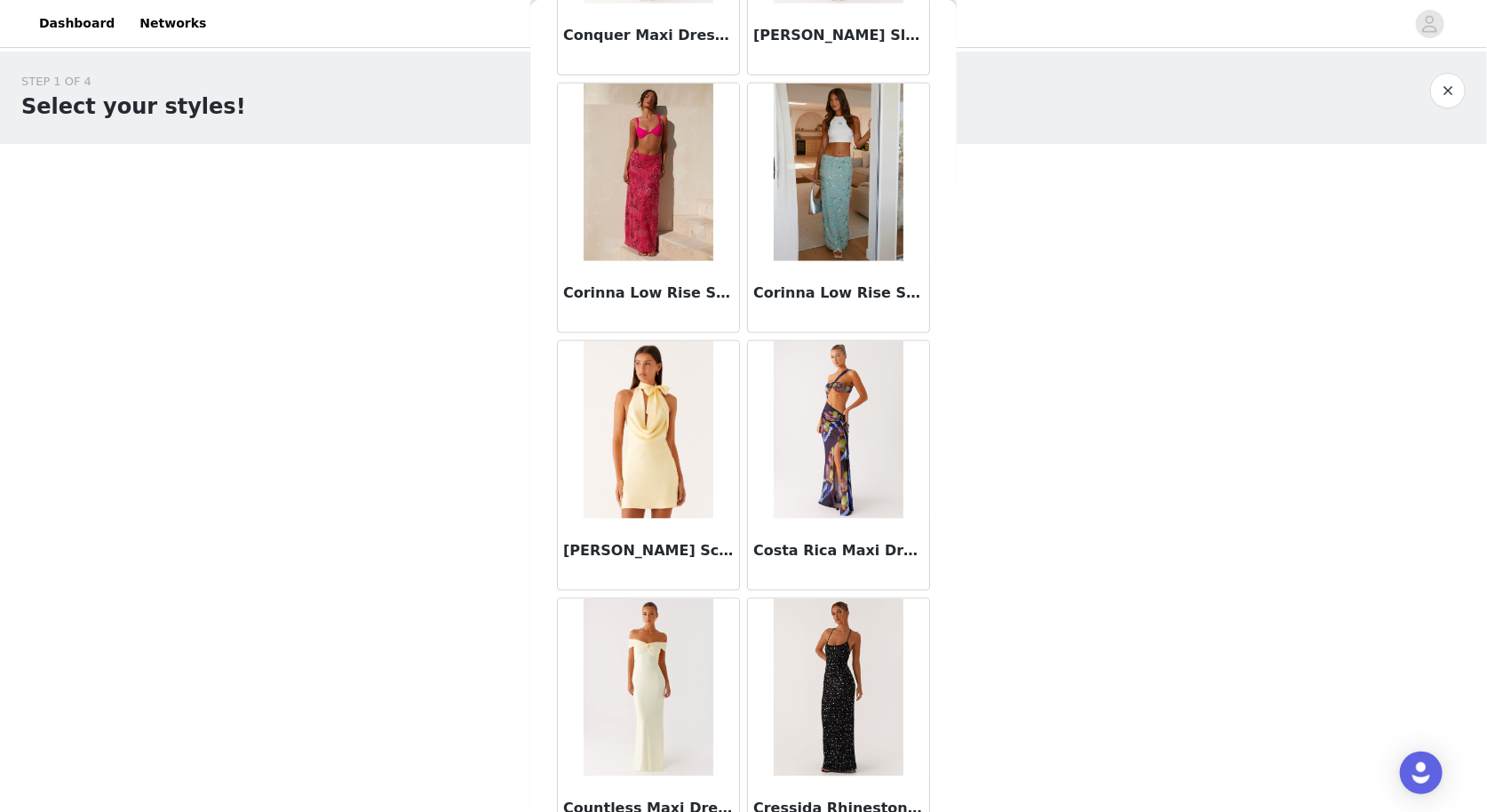
scroll to position [27573, 0]
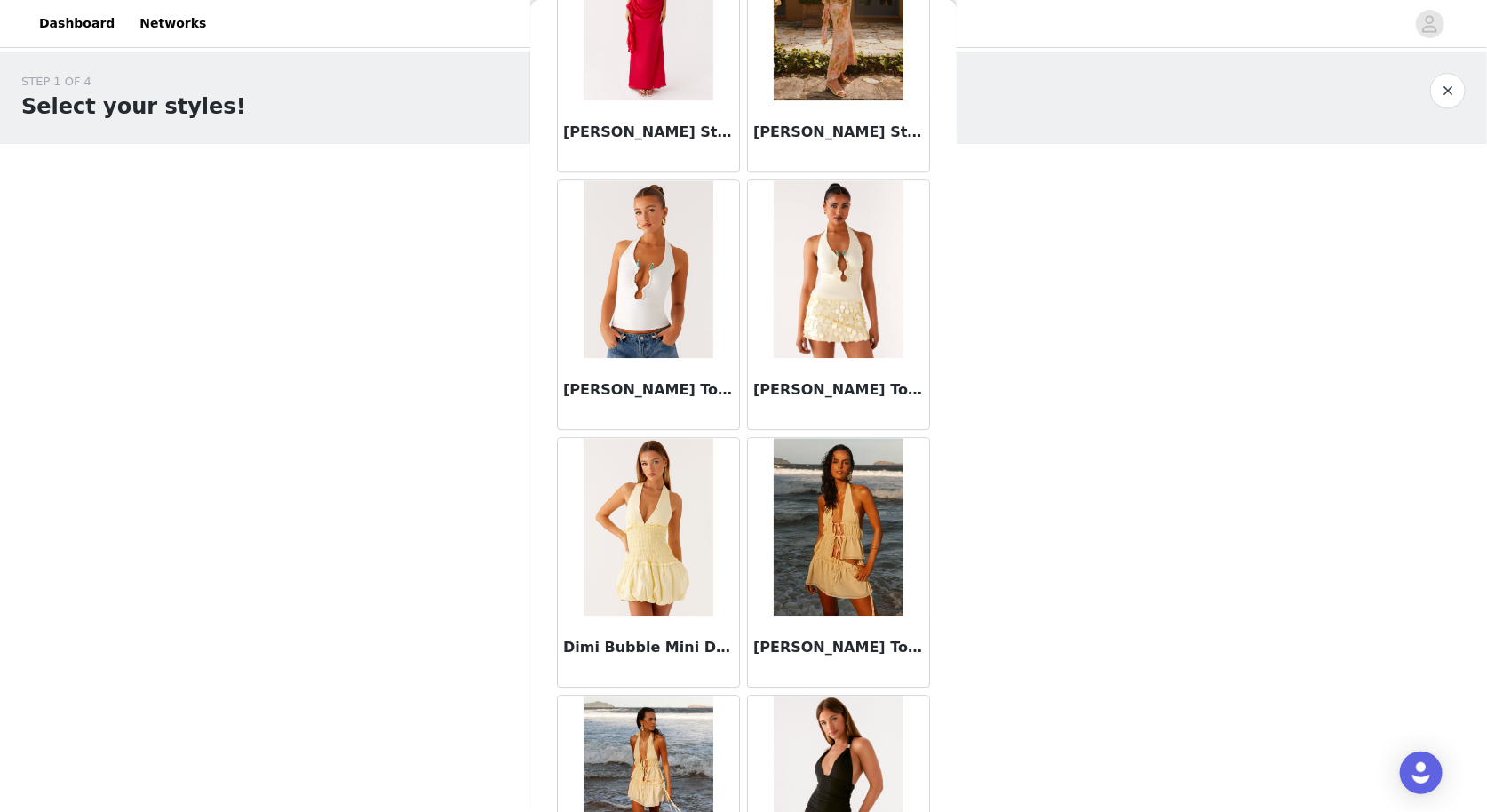
scroll to position [32708, 0]
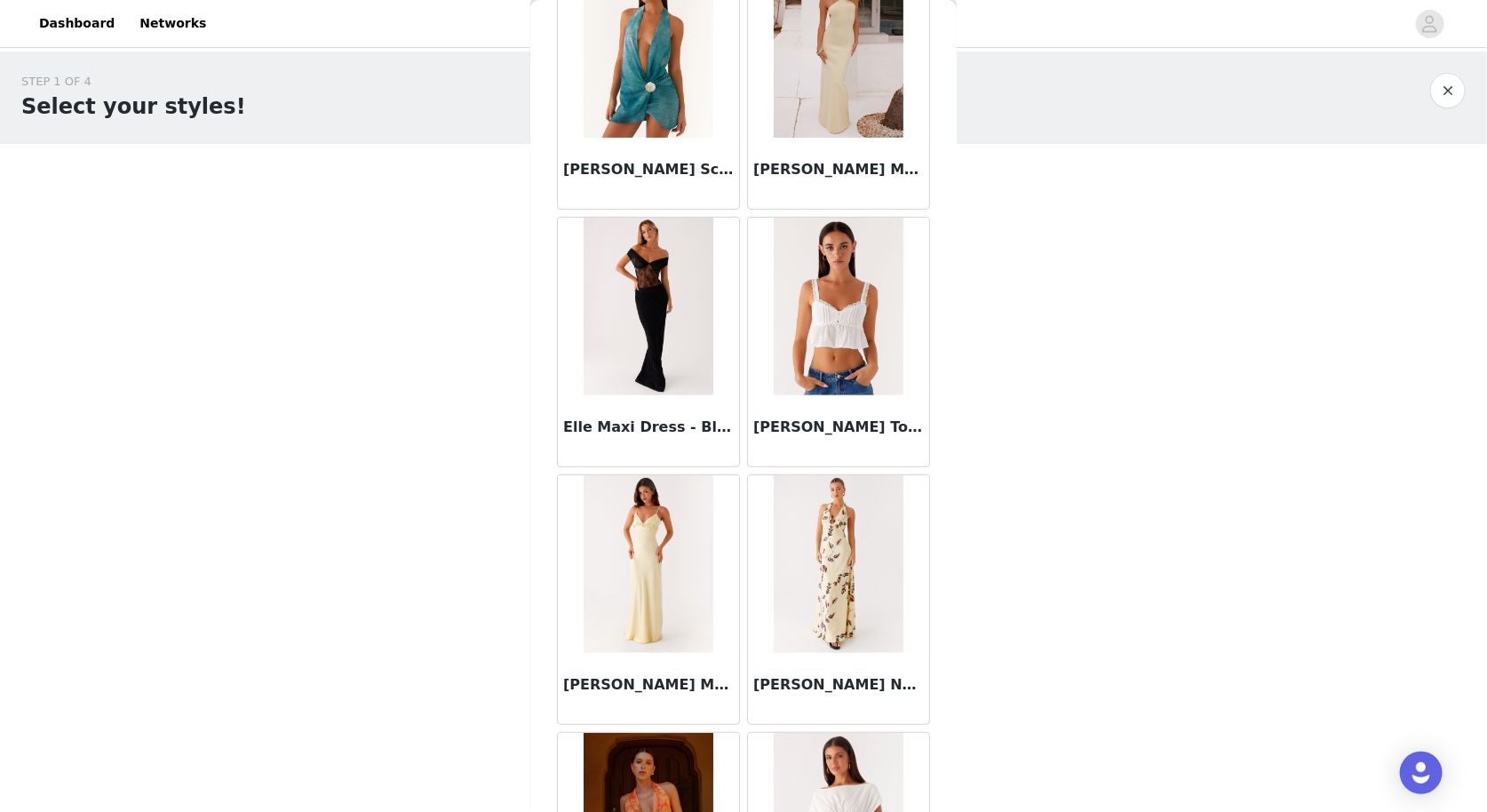
scroll to position [37843, 0]
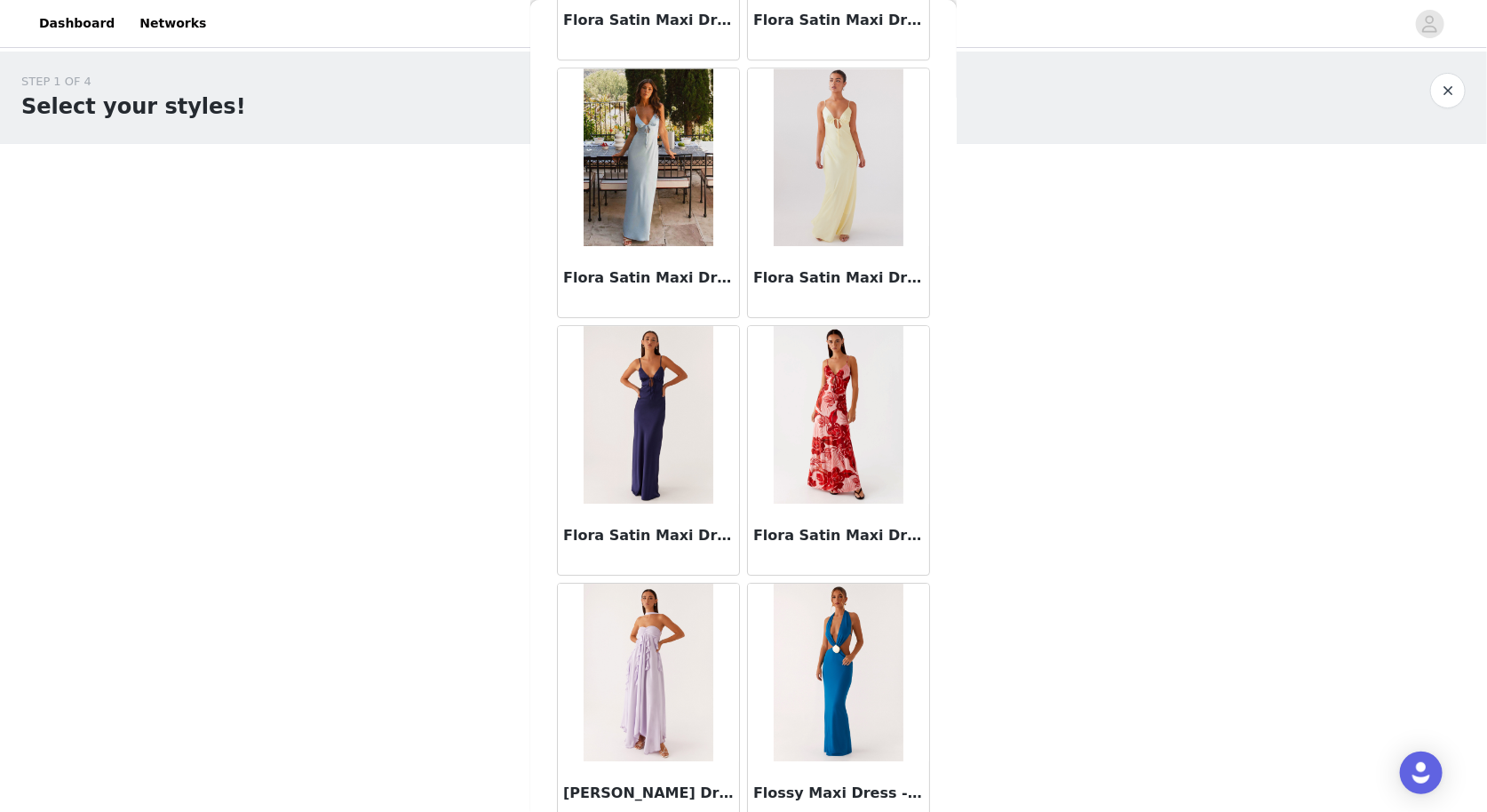
scroll to position [42978, 0]
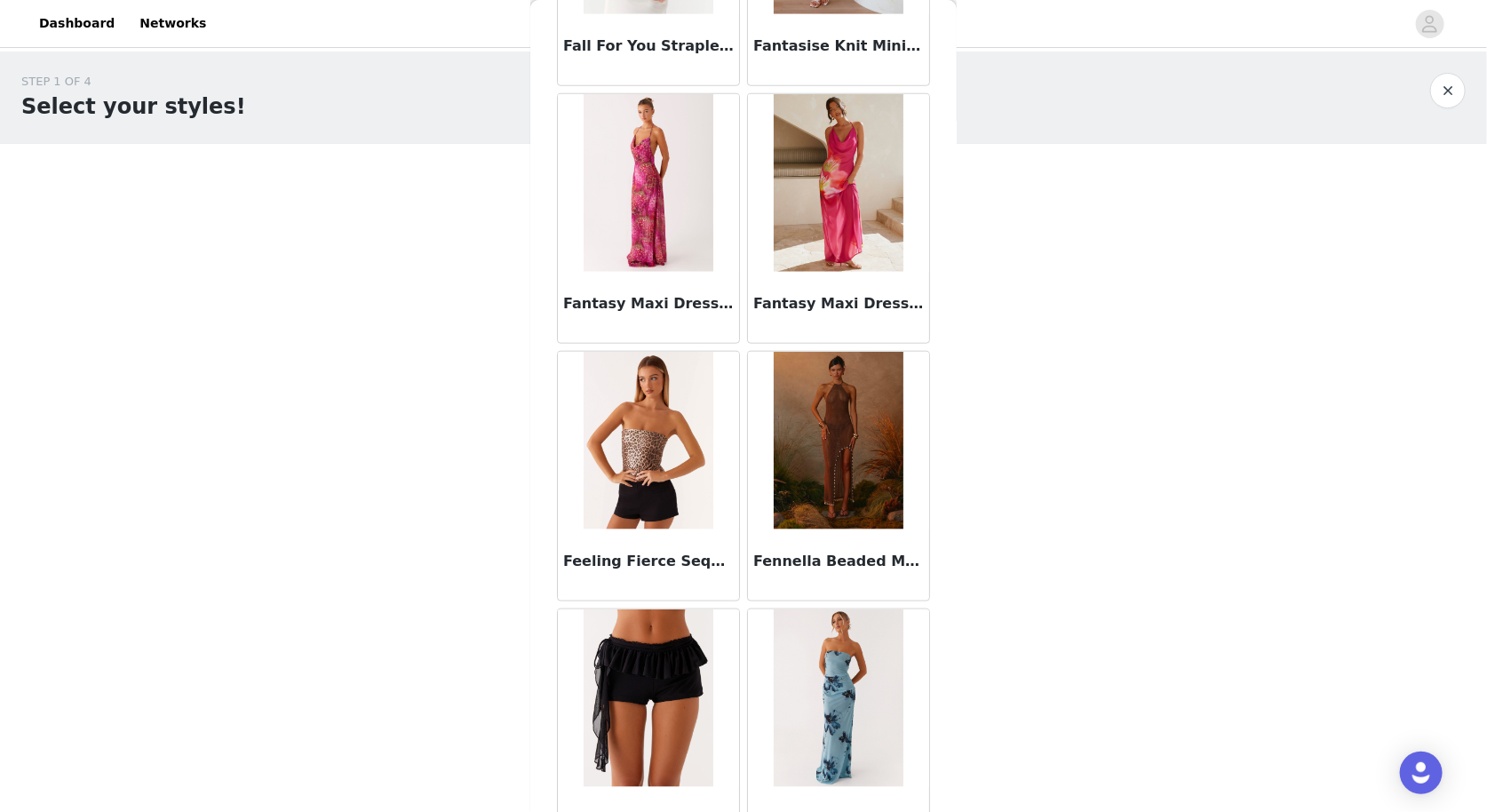
scroll to position [40926, 0]
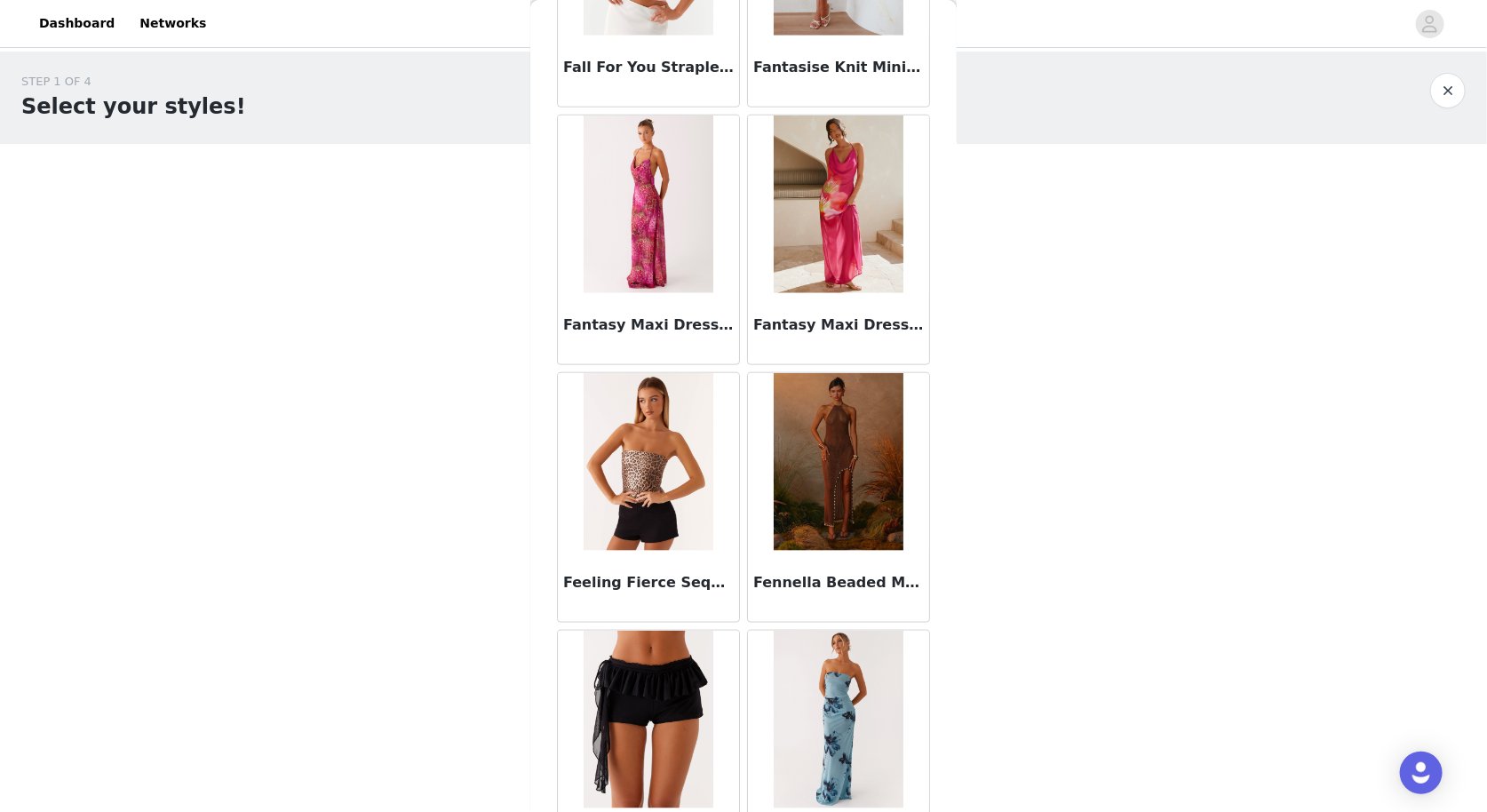
click at [633, 373] on img at bounding box center [648, 461] width 128 height 178
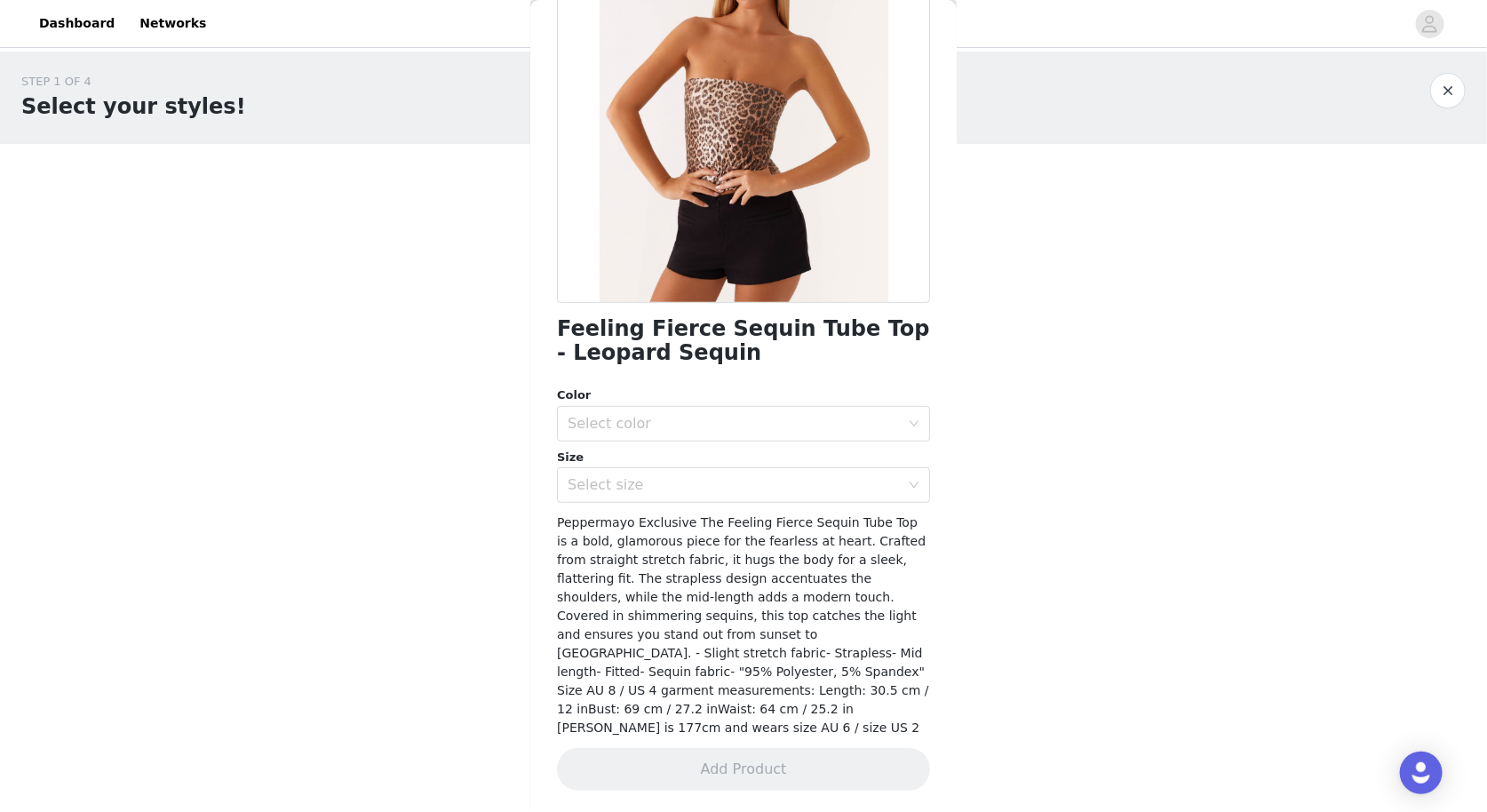
scroll to position [166, 0]
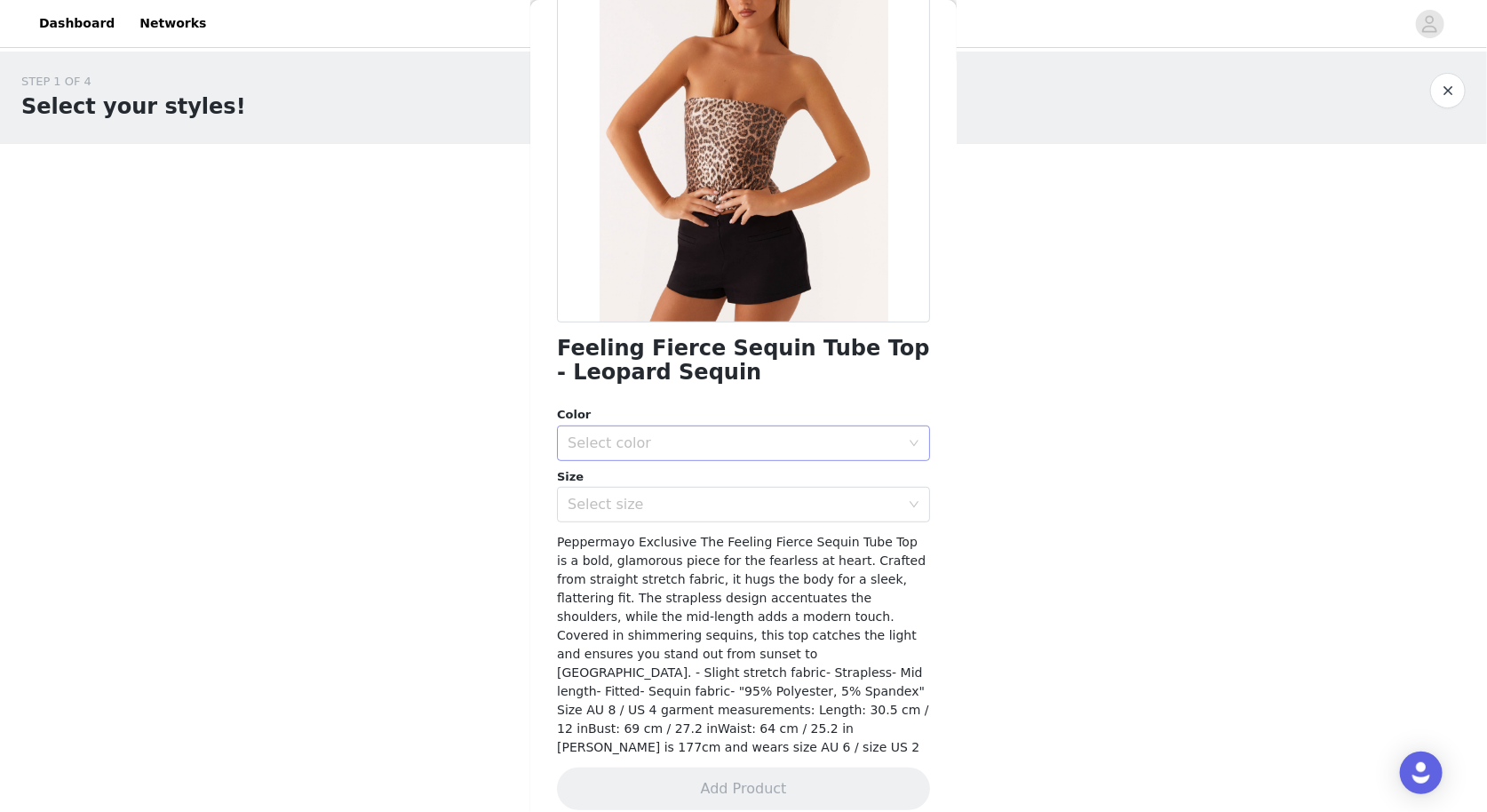
click at [639, 442] on div "Select color" at bounding box center [733, 443] width 332 height 18
click at [638, 482] on li "Leopard Sequin" at bounding box center [744, 481] width 373 height 29
click at [631, 504] on div "Select size" at bounding box center [733, 504] width 332 height 18
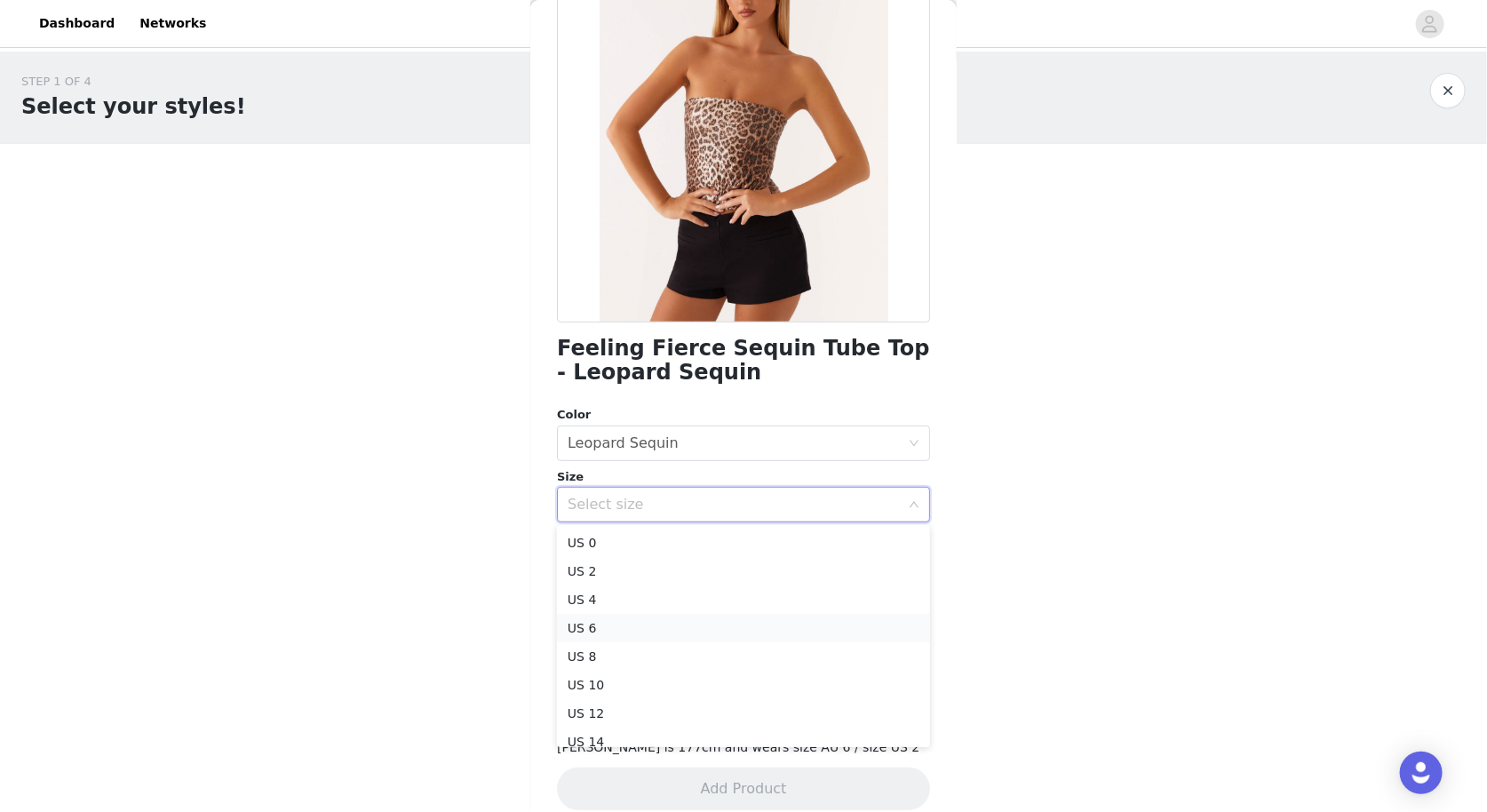
click at [594, 625] on li "US 6" at bounding box center [744, 628] width 373 height 29
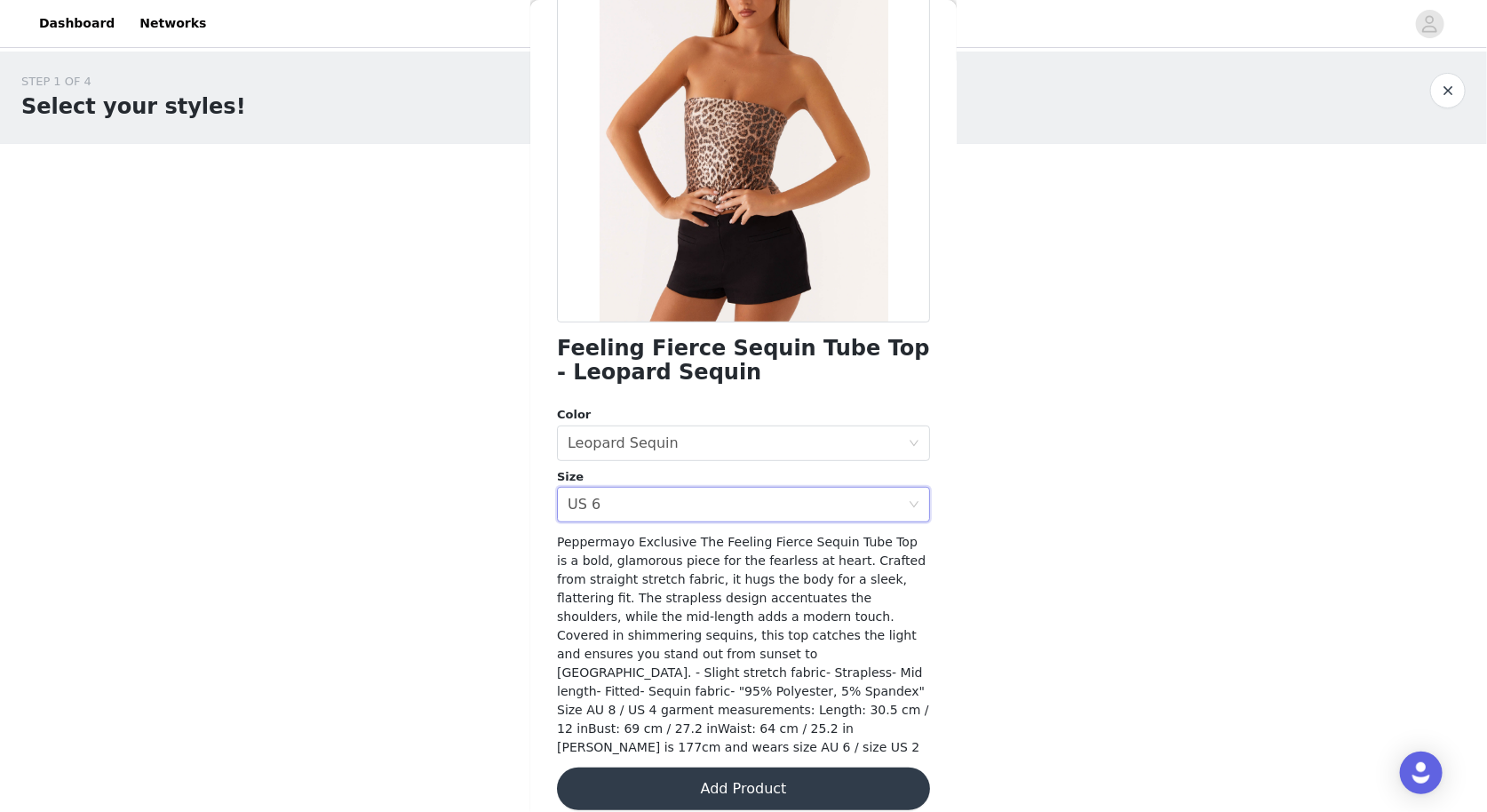
click at [649, 772] on button "Add Product" at bounding box center [744, 789] width 373 height 43
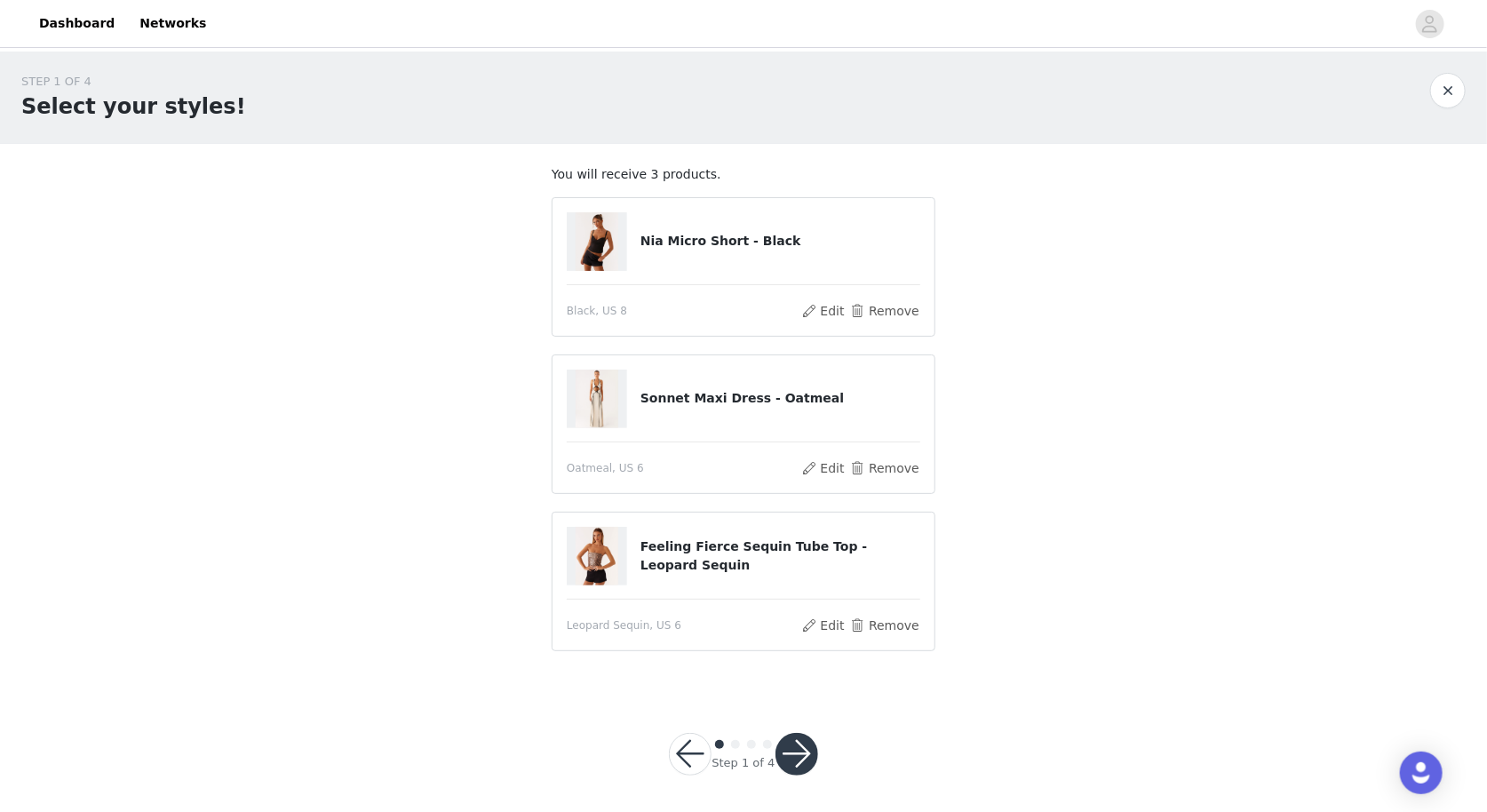
click at [800, 747] on button "button" at bounding box center [797, 754] width 43 height 43
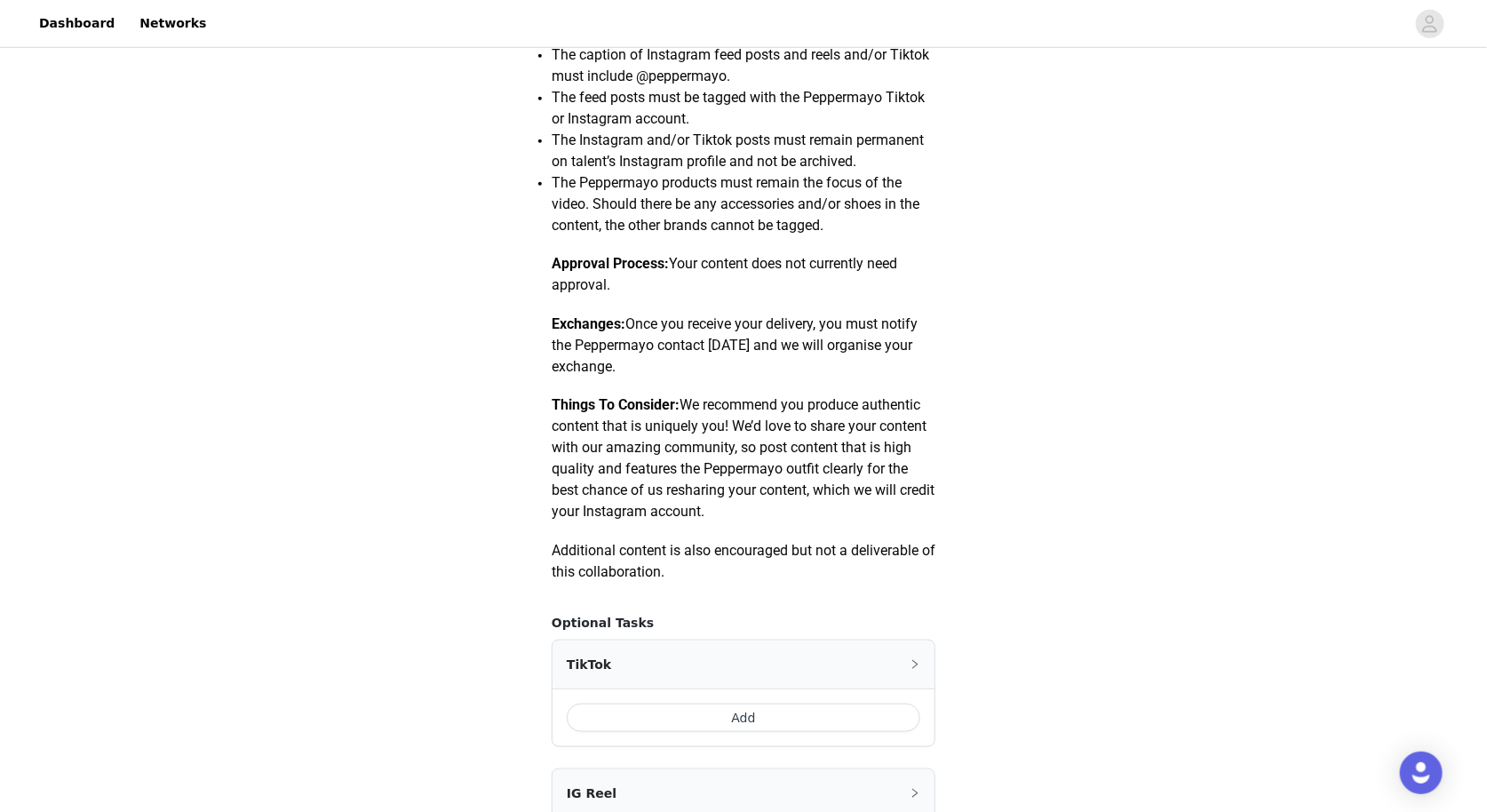
scroll to position [912, 0]
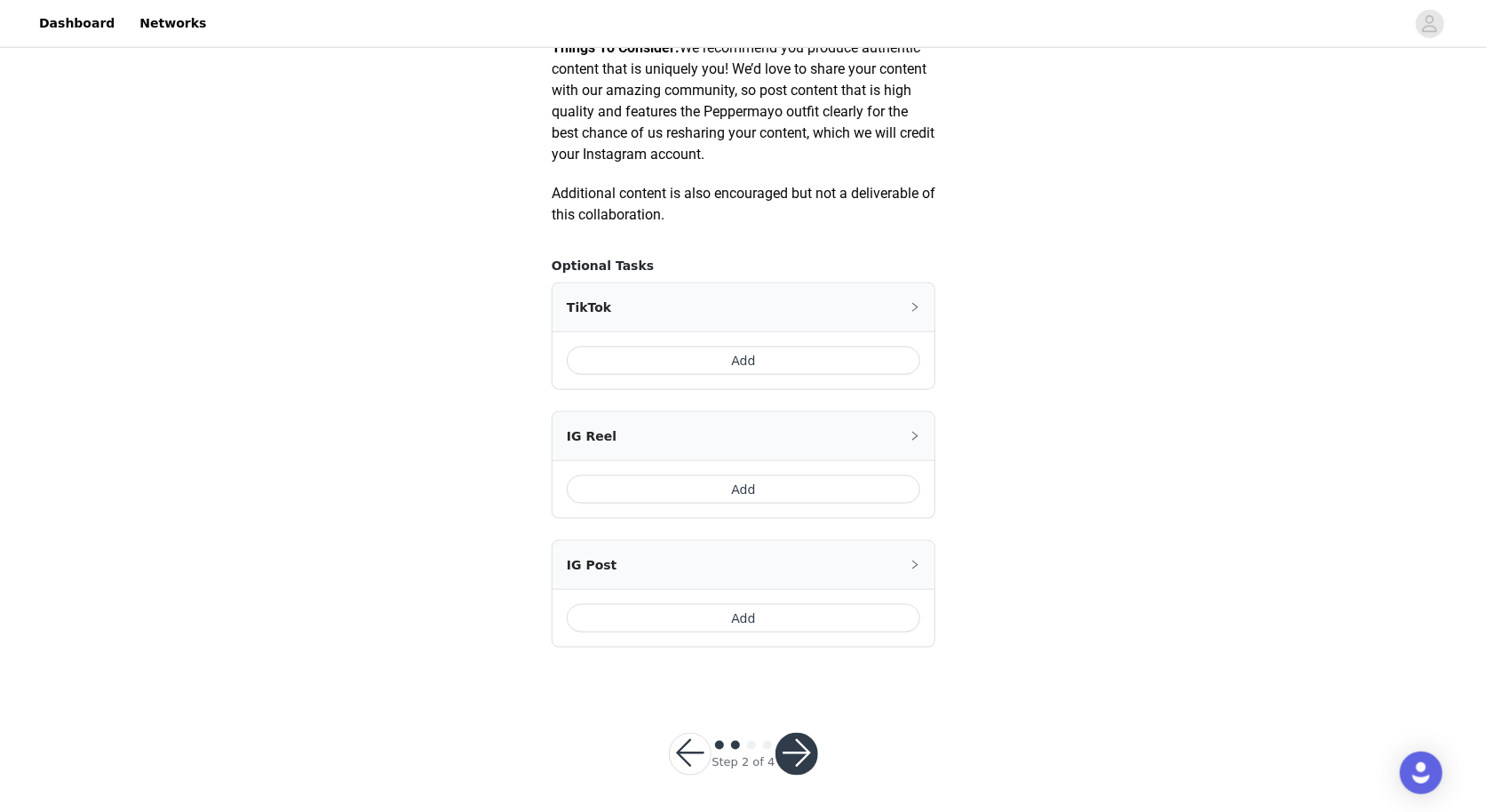
click at [686, 618] on button "Add" at bounding box center [744, 618] width 354 height 29
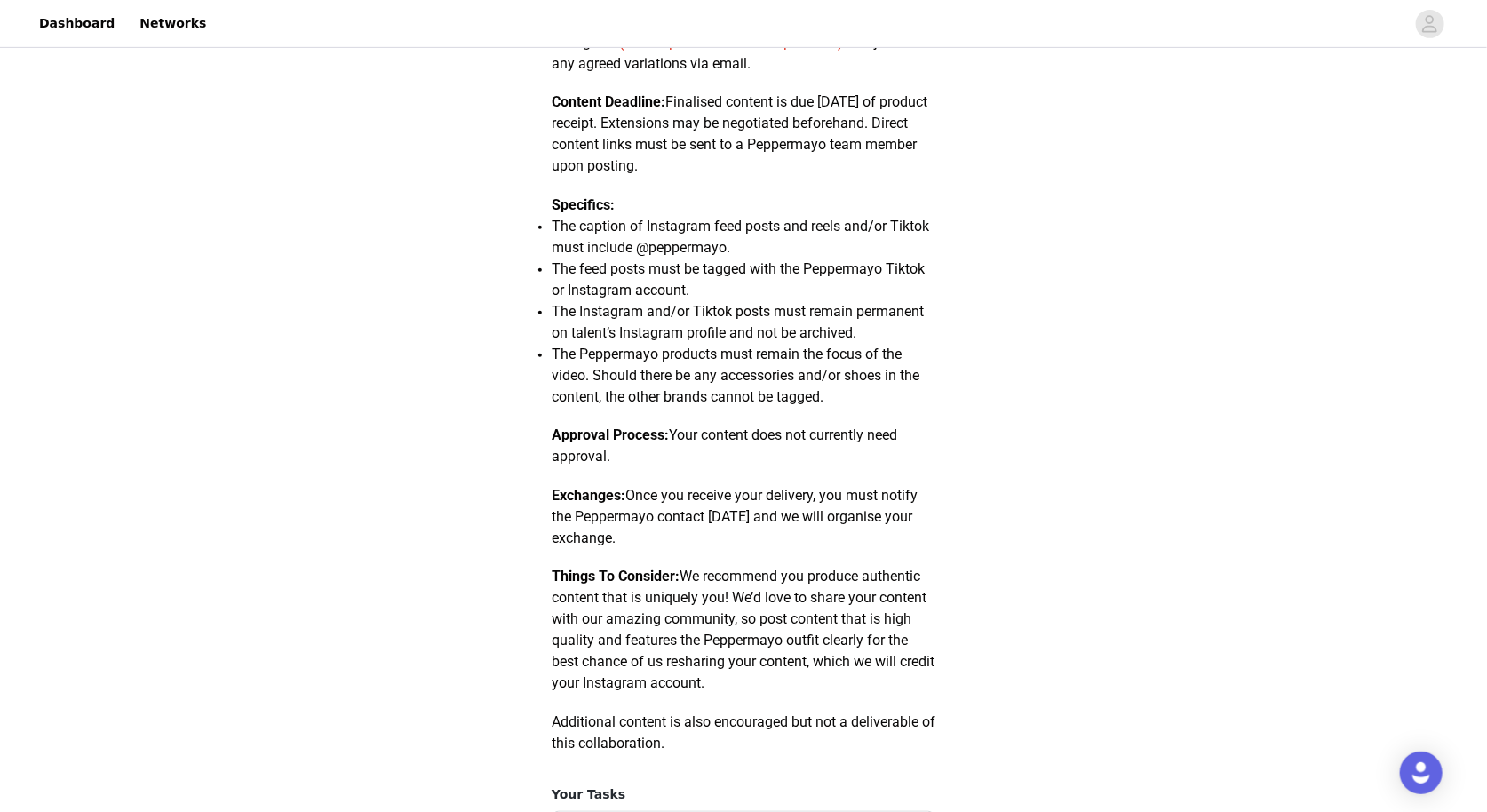
scroll to position [1228, 0]
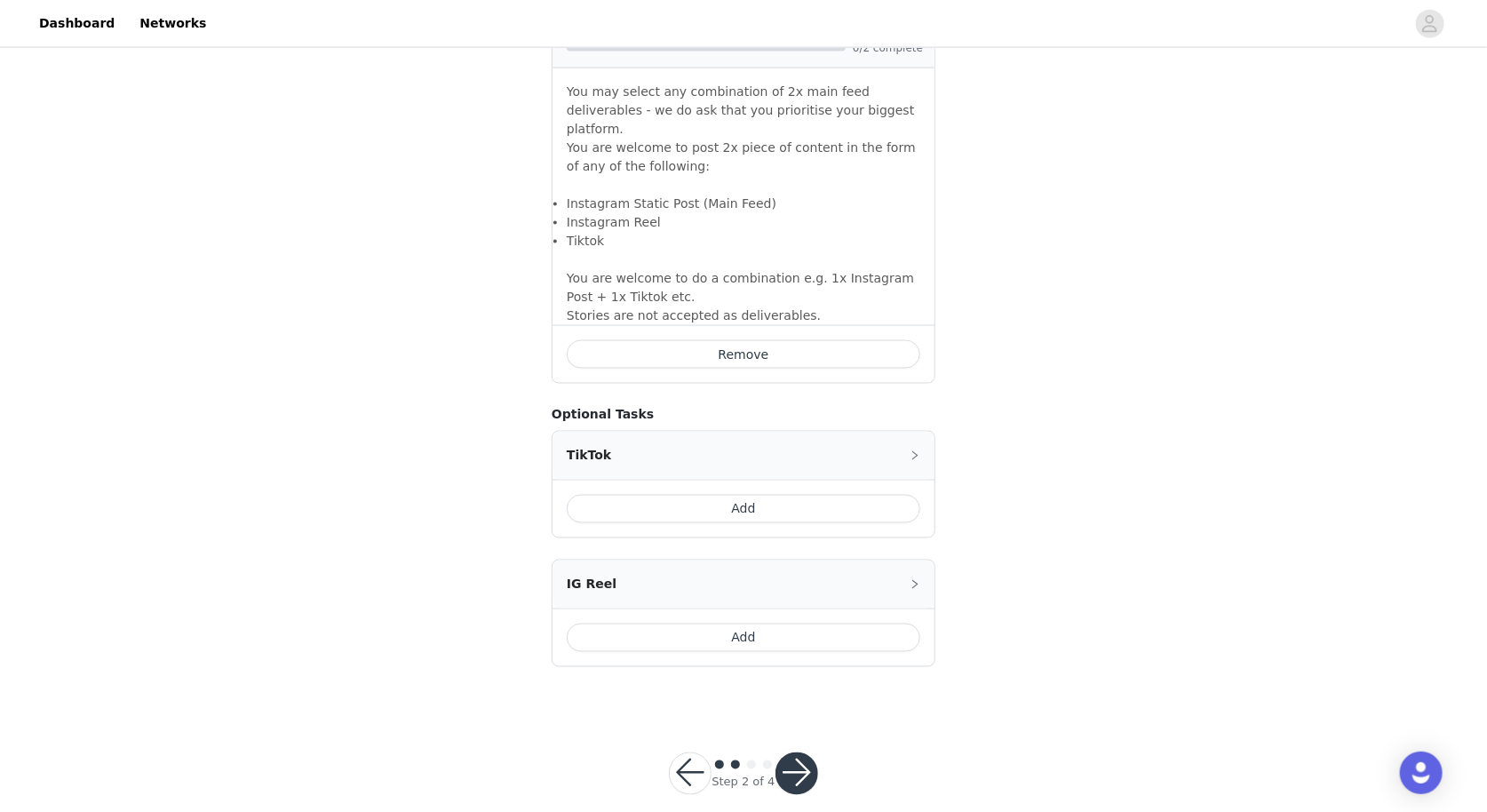
click at [797, 752] on button "button" at bounding box center [797, 774] width 43 height 43
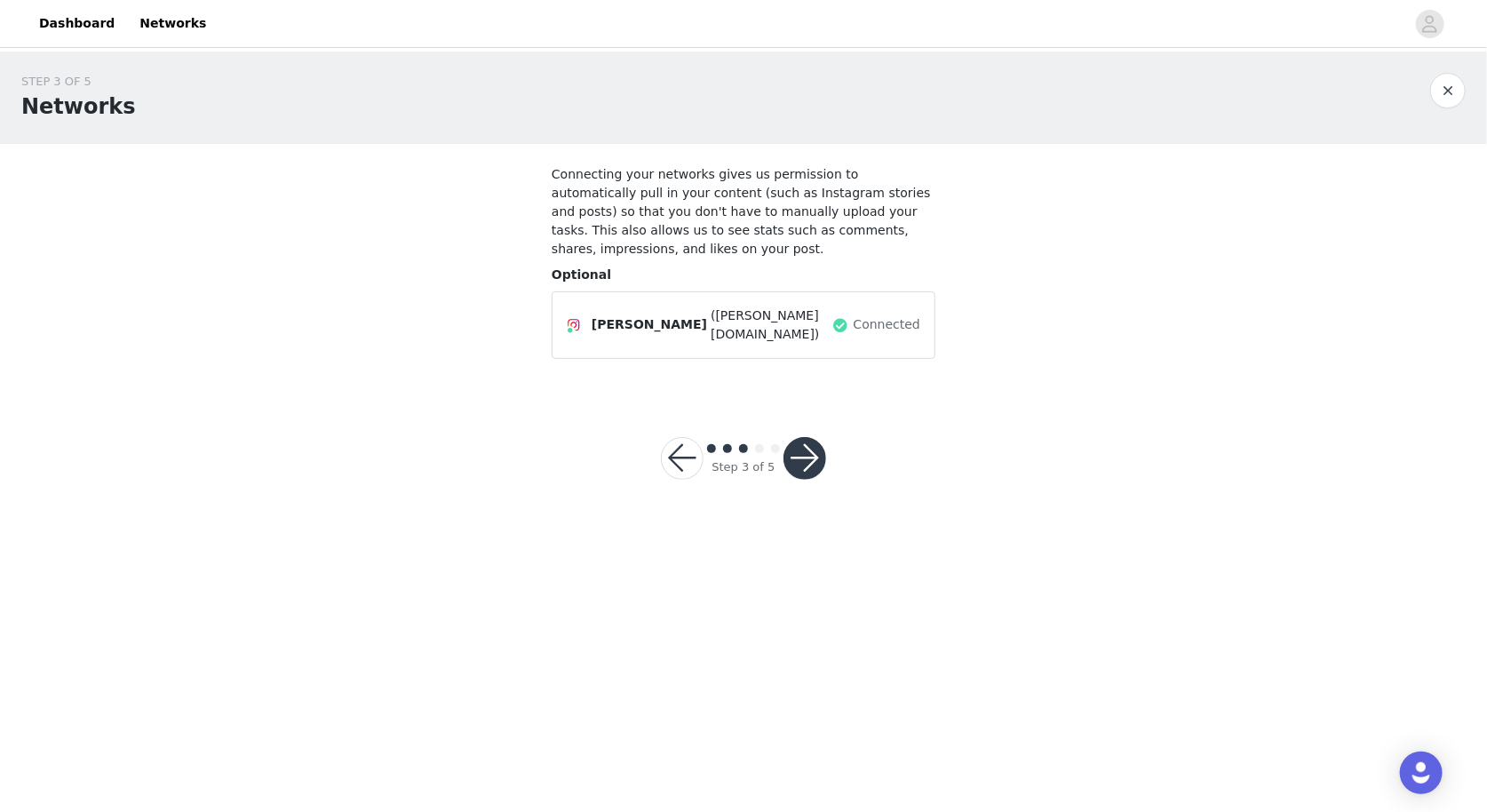
click at [806, 462] on button "button" at bounding box center [805, 459] width 43 height 43
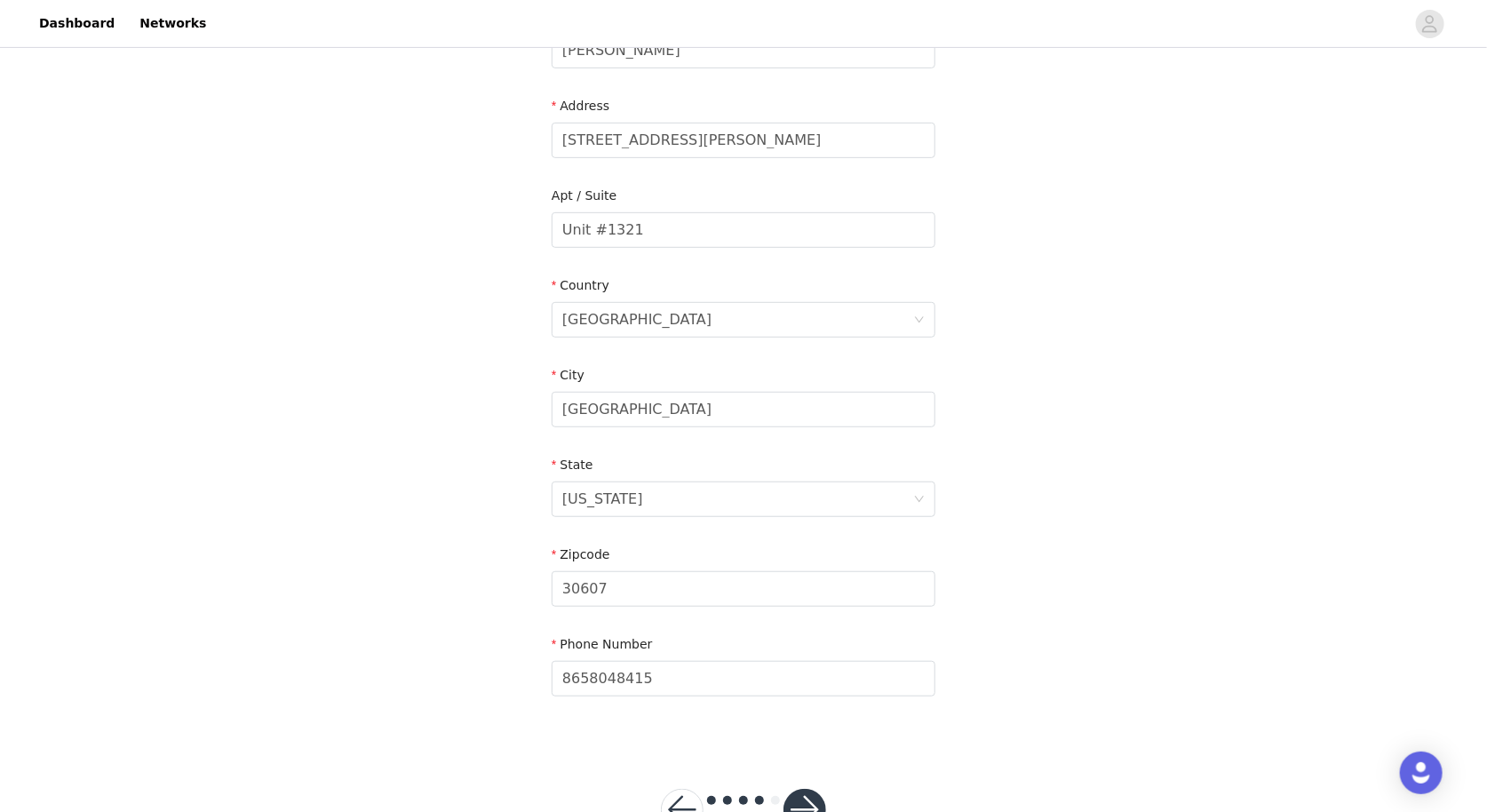
scroll to position [398, 0]
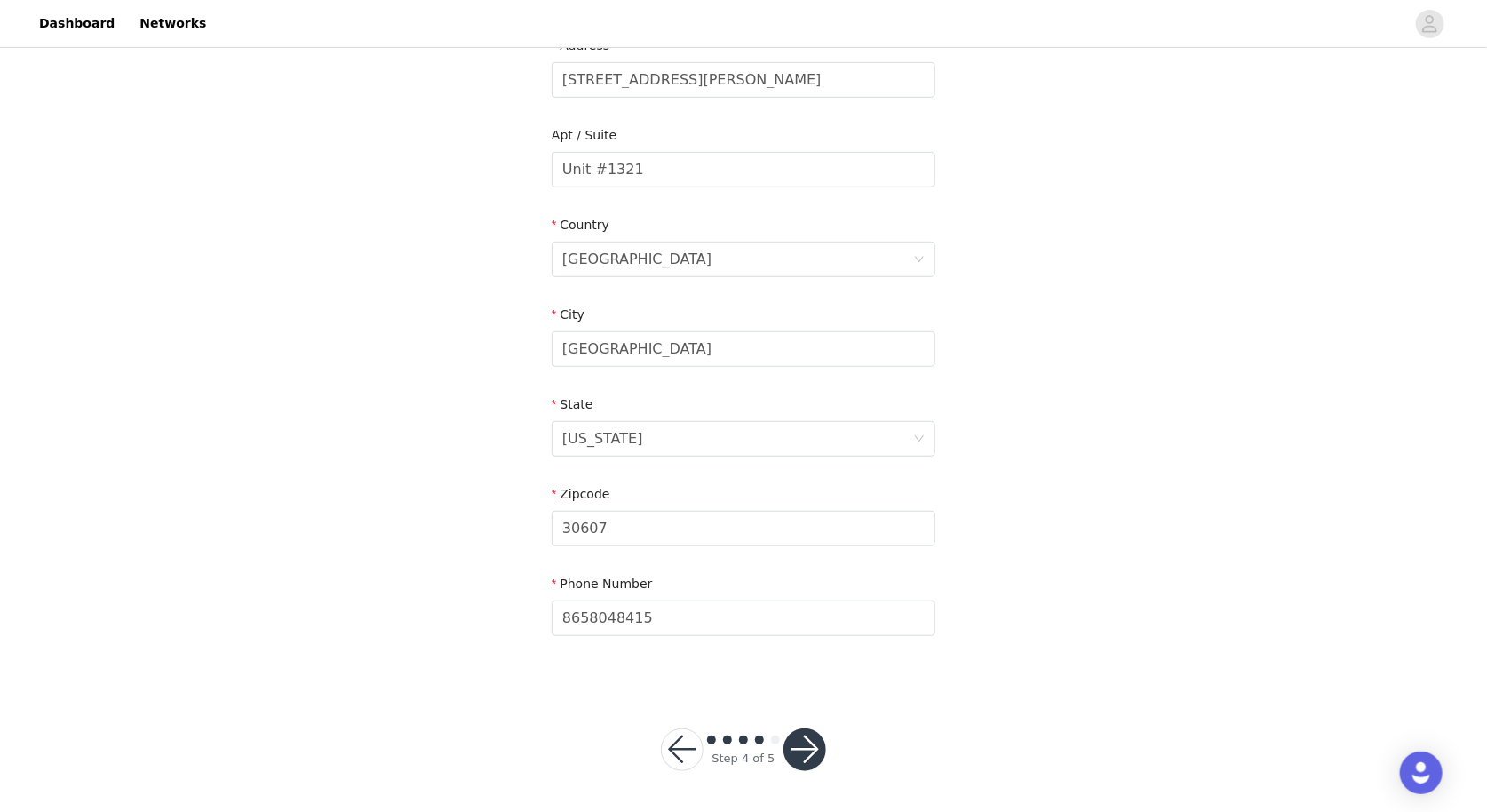
click at [816, 747] on button "button" at bounding box center [805, 750] width 43 height 43
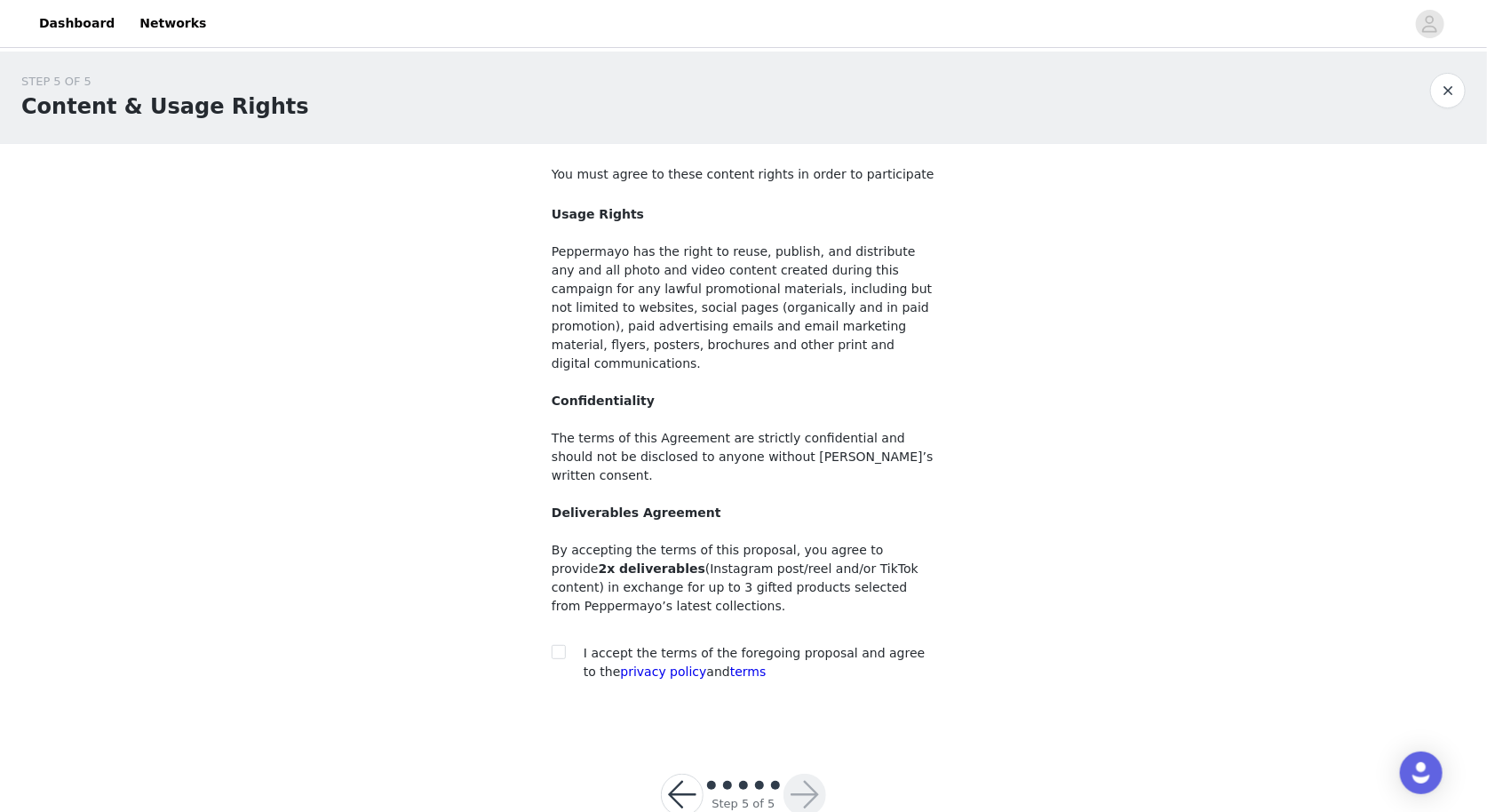
click at [556, 604] on div "You must agree to these content rights in order to participate Usage Rights Pep…" at bounding box center [744, 427] width 383 height 523
click at [563, 645] on input "checkbox" at bounding box center [557, 650] width 12 height 12
checkbox input "true"
click at [798, 774] on button "button" at bounding box center [805, 795] width 43 height 43
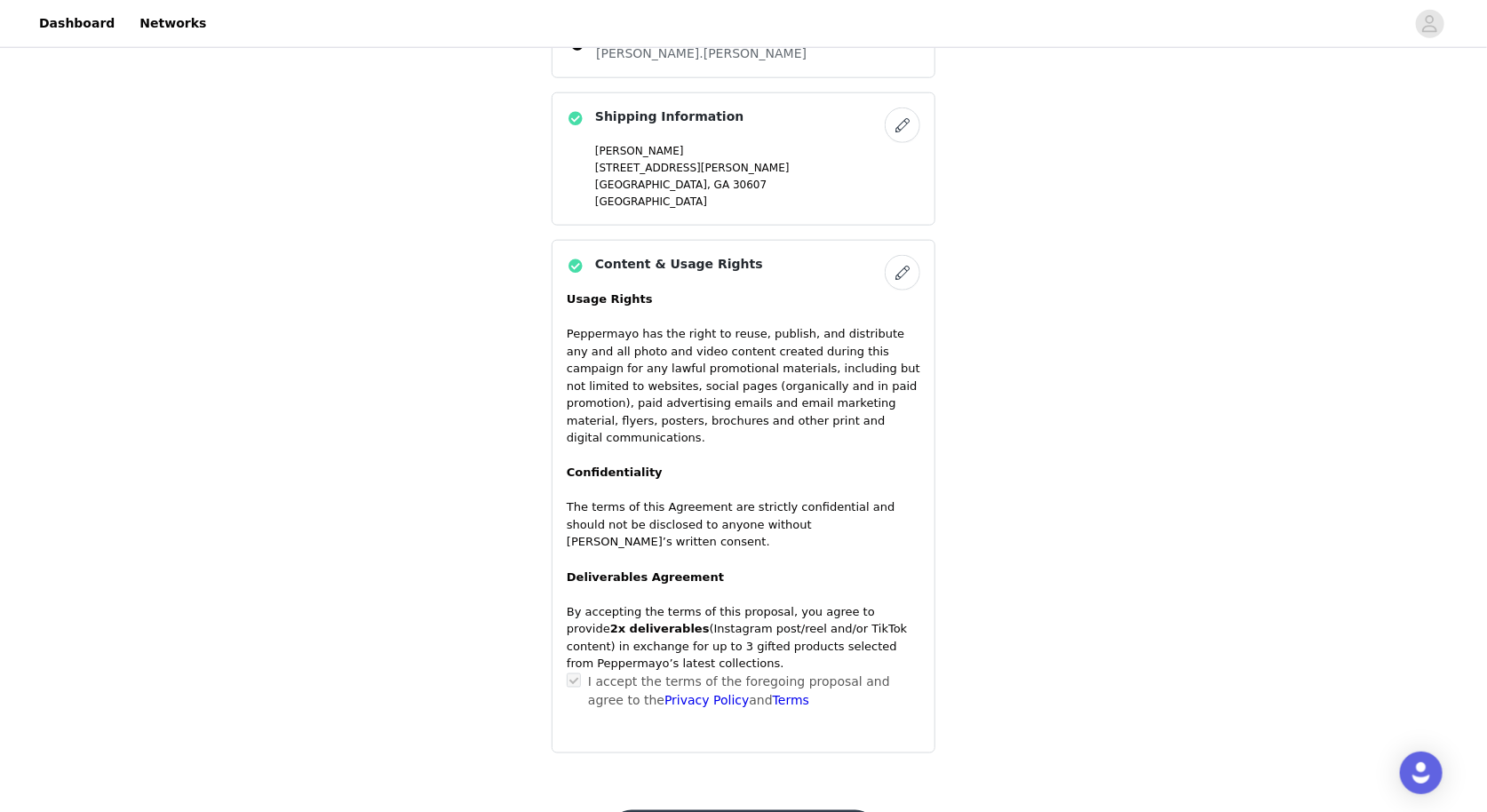
scroll to position [1006, 0]
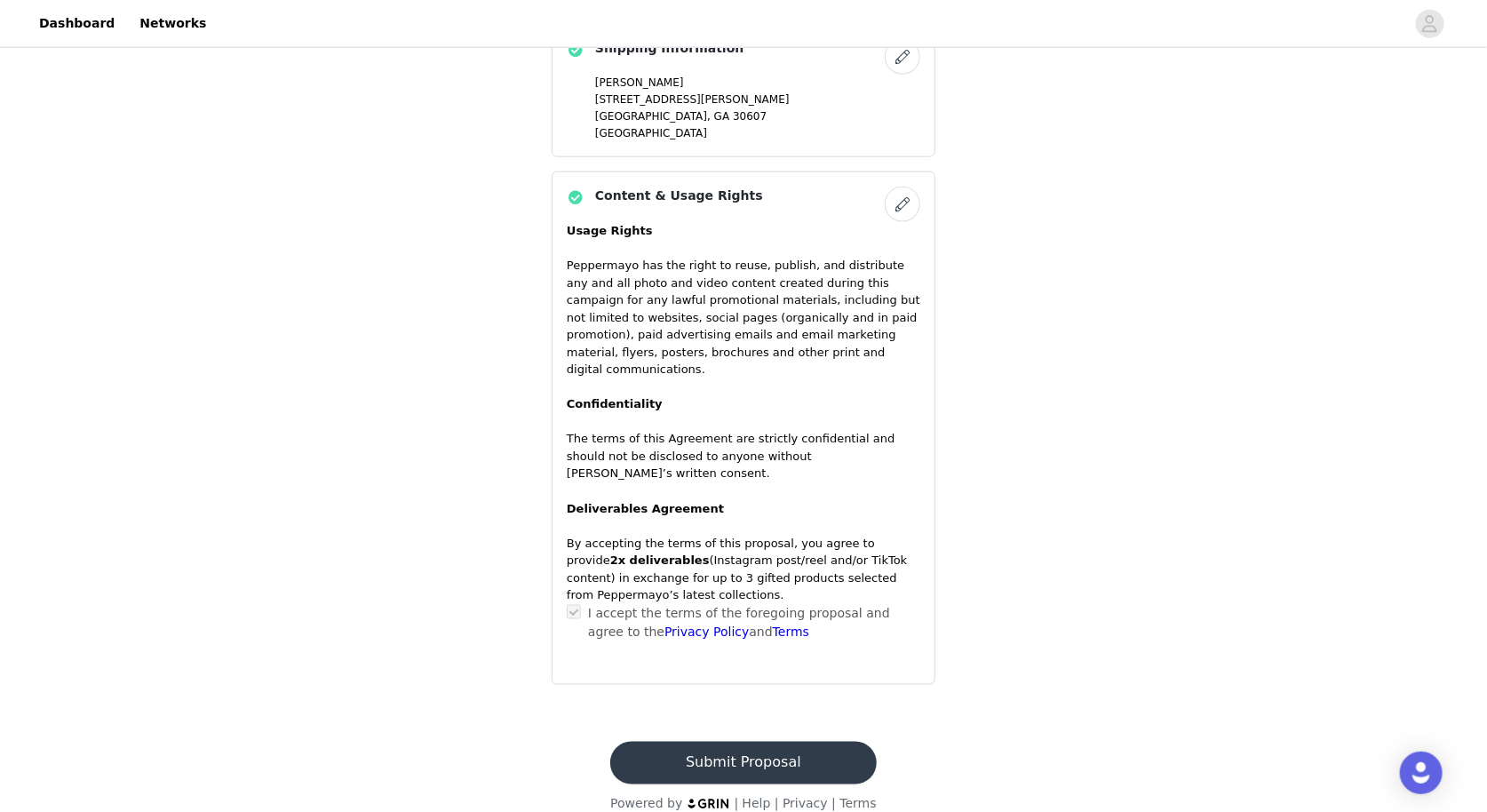
click at [786, 741] on button "Submit Proposal" at bounding box center [743, 763] width 265 height 43
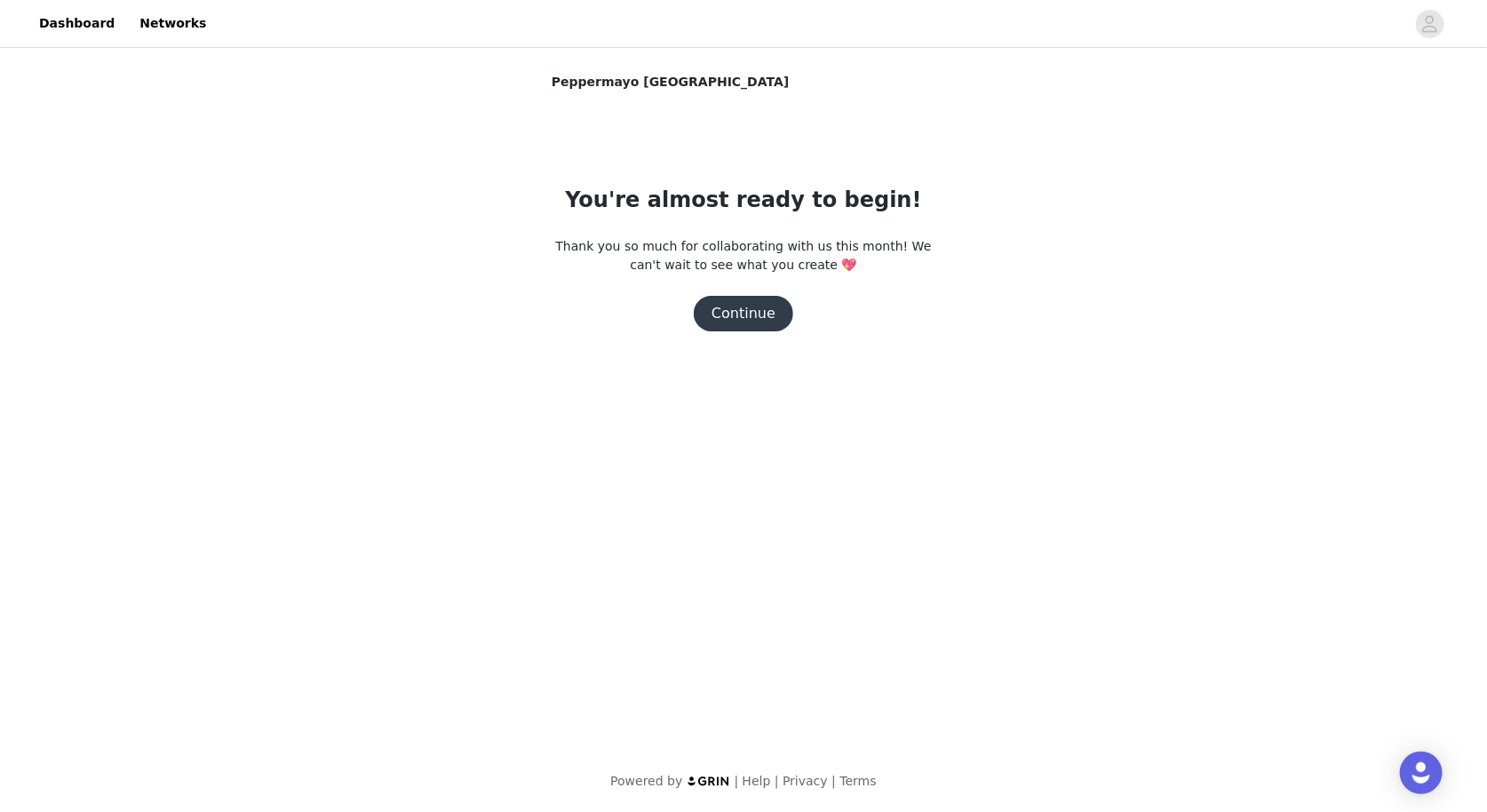
scroll to position [0, 0]
click at [738, 317] on button "Continue" at bounding box center [744, 313] width 100 height 35
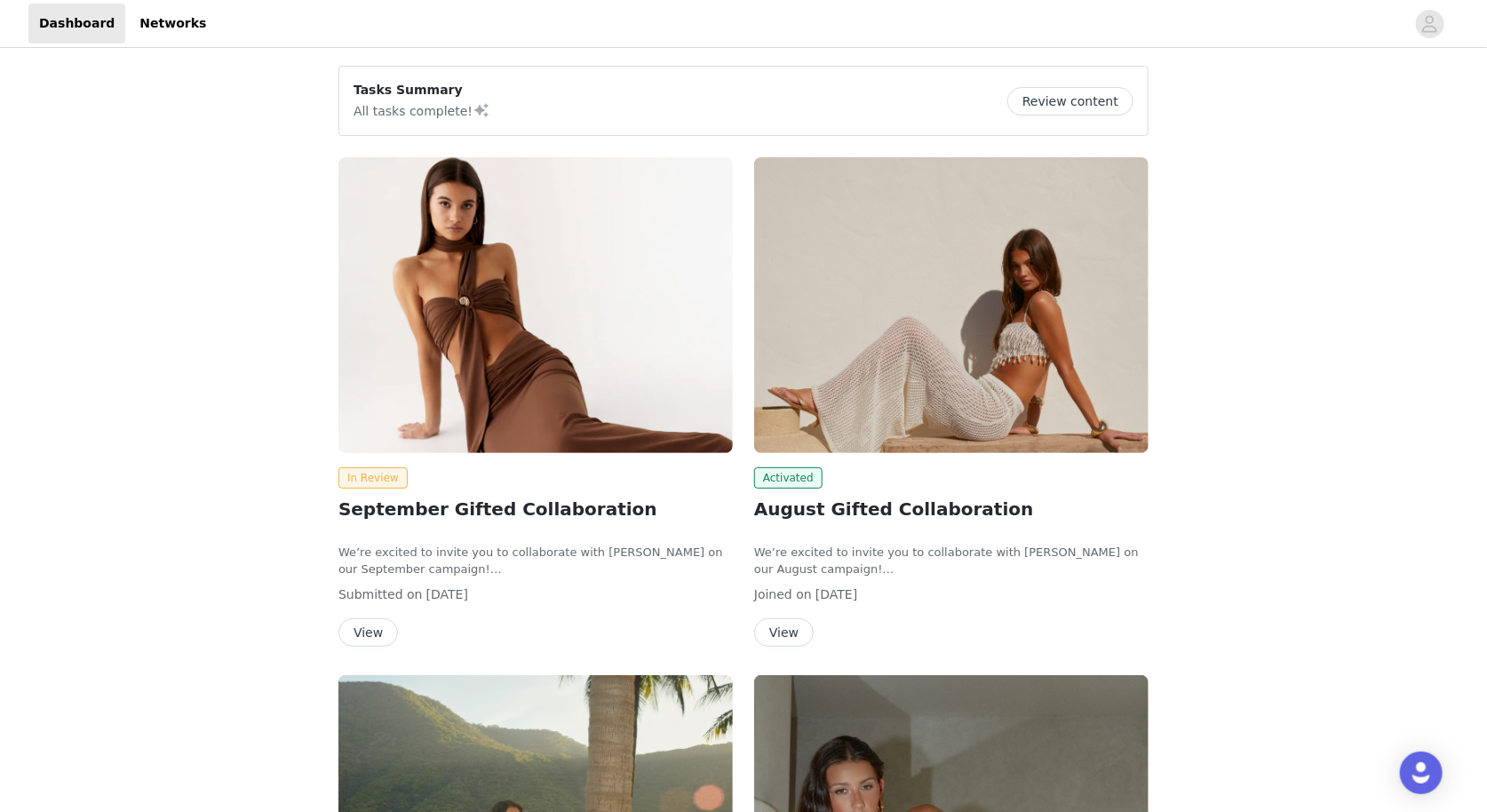
click at [871, 436] on img at bounding box center [952, 305] width 395 height 296
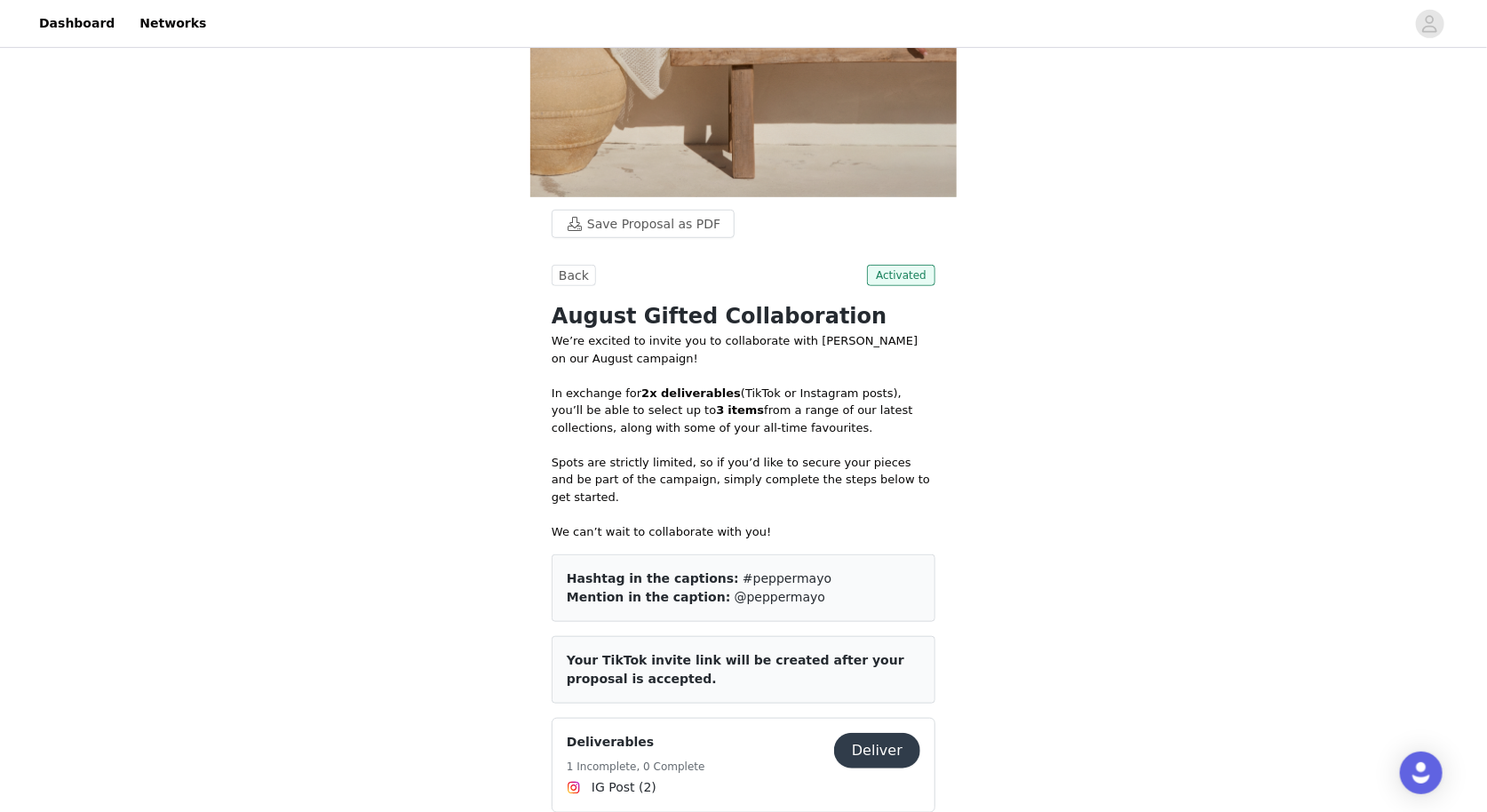
scroll to position [503, 0]
